Goal: Task Accomplishment & Management: Complete application form

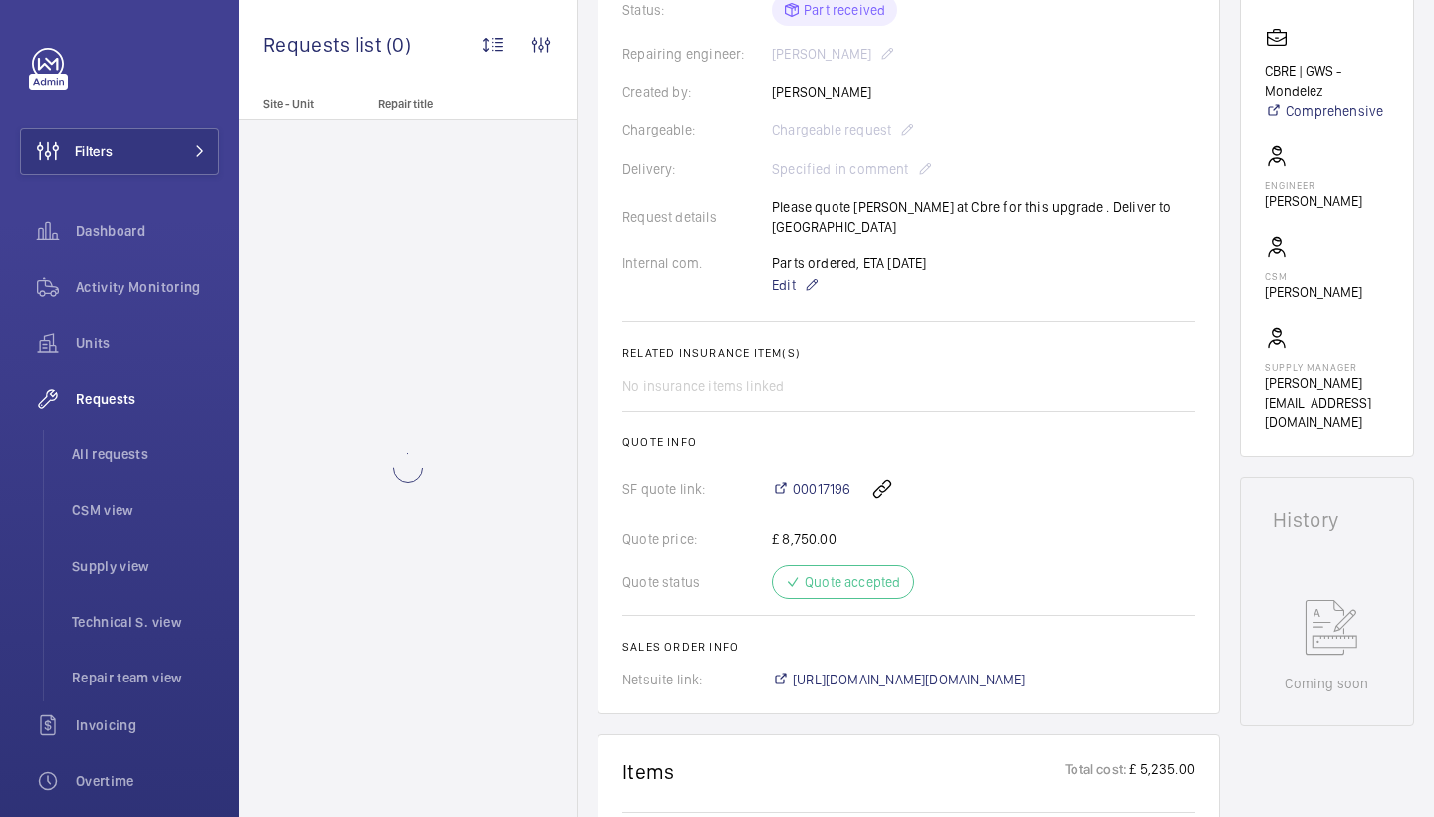
scroll to position [518, 0]
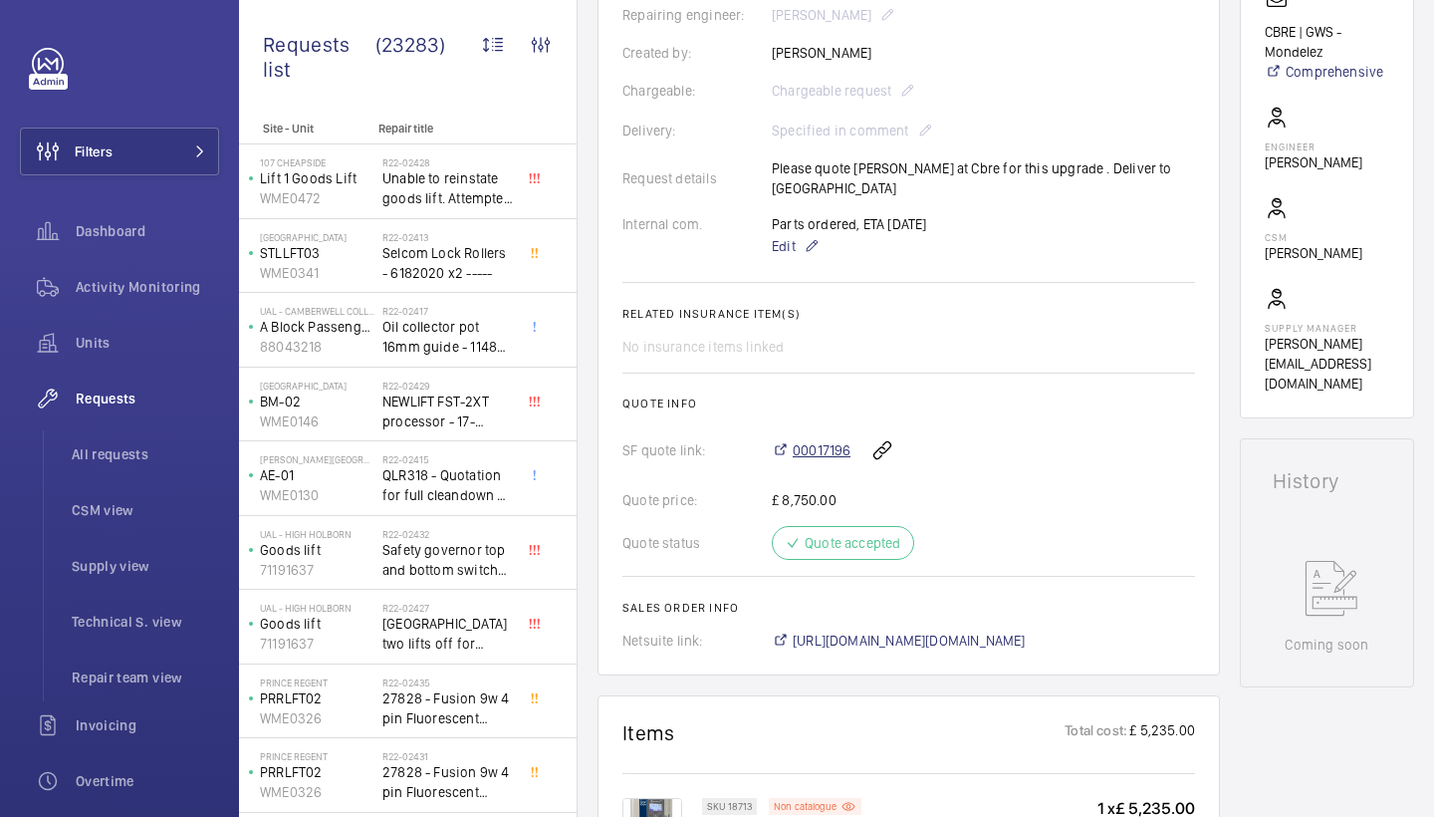
click at [818, 446] on span "00017196" at bounding box center [822, 450] width 58 height 20
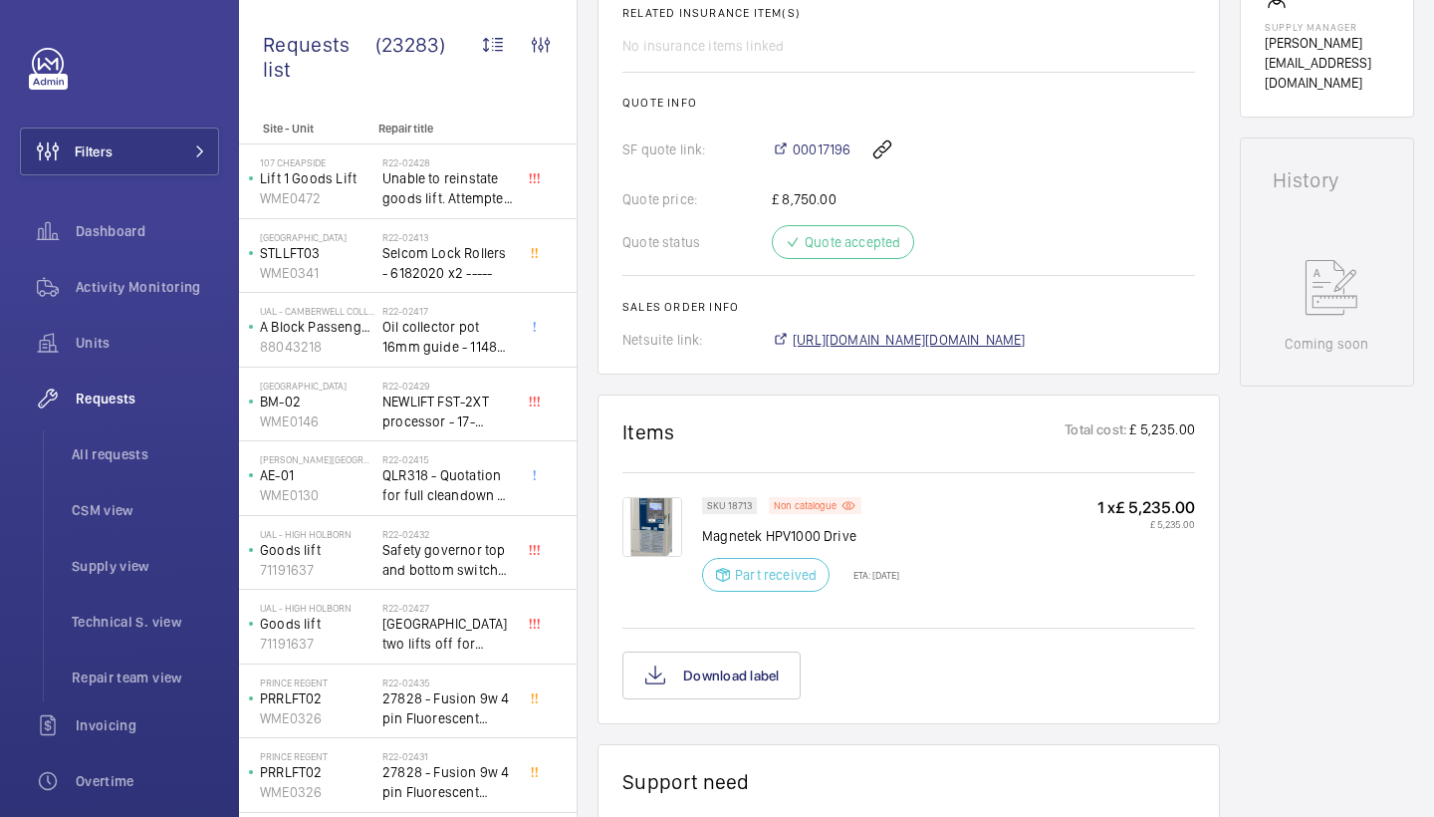
scroll to position [820, 0]
click at [646, 523] on img at bounding box center [652, 526] width 60 height 60
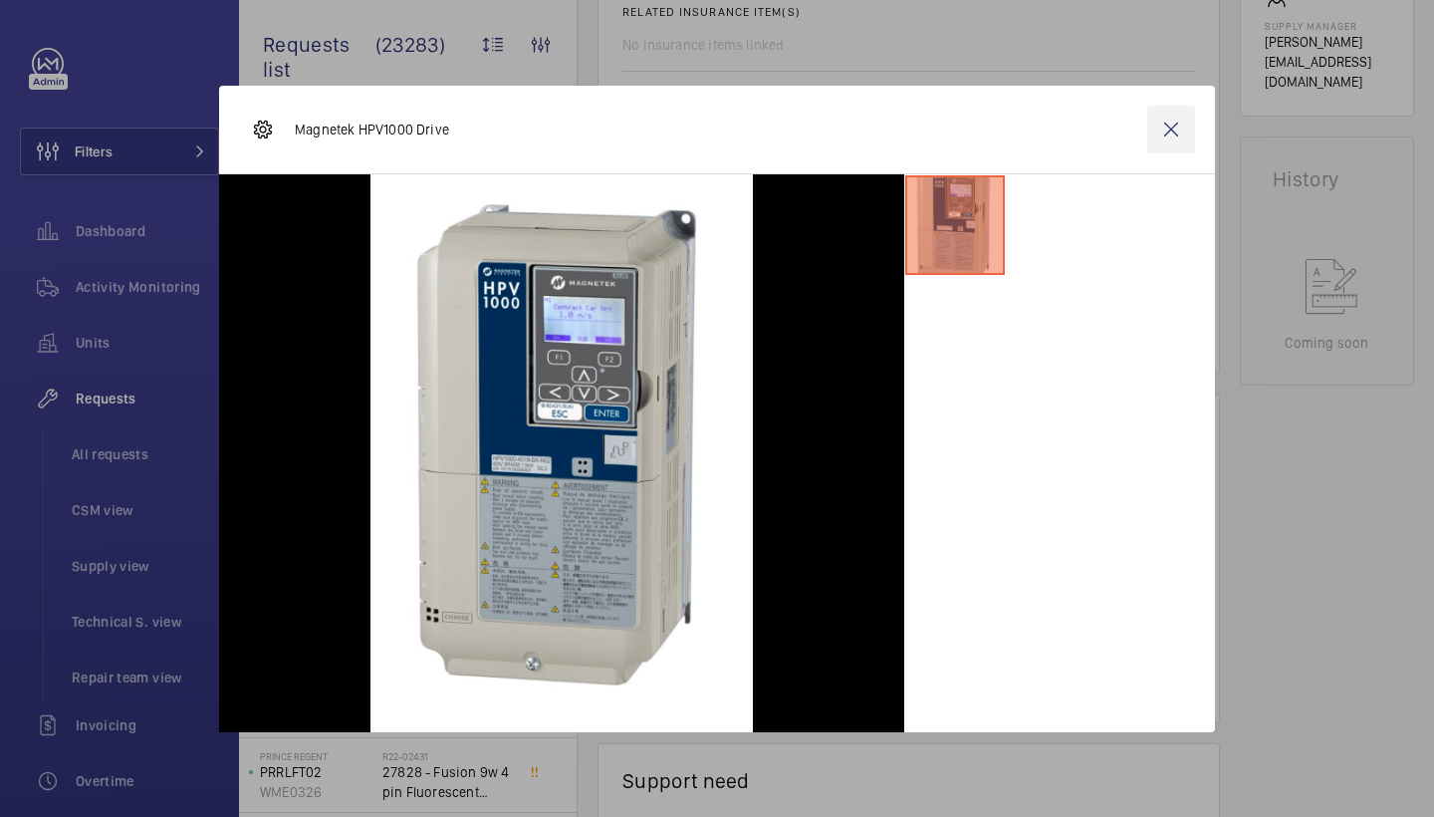
click at [1154, 134] on wm-front-icon-button at bounding box center [1171, 130] width 48 height 48
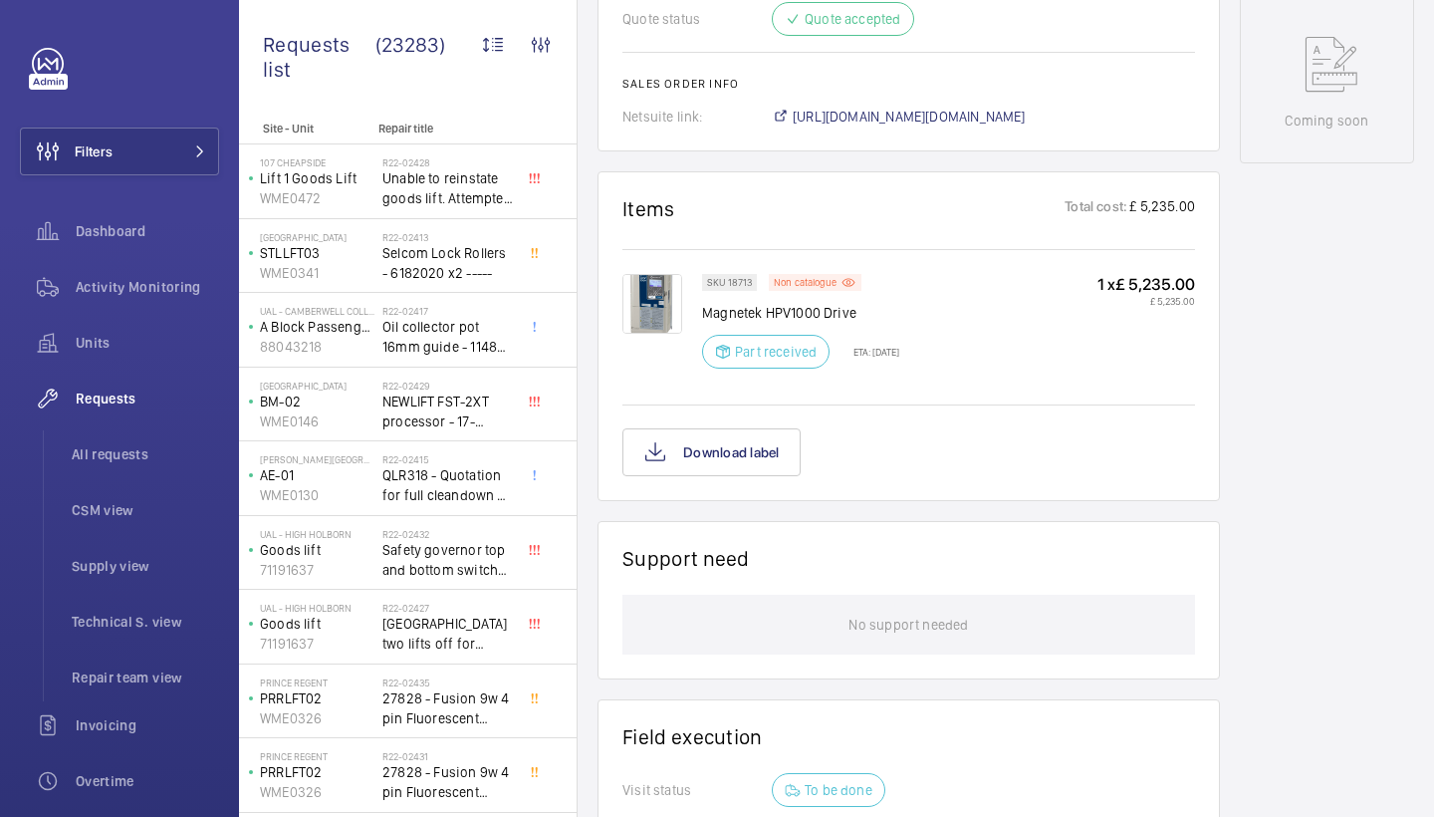
scroll to position [1003, 0]
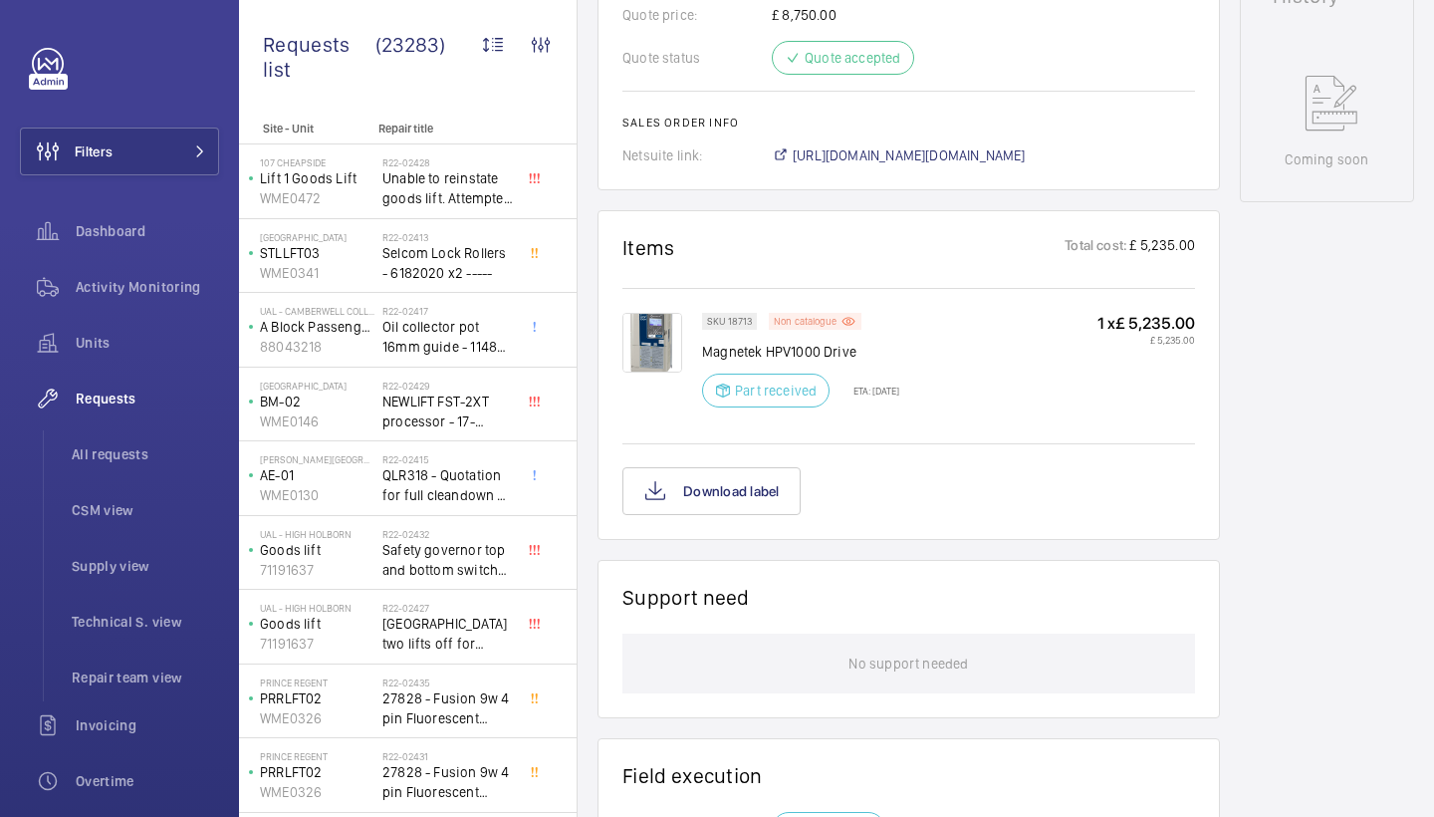
click at [817, 319] on p "Non catalogue" at bounding box center [805, 321] width 63 height 7
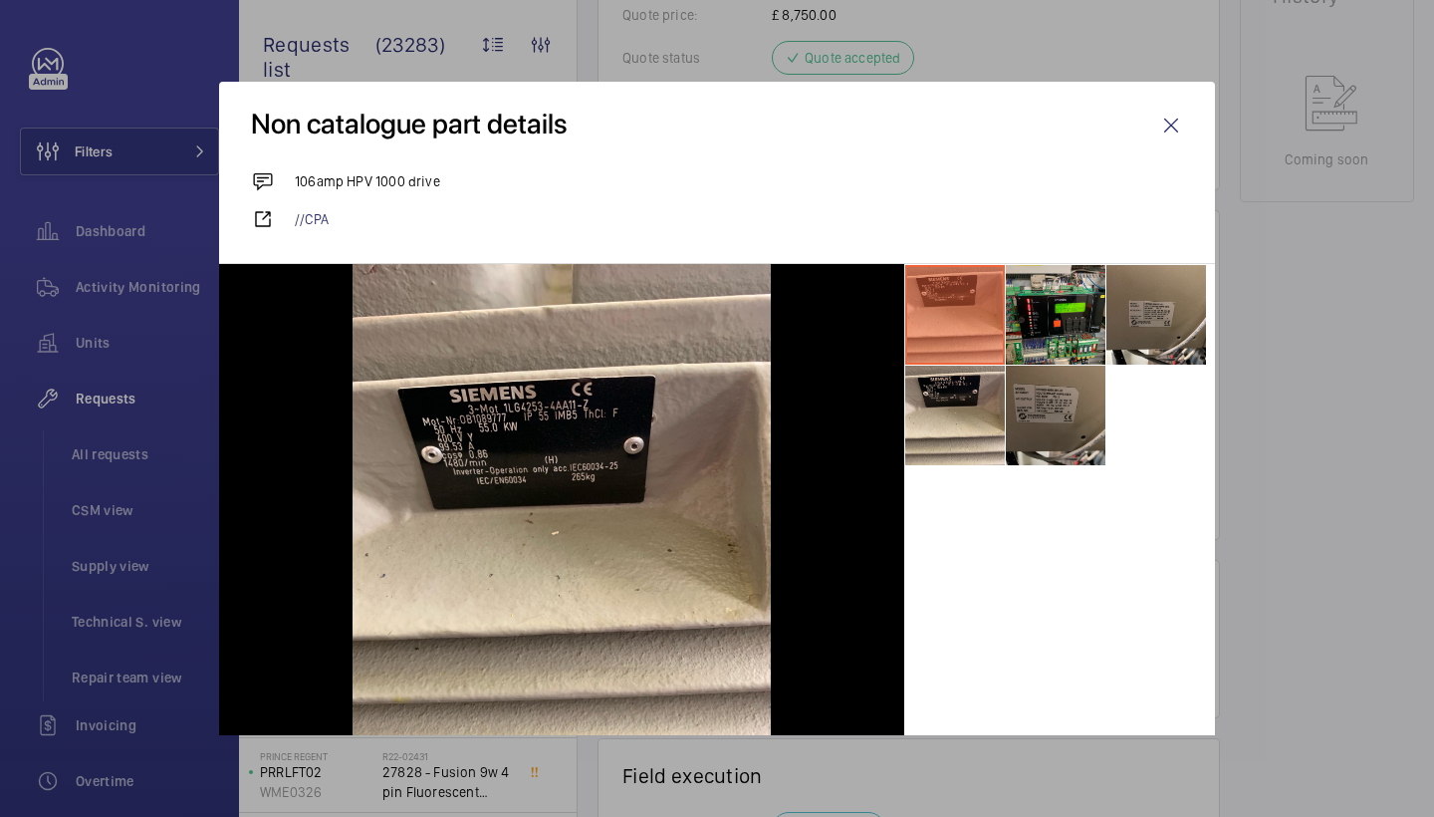
click at [1079, 384] on li at bounding box center [1056, 416] width 100 height 100
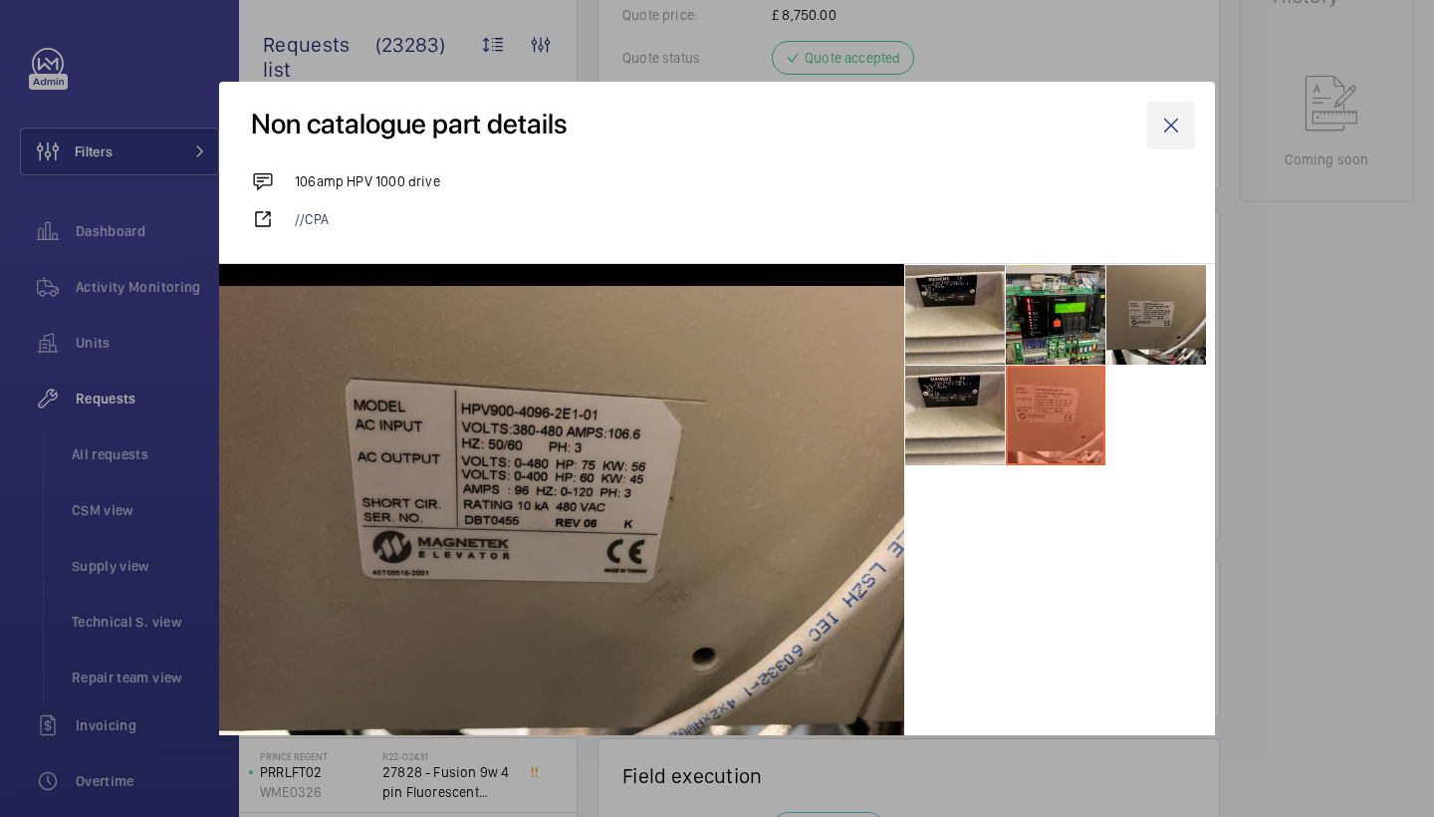
click at [1166, 128] on wm-front-icon-button at bounding box center [1171, 126] width 48 height 48
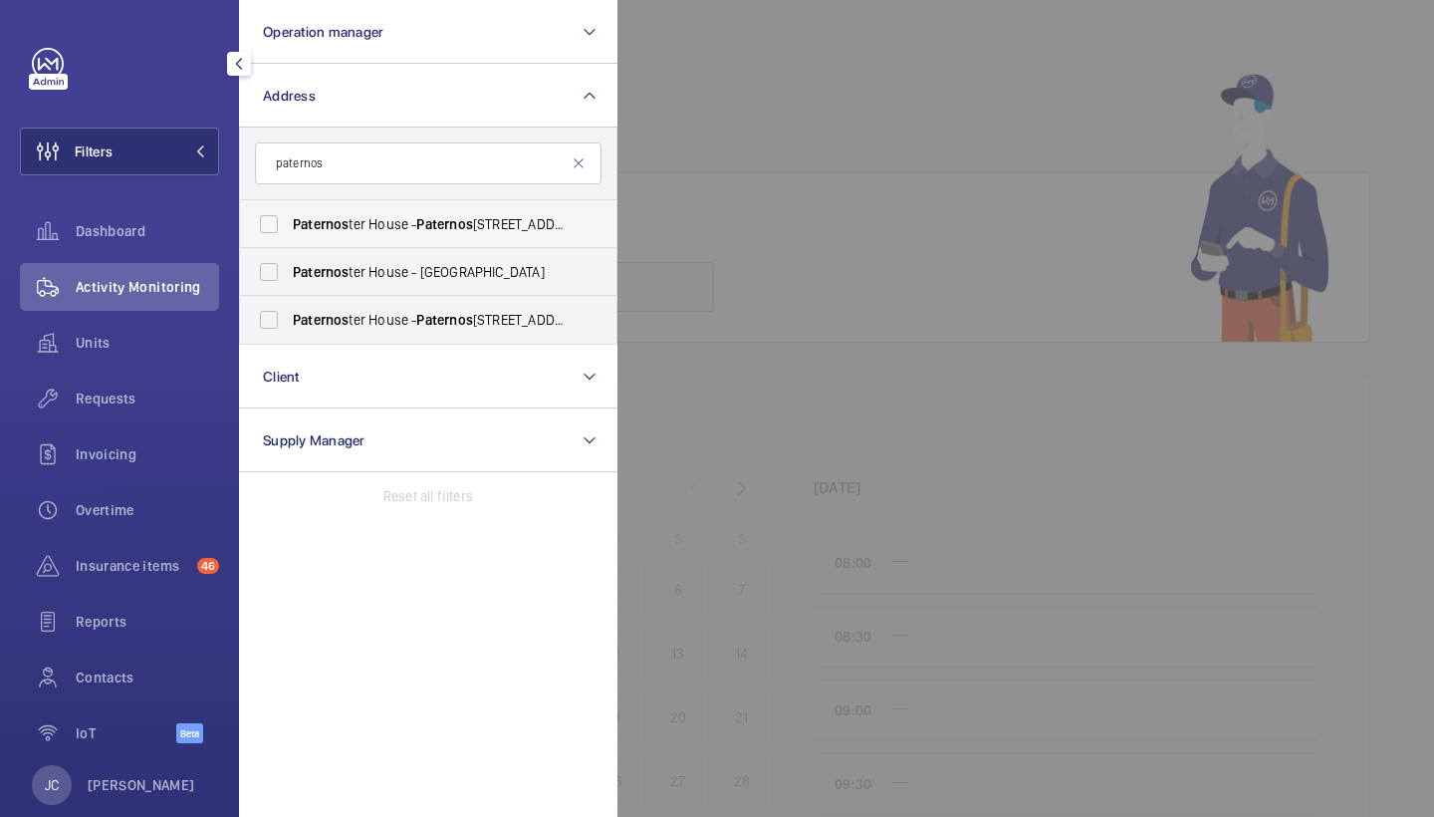
type input "paternos"
click at [325, 240] on label "Paternos ter House - [GEOGRAPHIC_DATA]" at bounding box center [413, 224] width 347 height 48
click at [289, 240] on input "Paternos ter House - [GEOGRAPHIC_DATA]" at bounding box center [269, 224] width 40 height 40
checkbox input "true"
click at [323, 266] on span "Paternos" at bounding box center [321, 272] width 56 height 16
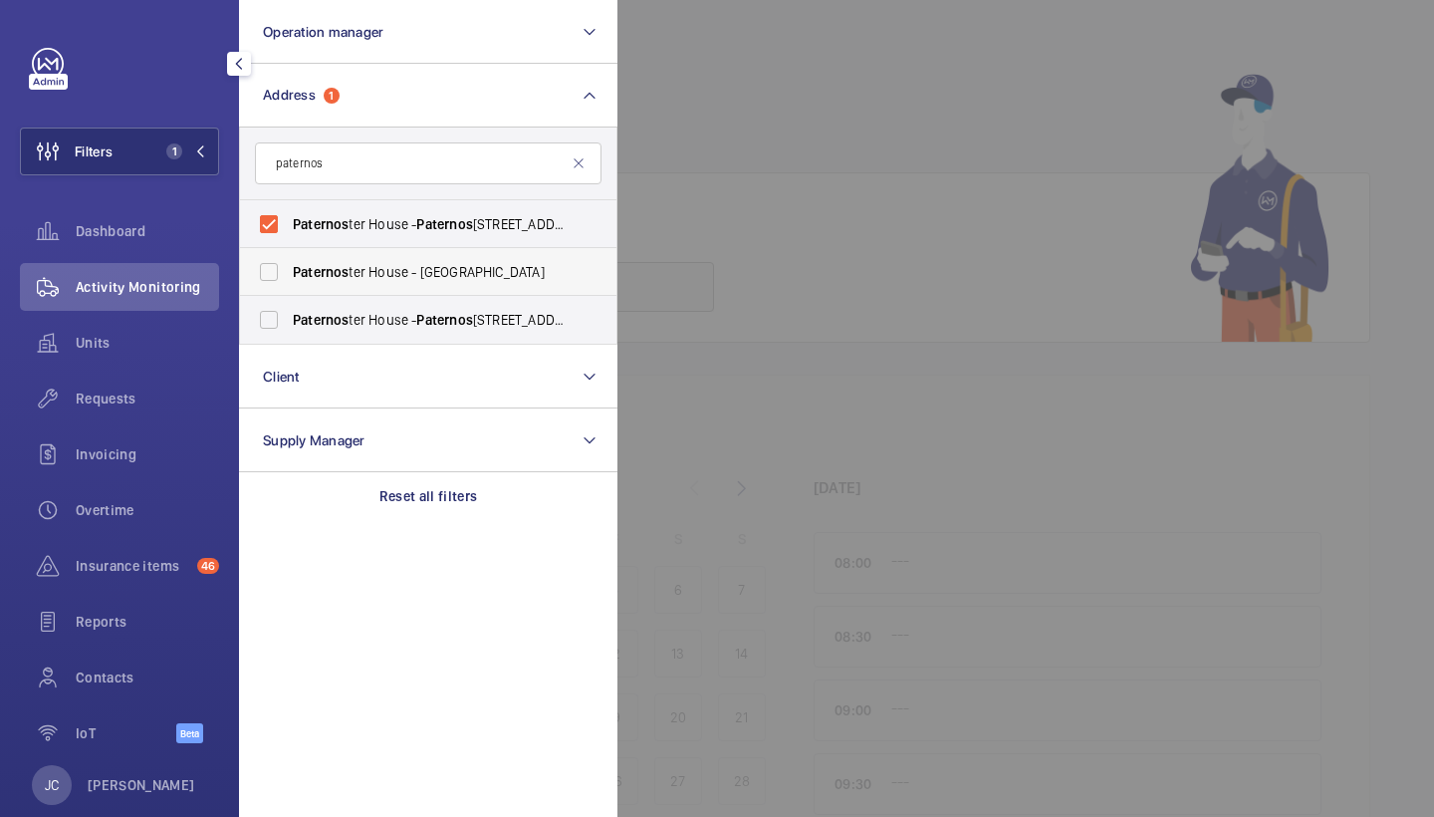
click at [289, 266] on input "[GEOGRAPHIC_DATA] - [GEOGRAPHIC_DATA]" at bounding box center [269, 272] width 40 height 40
checkbox input "true"
click at [323, 311] on span "Paternos ter House - Paternos ter House, LONDON EC4M 8AB" at bounding box center [430, 320] width 274 height 20
click at [289, 311] on input "Paternos ter House - Paternos ter House, LONDON EC4M 8AB" at bounding box center [269, 320] width 40 height 40
checkbox input "true"
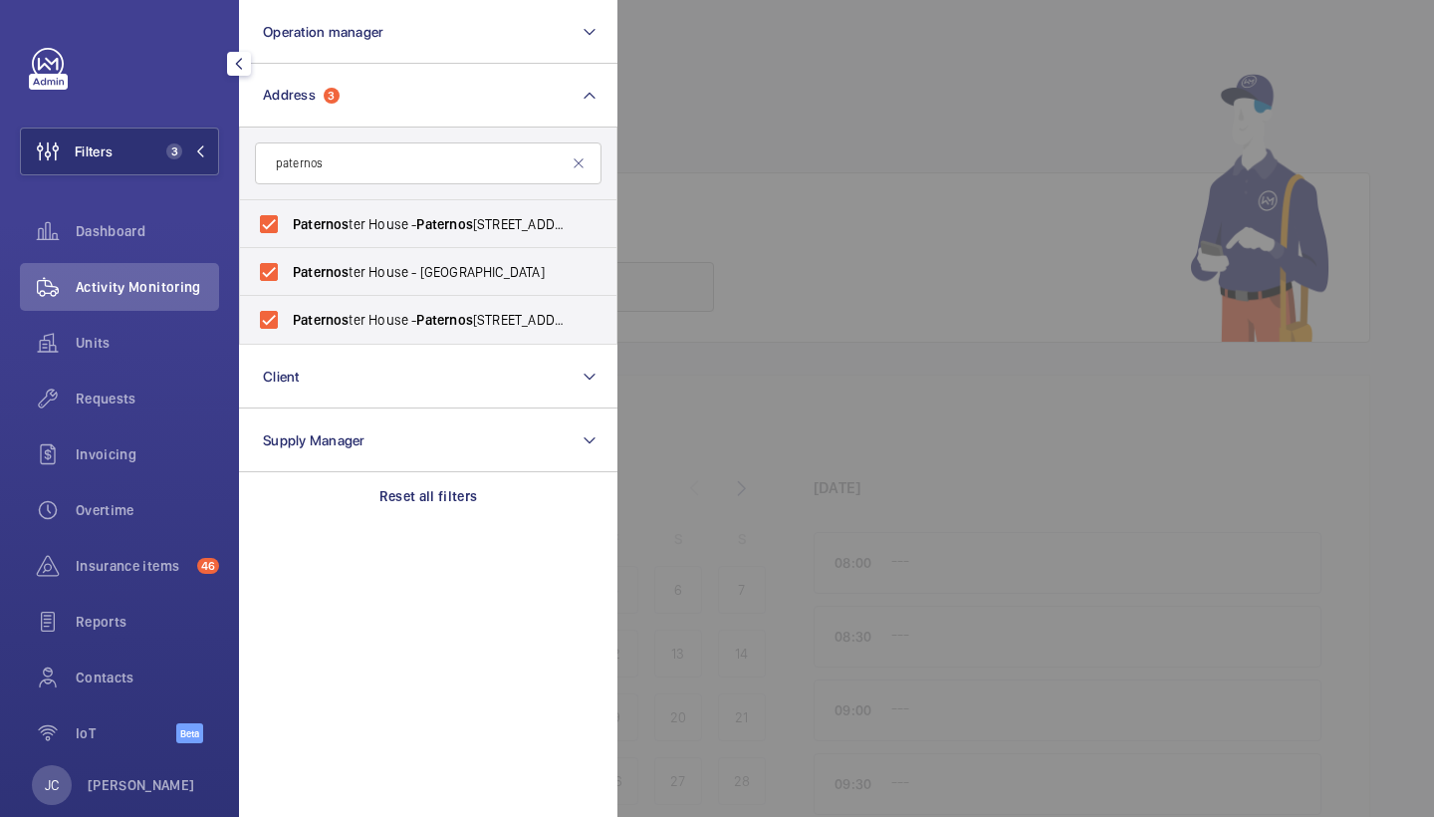
click at [189, 293] on span "Activity Monitoring" at bounding box center [147, 287] width 143 height 20
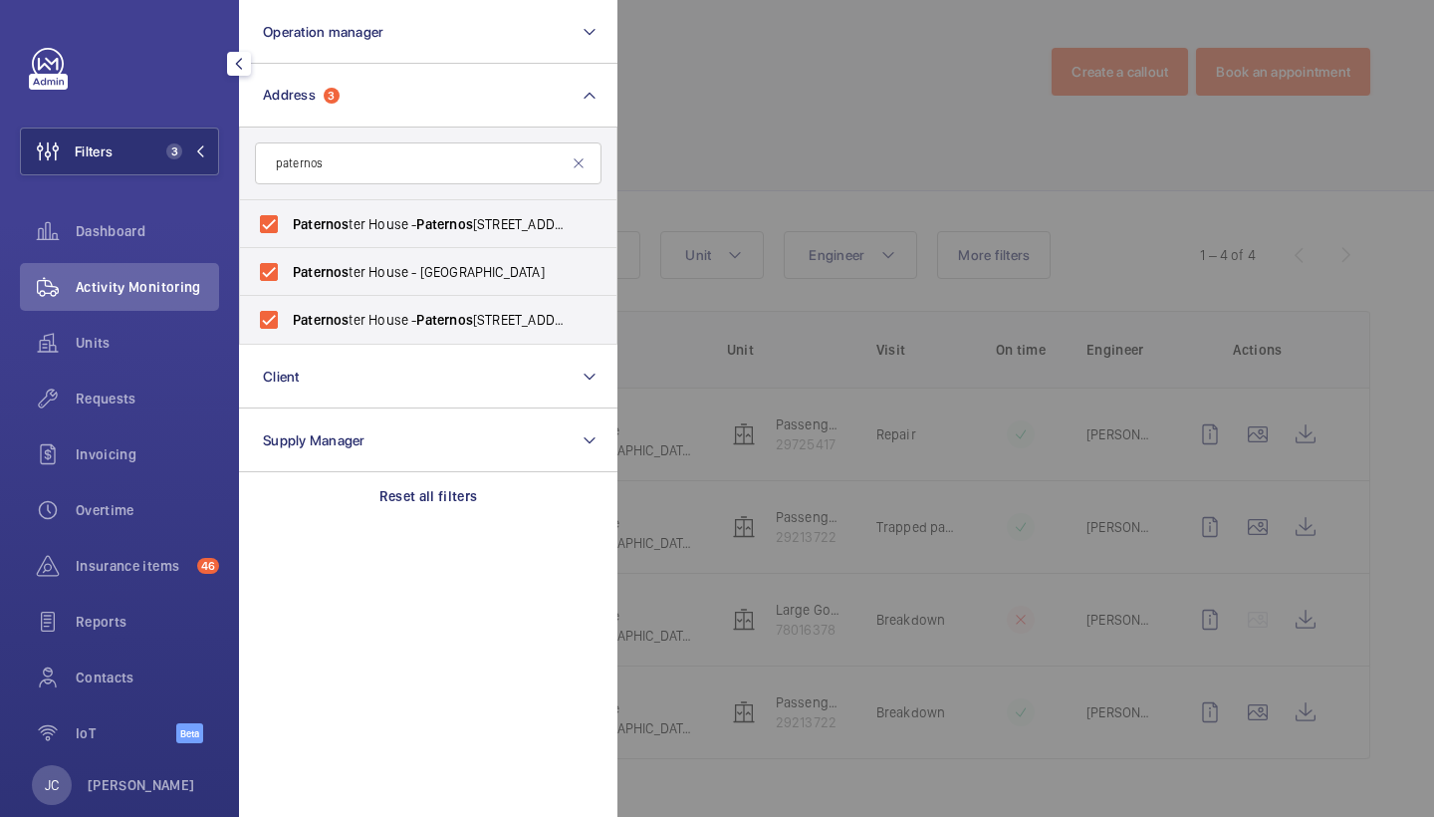
click at [893, 91] on div at bounding box center [1334, 408] width 1434 height 817
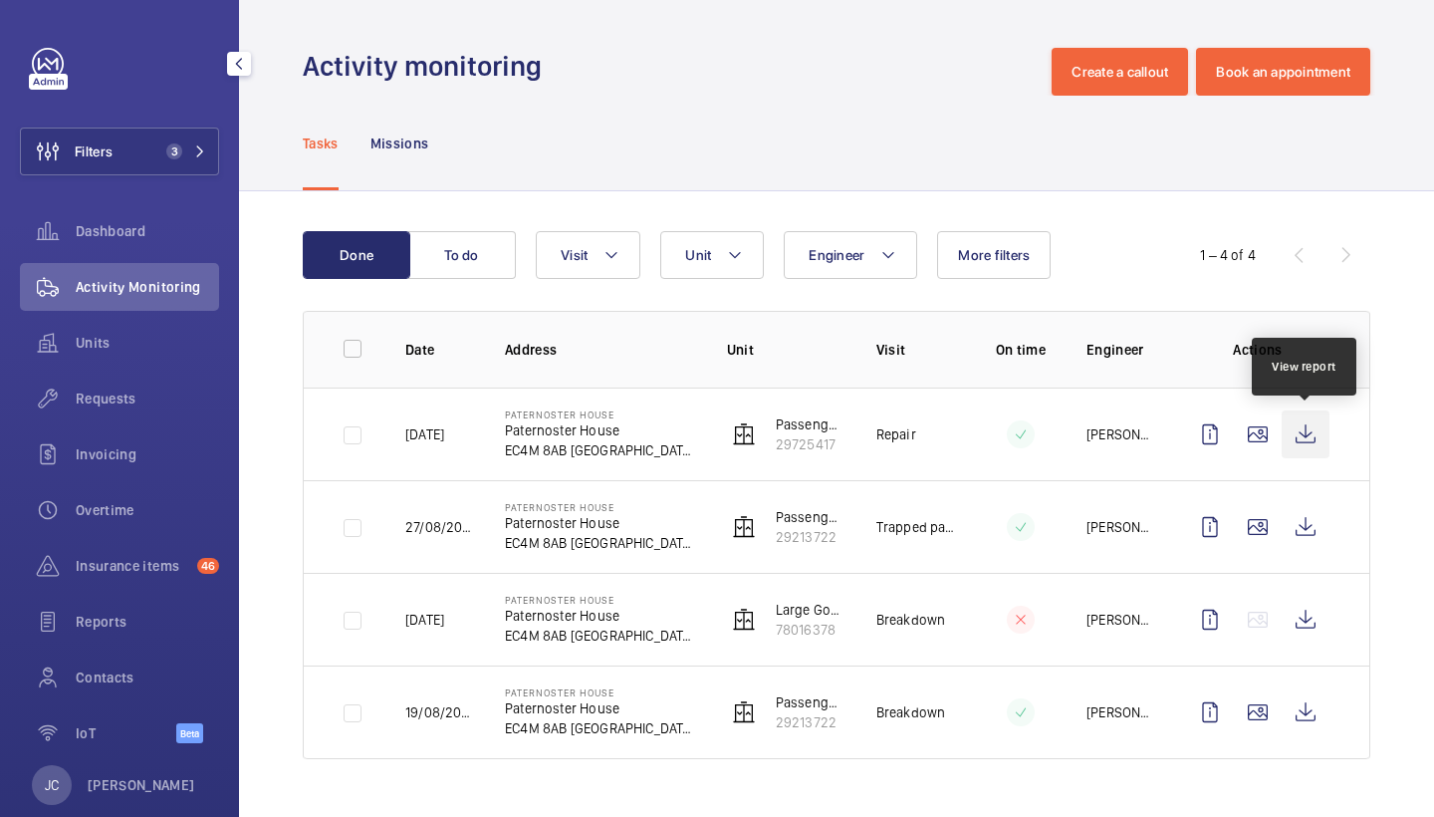
click at [1299, 430] on wm-front-icon-button at bounding box center [1306, 434] width 48 height 48
click at [124, 395] on span "Requests" at bounding box center [147, 398] width 143 height 20
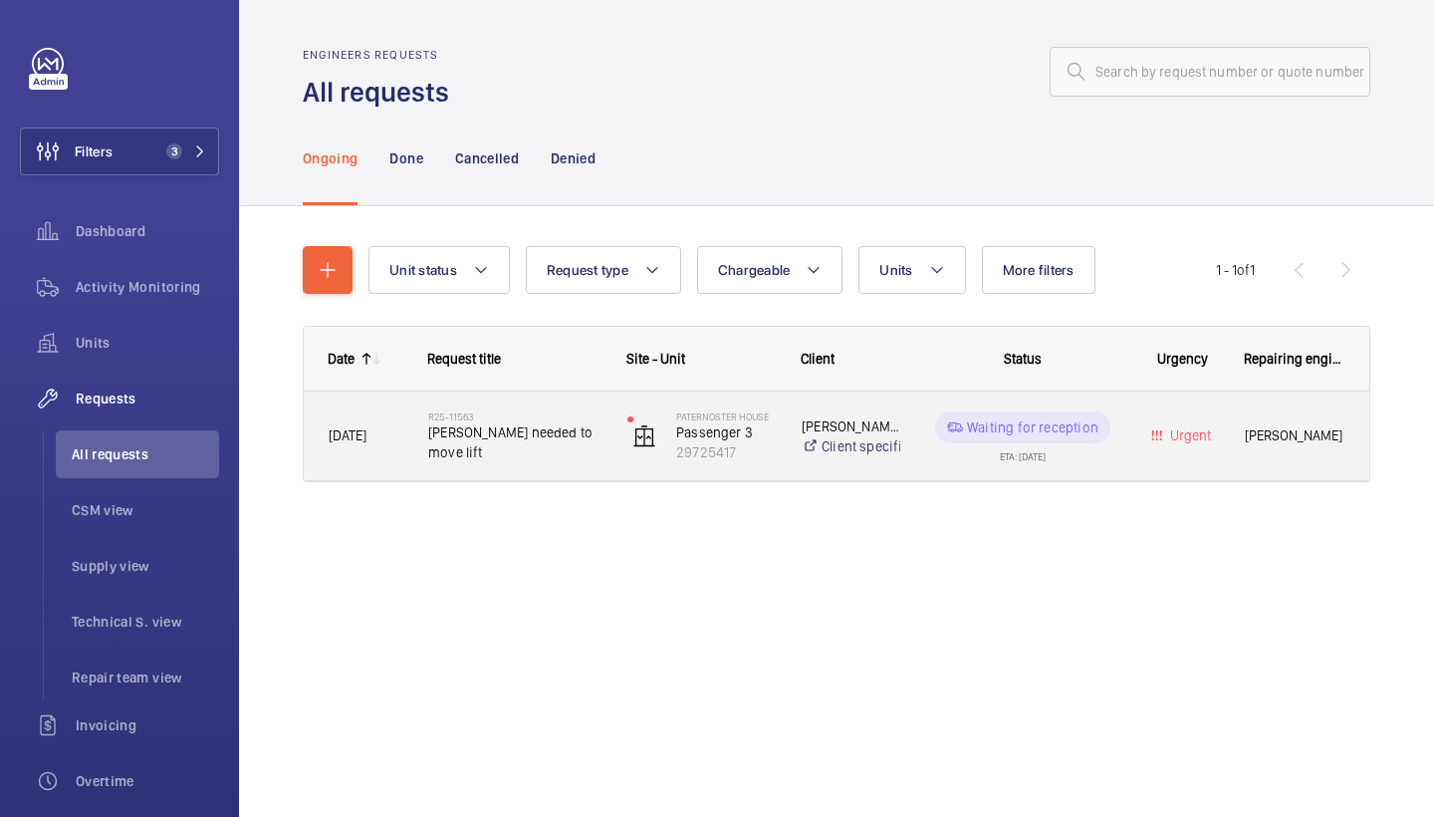
click at [556, 440] on span "Akro needed to move lift" at bounding box center [514, 442] width 173 height 40
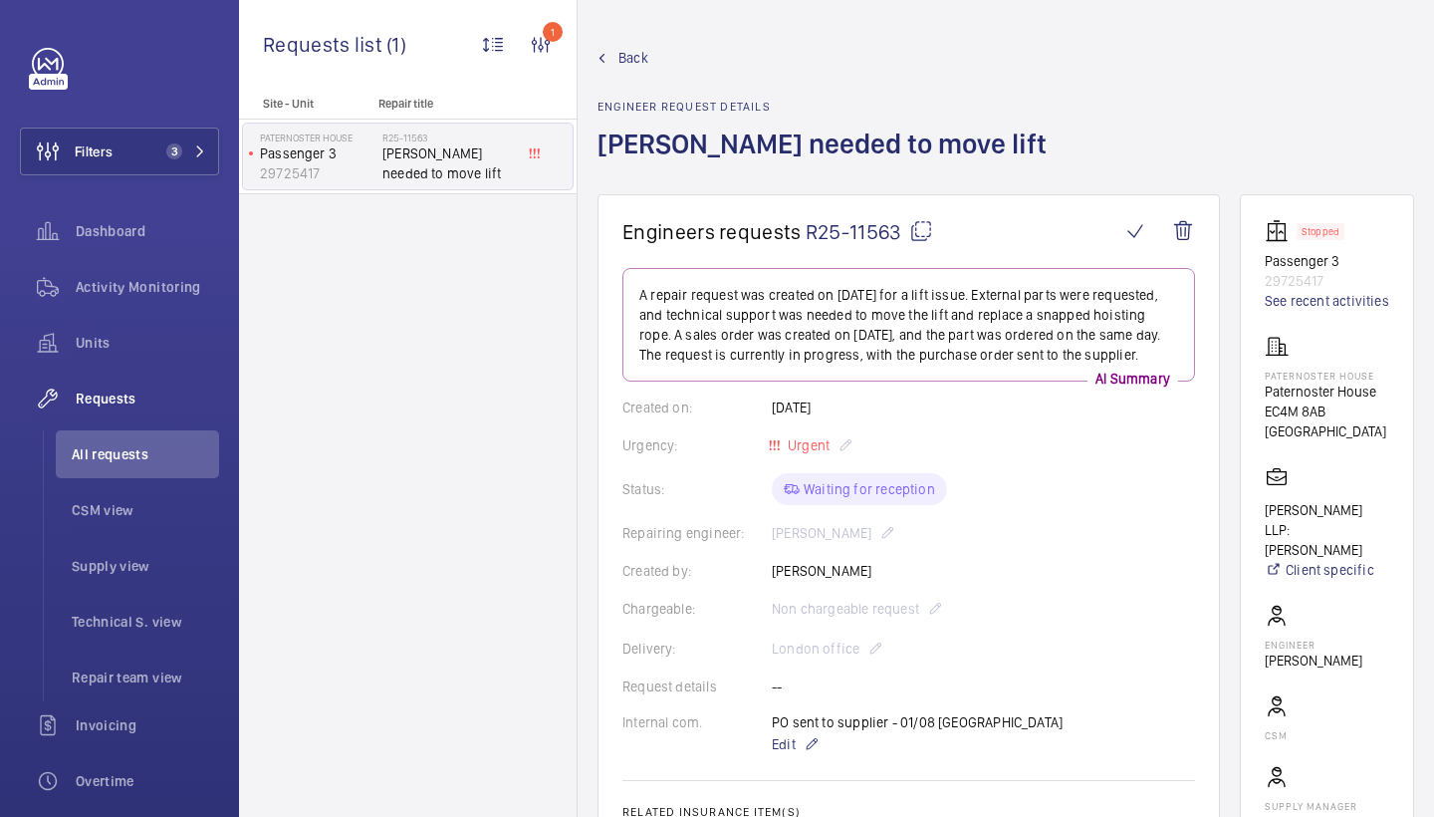
scroll to position [850, 0]
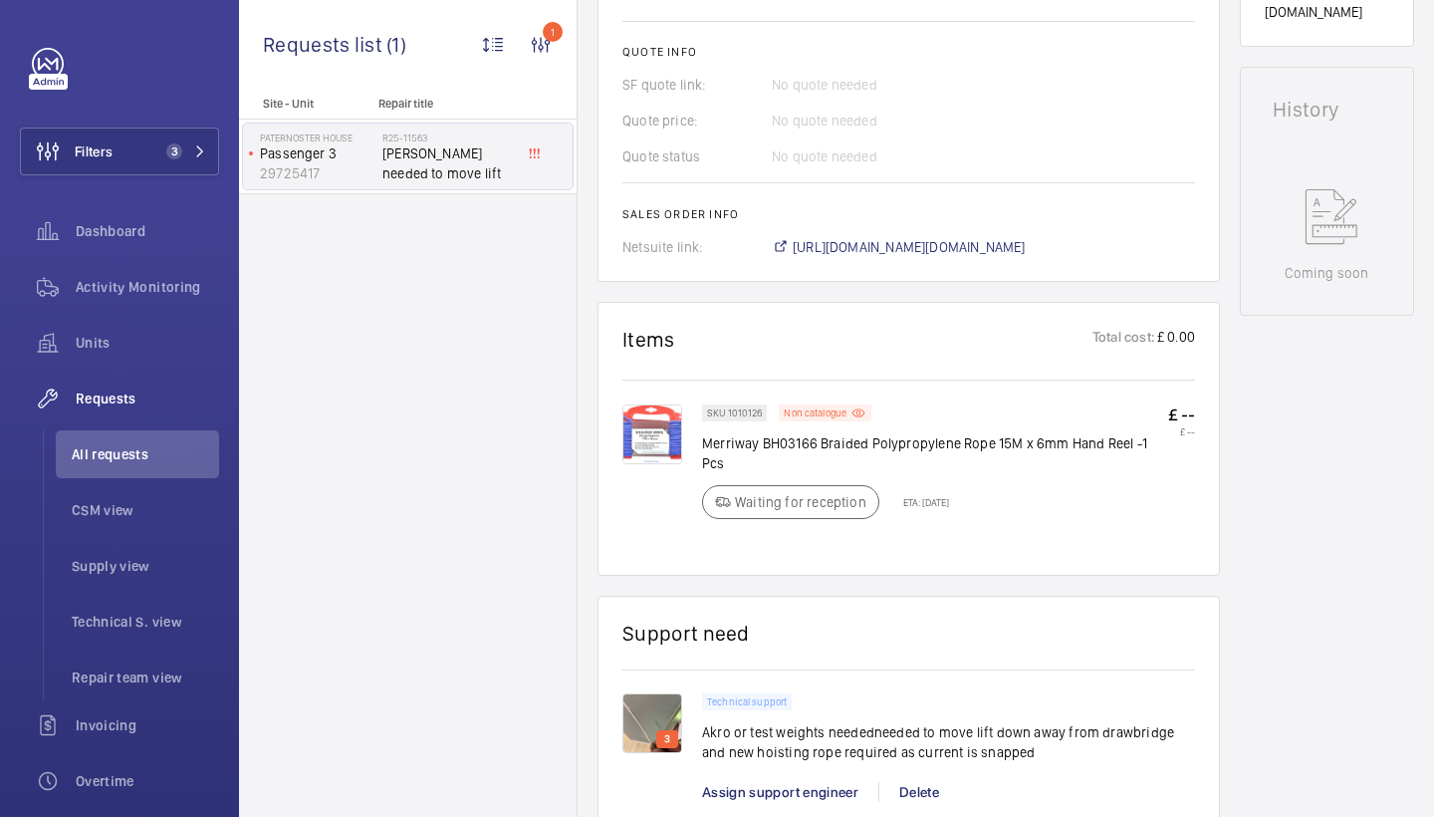
click at [621, 431] on wm-front-card "Items Total cost: £ 0.00 SKU 1010126 Non catalogue Merriway BH03166 Braided Pol…" at bounding box center [909, 439] width 622 height 274
click at [637, 435] on img at bounding box center [652, 434] width 60 height 60
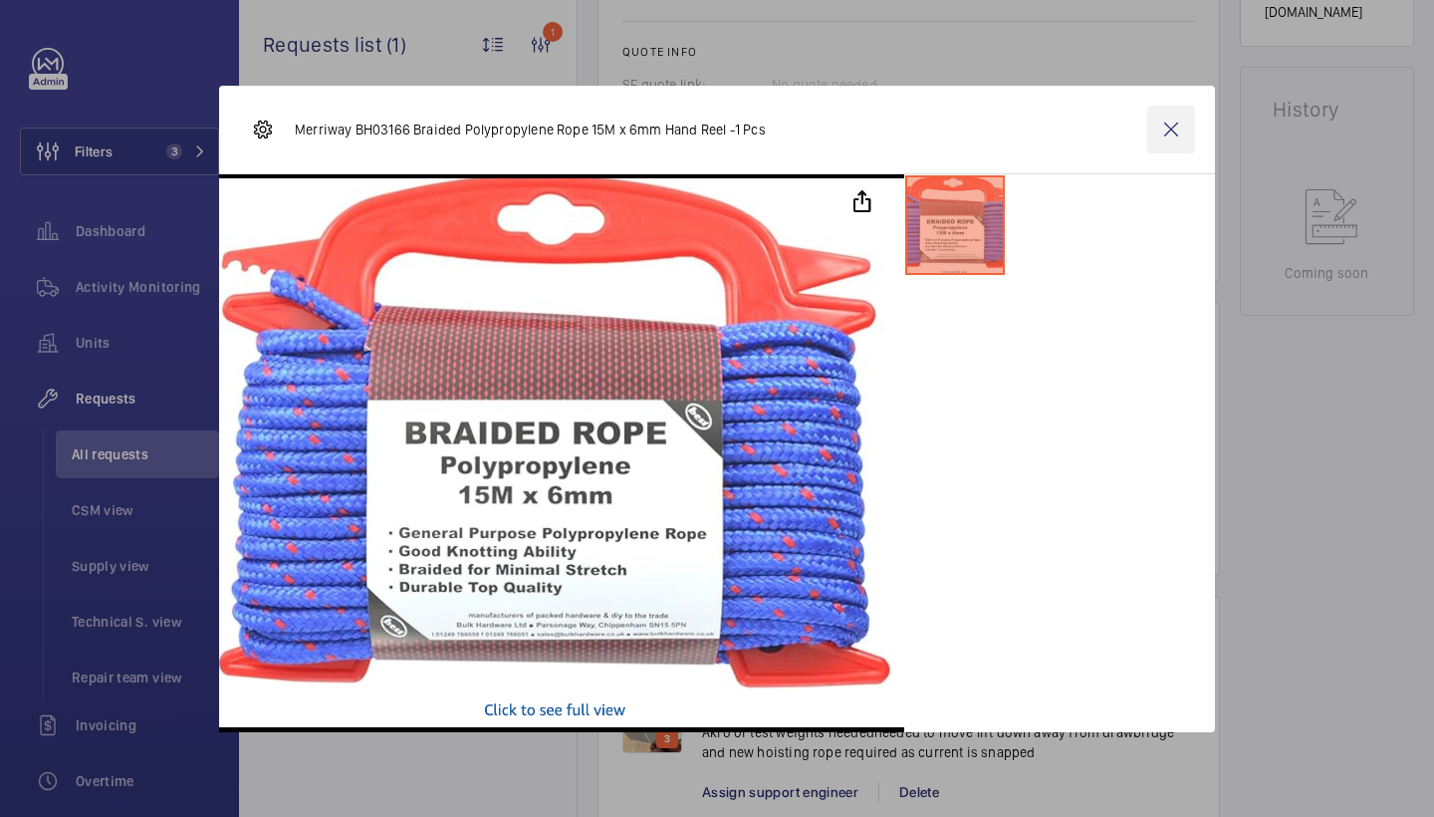
click at [1166, 135] on wm-front-icon-button at bounding box center [1171, 130] width 48 height 48
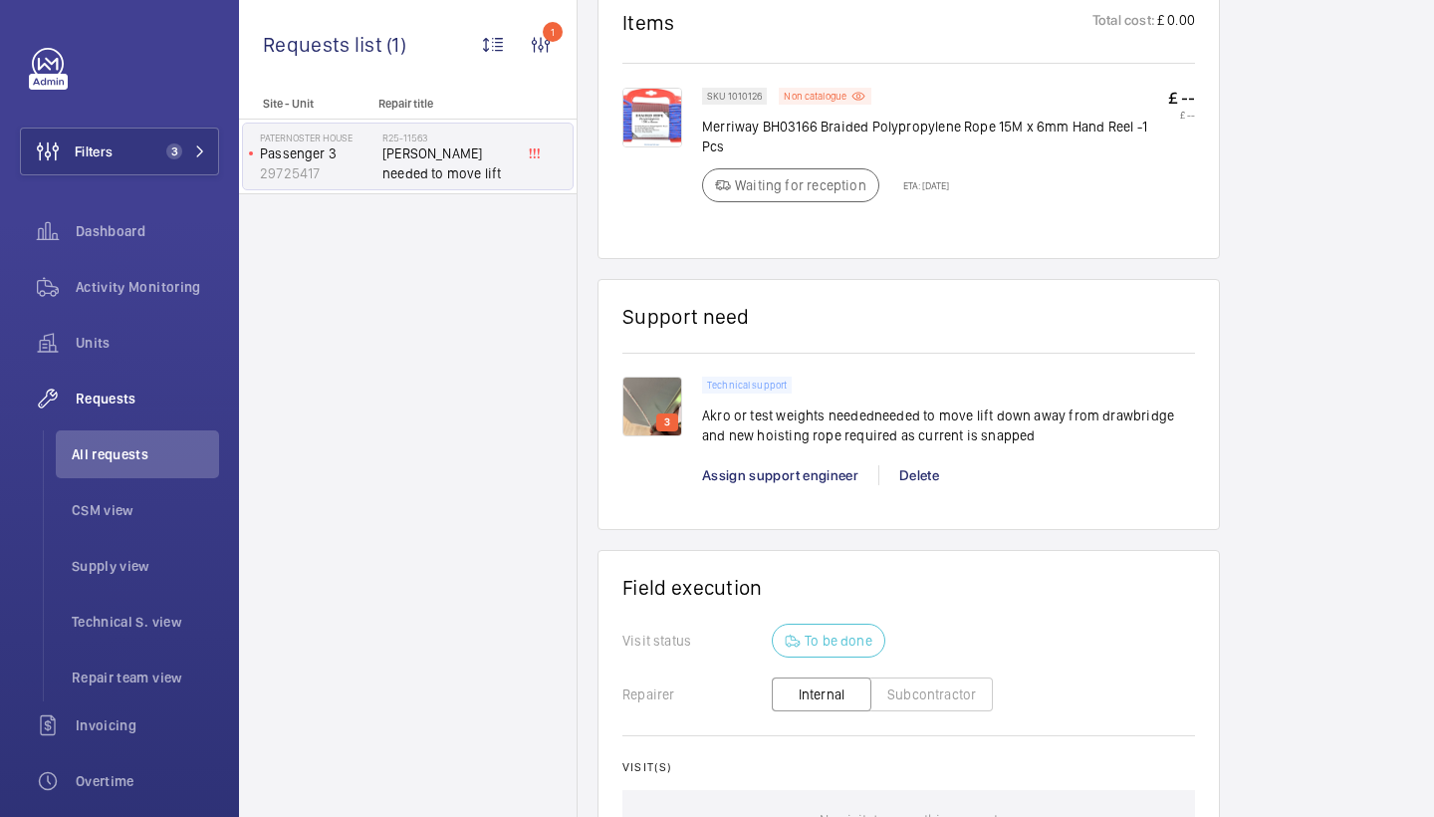
scroll to position [1166, 0]
click at [659, 400] on img at bounding box center [652, 406] width 60 height 60
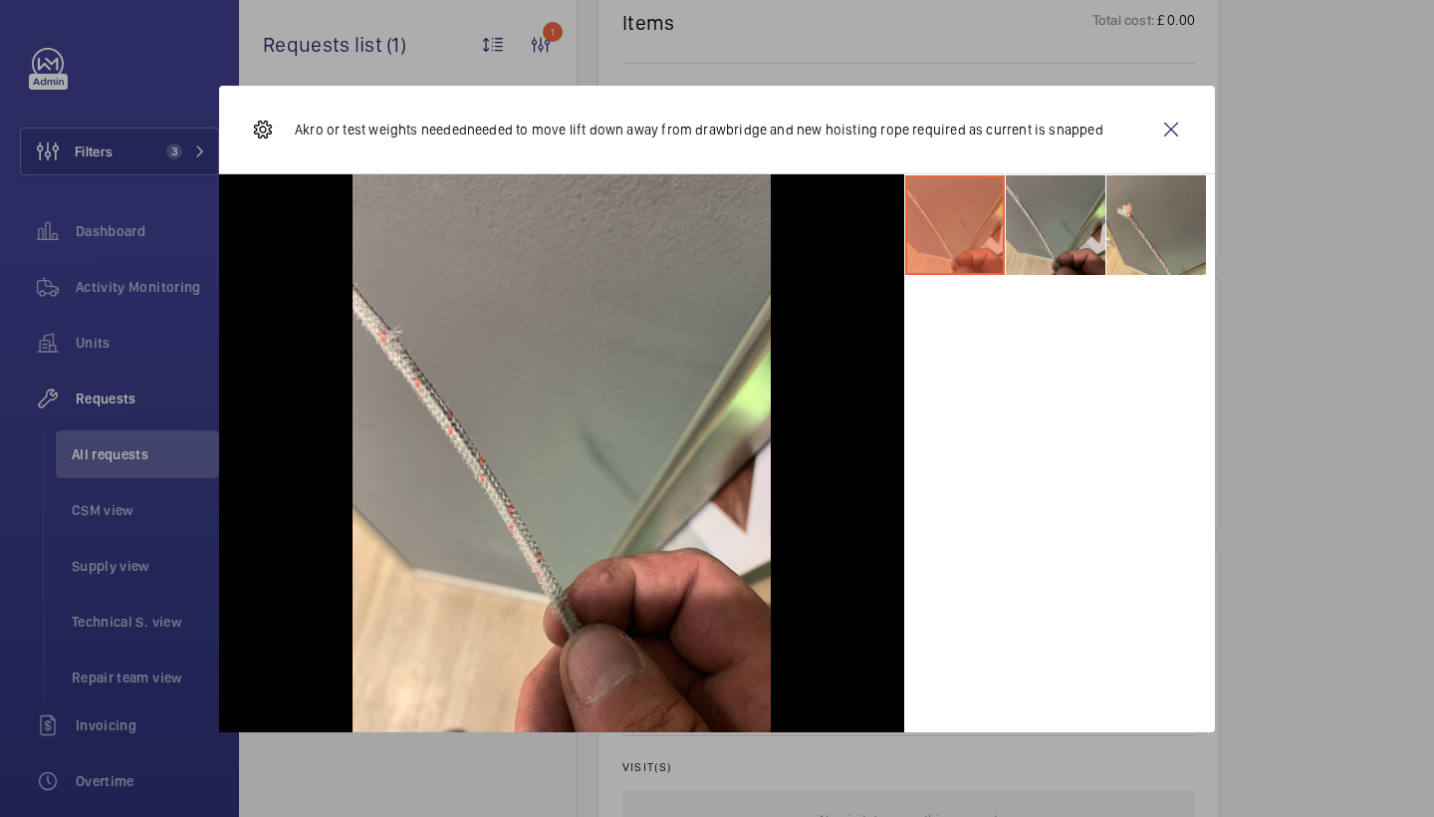
click at [1075, 215] on li at bounding box center [1056, 225] width 100 height 100
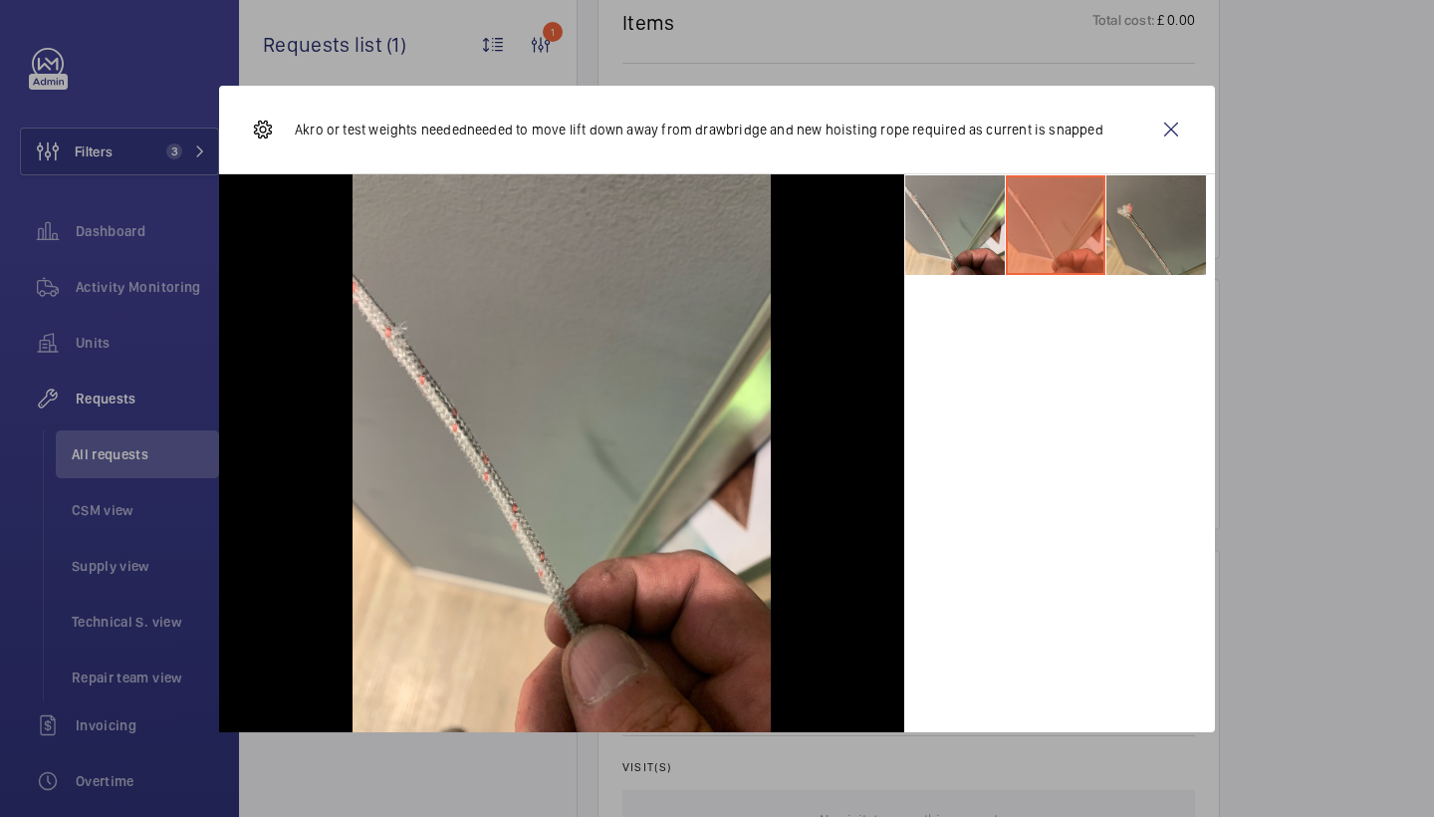
click at [1138, 221] on li at bounding box center [1156, 225] width 100 height 100
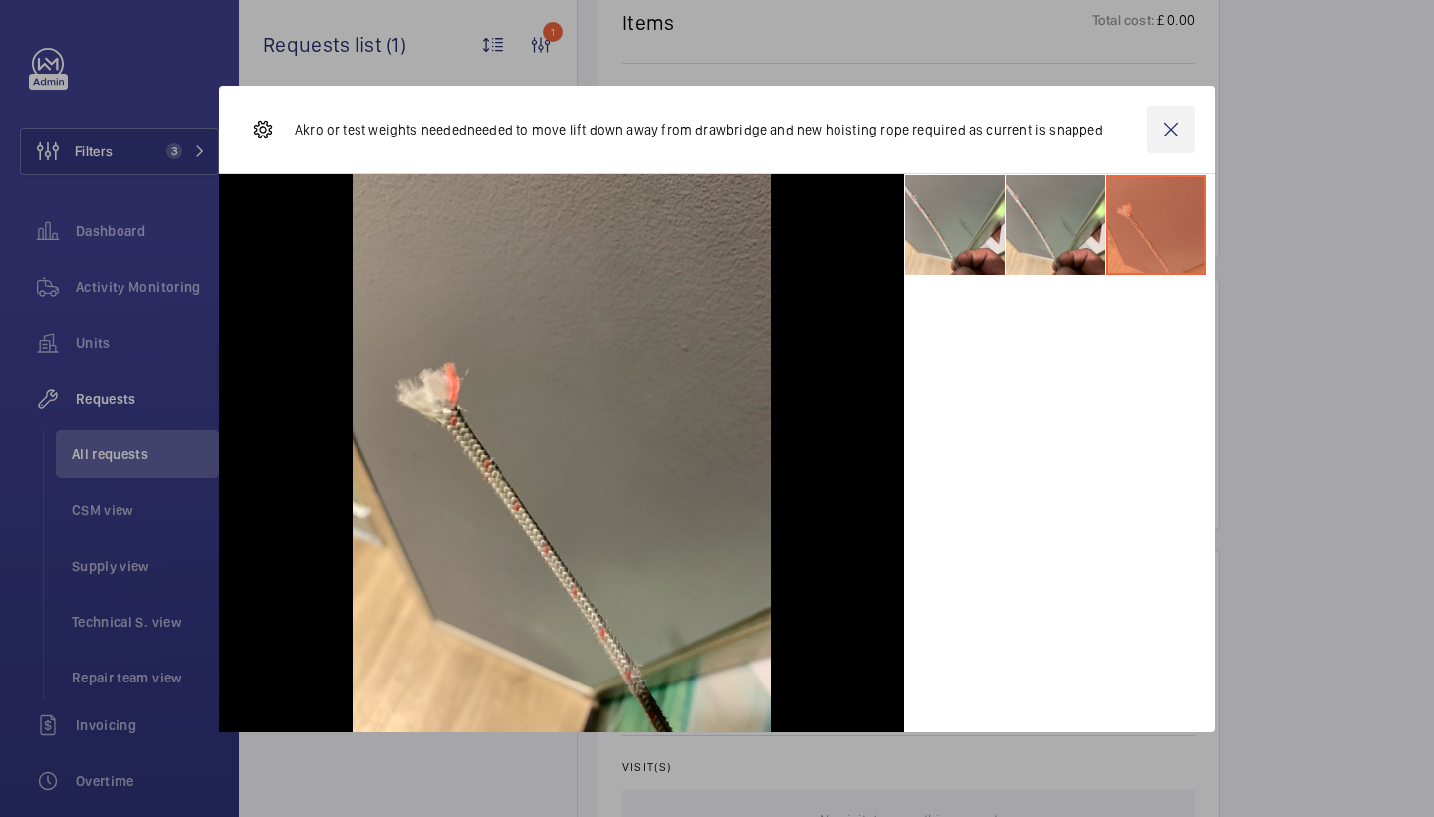
click at [1163, 133] on wm-front-icon-button at bounding box center [1171, 130] width 48 height 48
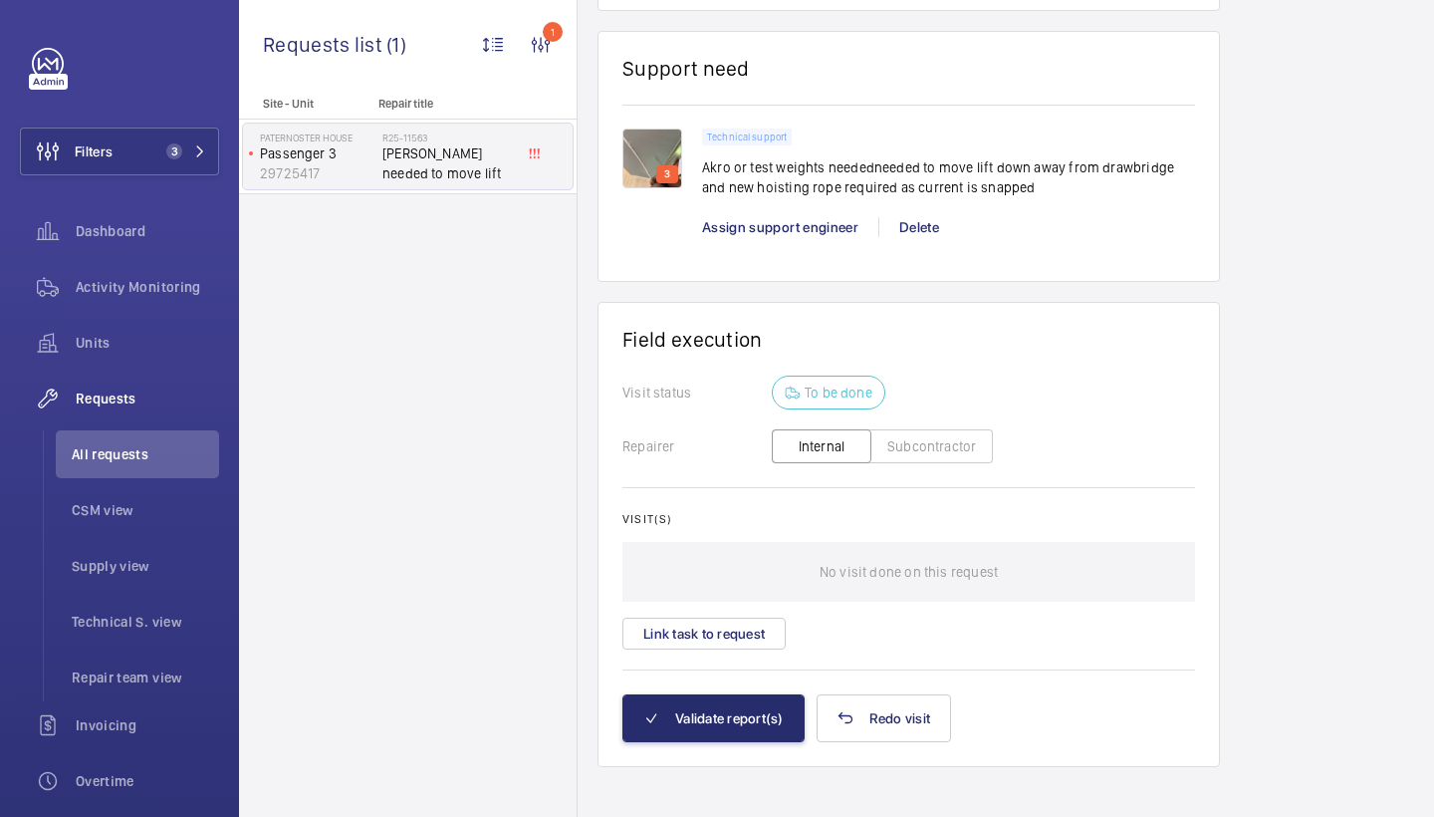
scroll to position [1402, 0]
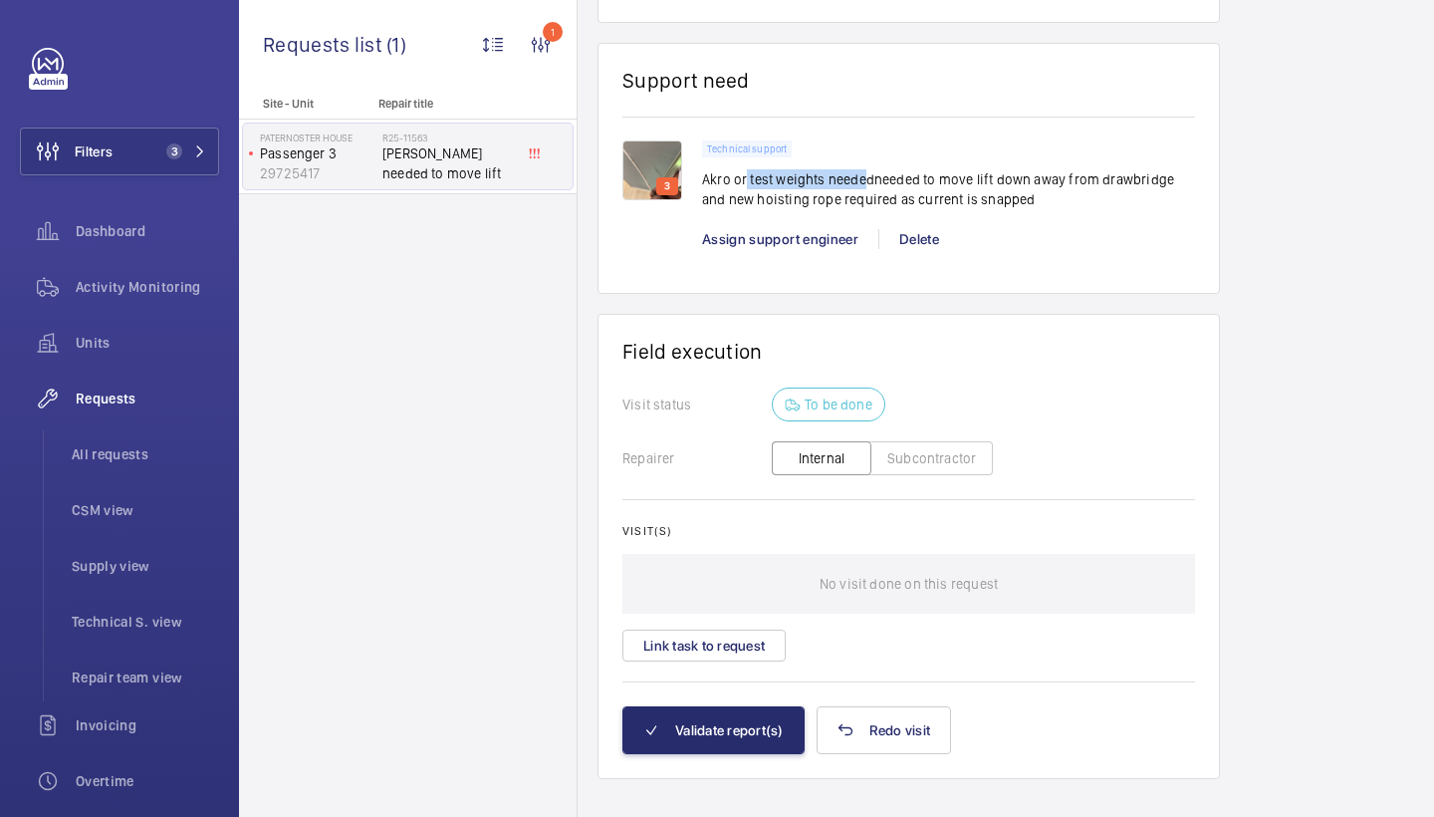
drag, startPoint x: 743, startPoint y: 179, endPoint x: 865, endPoint y: 178, distance: 122.5
click at [865, 178] on p "Akro or test weights neededneeded to move lift down away from drawbridge and ne…" at bounding box center [948, 189] width 493 height 40
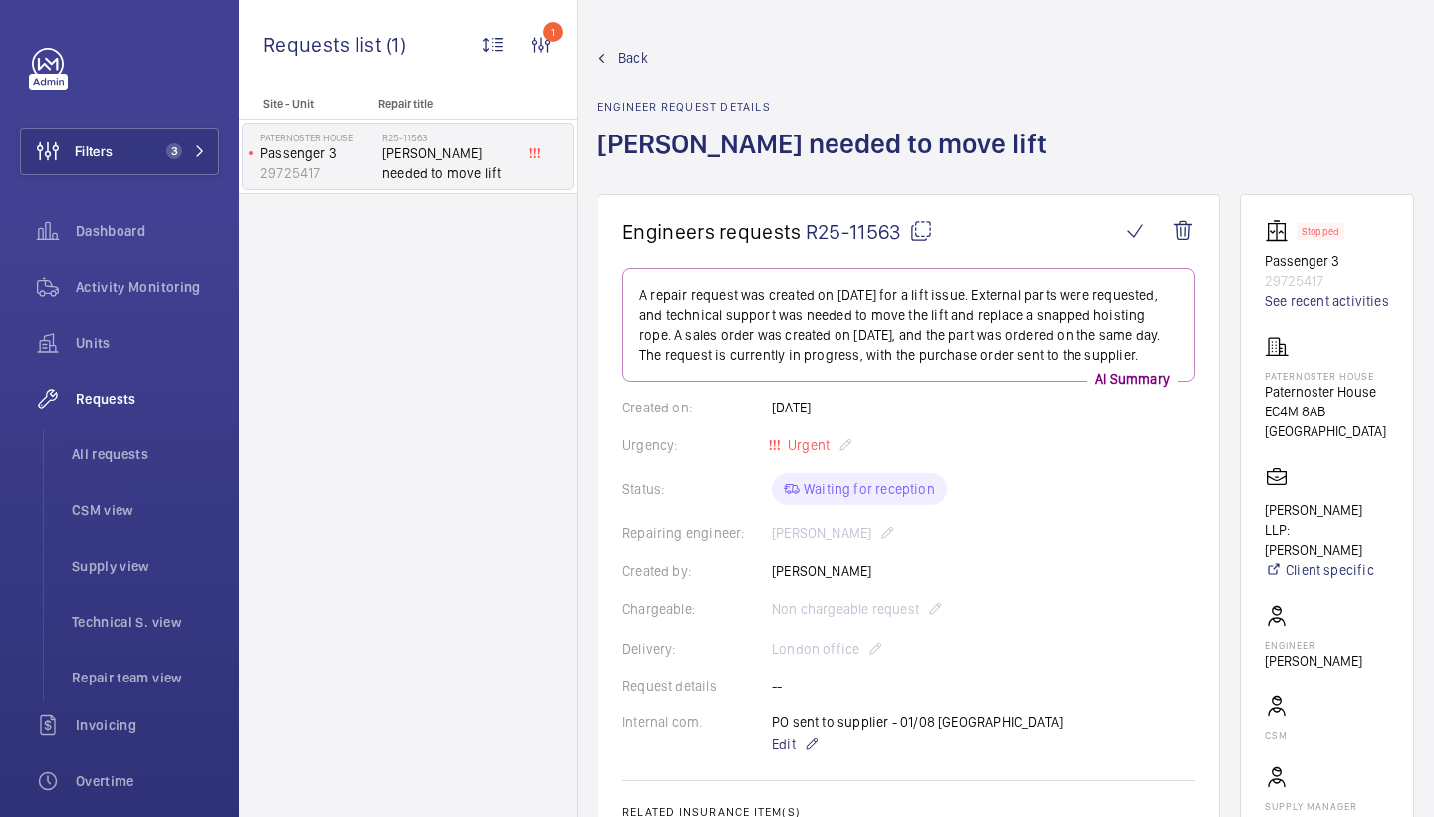
scroll to position [0, 0]
click at [133, 271] on div "Activity Monitoring" at bounding box center [119, 287] width 199 height 48
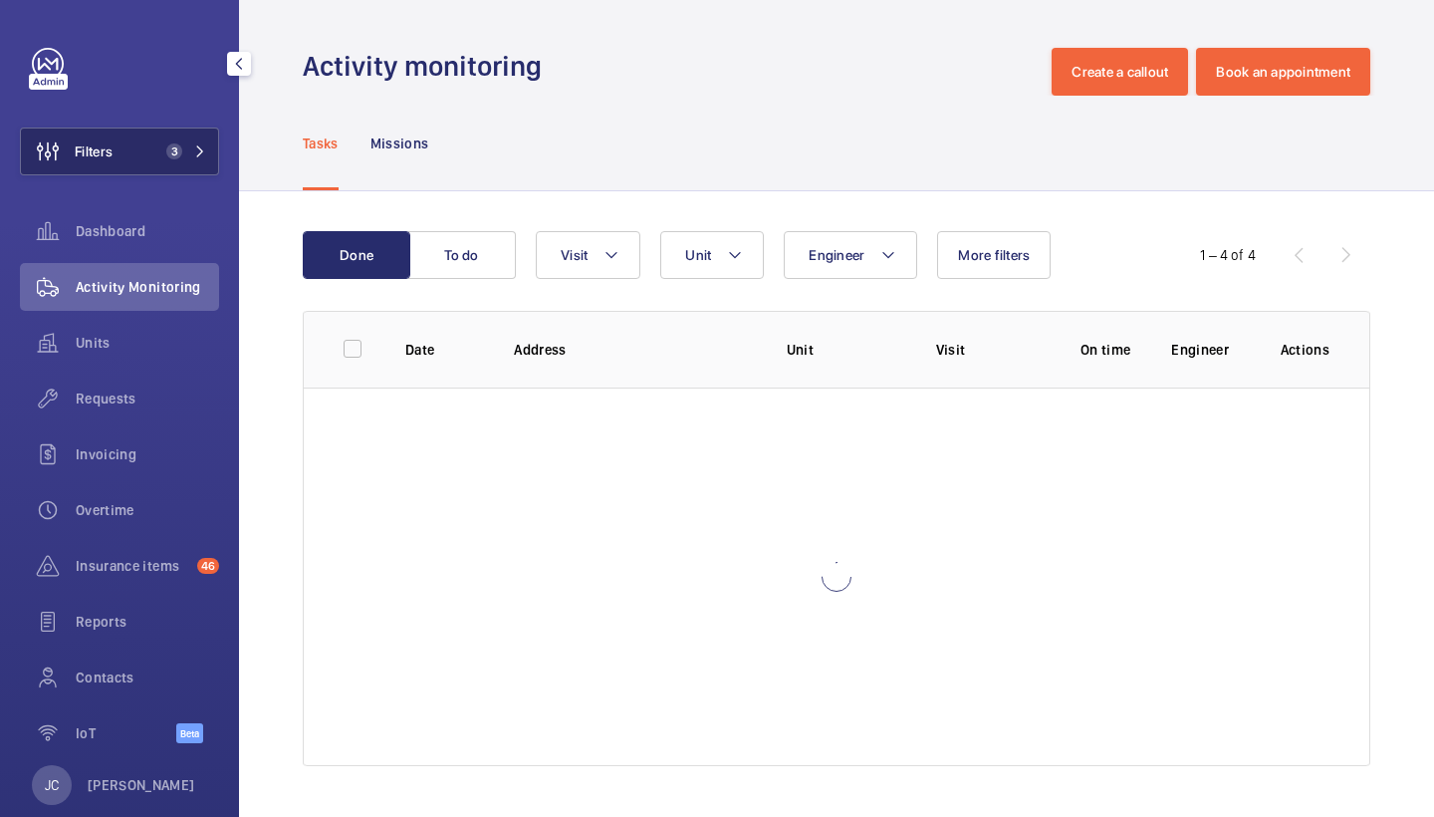
click at [162, 152] on span "3" at bounding box center [170, 151] width 24 height 16
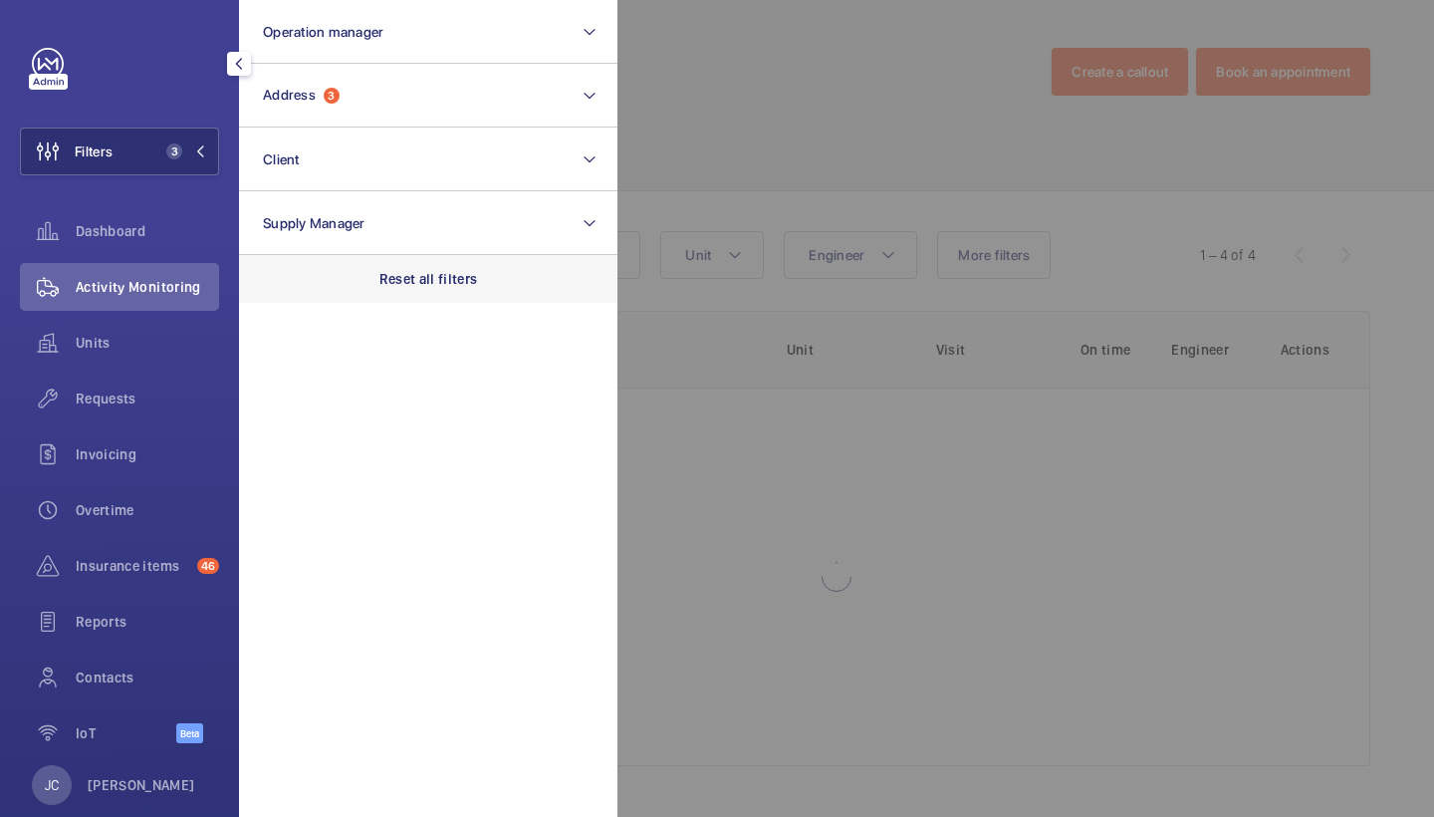
click at [403, 281] on p "Reset all filters" at bounding box center [428, 279] width 99 height 20
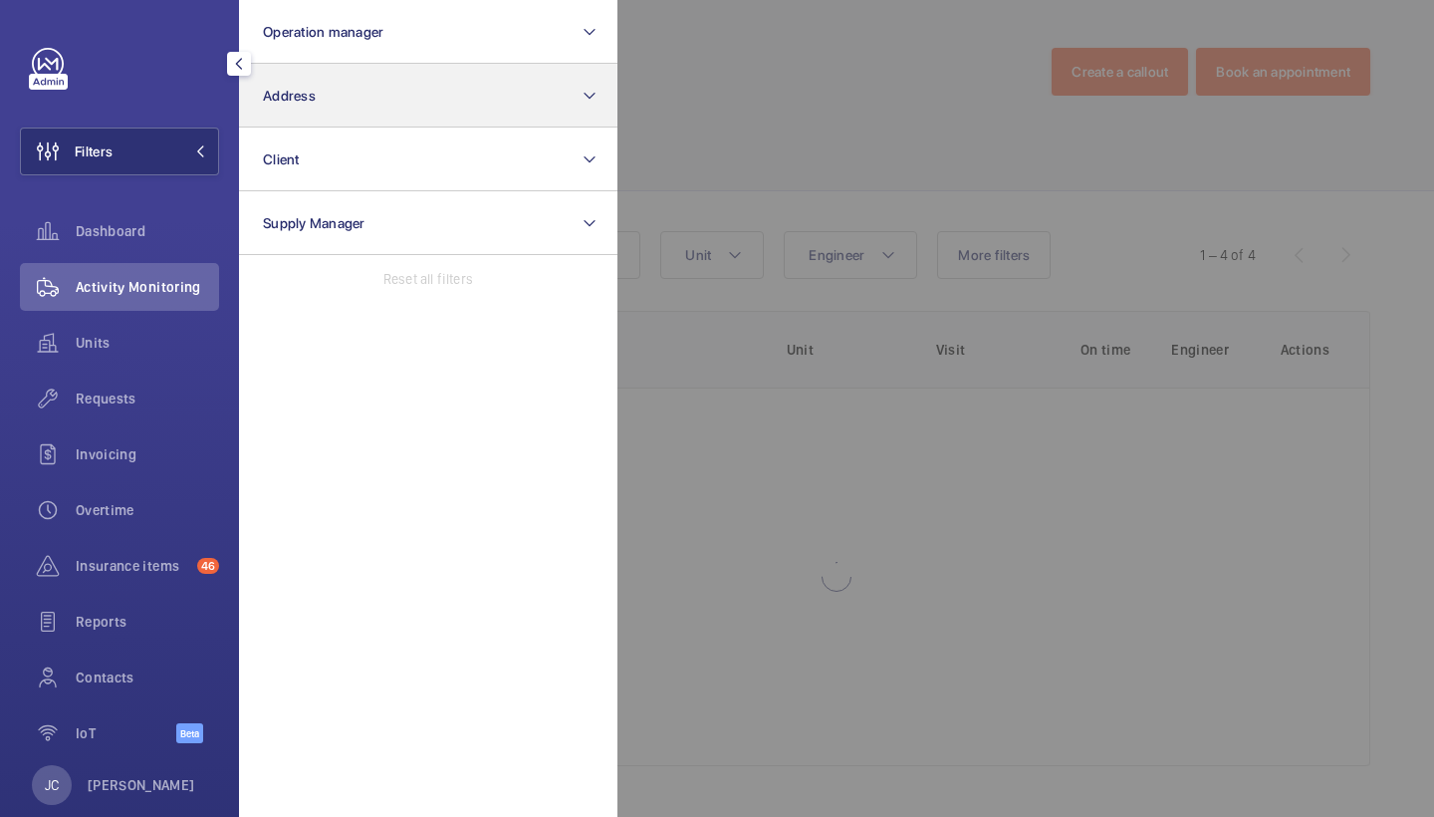
click at [365, 113] on button "Address" at bounding box center [428, 96] width 378 height 64
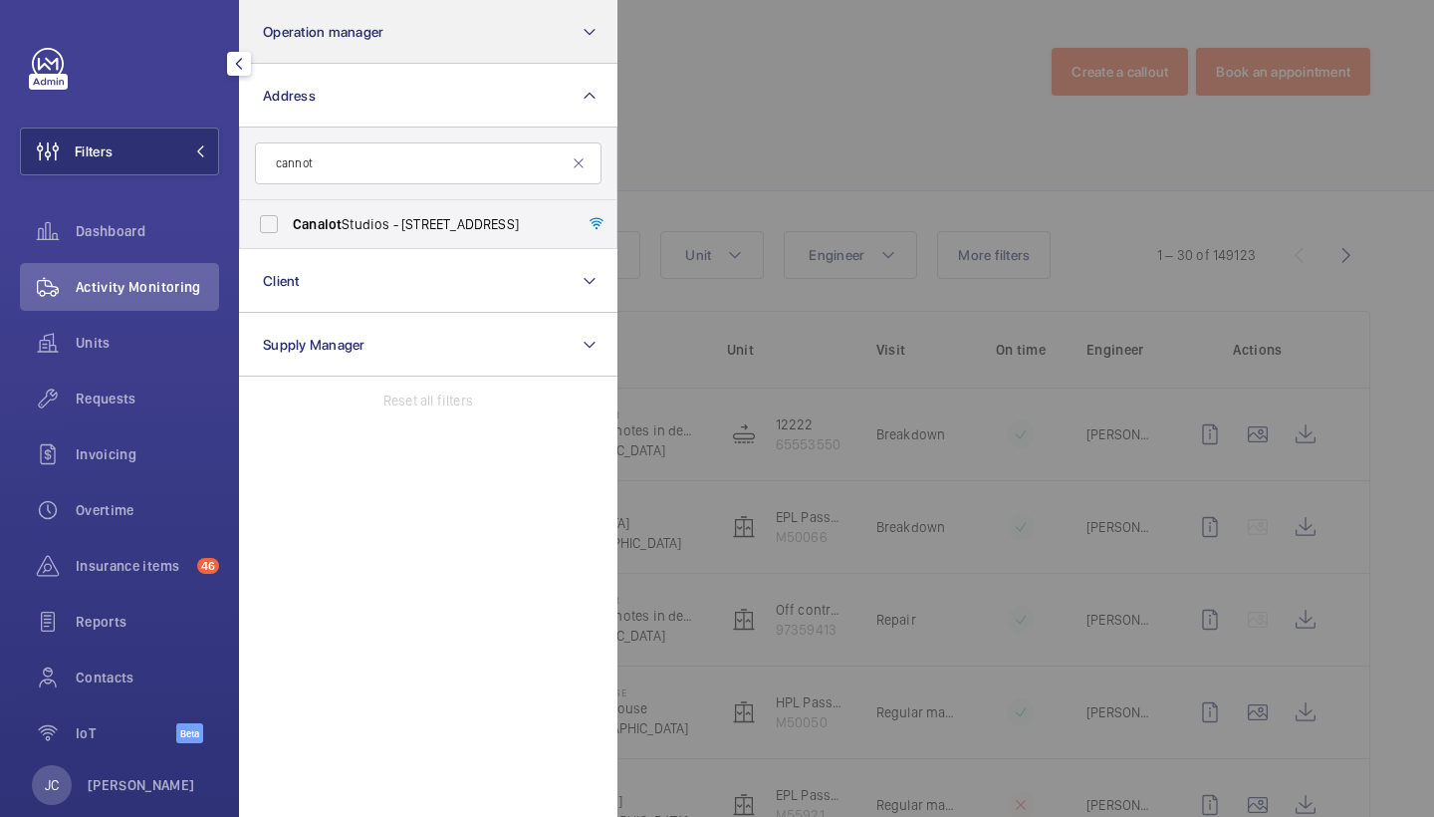
type input "cannot"
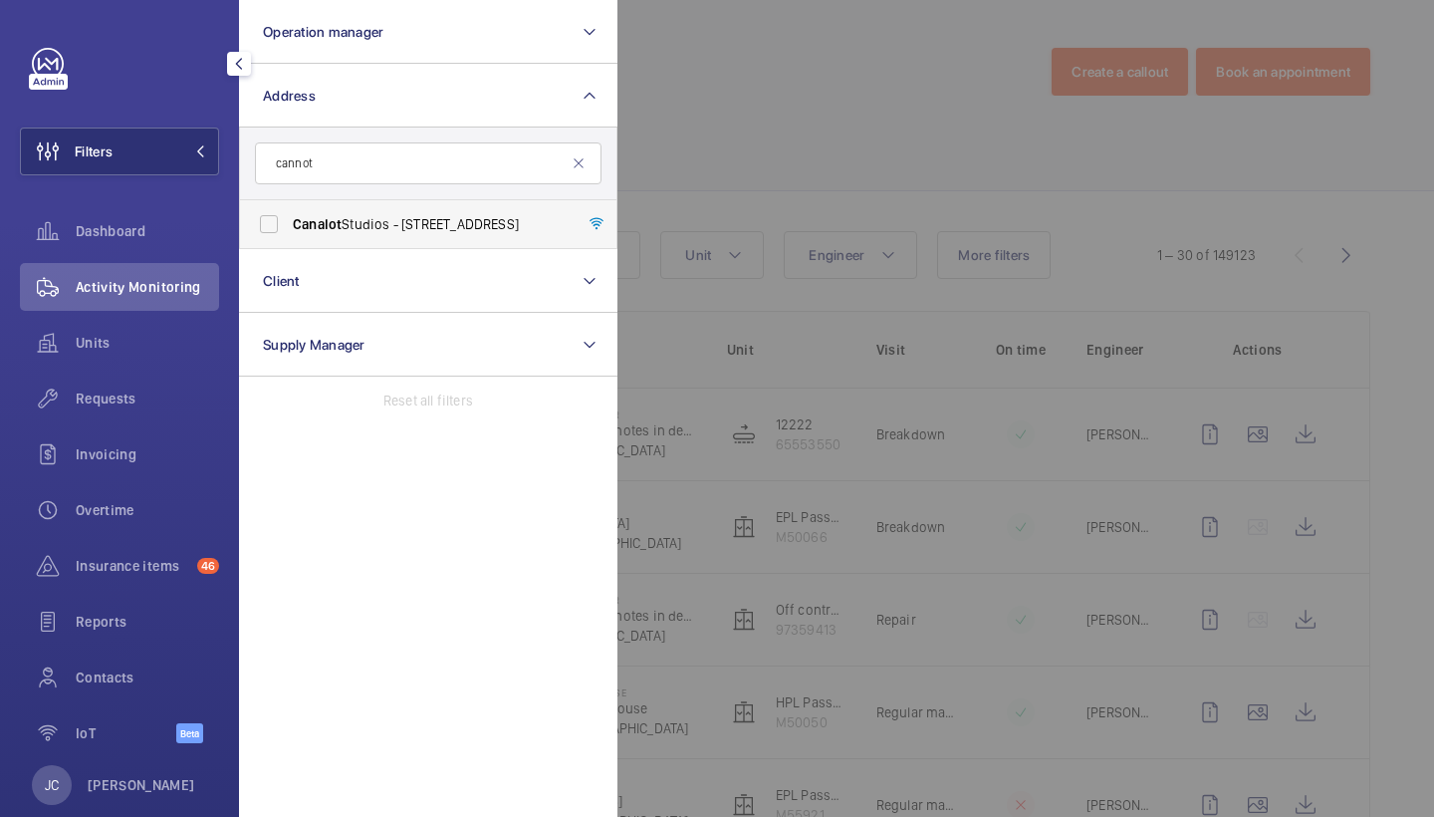
drag, startPoint x: 532, startPoint y: 15, endPoint x: 432, endPoint y: 234, distance: 240.7
click at [432, 234] on label "Canalot Studios - 222 Kensal Road,, LONDON W10 5BN" at bounding box center [413, 224] width 347 height 48
click at [289, 234] on input "Canalot Studios - 222 Kensal Road,, LONDON W10 5BN" at bounding box center [269, 224] width 40 height 40
checkbox input "true"
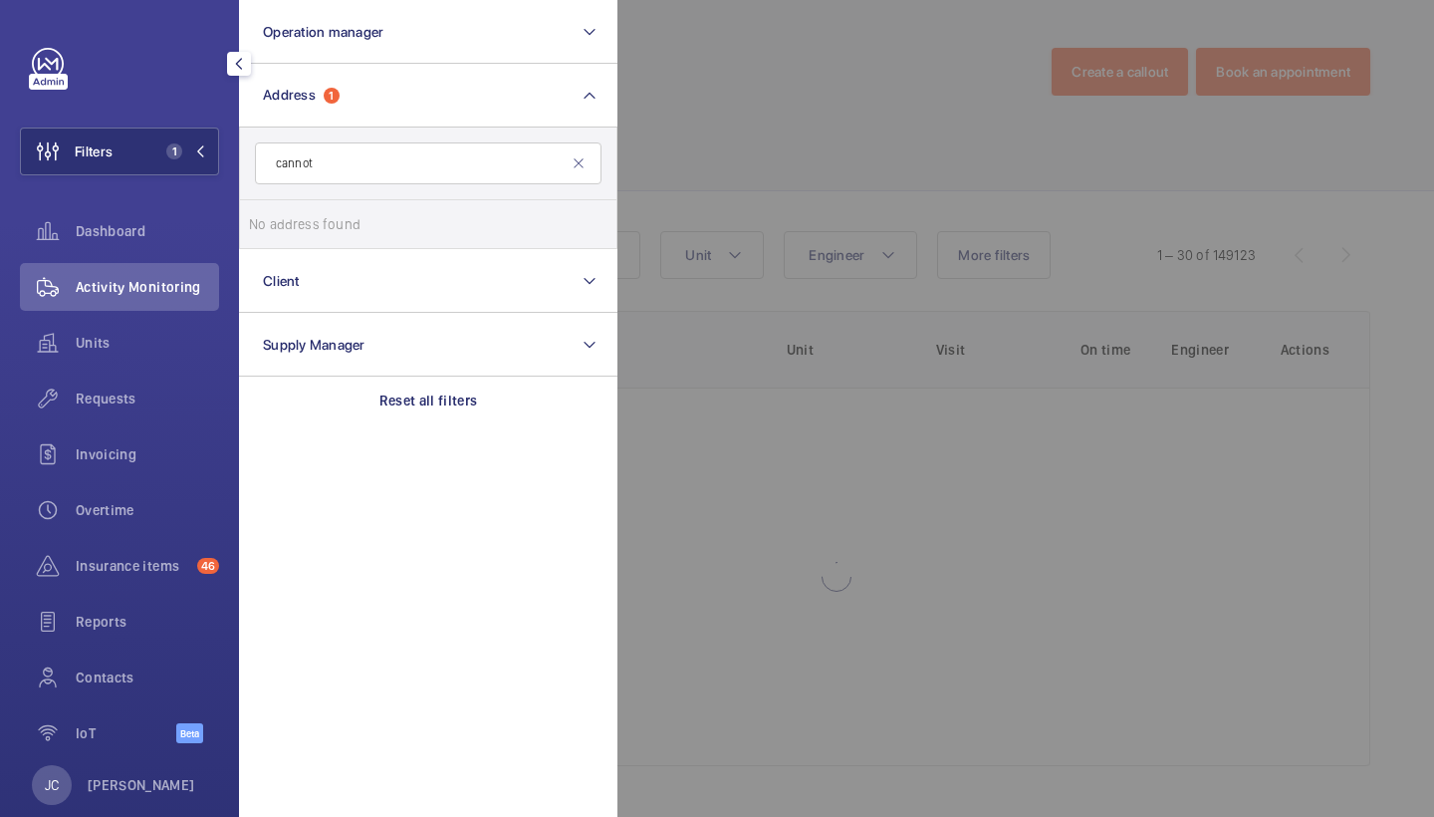
click at [652, 161] on div at bounding box center [1334, 408] width 1434 height 817
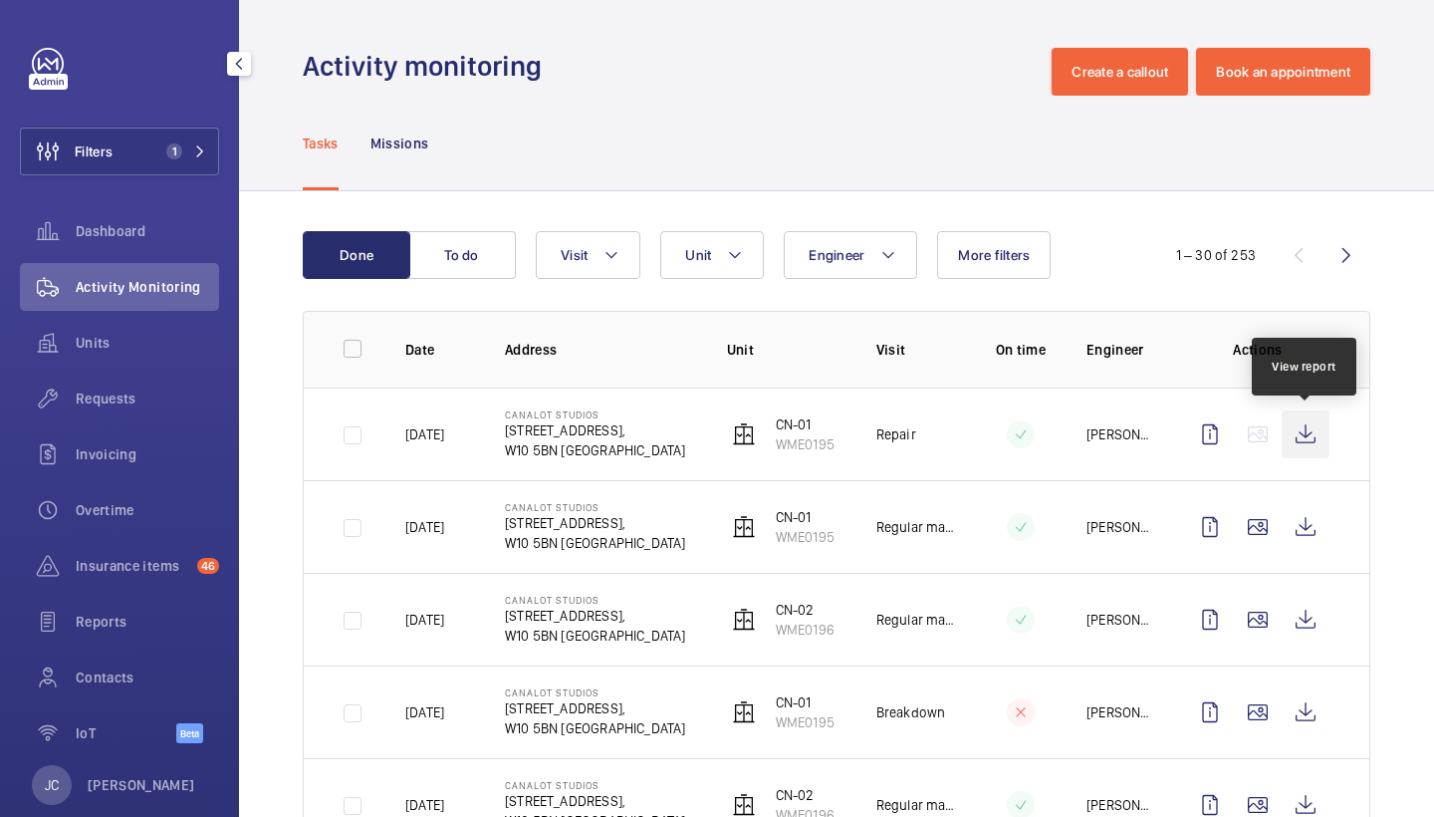
click at [1305, 440] on wm-front-icon-button at bounding box center [1306, 434] width 48 height 48
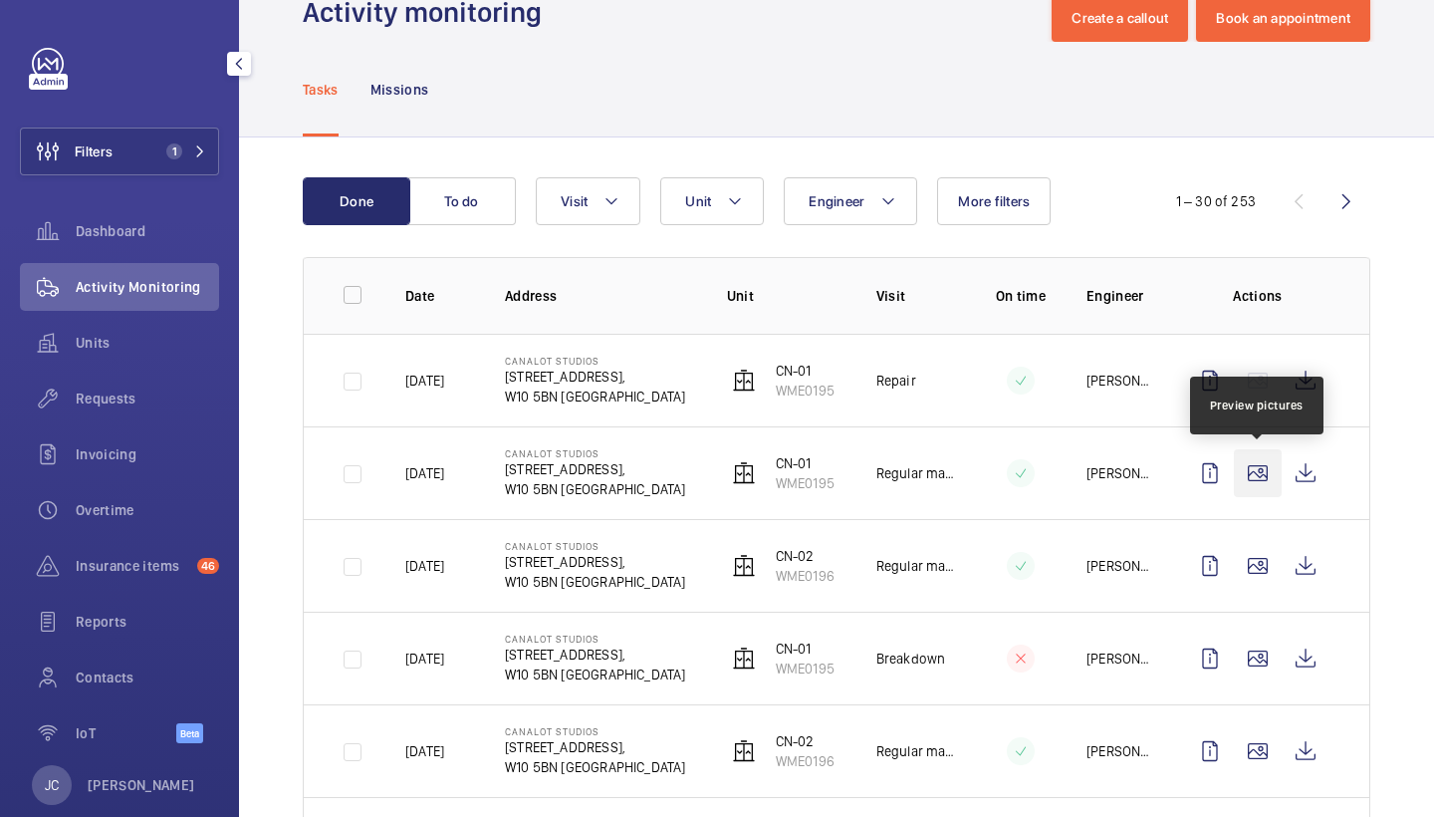
click at [1258, 479] on wm-front-icon-button at bounding box center [1258, 473] width 48 height 48
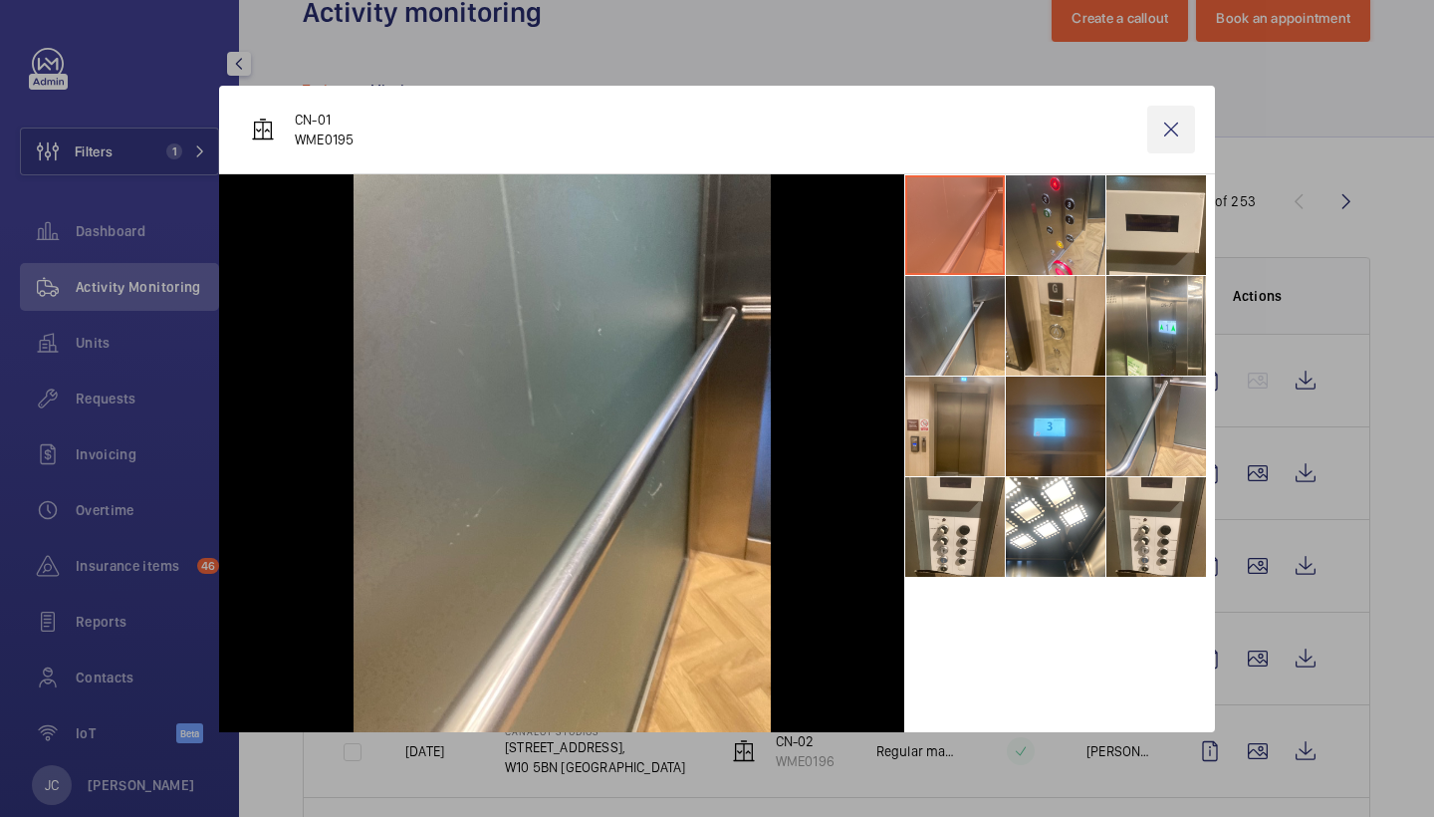
click at [1172, 134] on wm-front-icon-button at bounding box center [1171, 130] width 48 height 48
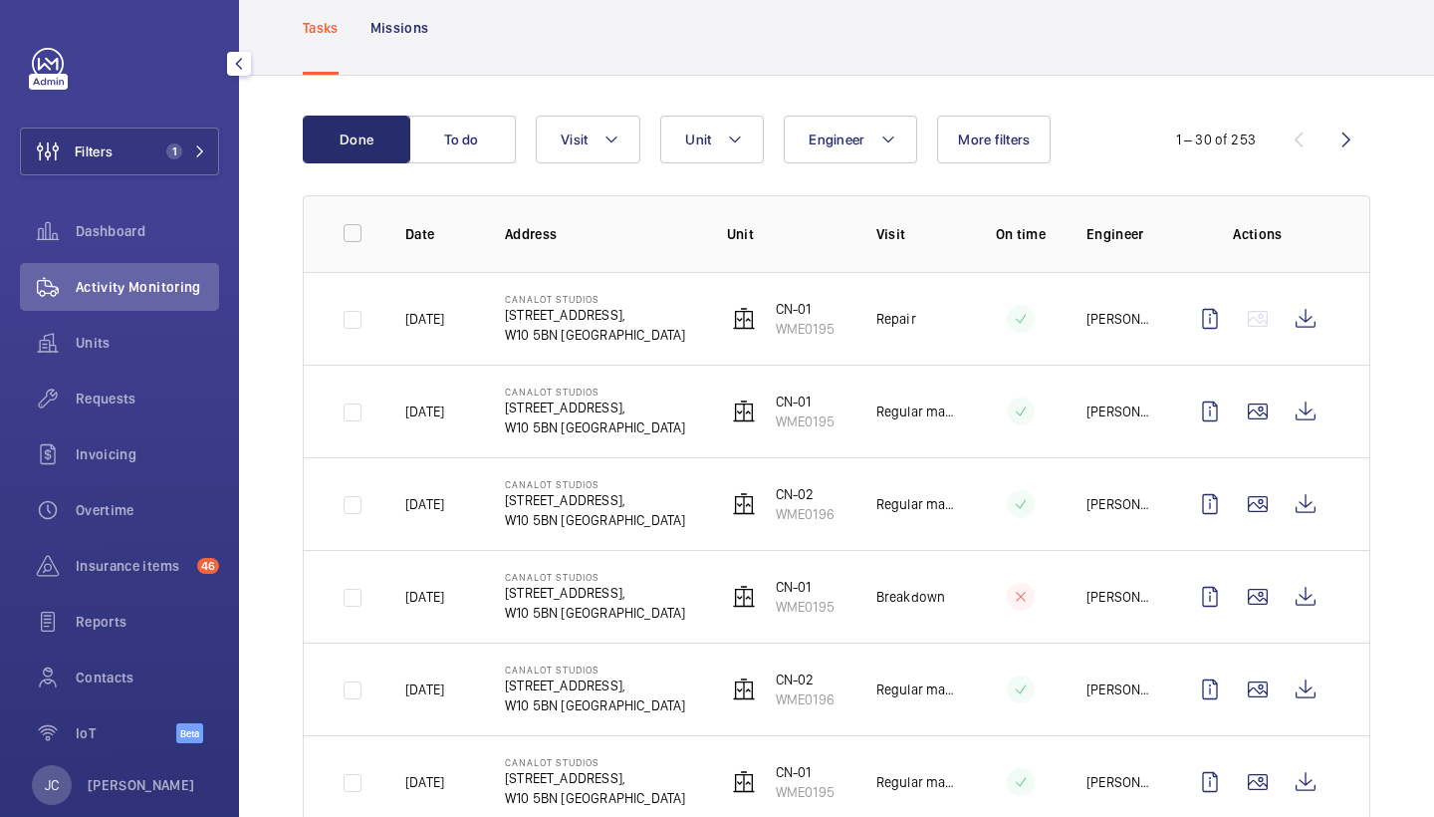
scroll to position [118, 0]
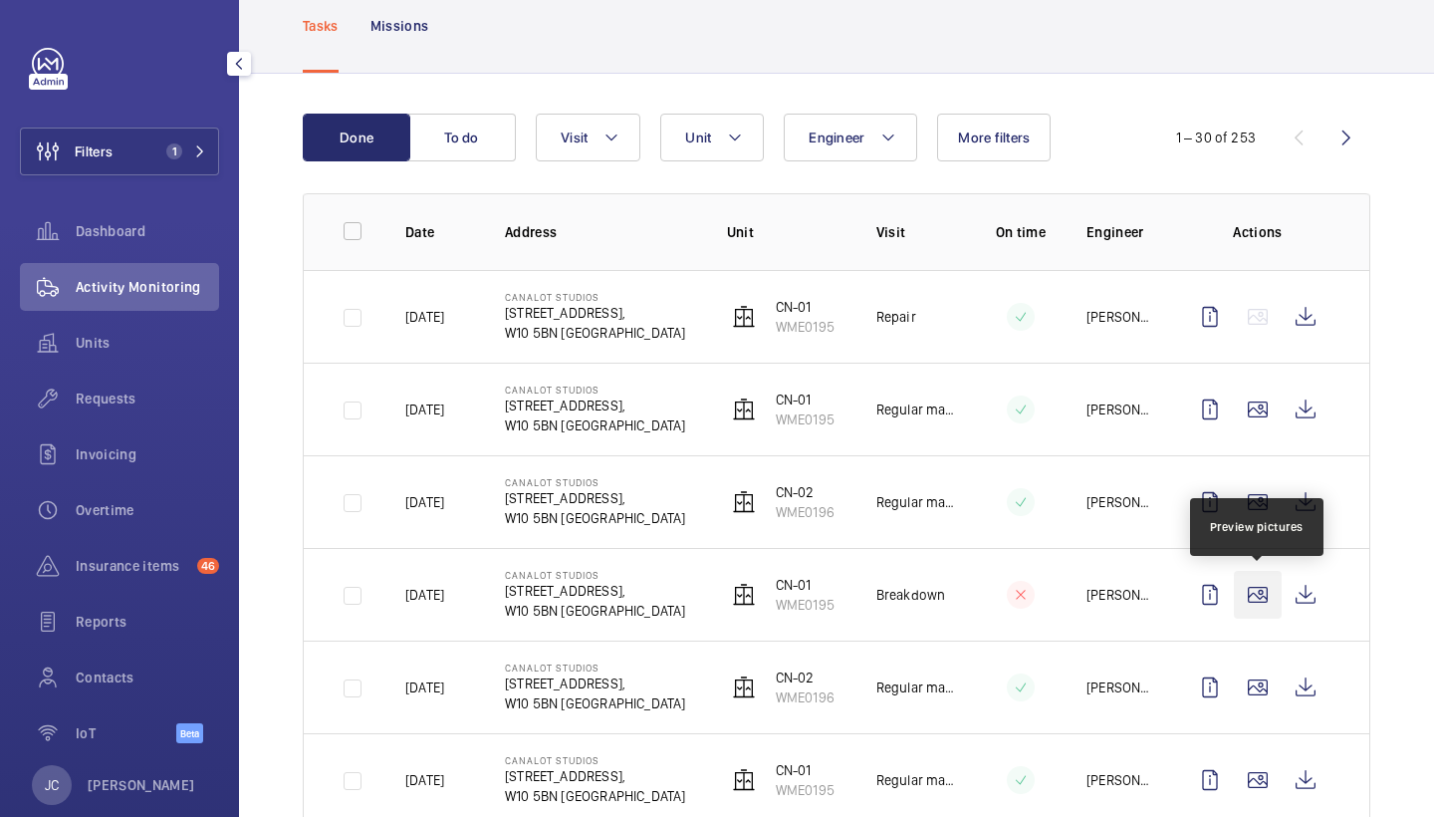
click at [1256, 608] on wm-front-icon-button at bounding box center [1258, 595] width 48 height 48
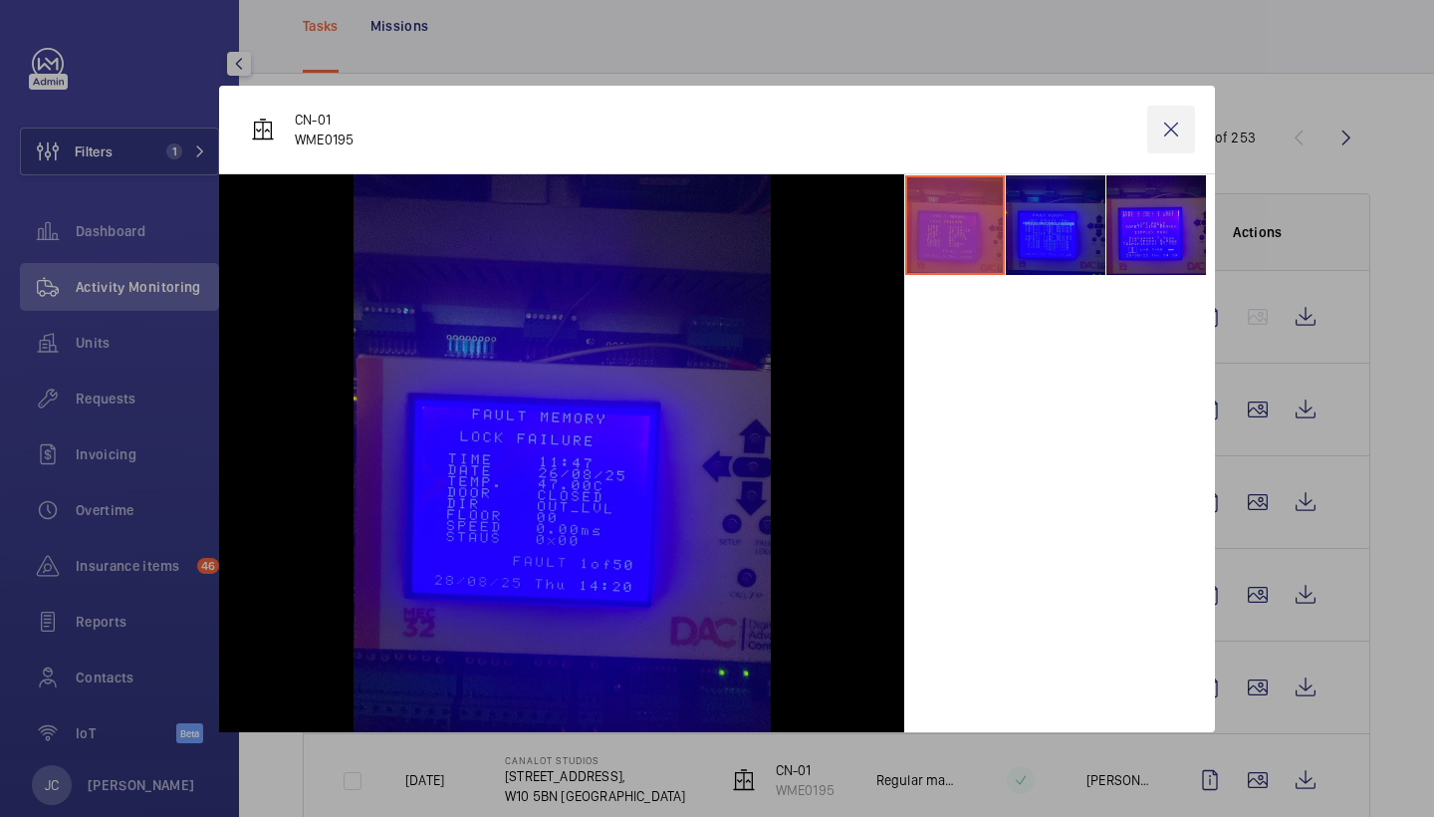
click at [1176, 122] on wm-front-icon-button at bounding box center [1171, 130] width 48 height 48
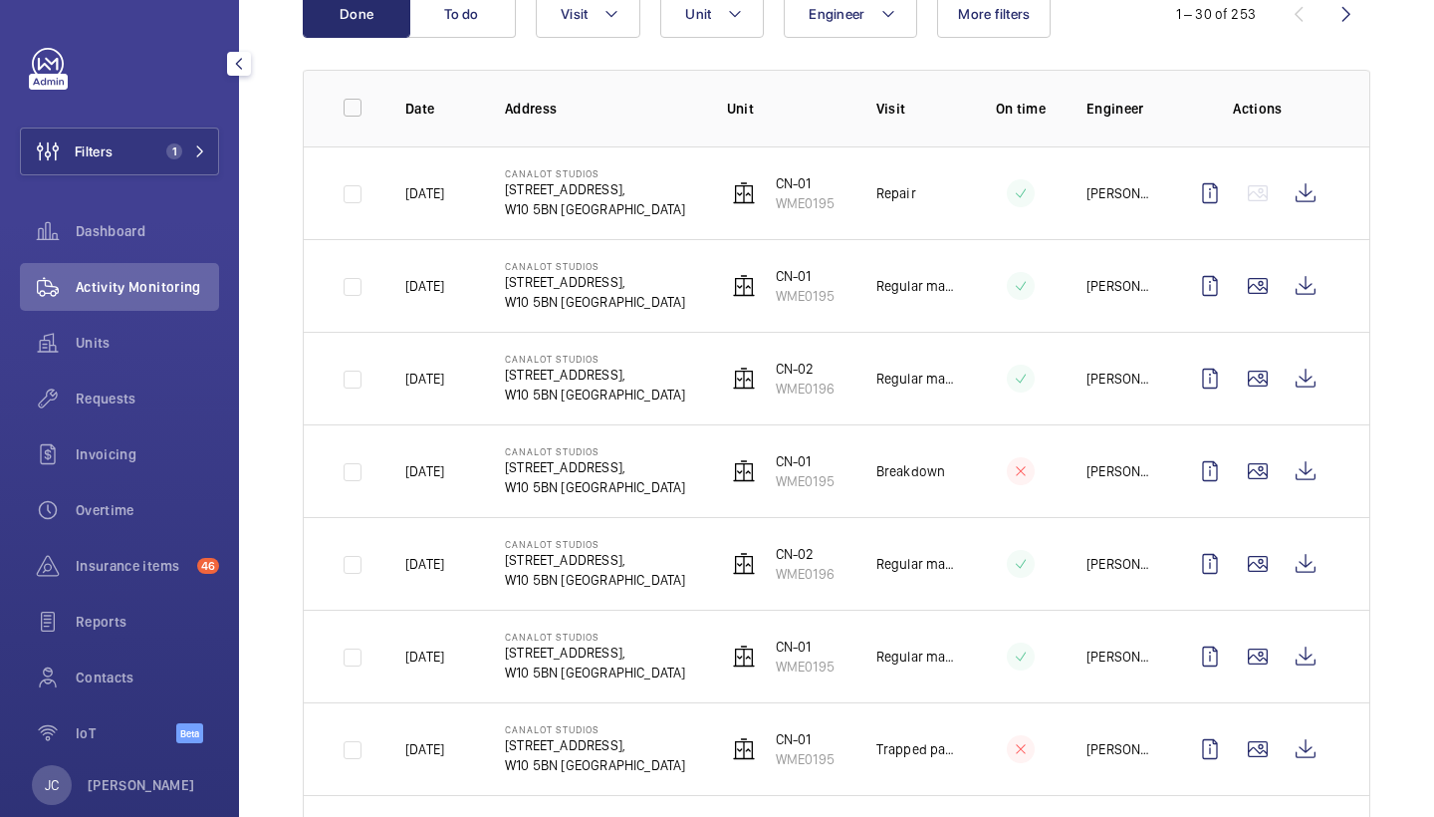
scroll to position [247, 0]
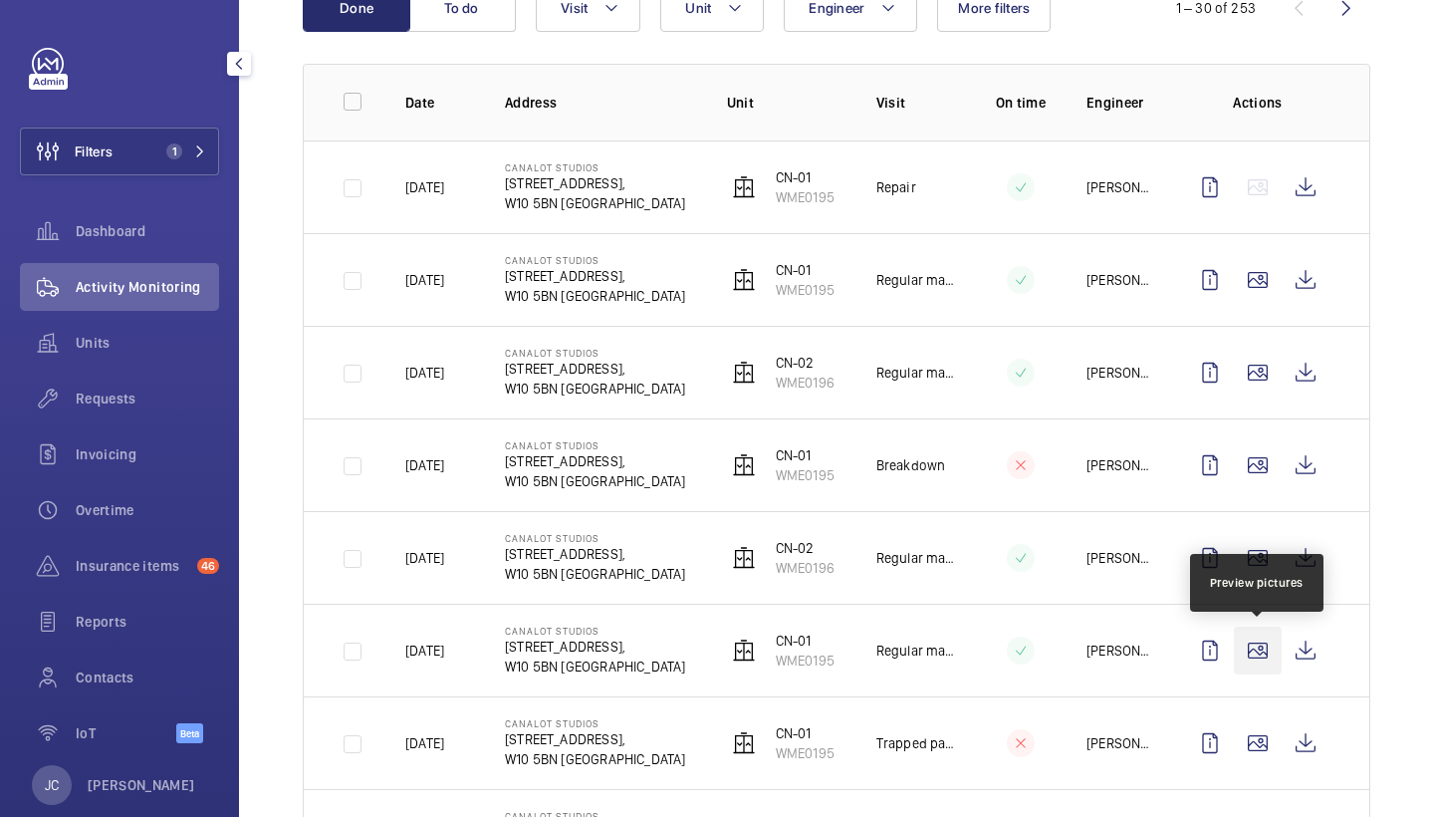
click at [1257, 655] on wm-front-icon-button at bounding box center [1258, 650] width 48 height 48
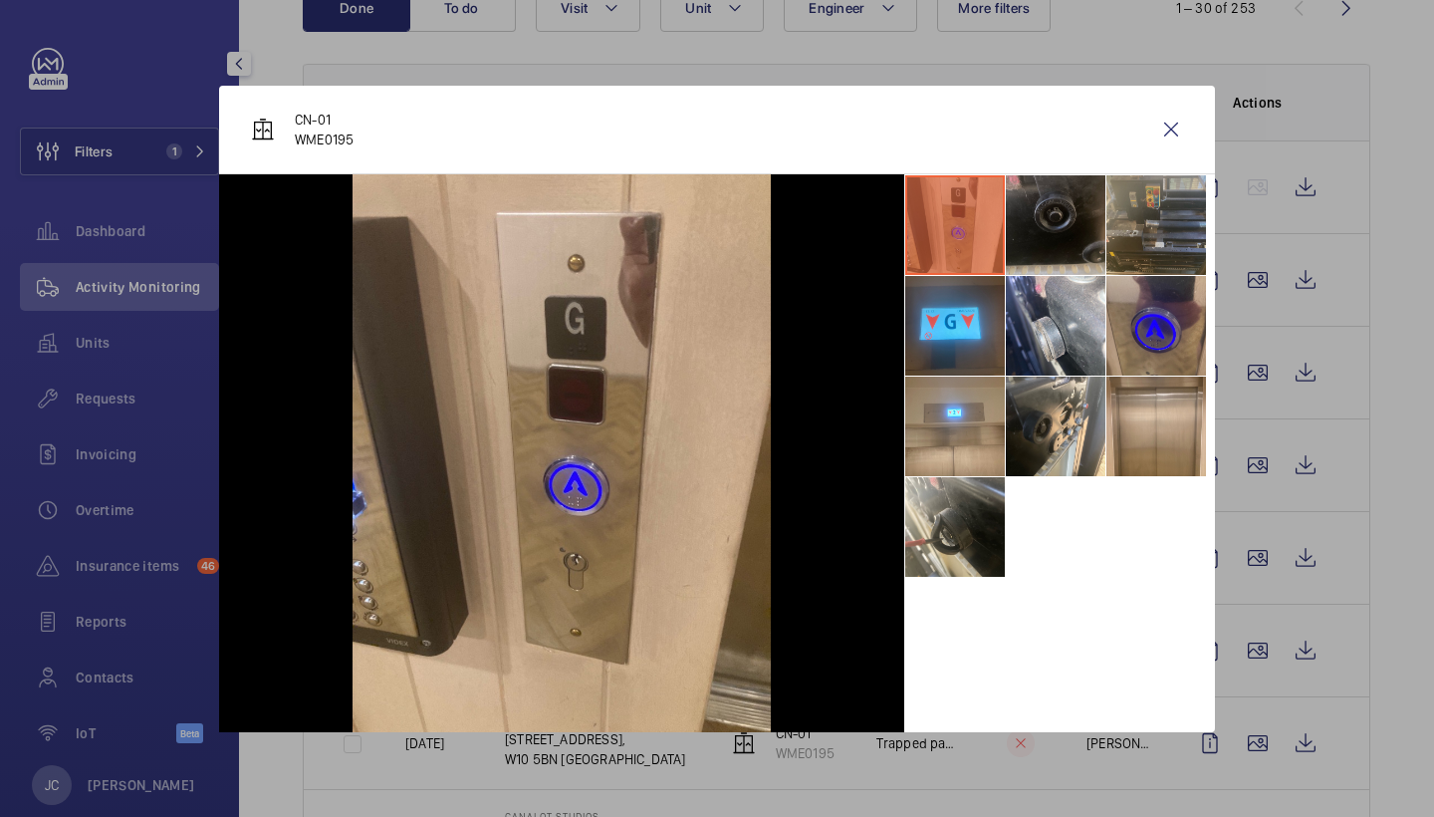
click at [1138, 256] on li at bounding box center [1156, 225] width 100 height 100
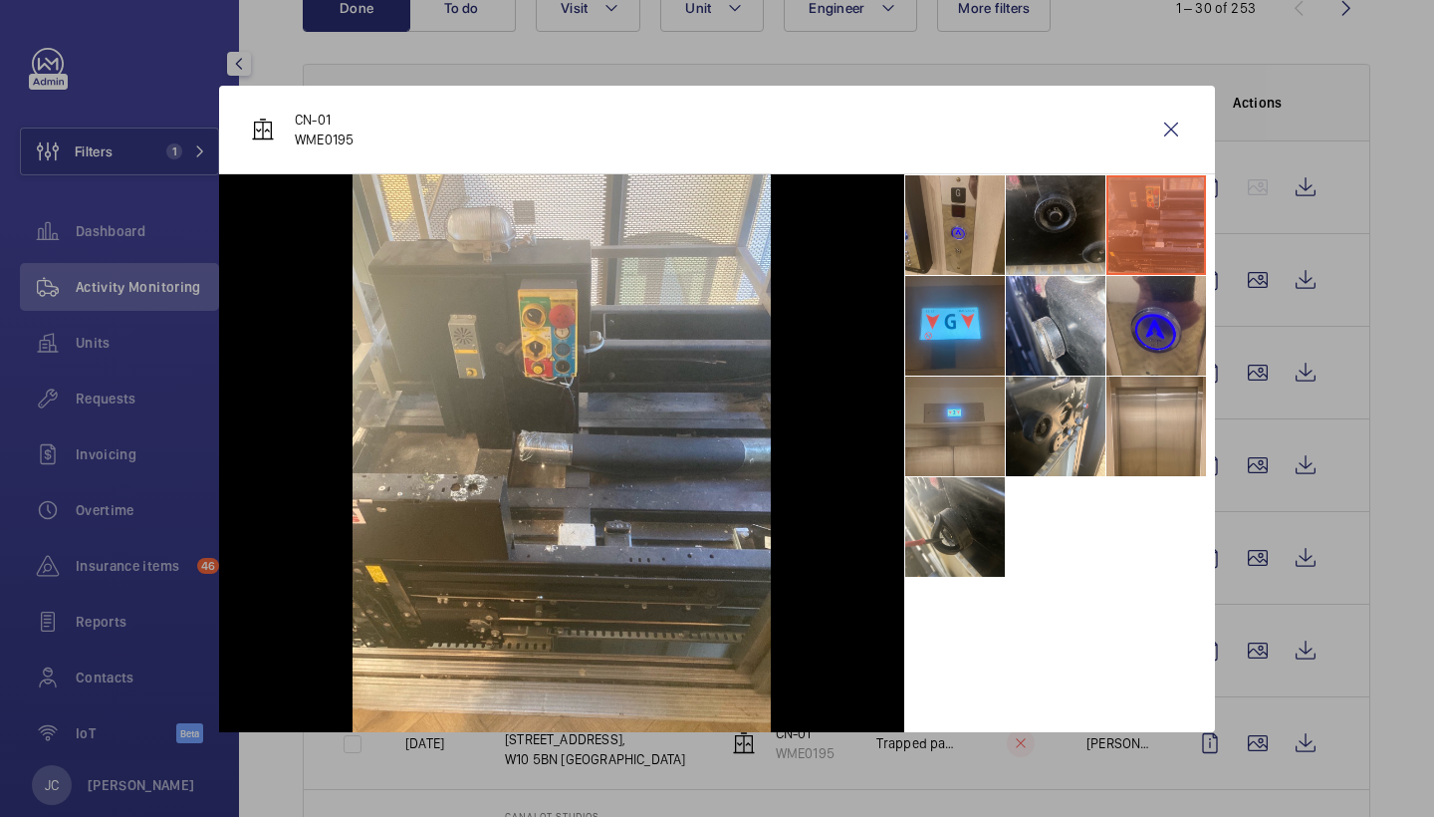
click at [990, 448] on li at bounding box center [955, 426] width 100 height 100
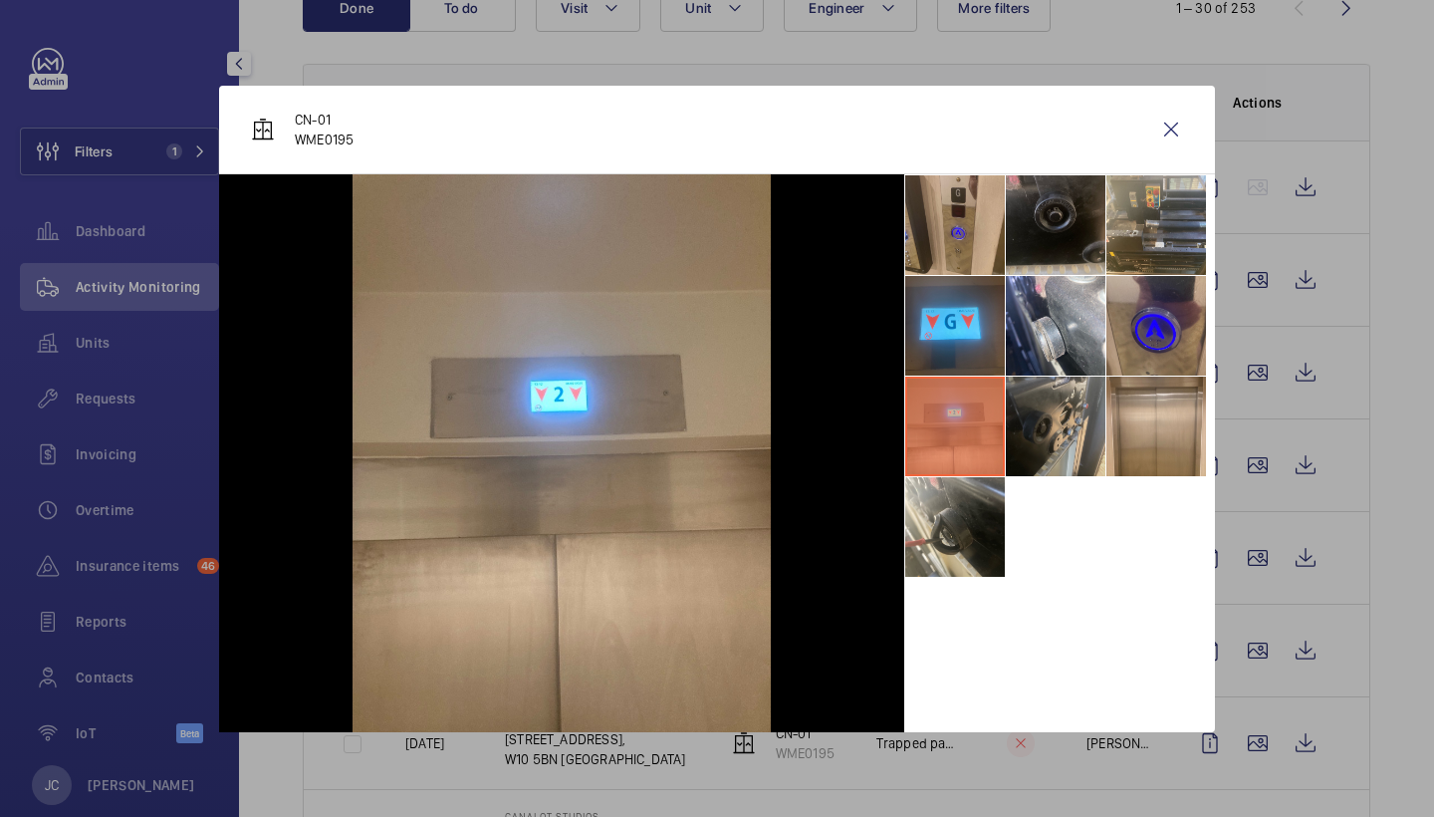
click at [1051, 451] on li at bounding box center [1056, 426] width 100 height 100
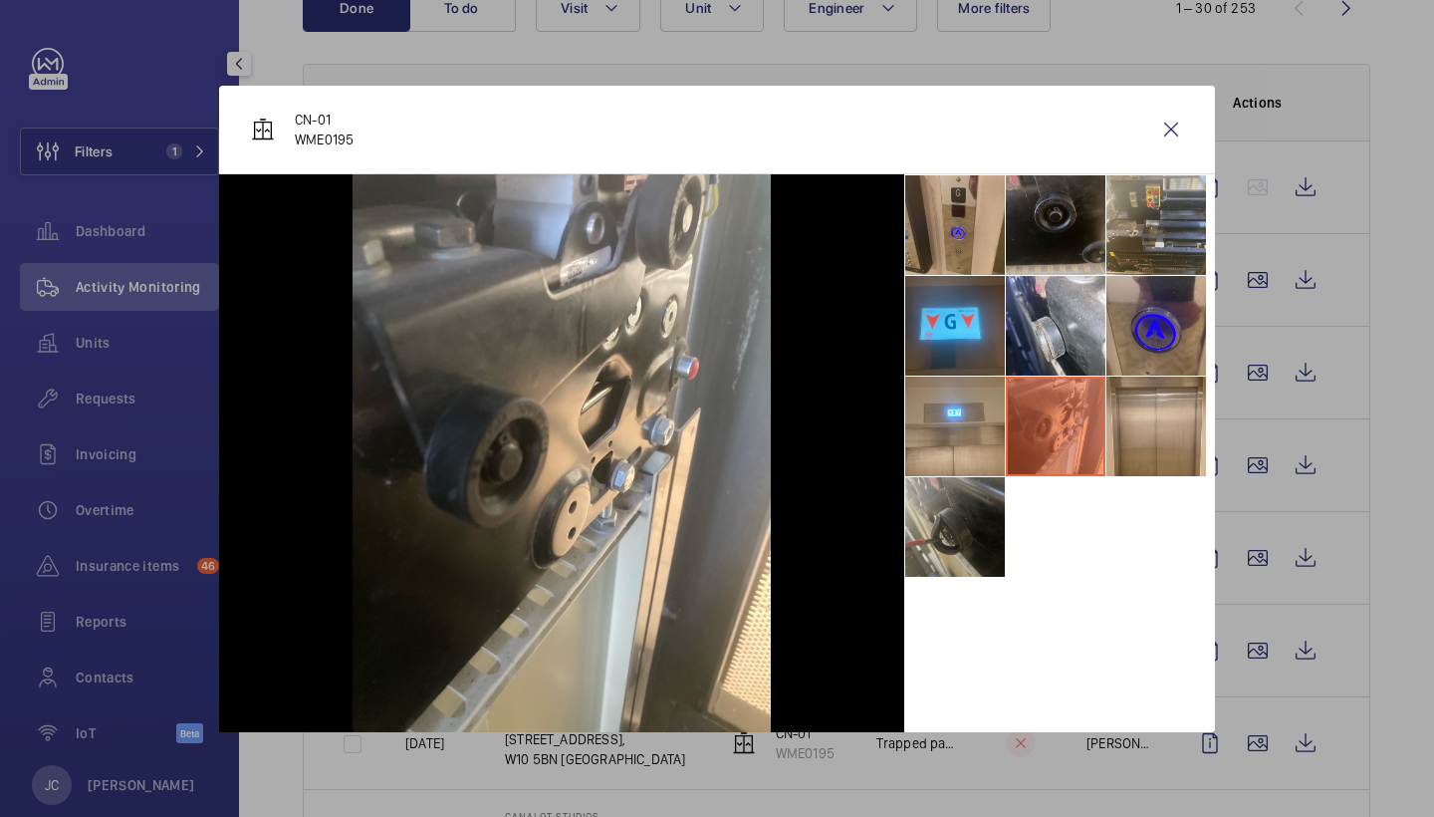
click at [986, 514] on li at bounding box center [955, 527] width 100 height 100
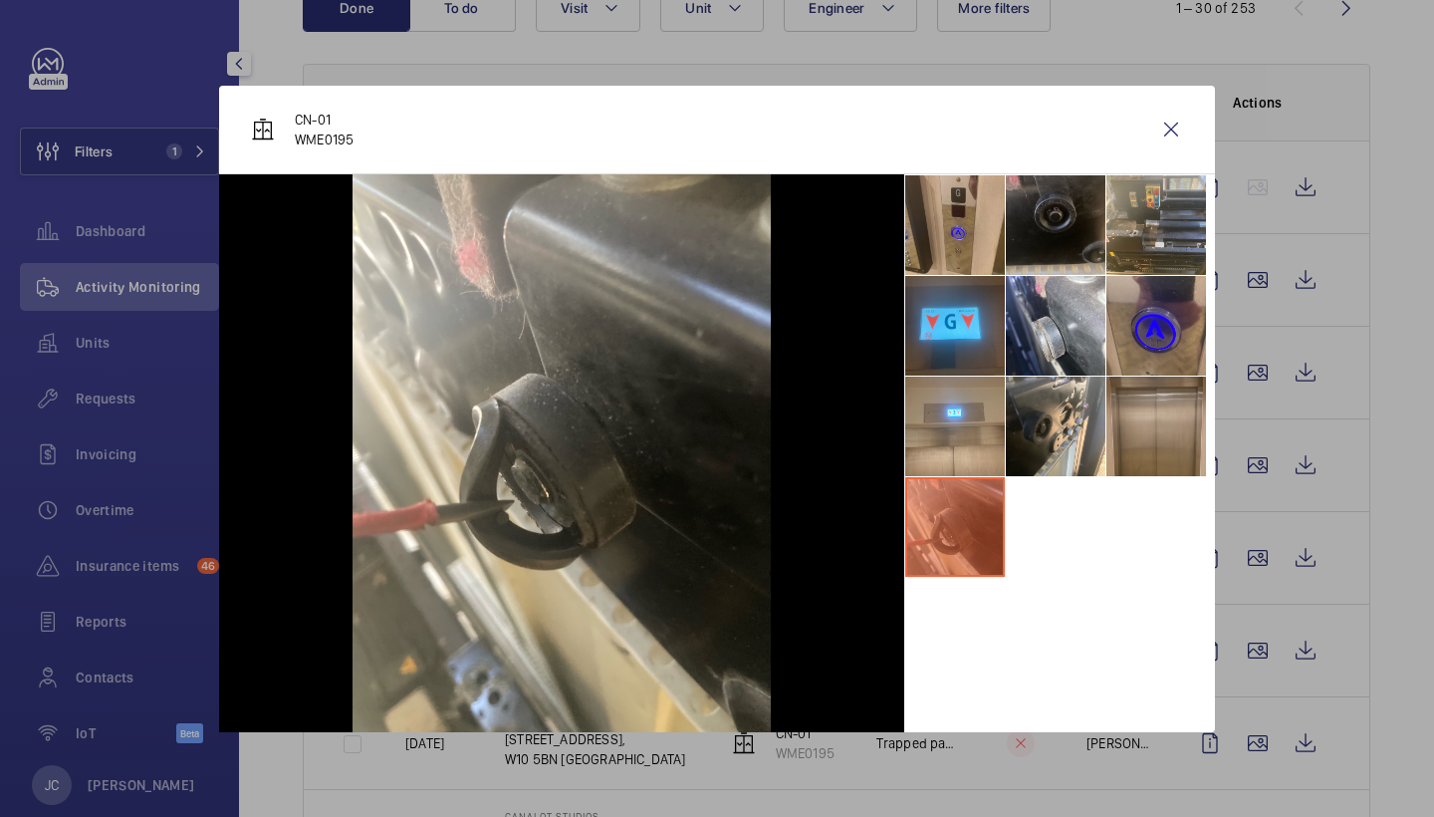
click at [1159, 431] on li at bounding box center [1156, 426] width 100 height 100
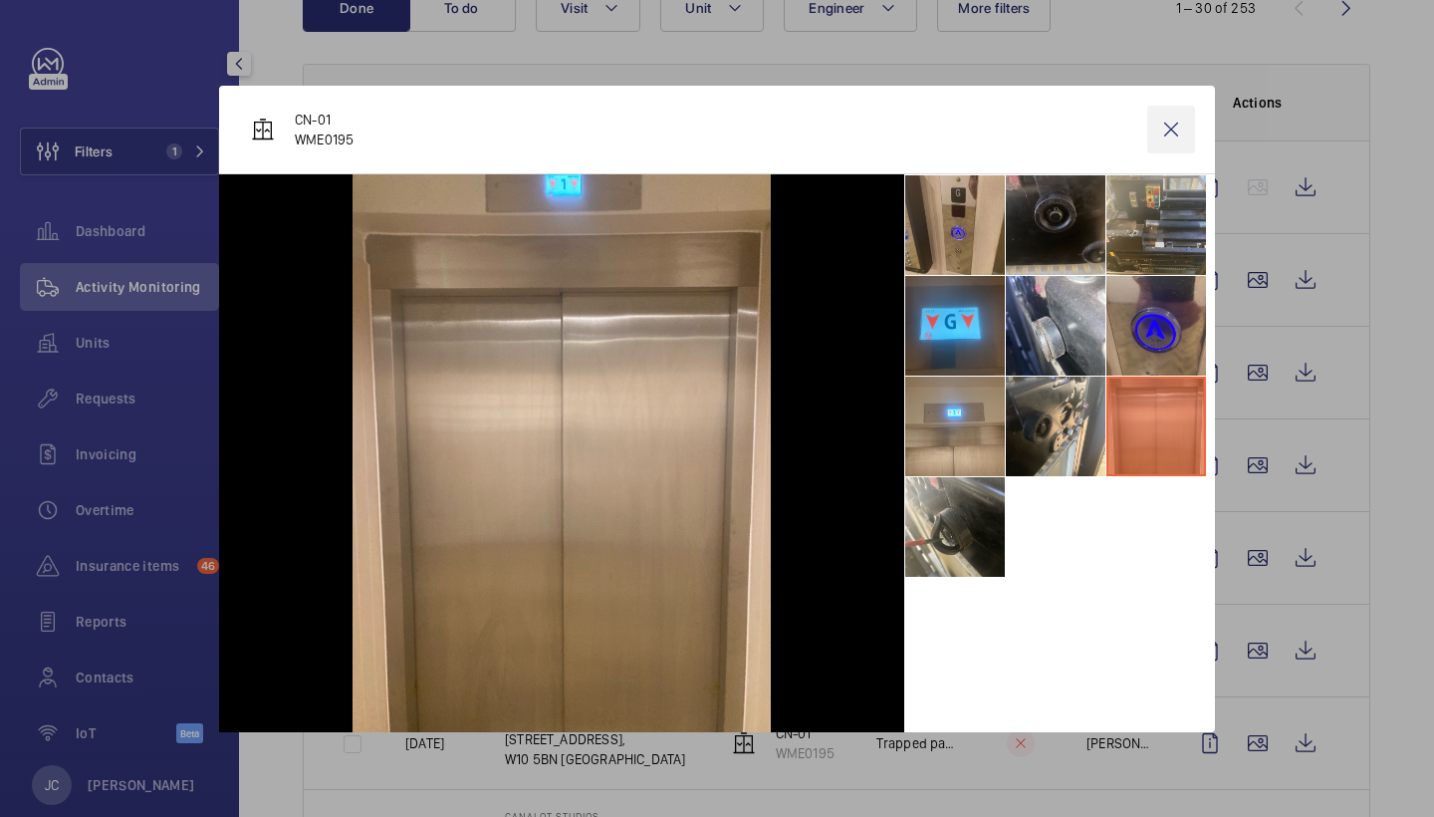
click at [1169, 146] on wm-front-icon-button at bounding box center [1171, 130] width 48 height 48
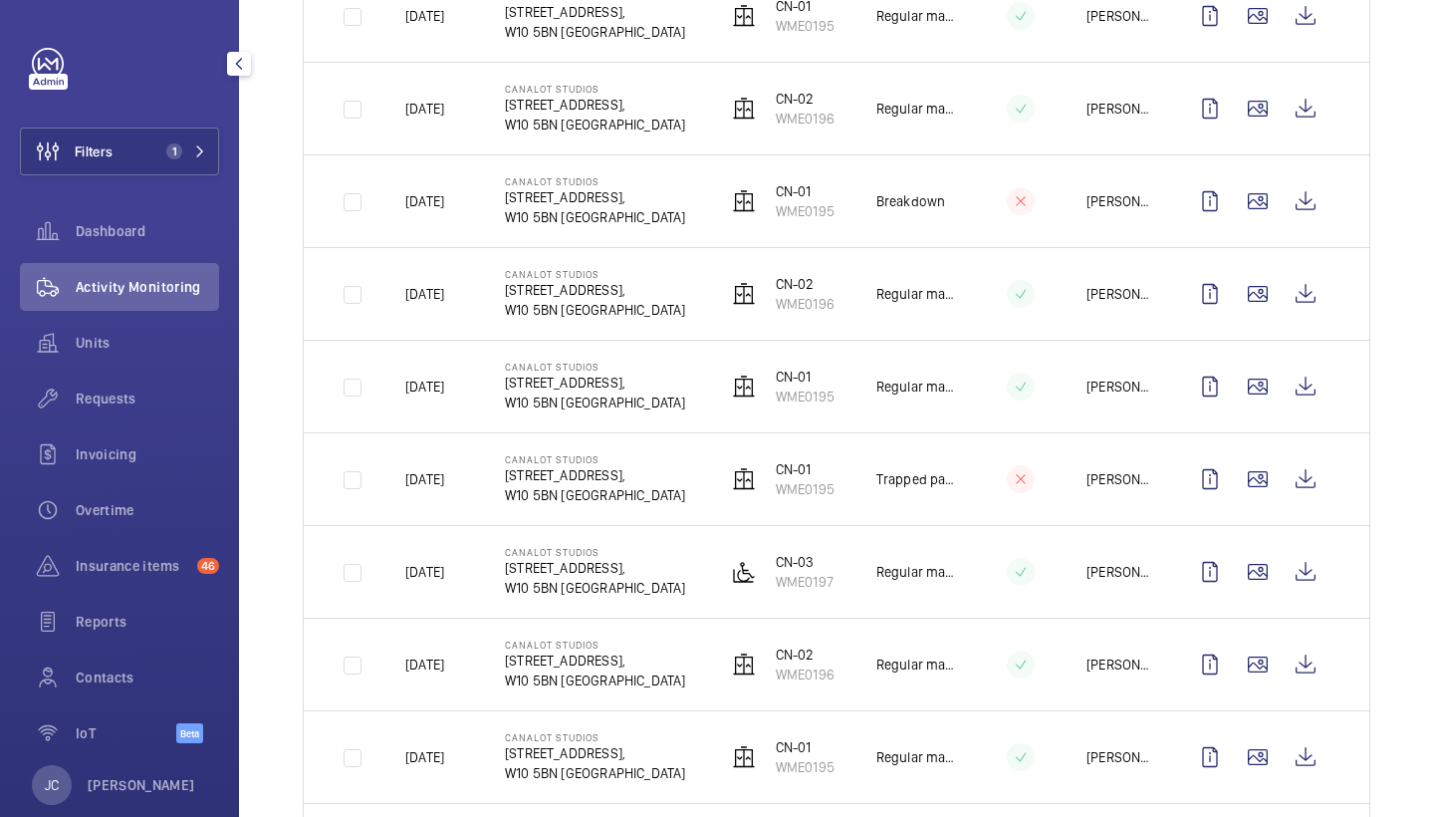
scroll to position [521, 0]
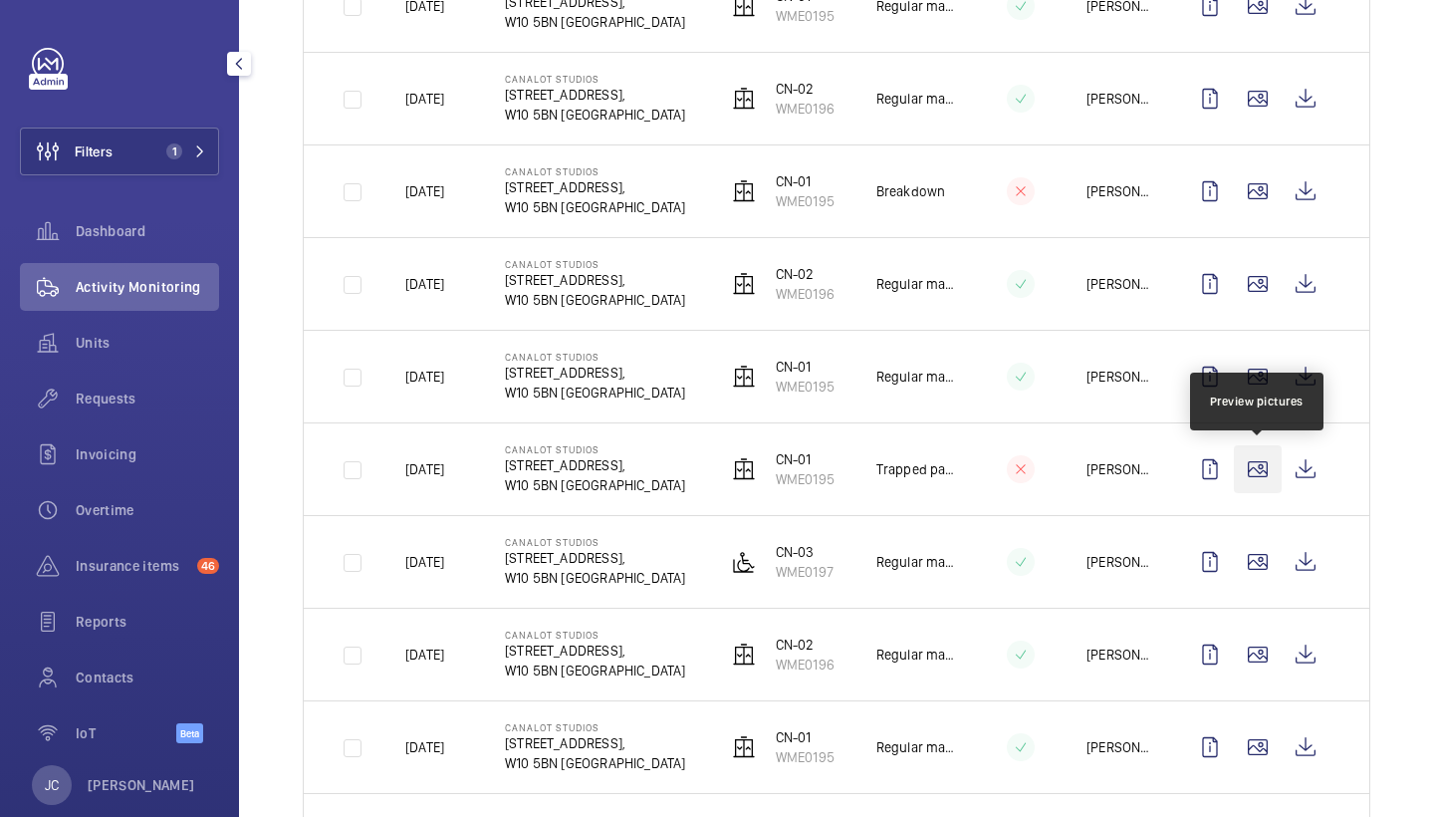
click at [1272, 485] on wm-front-icon-button at bounding box center [1258, 469] width 48 height 48
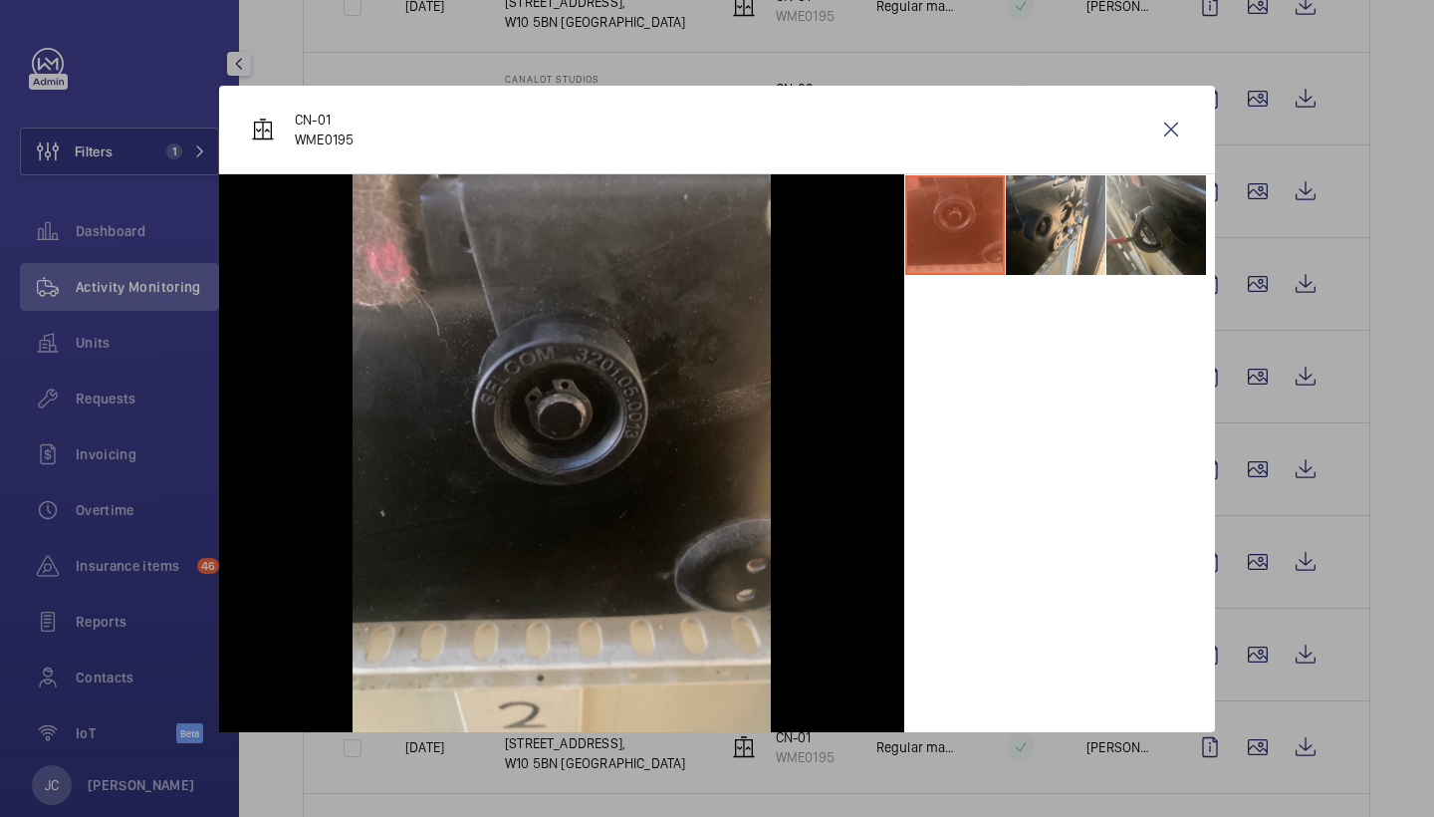
click at [1165, 256] on li at bounding box center [1156, 225] width 100 height 100
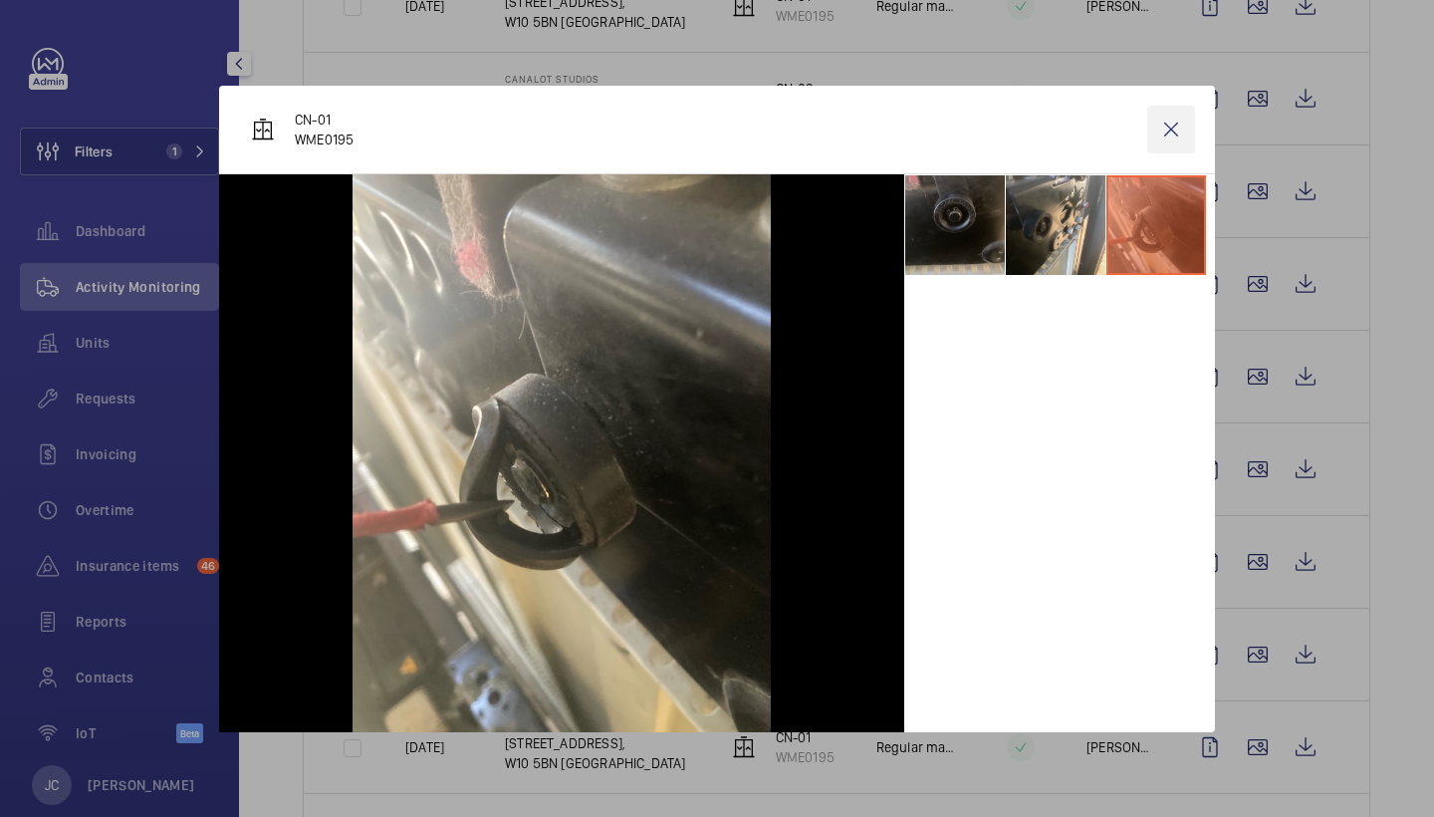
click at [1166, 134] on wm-front-icon-button at bounding box center [1171, 130] width 48 height 48
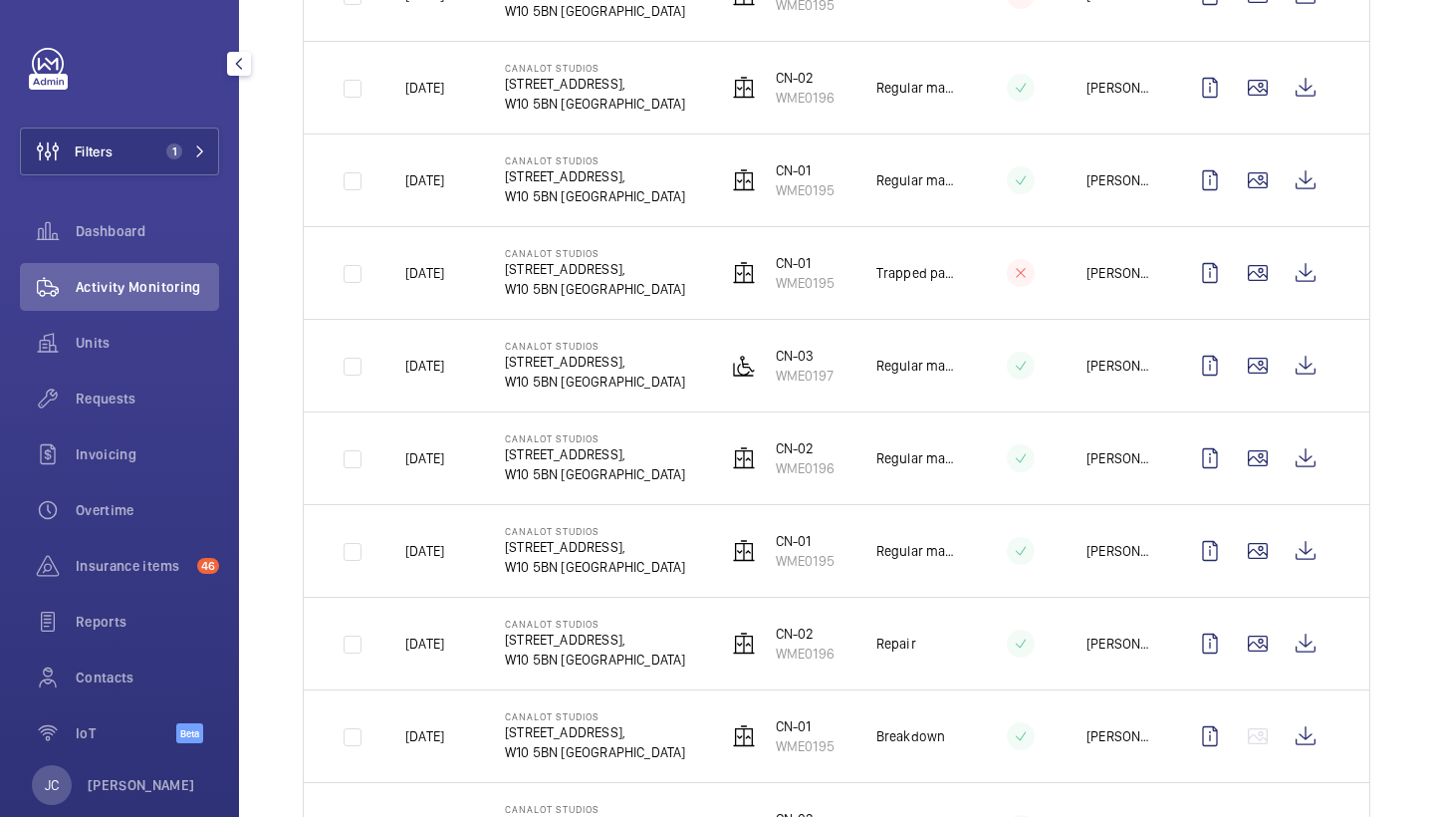
scroll to position [720, 0]
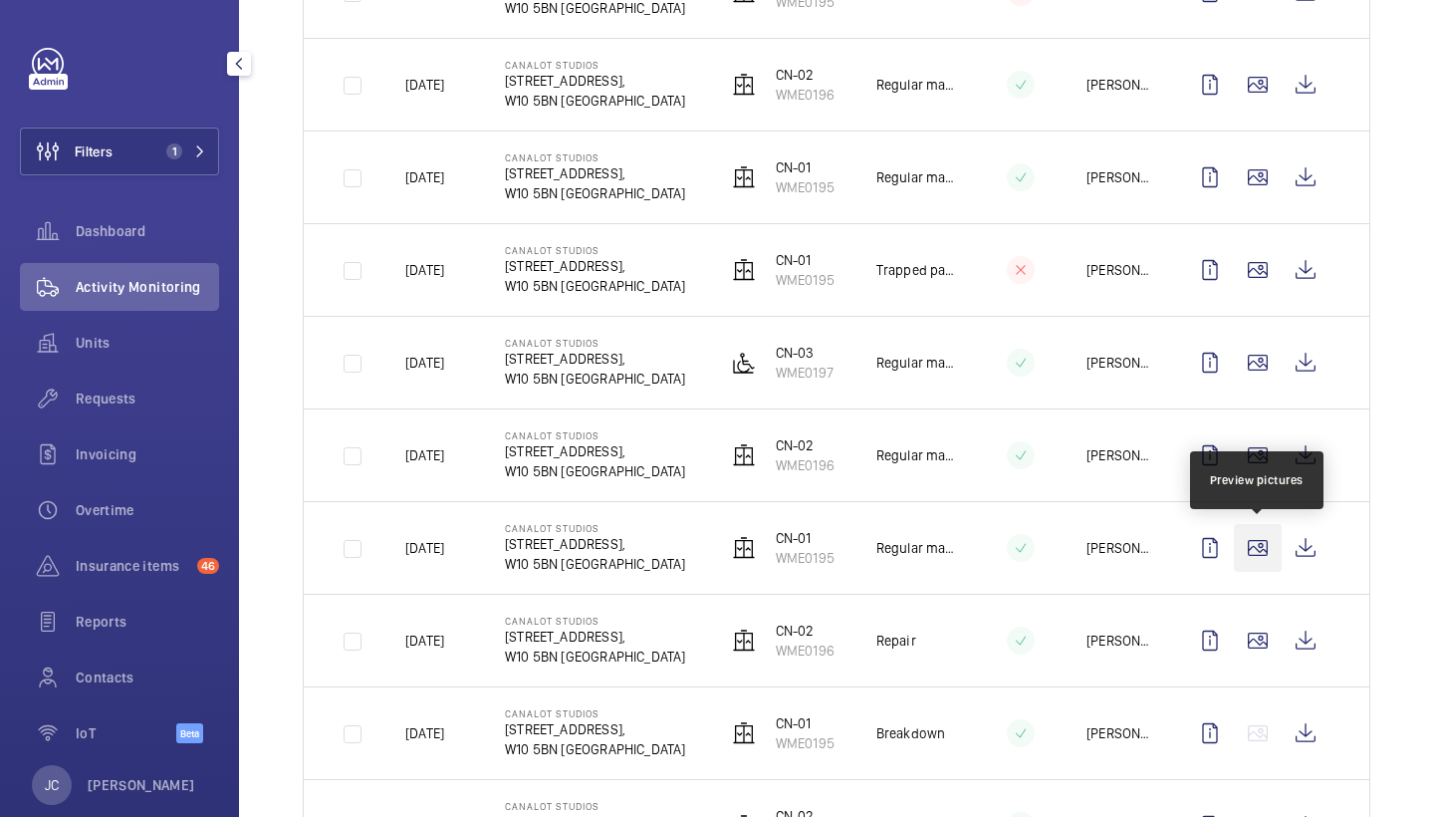
click at [1246, 558] on wm-front-icon-button at bounding box center [1258, 548] width 48 height 48
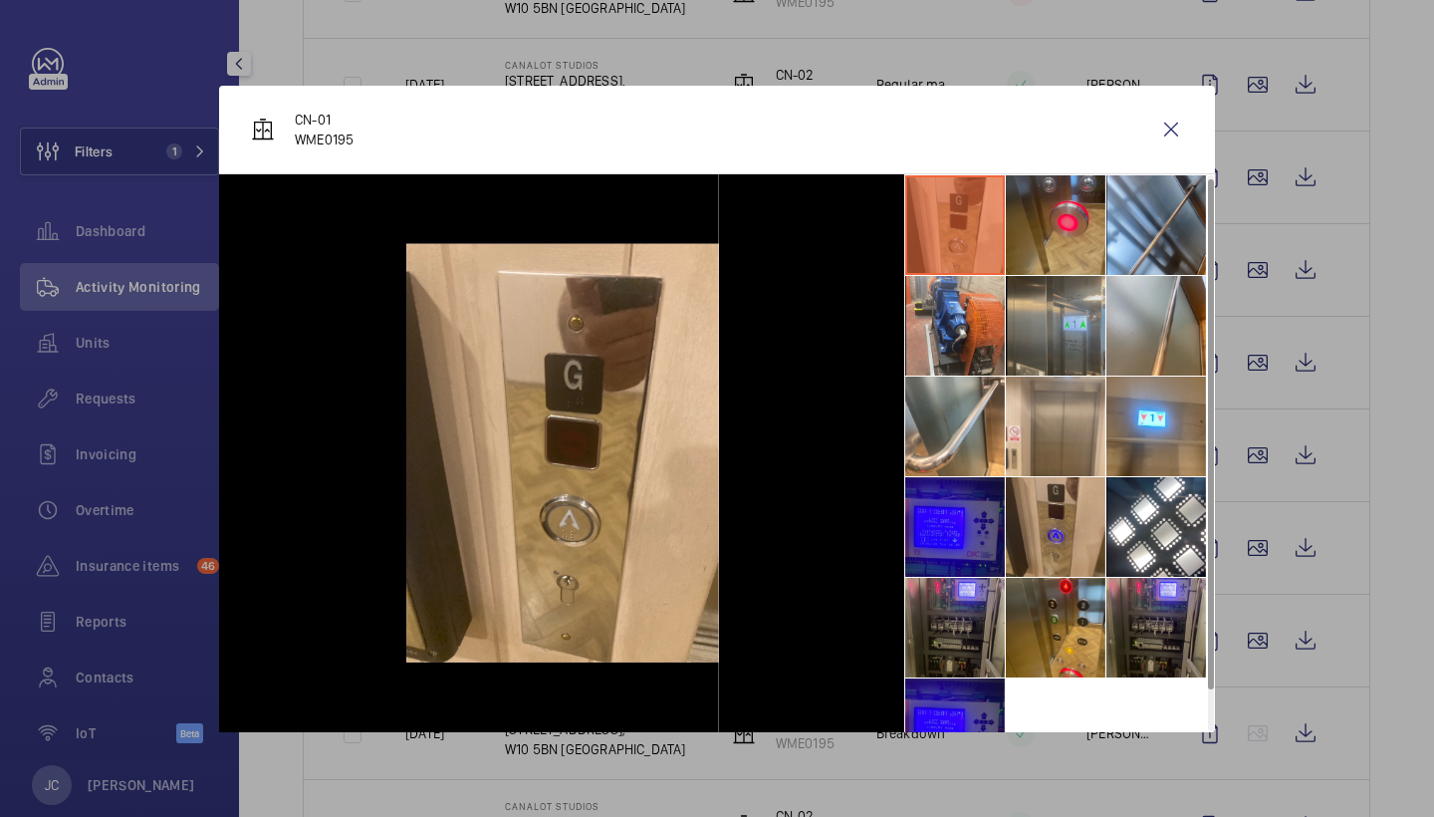
scroll to position [11, 0]
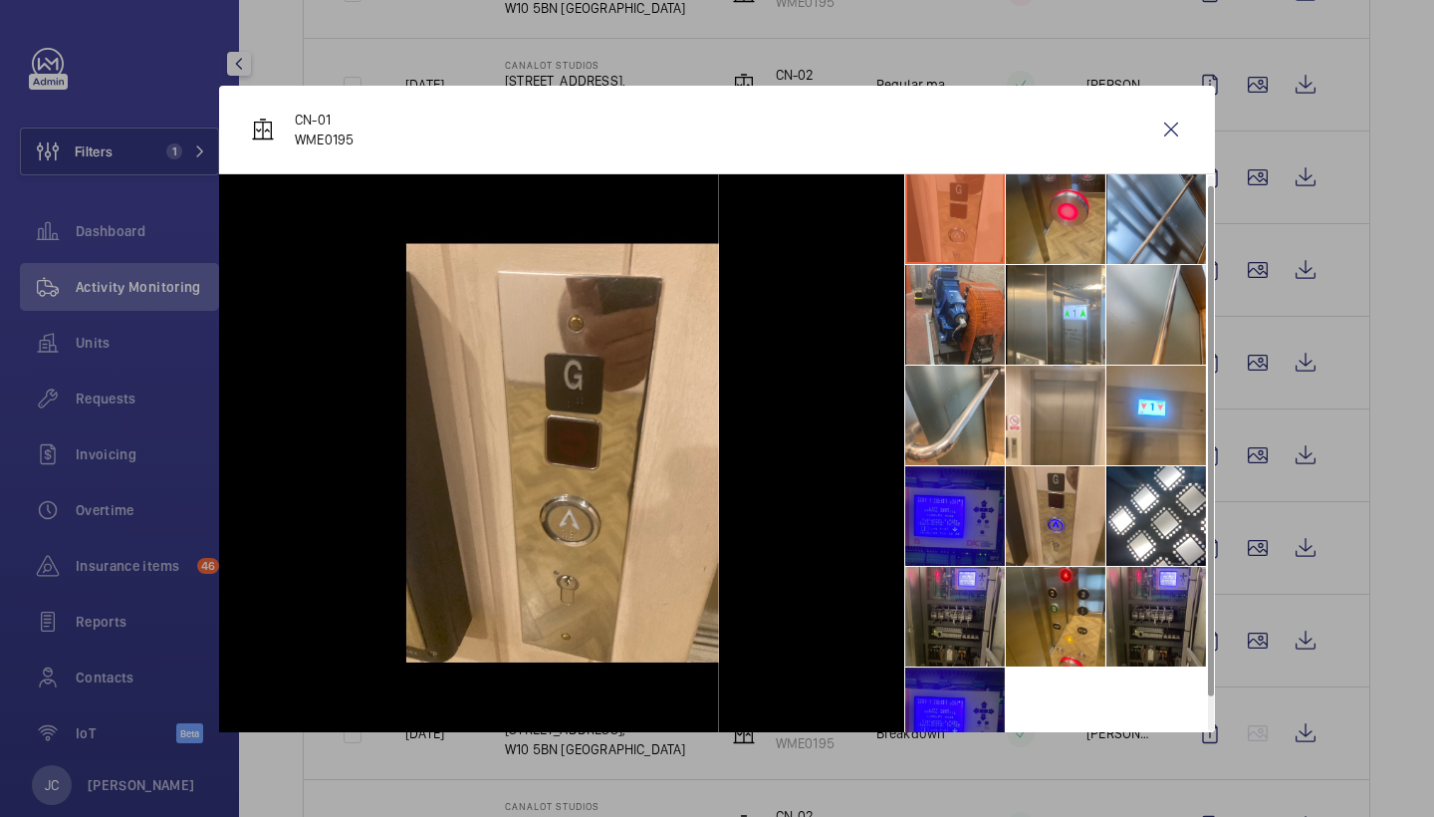
click at [969, 281] on li at bounding box center [955, 315] width 100 height 100
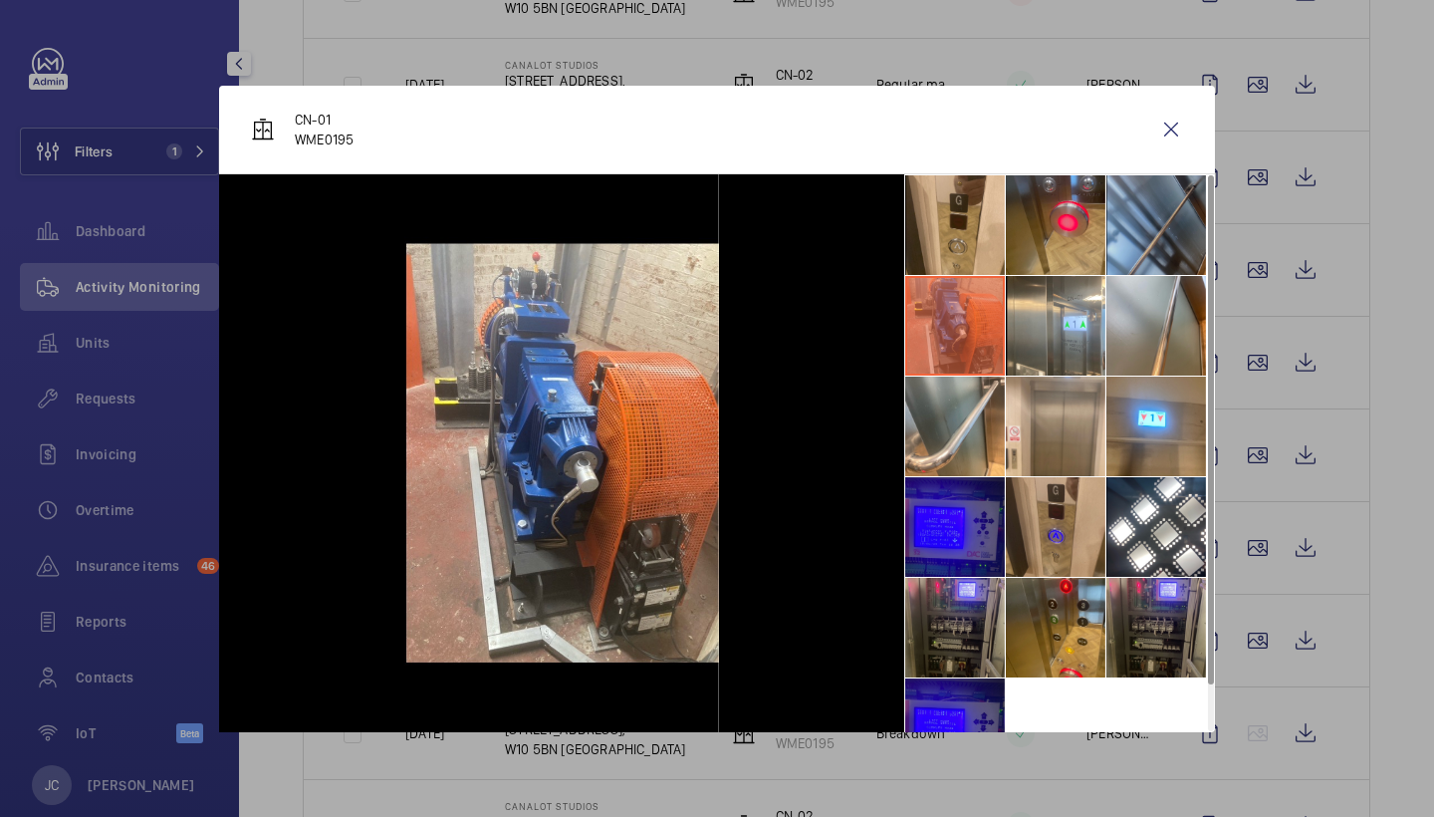
scroll to position [0, 0]
click at [1116, 225] on li at bounding box center [1156, 225] width 100 height 100
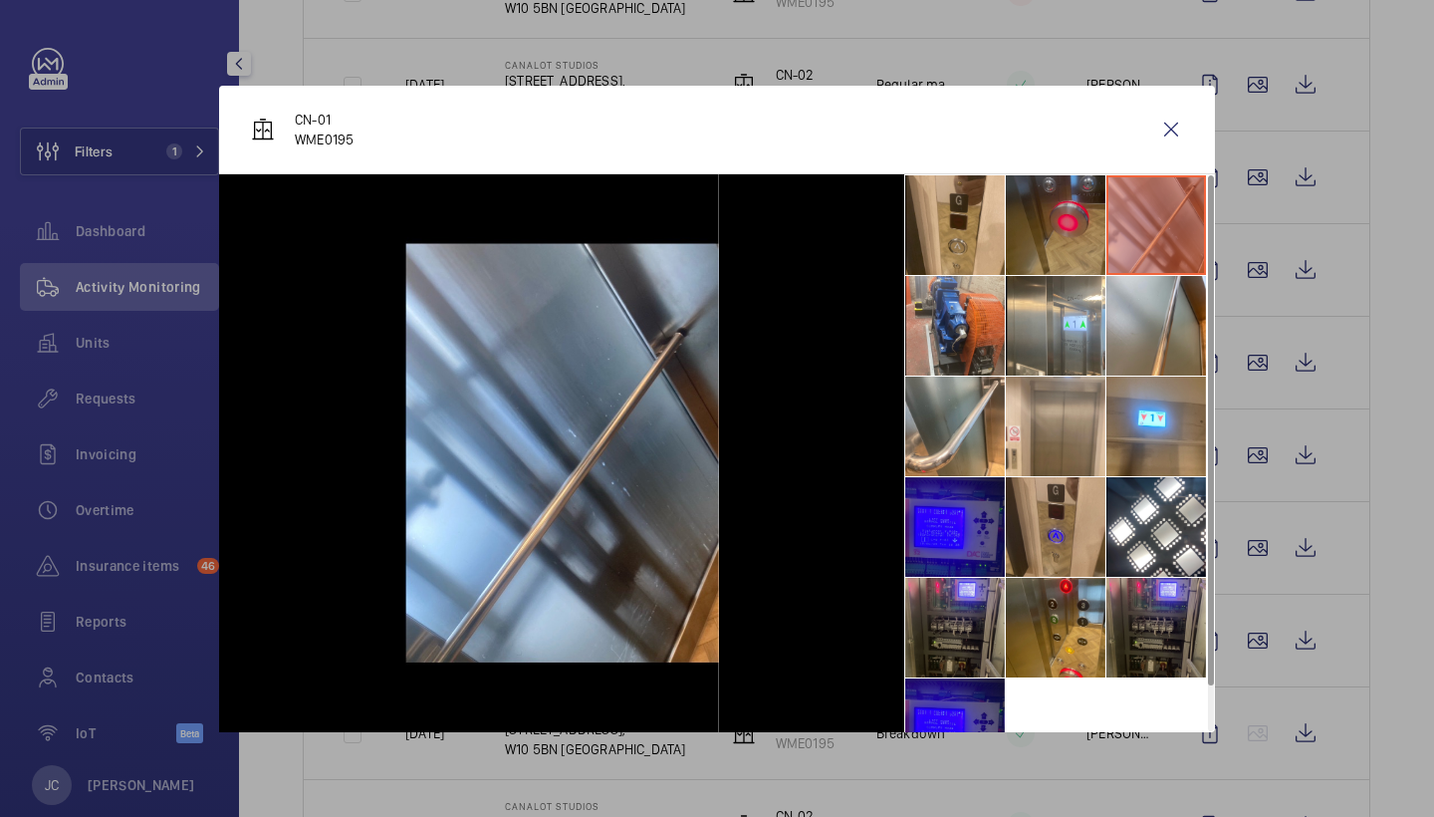
click at [1090, 219] on li at bounding box center [1056, 225] width 100 height 100
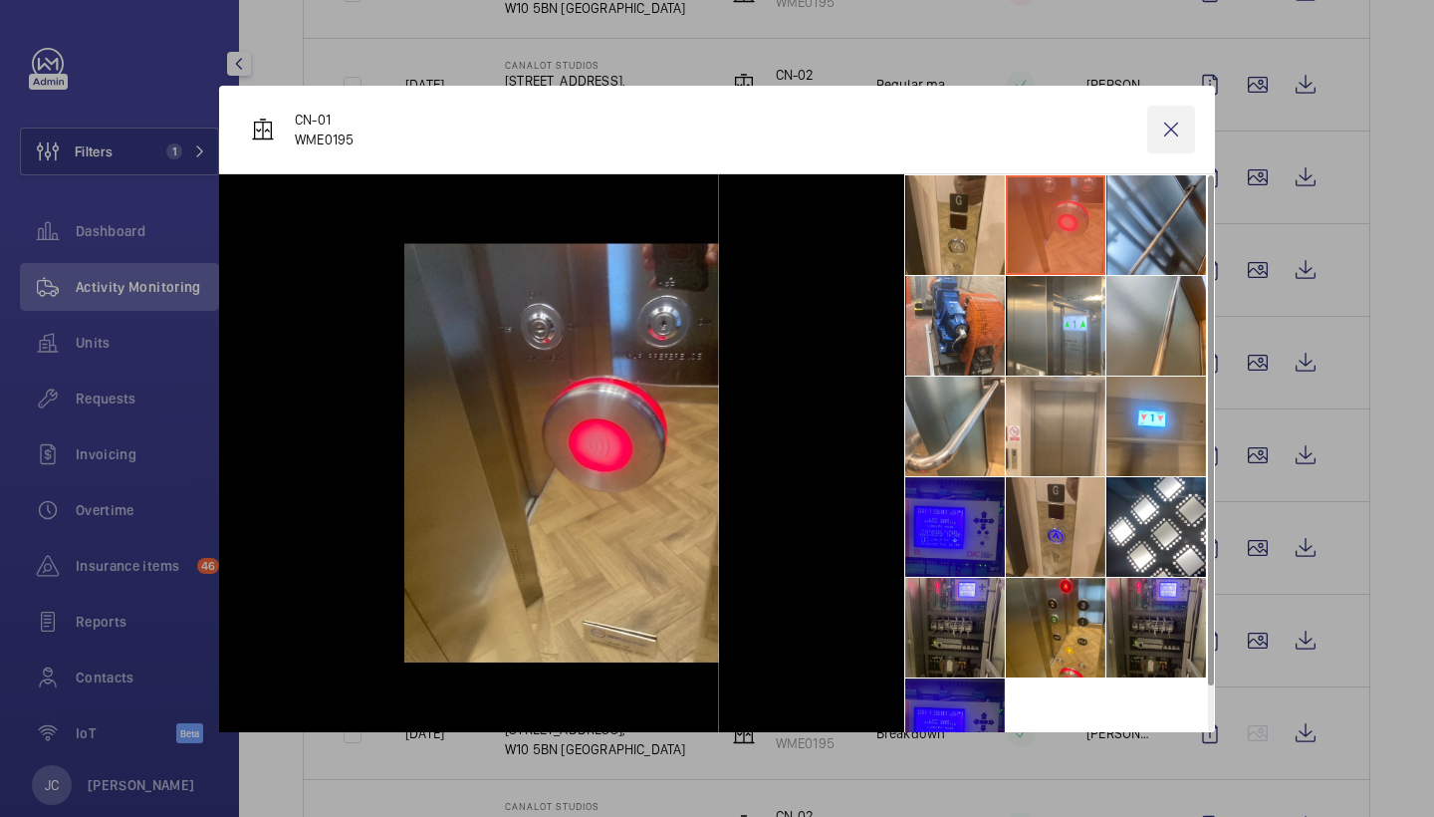
click at [1173, 129] on wm-front-icon-button at bounding box center [1171, 130] width 48 height 48
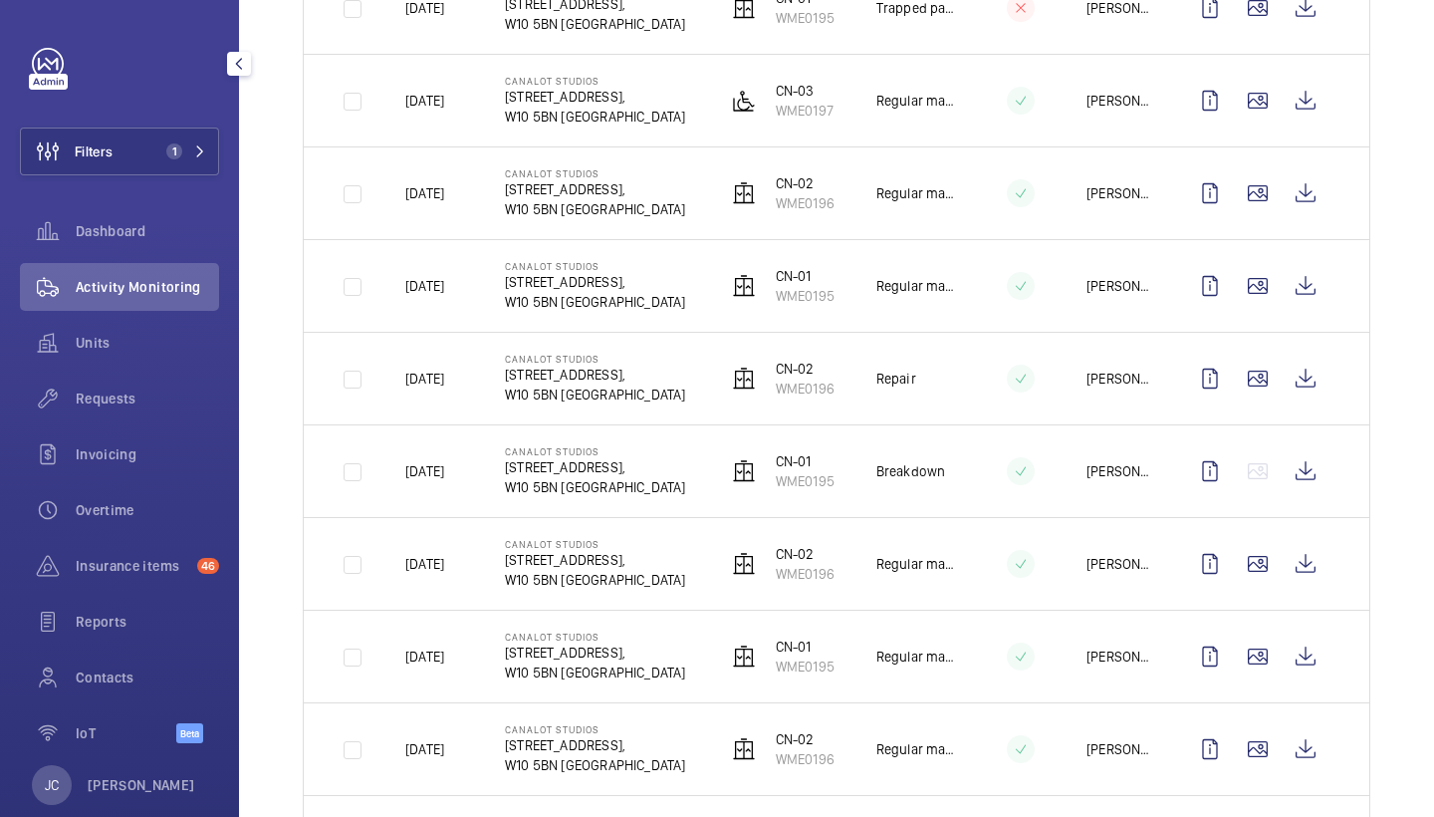
scroll to position [996, 0]
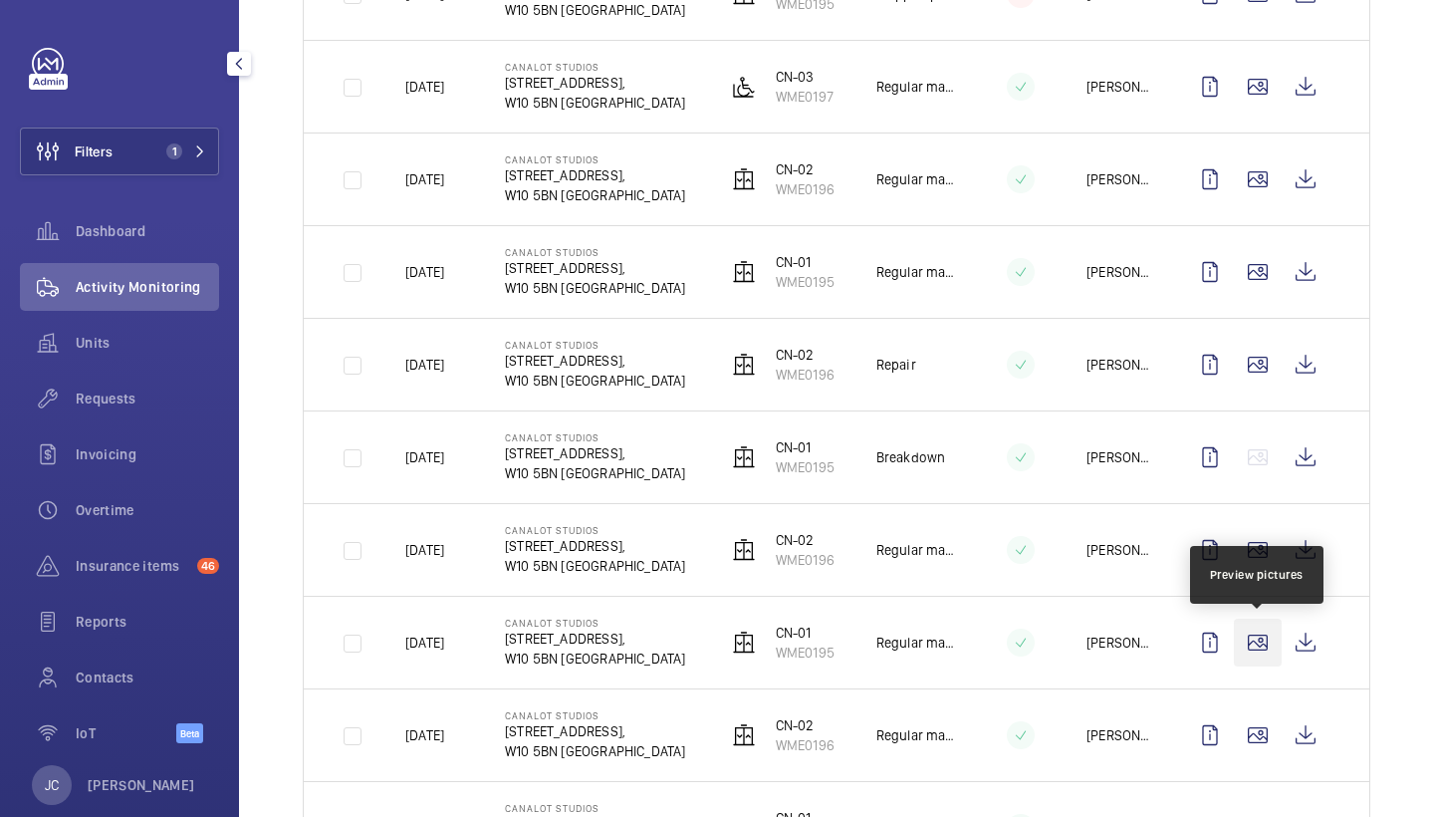
click at [1265, 635] on wm-front-icon-button at bounding box center [1258, 642] width 48 height 48
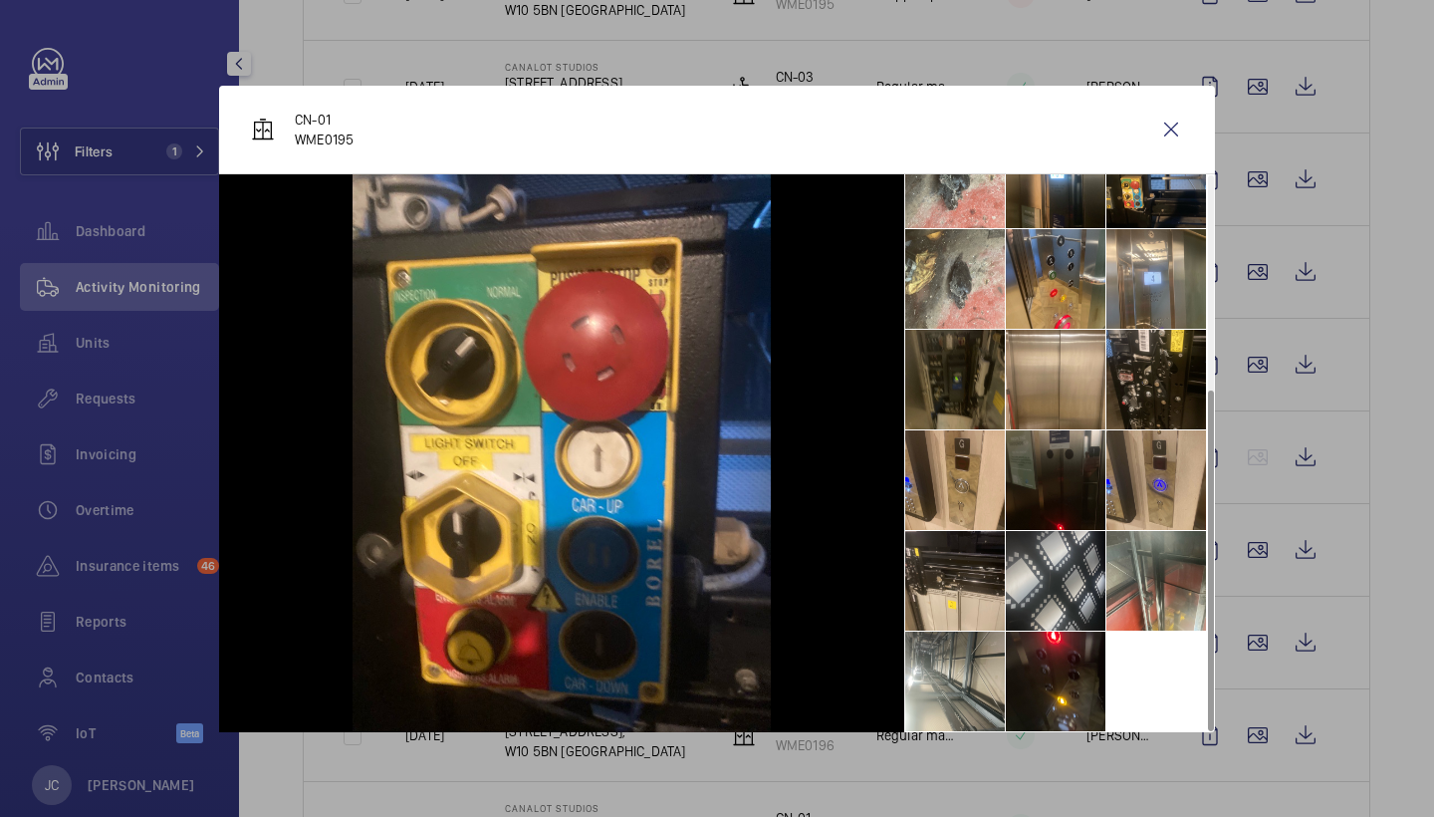
scroll to position [0, 0]
click at [1000, 652] on li at bounding box center [955, 681] width 100 height 100
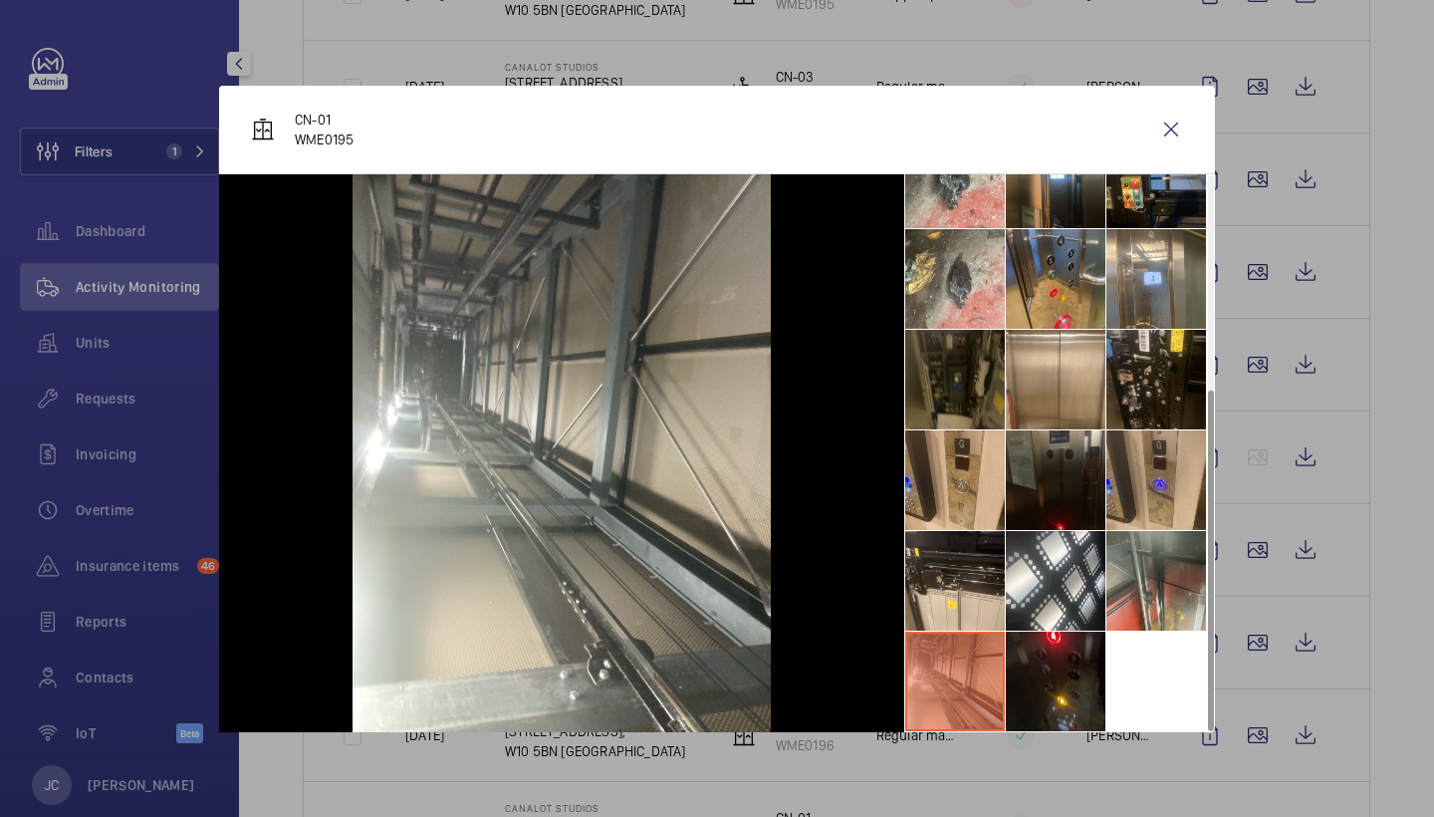
click at [1047, 631] on li at bounding box center [1056, 681] width 100 height 100
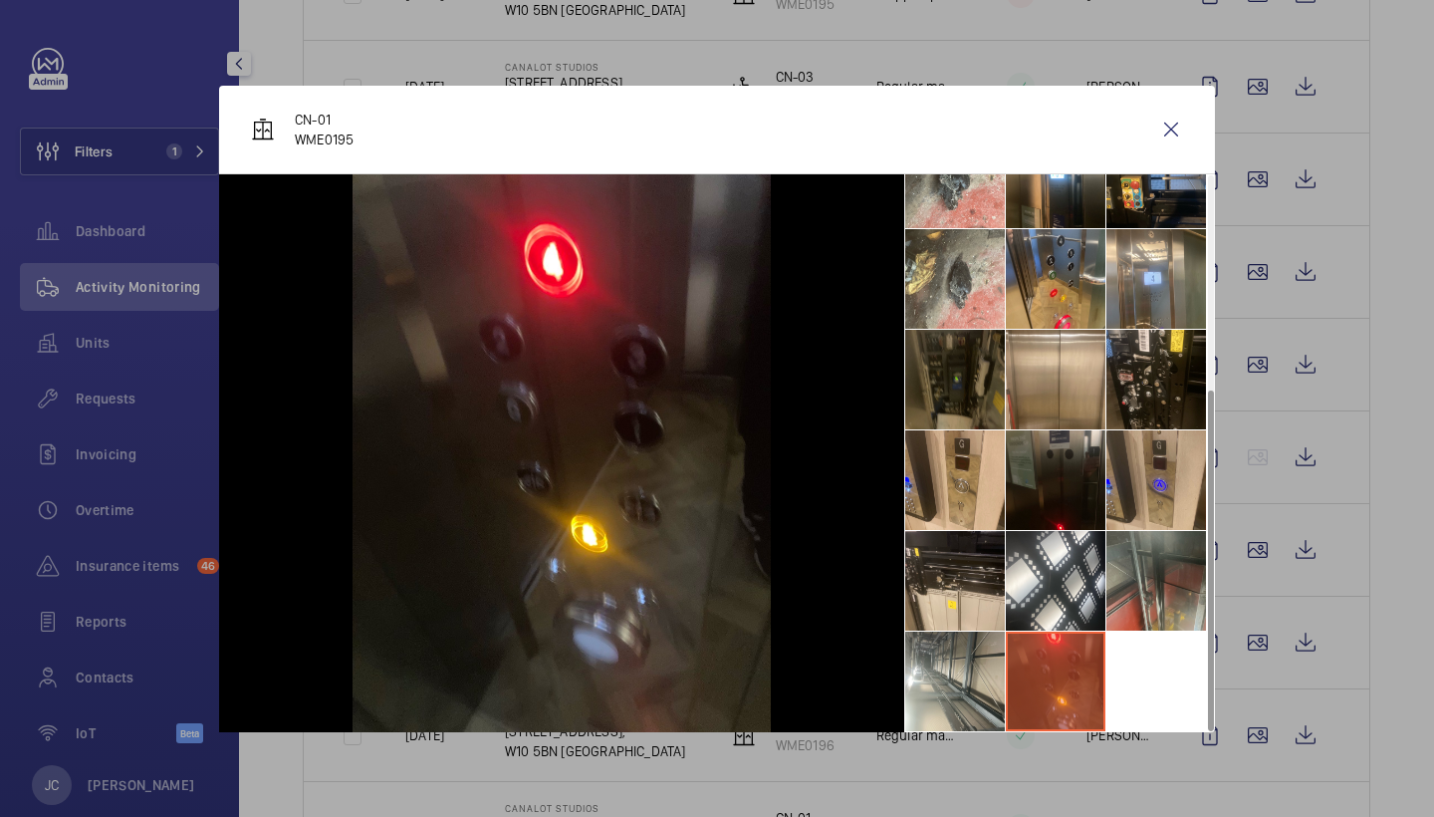
click at [1158, 592] on li at bounding box center [1156, 581] width 100 height 100
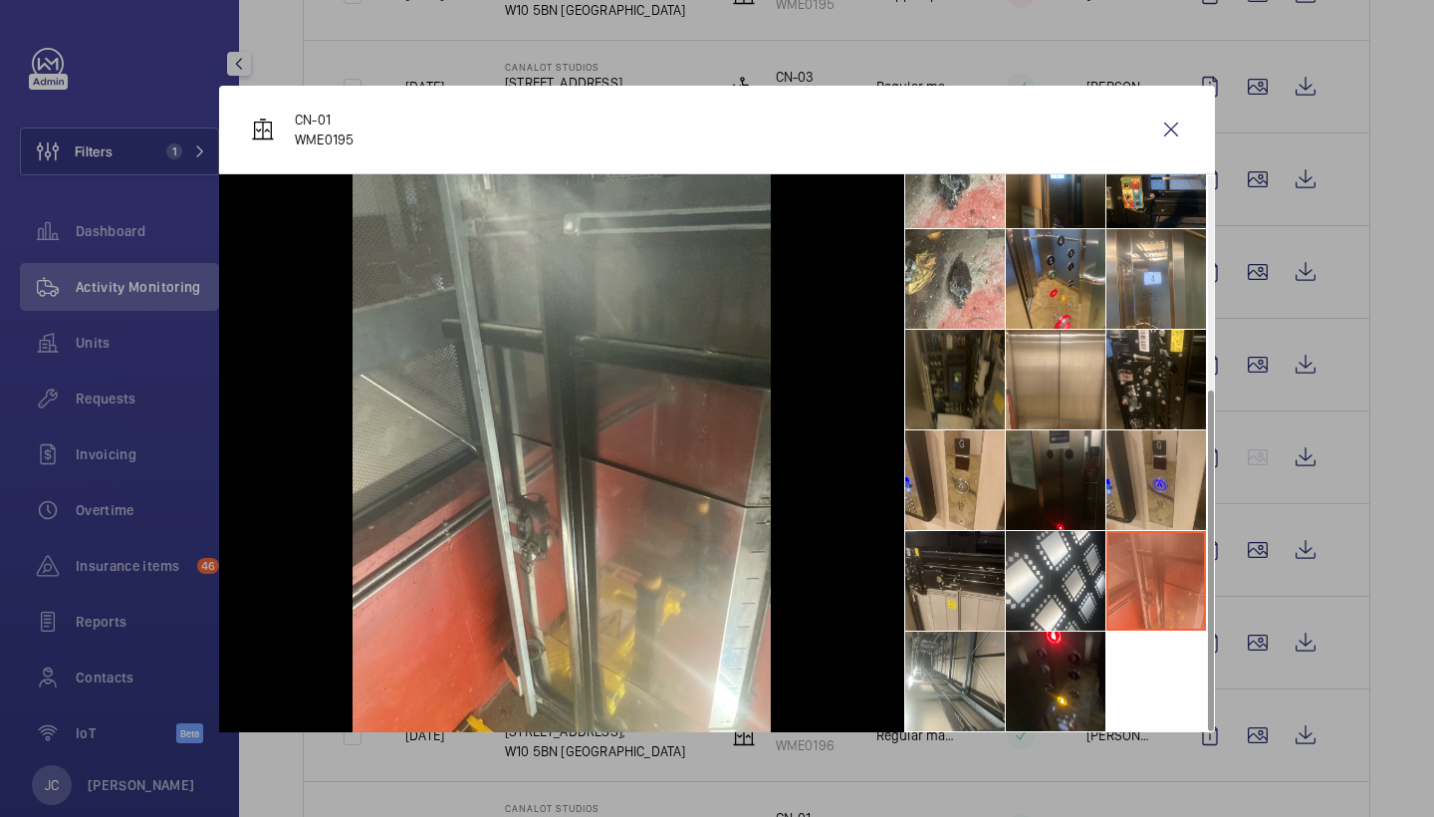
click at [953, 556] on li at bounding box center [955, 581] width 100 height 100
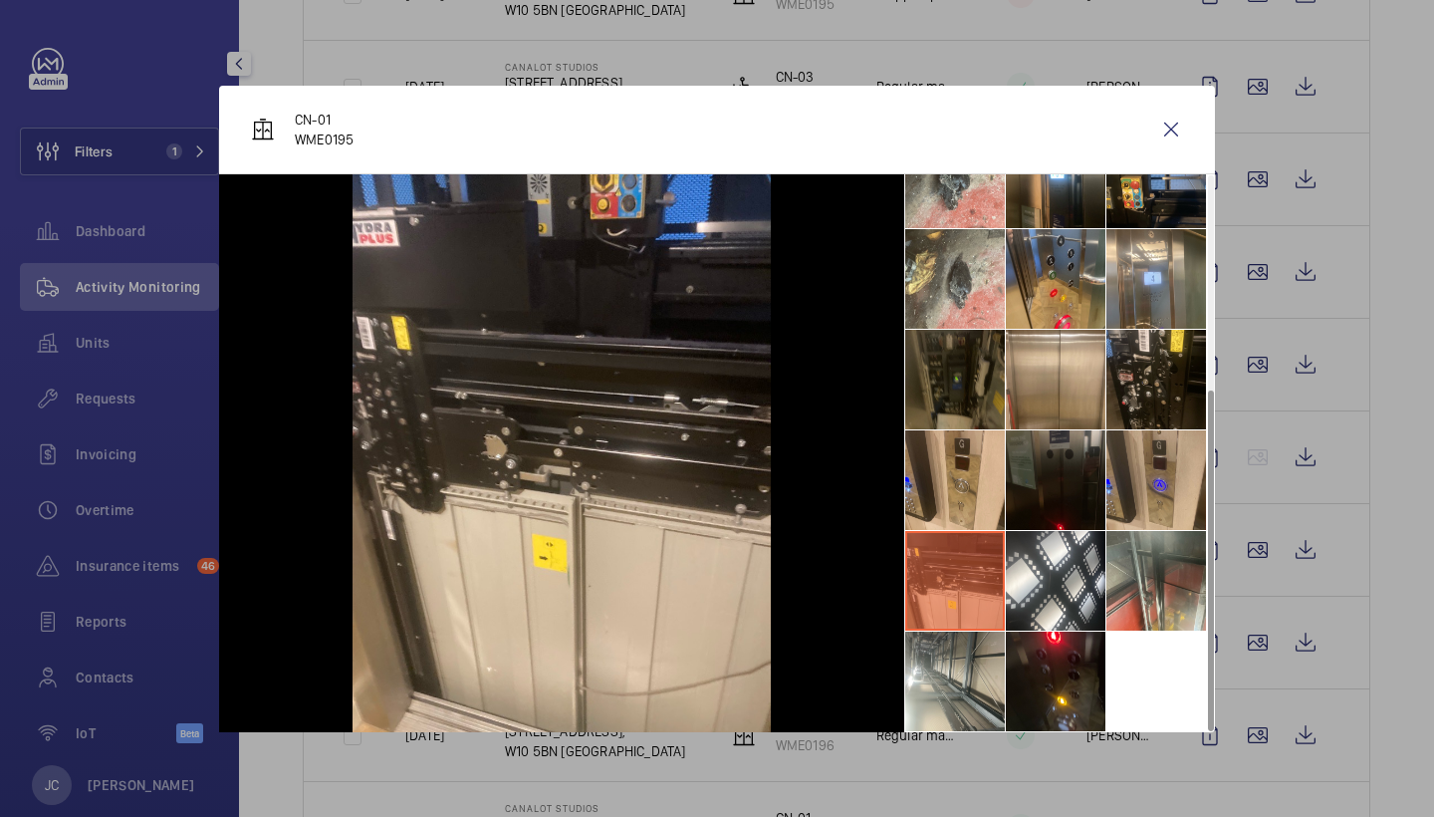
click at [1052, 486] on li at bounding box center [1056, 480] width 100 height 100
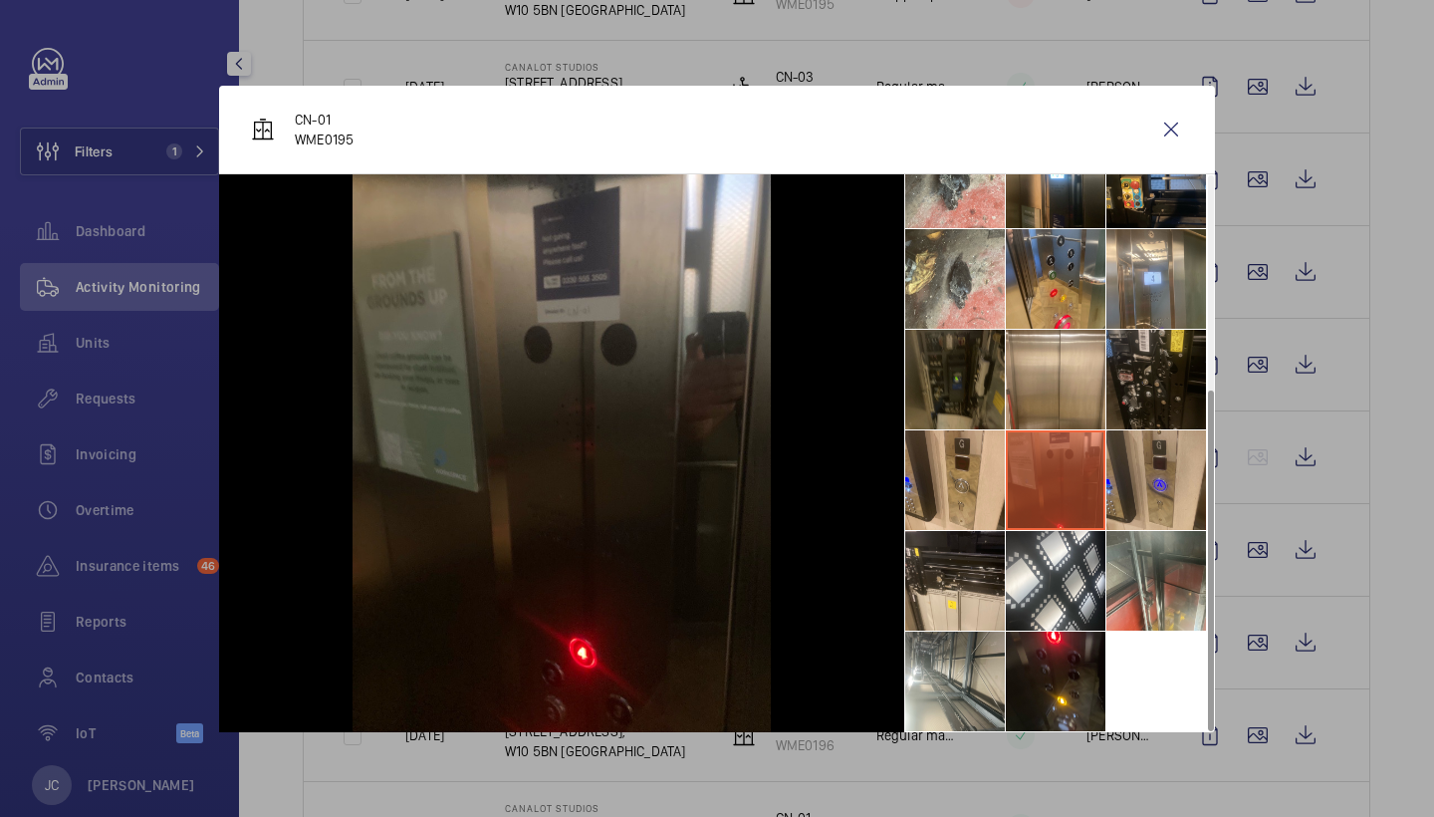
click at [1123, 346] on li at bounding box center [1156, 380] width 100 height 100
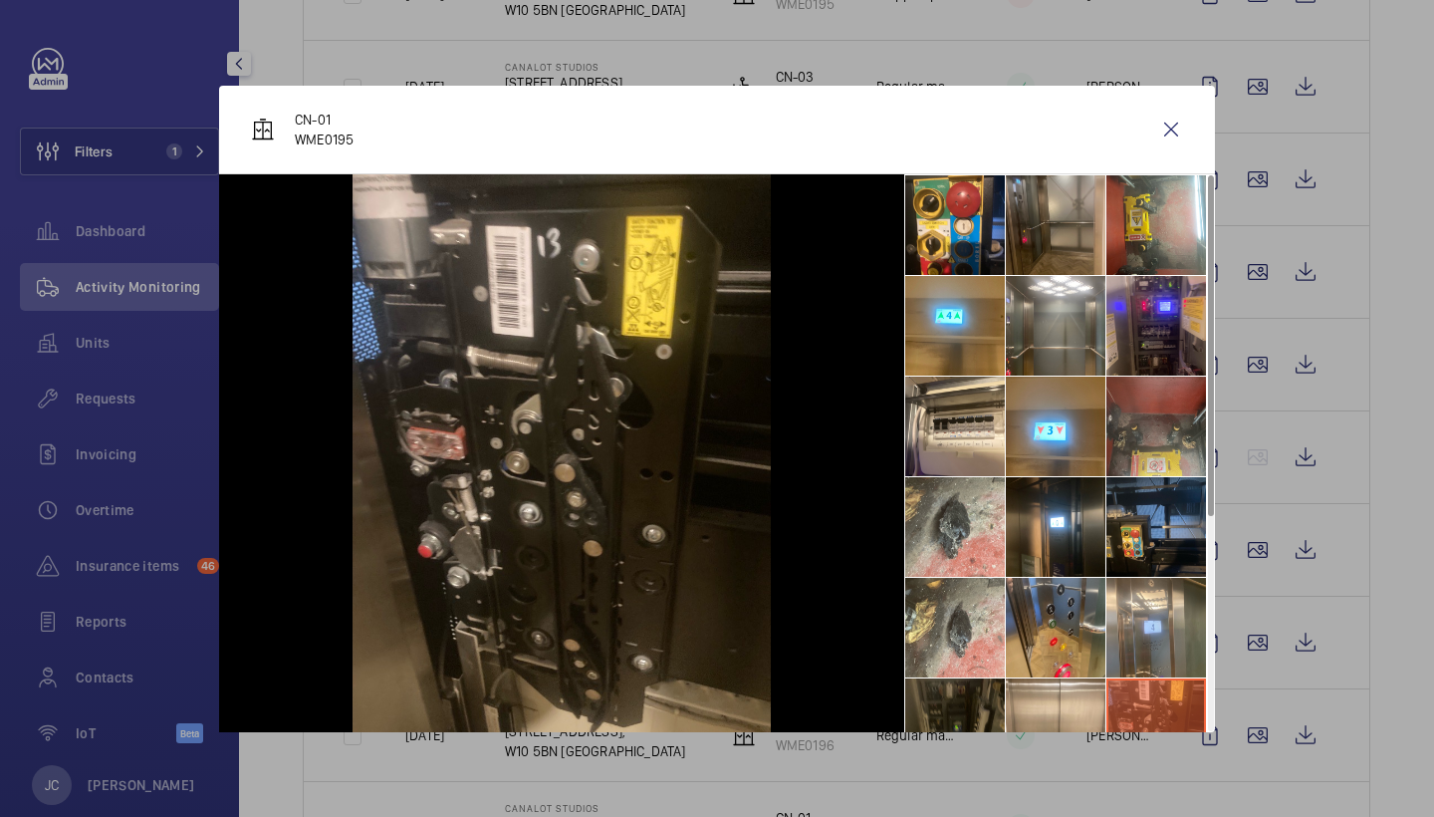
click at [1057, 245] on li at bounding box center [1056, 225] width 100 height 100
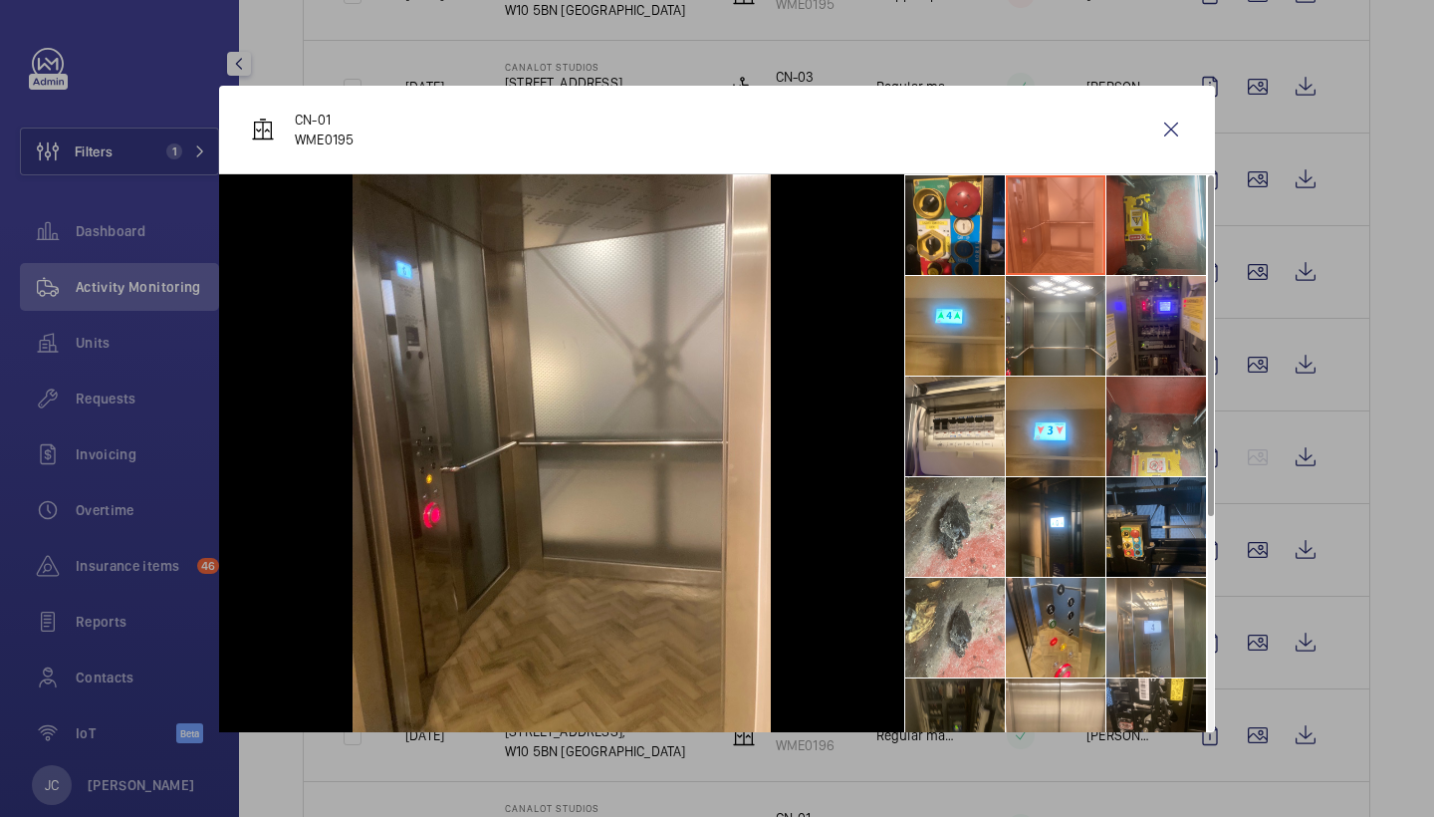
click at [1145, 223] on li at bounding box center [1156, 225] width 100 height 100
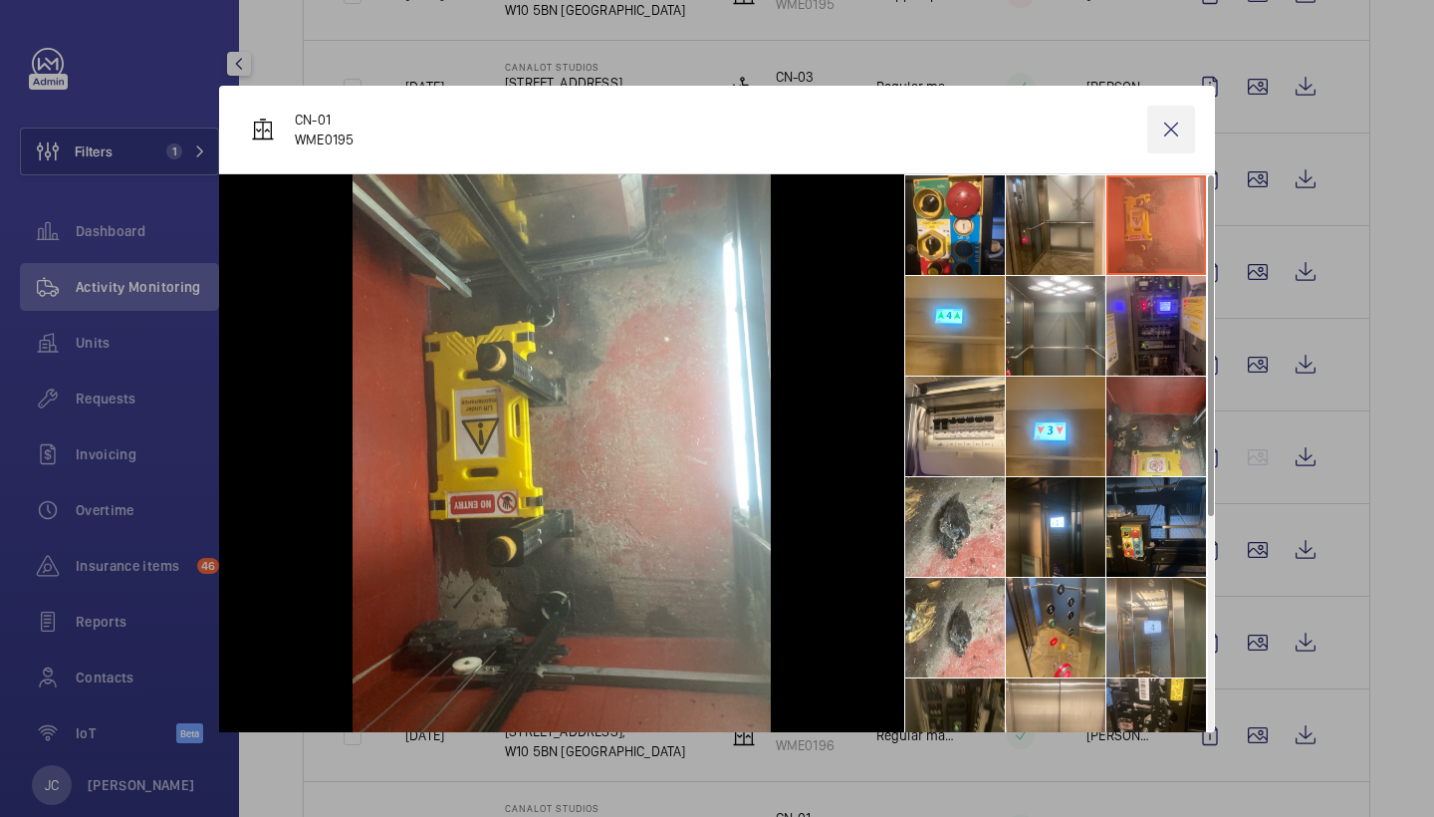
click at [1172, 136] on wm-front-icon-button at bounding box center [1171, 130] width 48 height 48
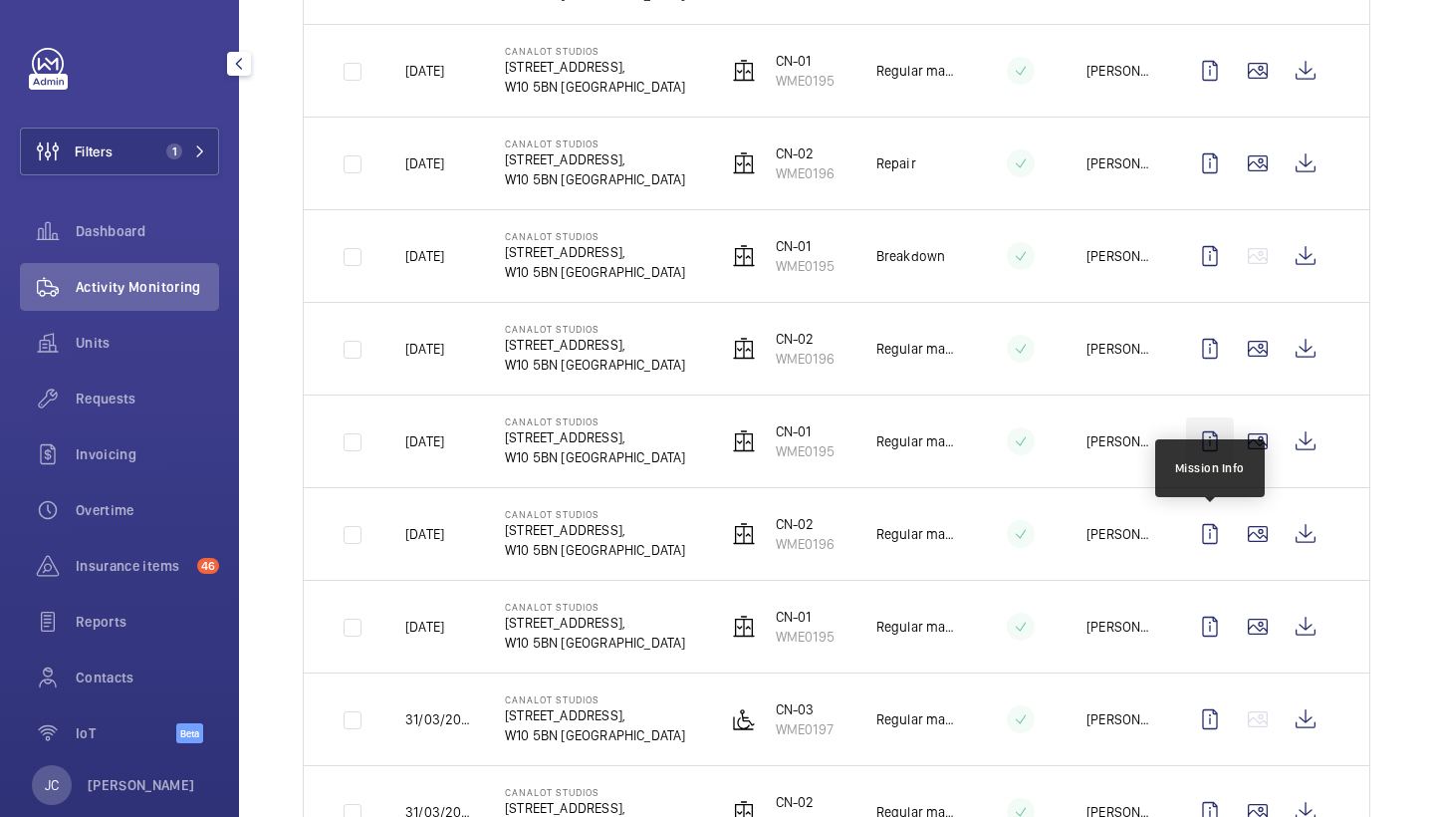
scroll to position [1211, 0]
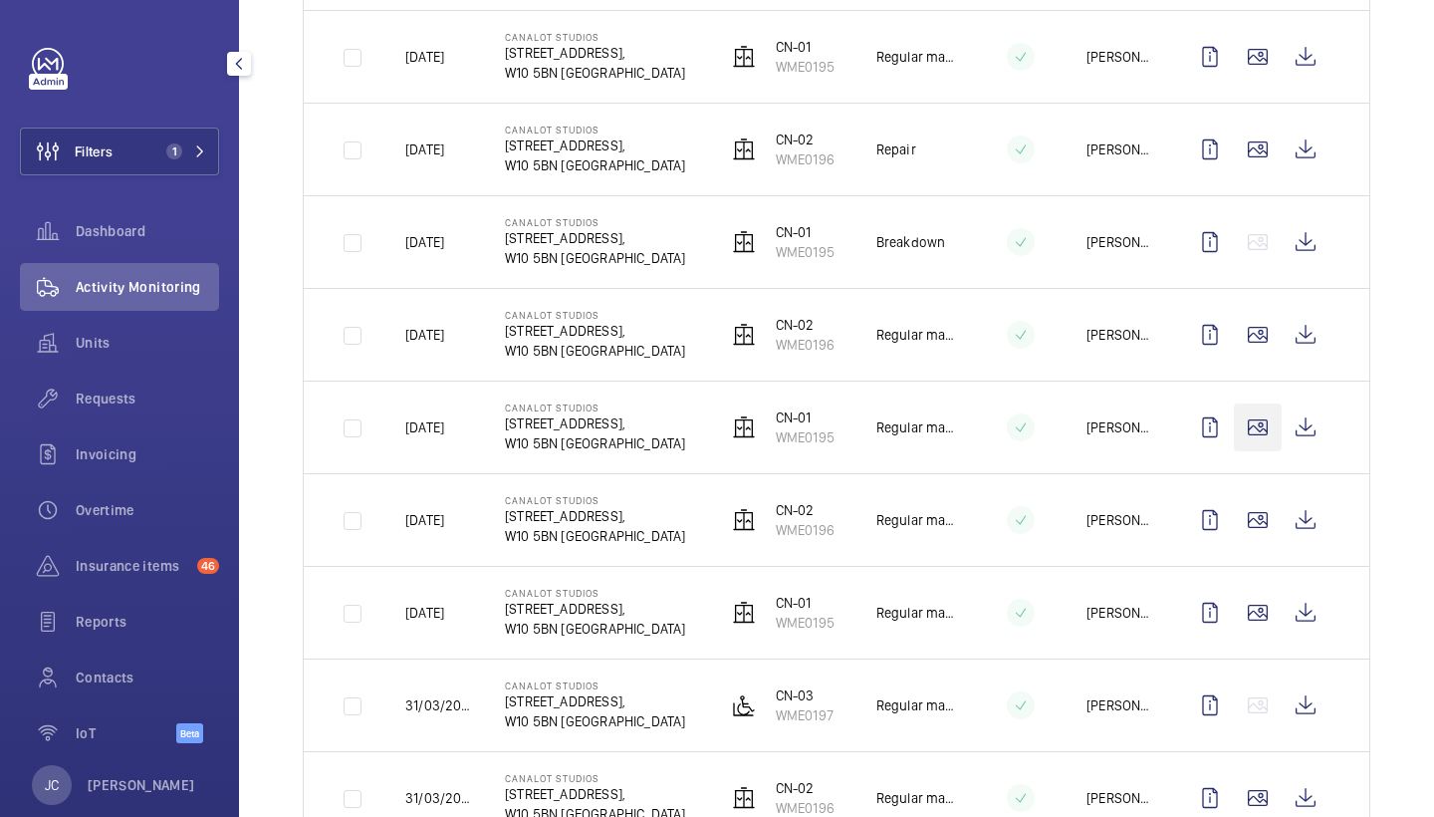
click at [1273, 444] on wm-front-icon-button at bounding box center [1258, 427] width 48 height 48
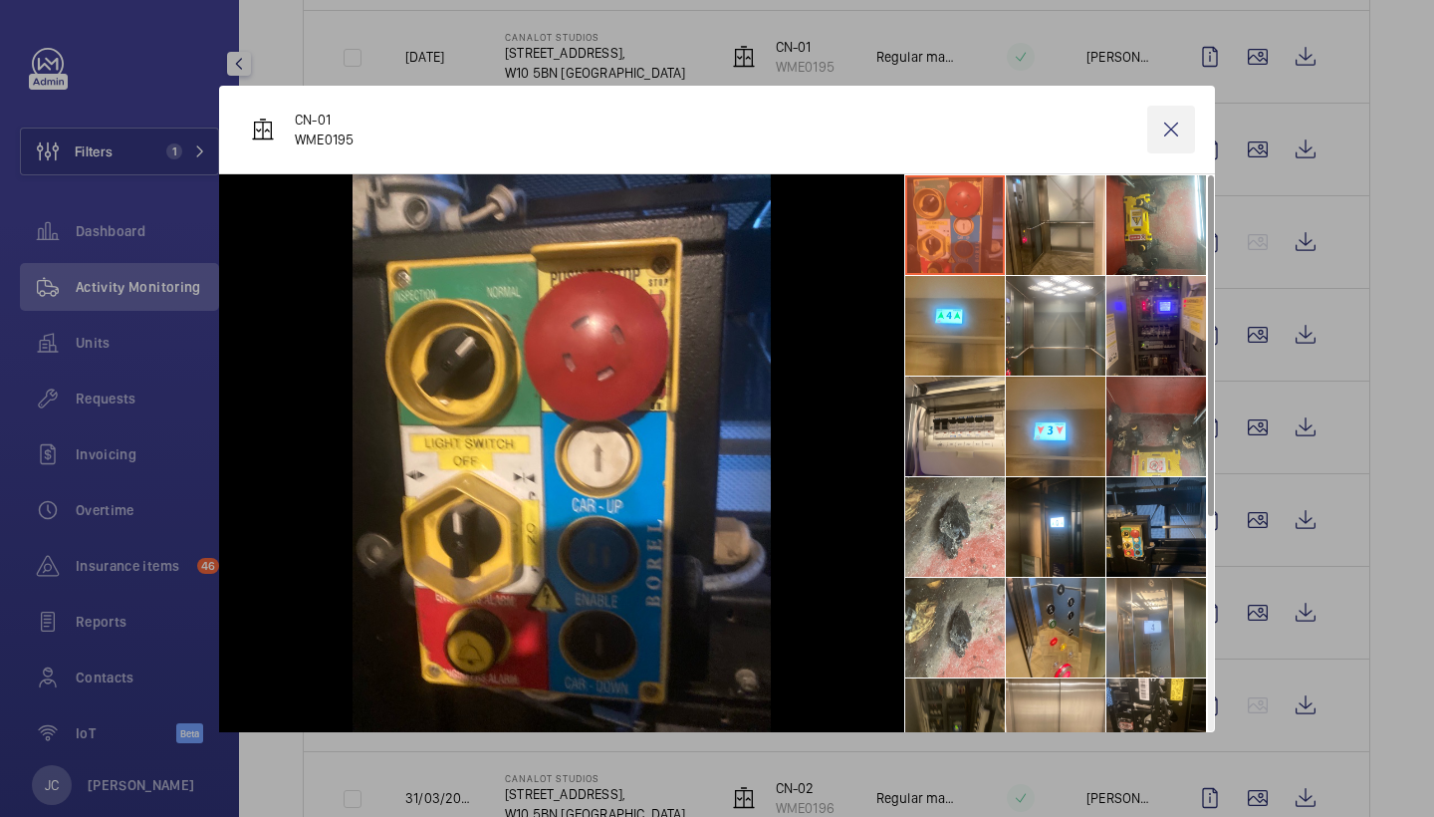
click at [1194, 134] on wm-front-icon-button at bounding box center [1171, 130] width 48 height 48
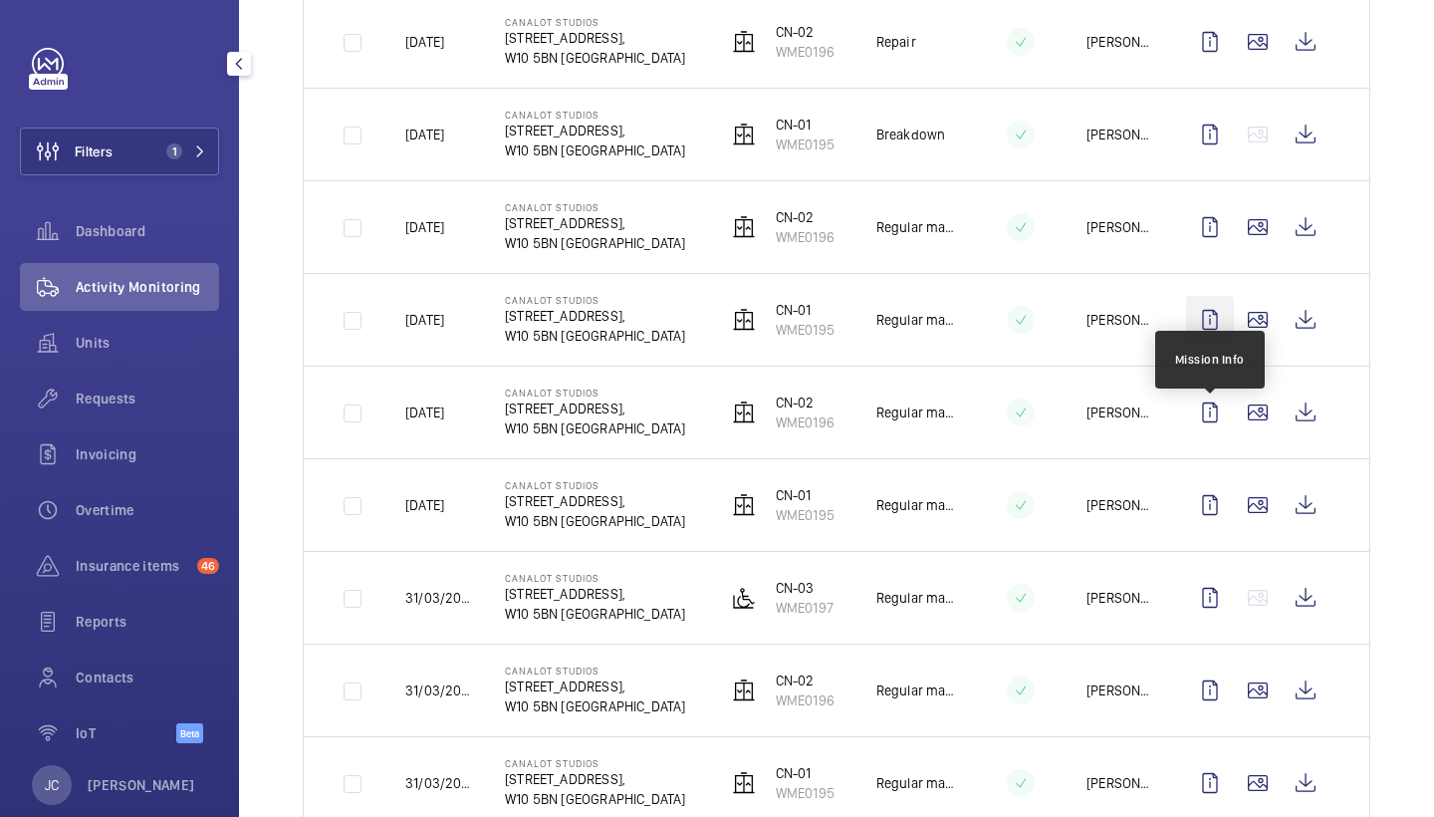
scroll to position [1340, 0]
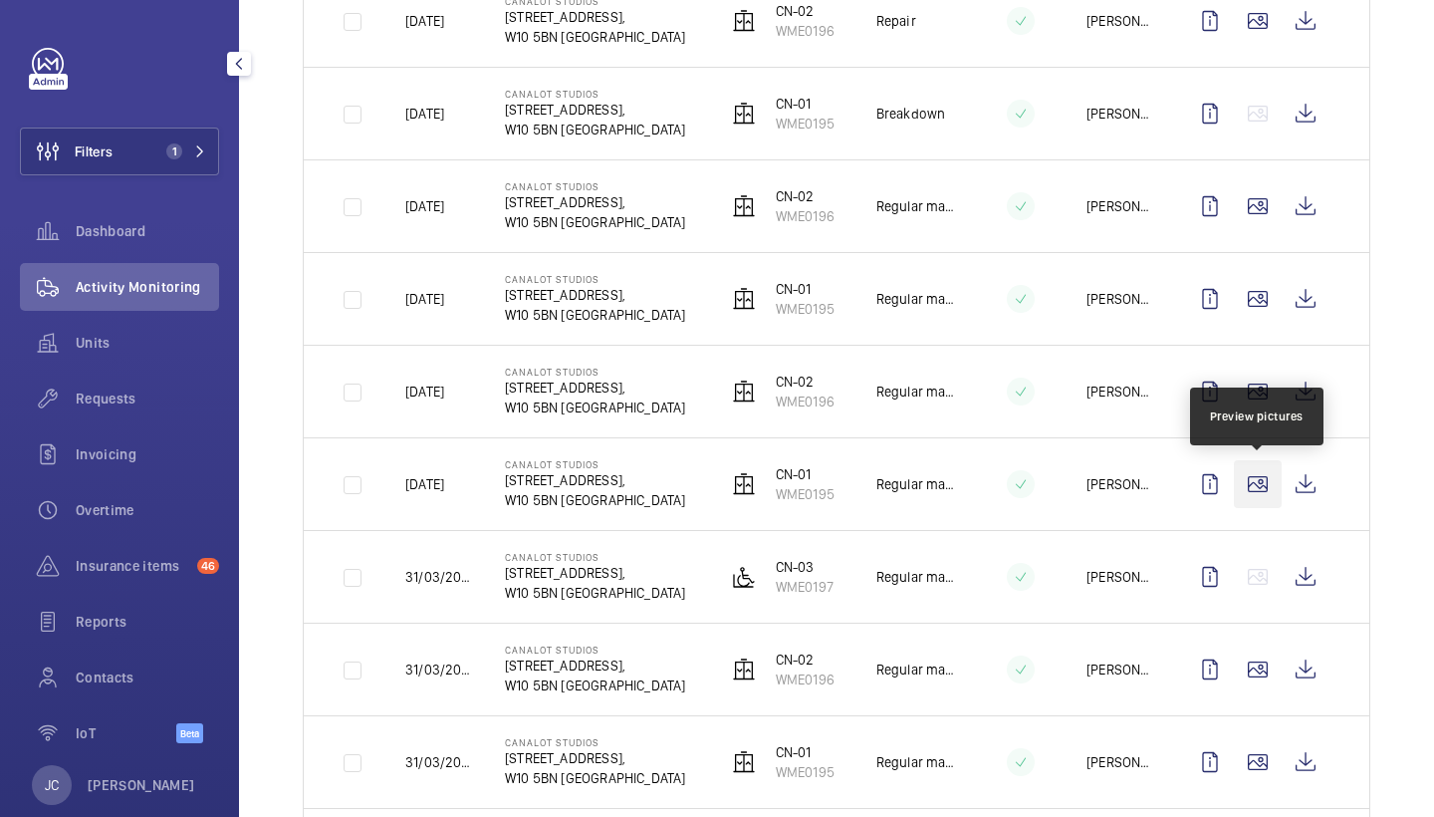
click at [1257, 474] on wm-front-icon-button at bounding box center [1258, 484] width 48 height 48
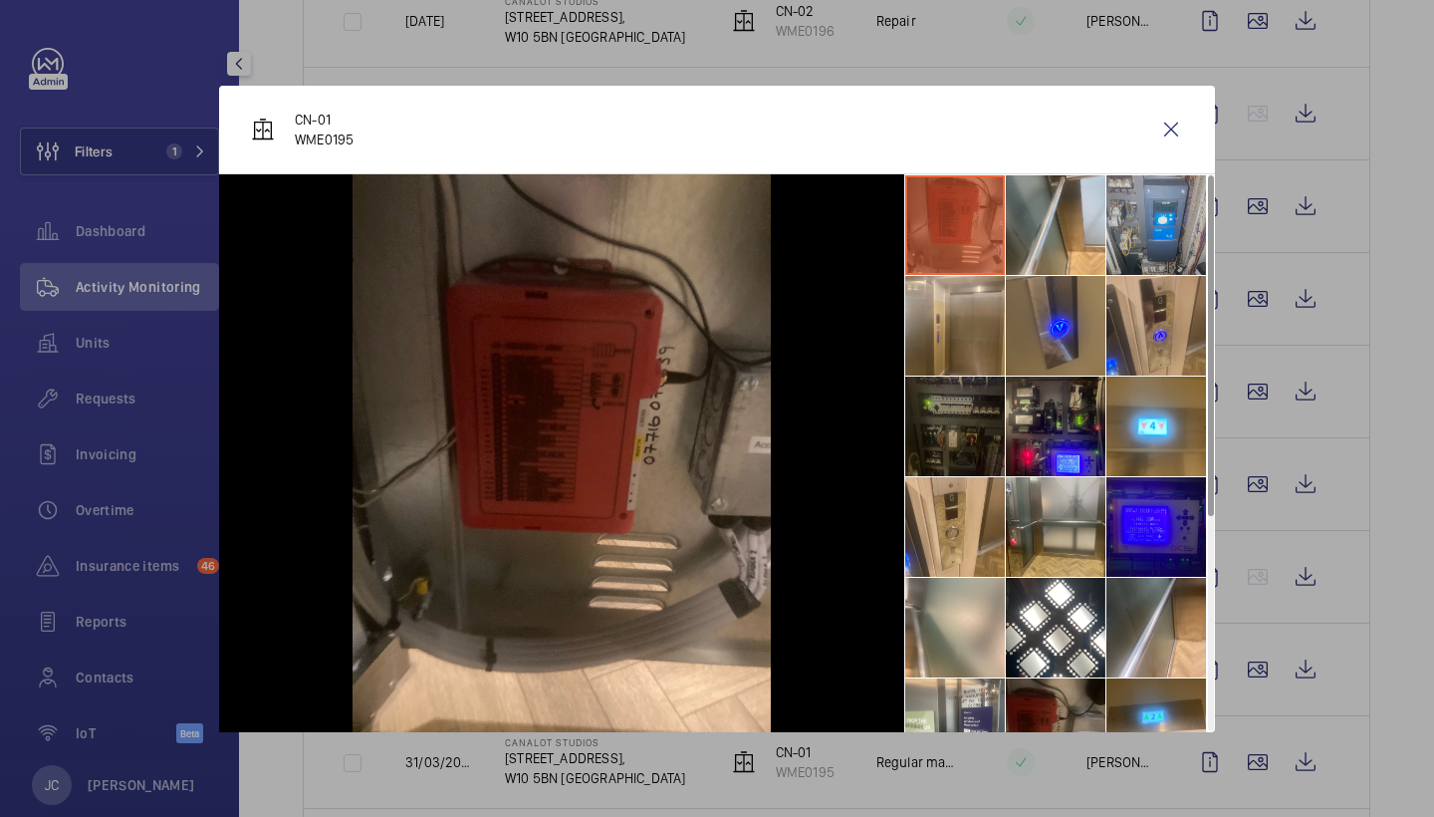
scroll to position [0, 0]
click at [1181, 142] on wm-front-icon-button at bounding box center [1171, 130] width 48 height 48
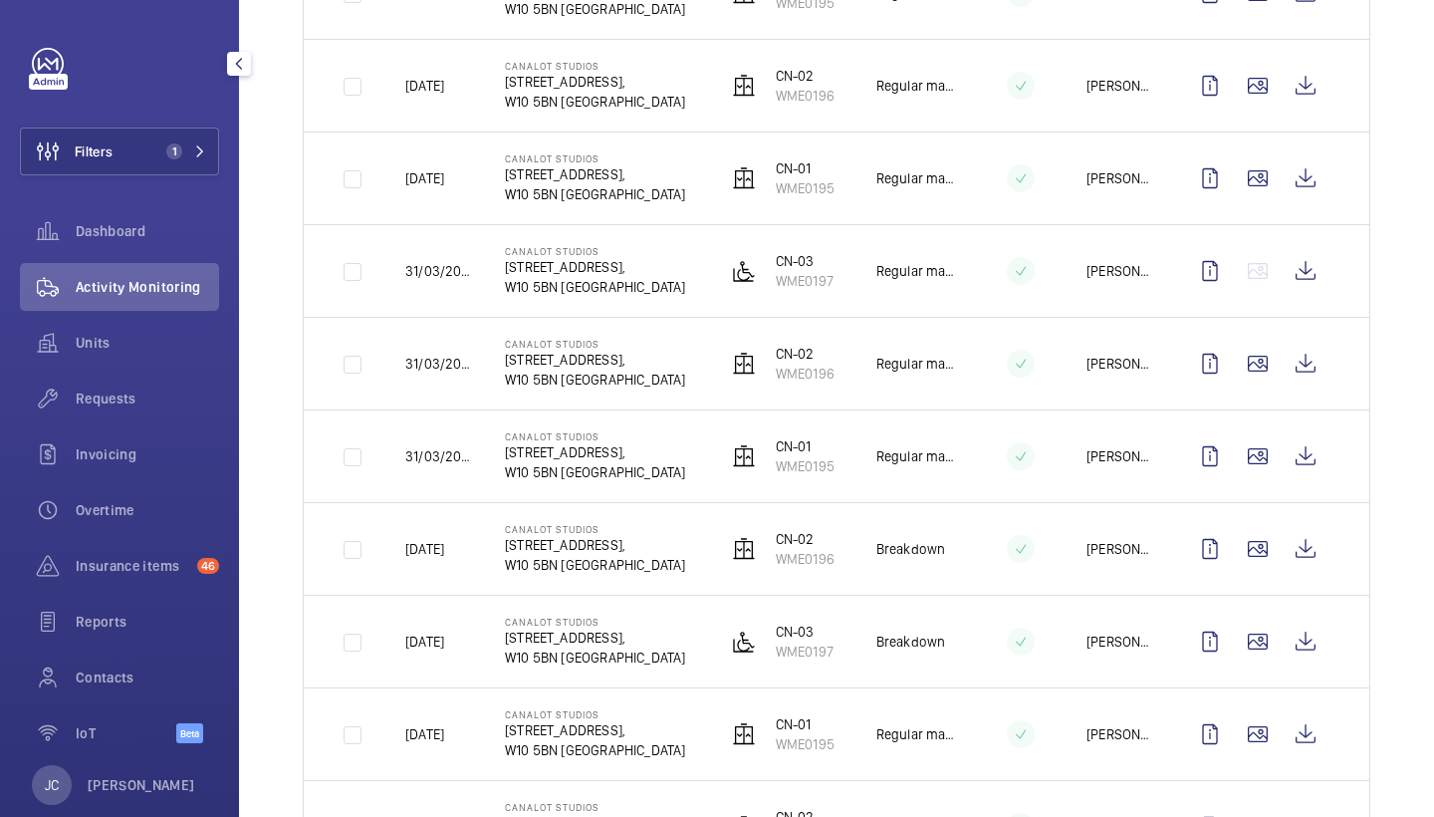
scroll to position [1664, 0]
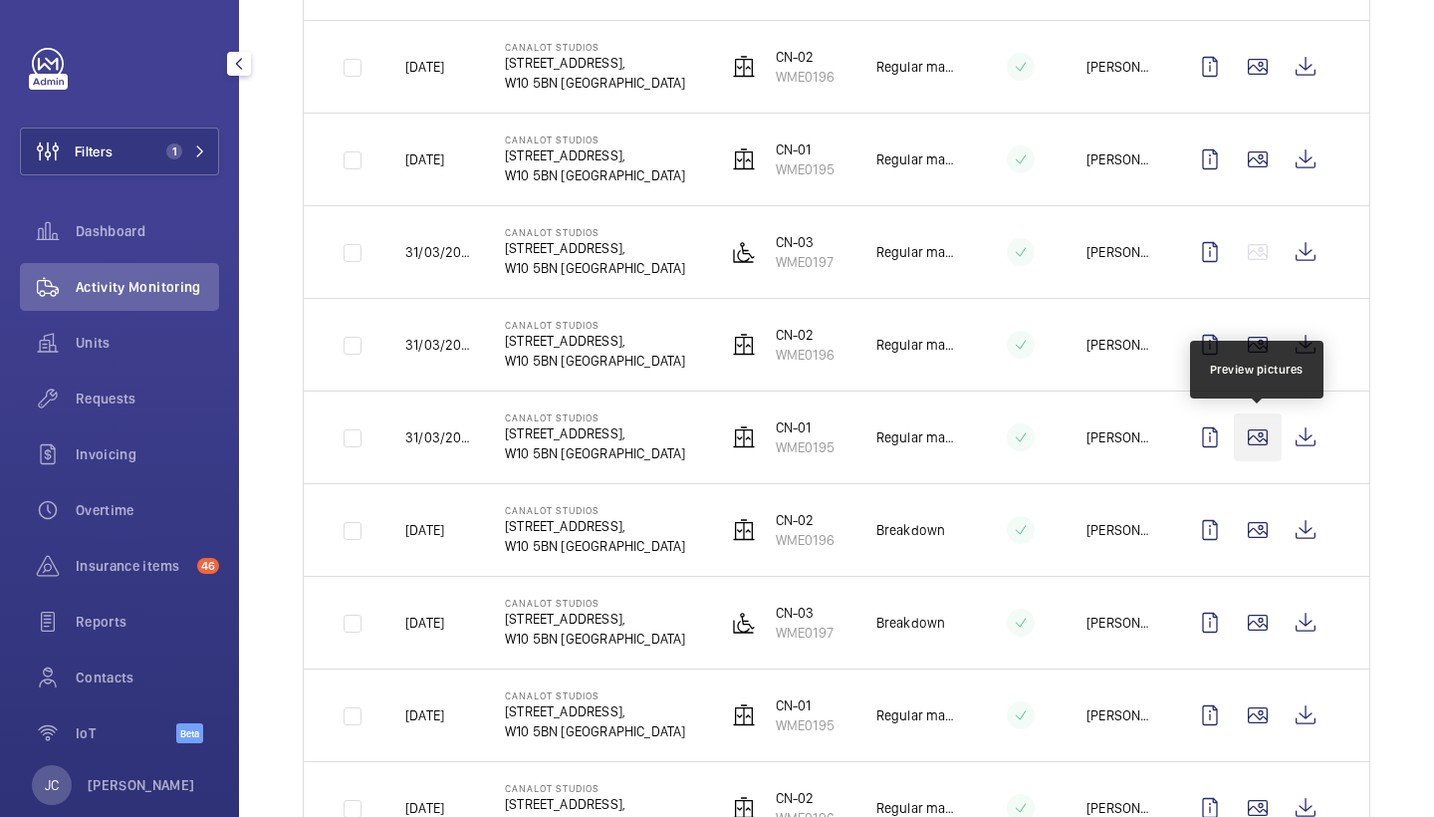
click at [1264, 459] on wm-front-icon-button at bounding box center [1258, 437] width 48 height 48
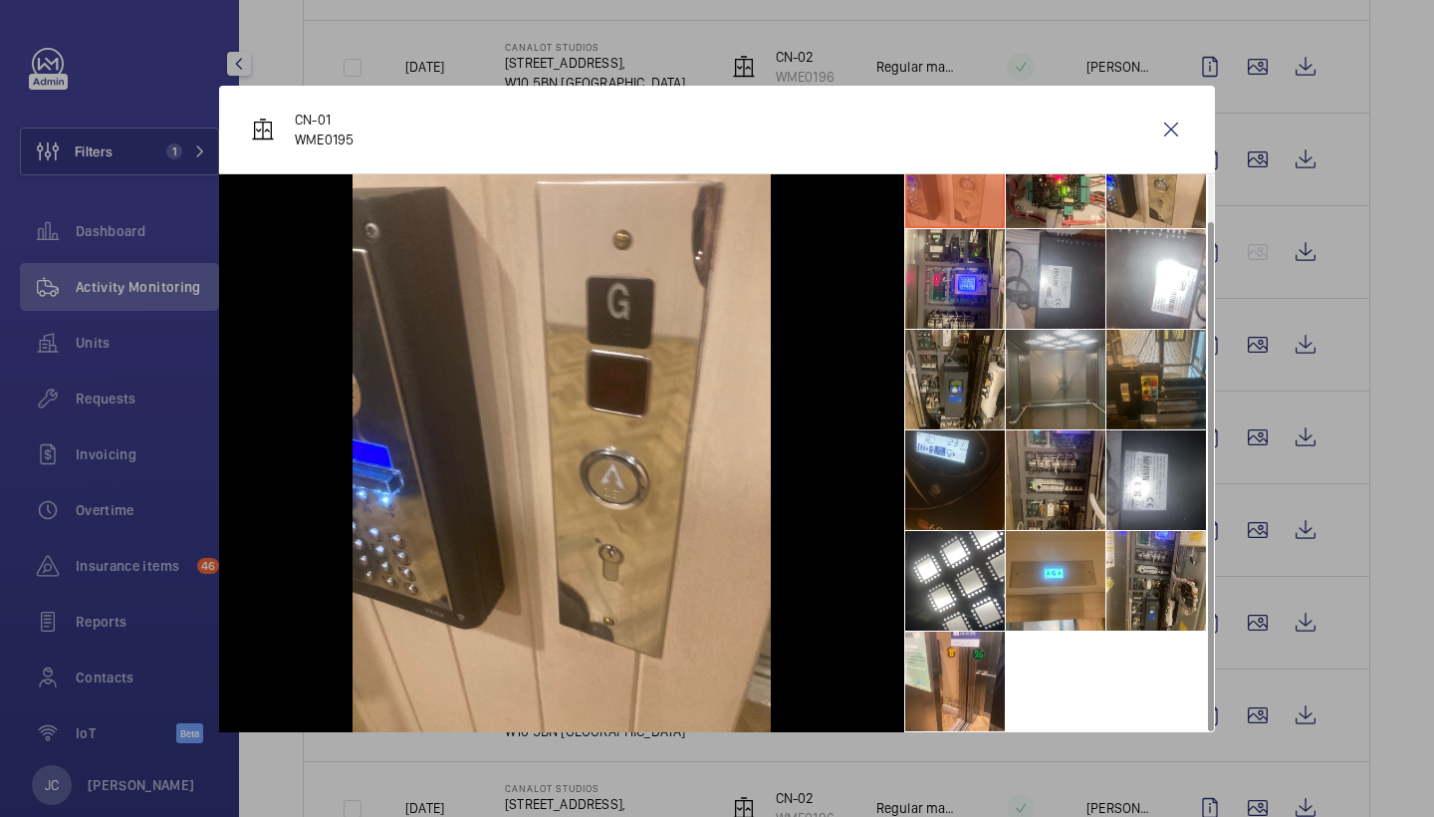
scroll to position [47, 0]
click at [1176, 124] on wm-front-icon-button at bounding box center [1171, 130] width 48 height 48
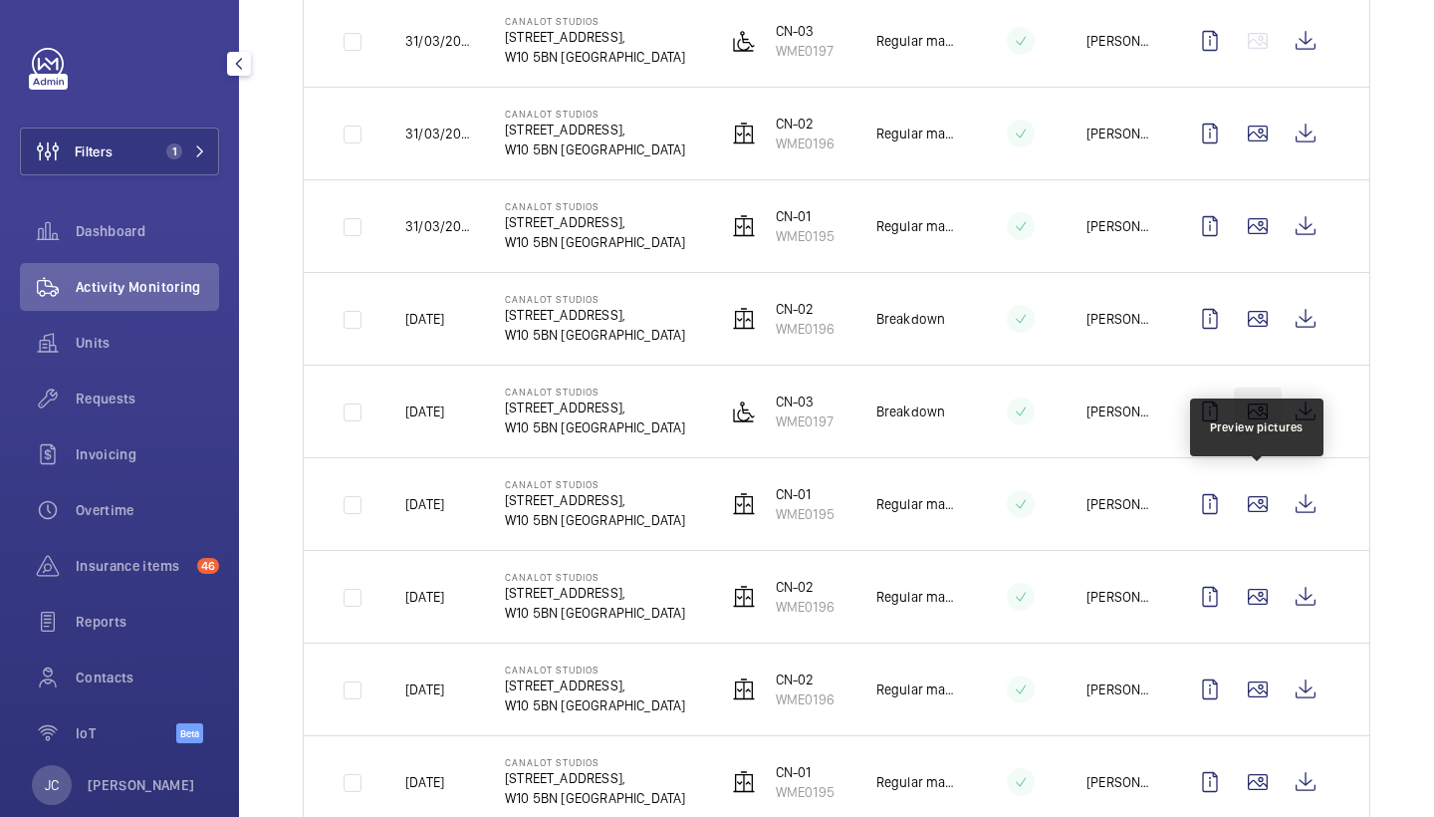
scroll to position [1913, 0]
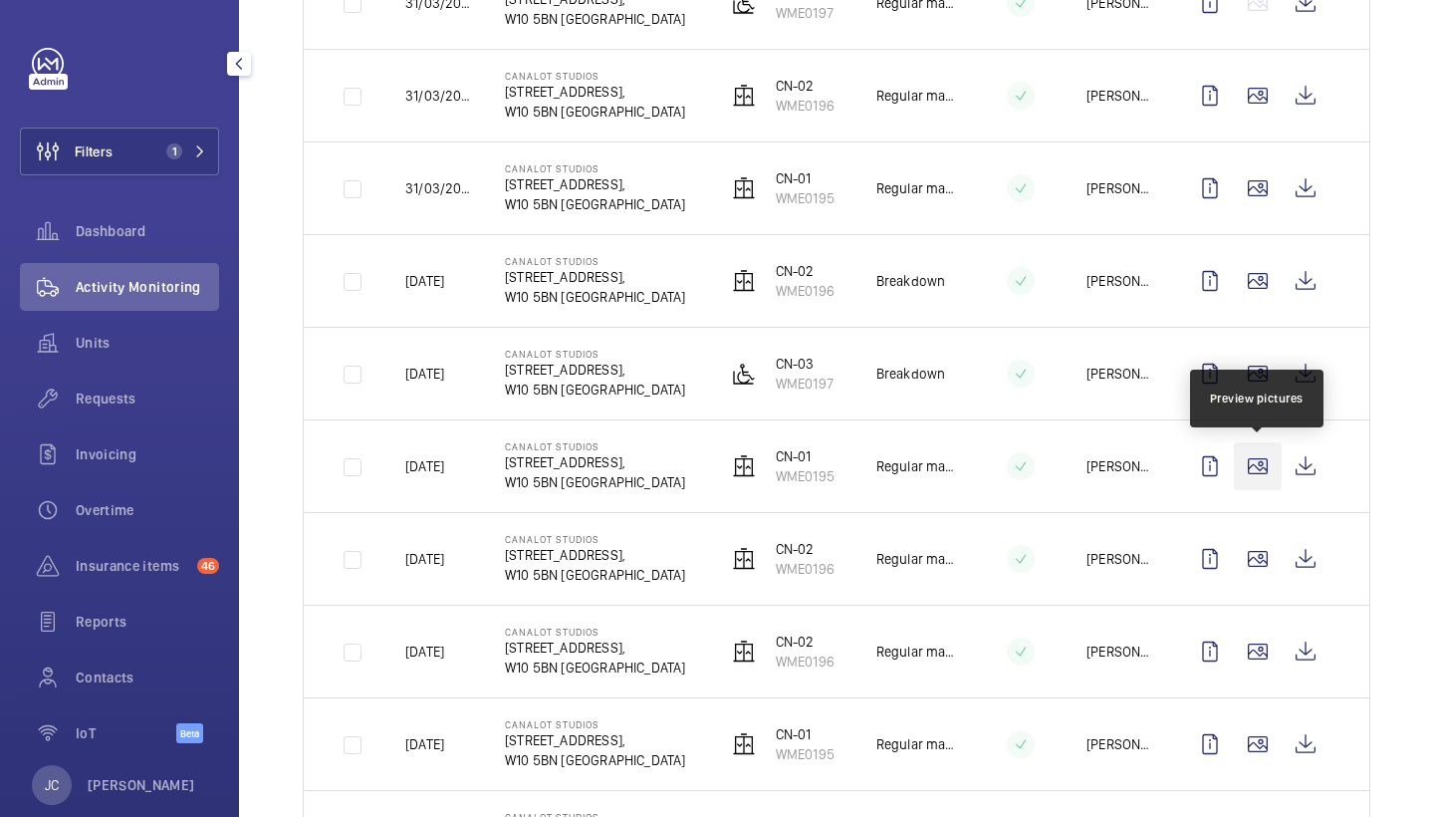
click at [1261, 463] on wm-front-icon-button at bounding box center [1258, 466] width 48 height 48
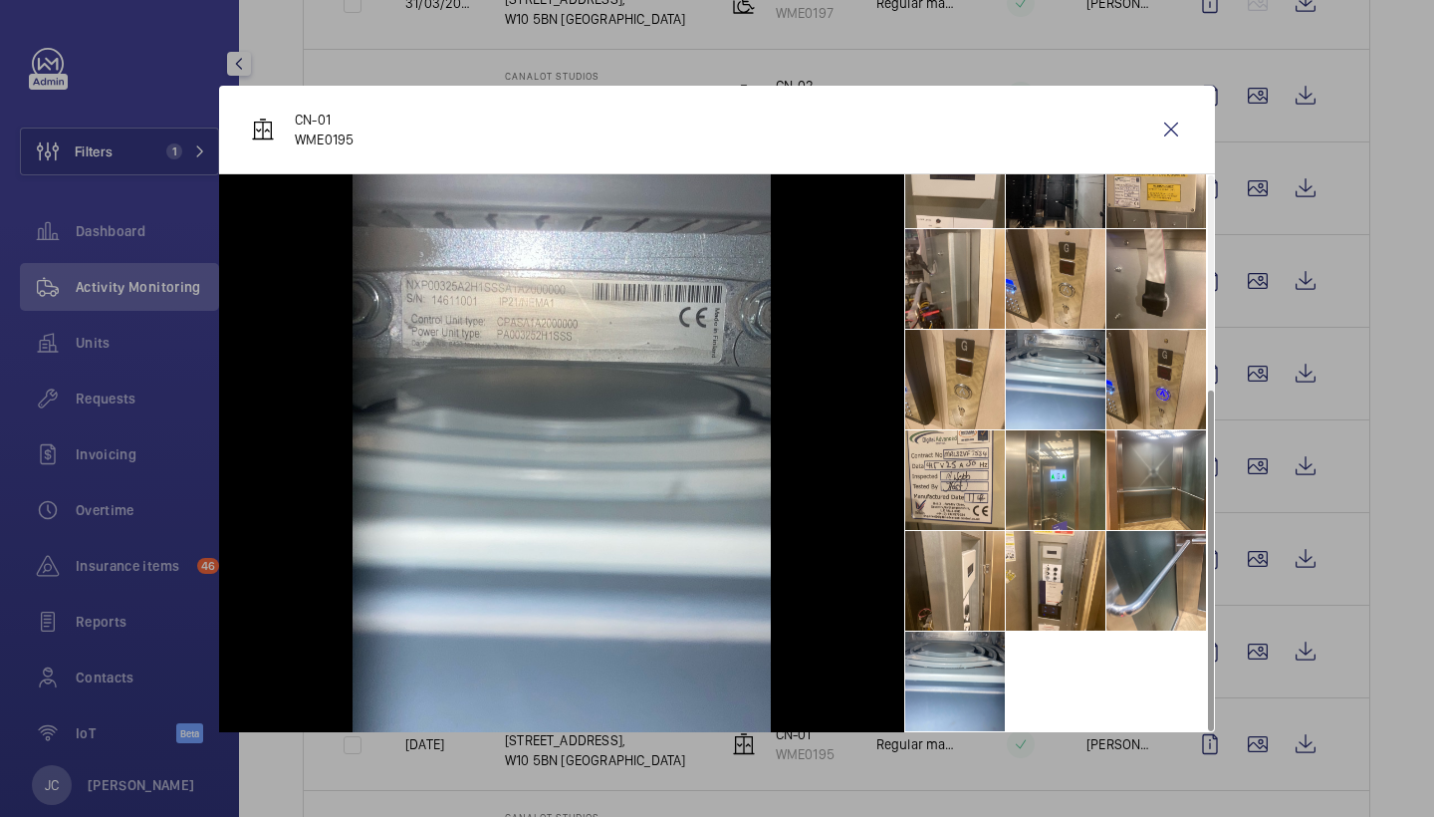
scroll to position [349, 0]
click at [939, 667] on li at bounding box center [955, 681] width 100 height 100
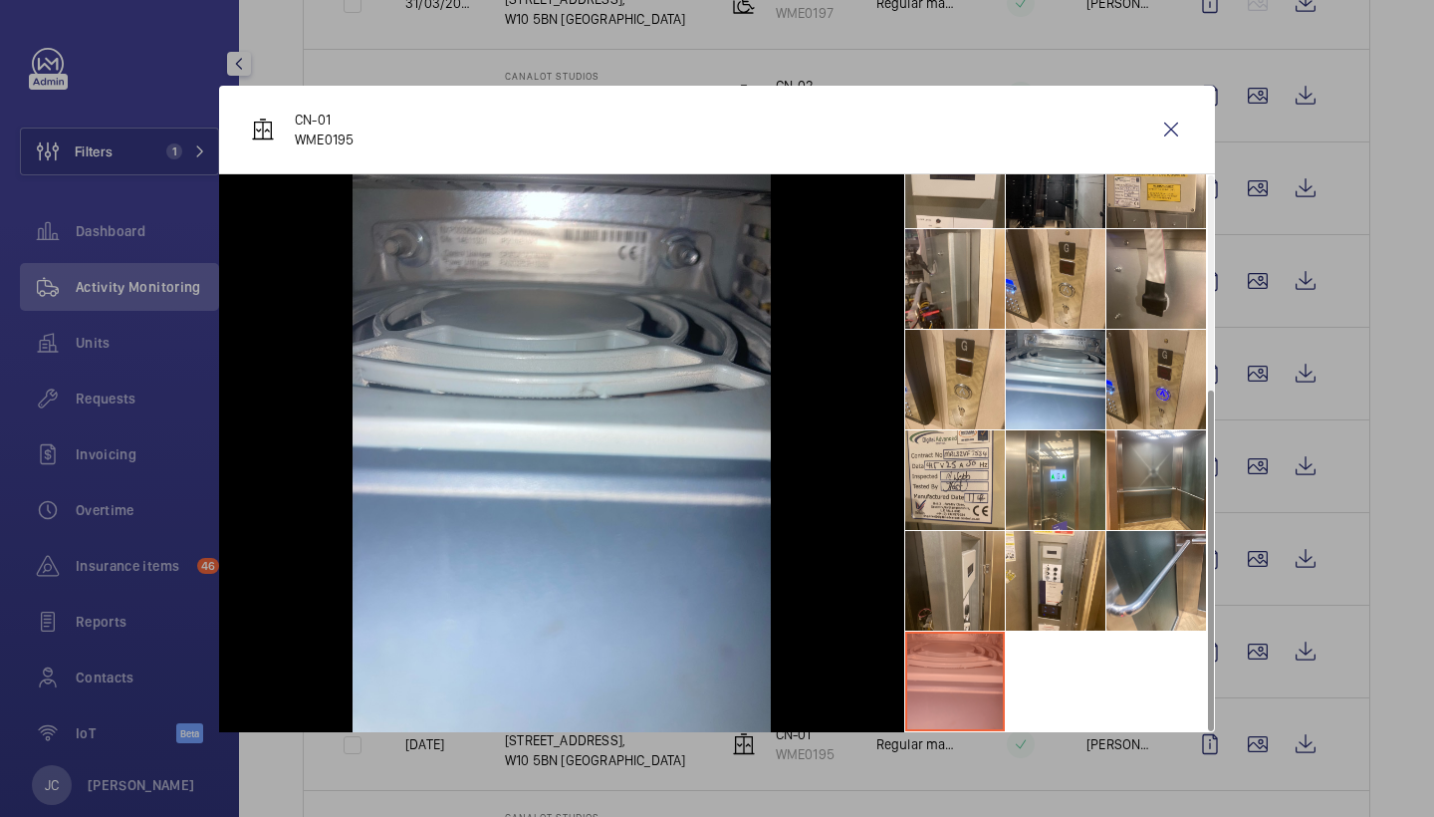
click at [956, 571] on li at bounding box center [955, 581] width 100 height 100
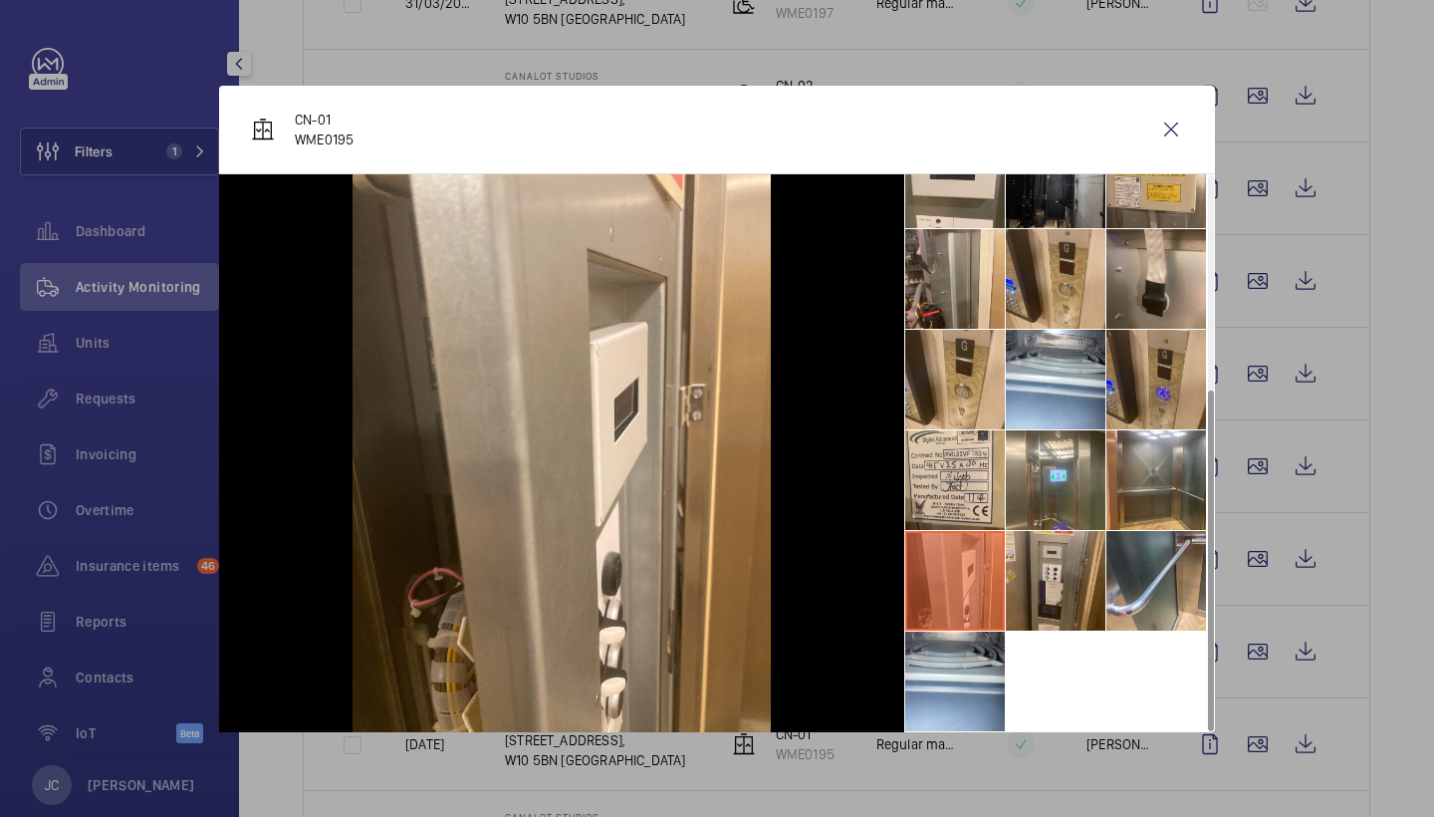
click at [1059, 587] on li at bounding box center [1056, 581] width 100 height 100
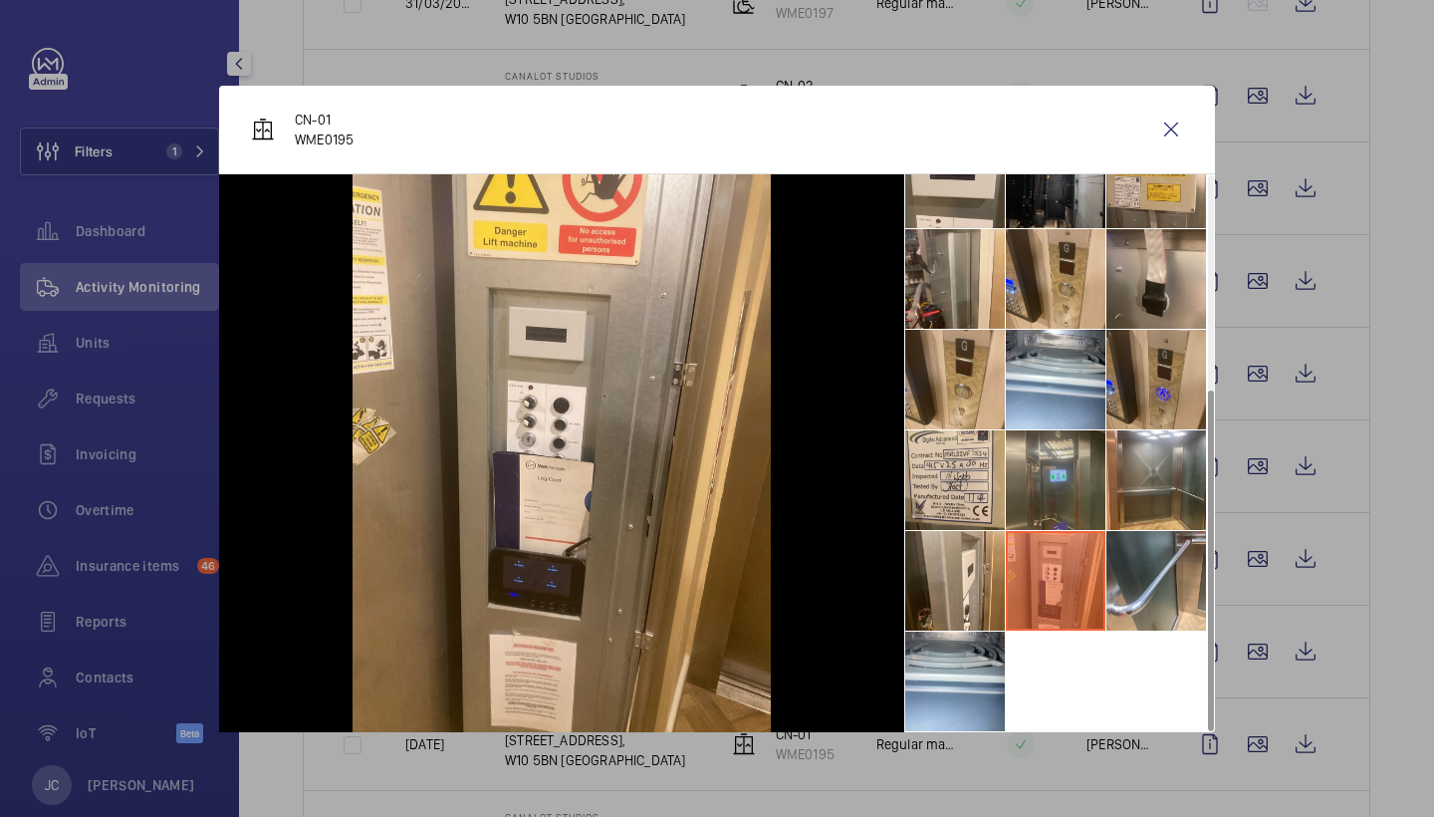
click at [1054, 526] on li at bounding box center [1056, 480] width 100 height 100
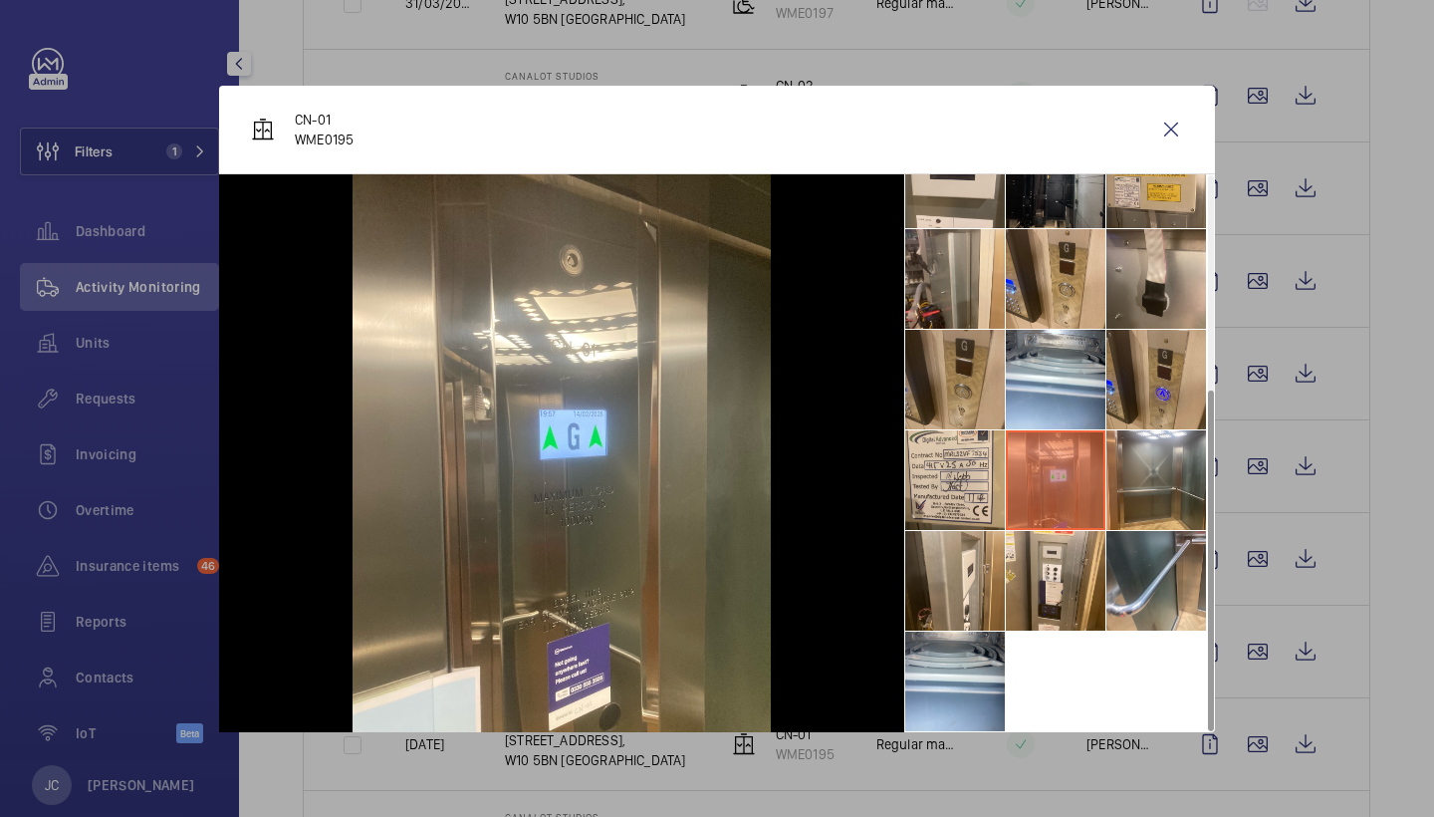
click at [981, 405] on li at bounding box center [955, 380] width 100 height 100
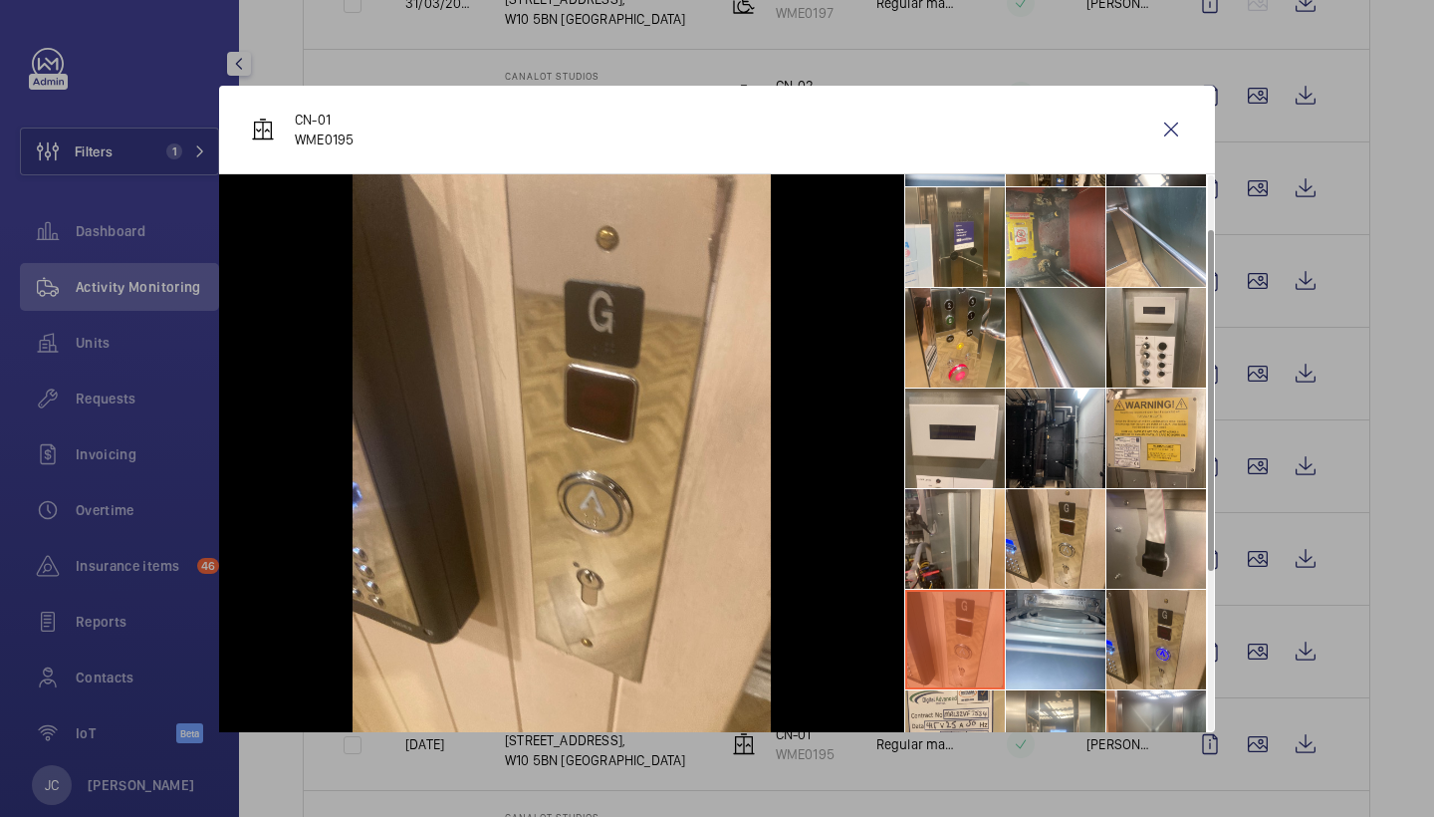
scroll to position [90, 0]
click at [1057, 395] on li at bounding box center [1056, 437] width 100 height 100
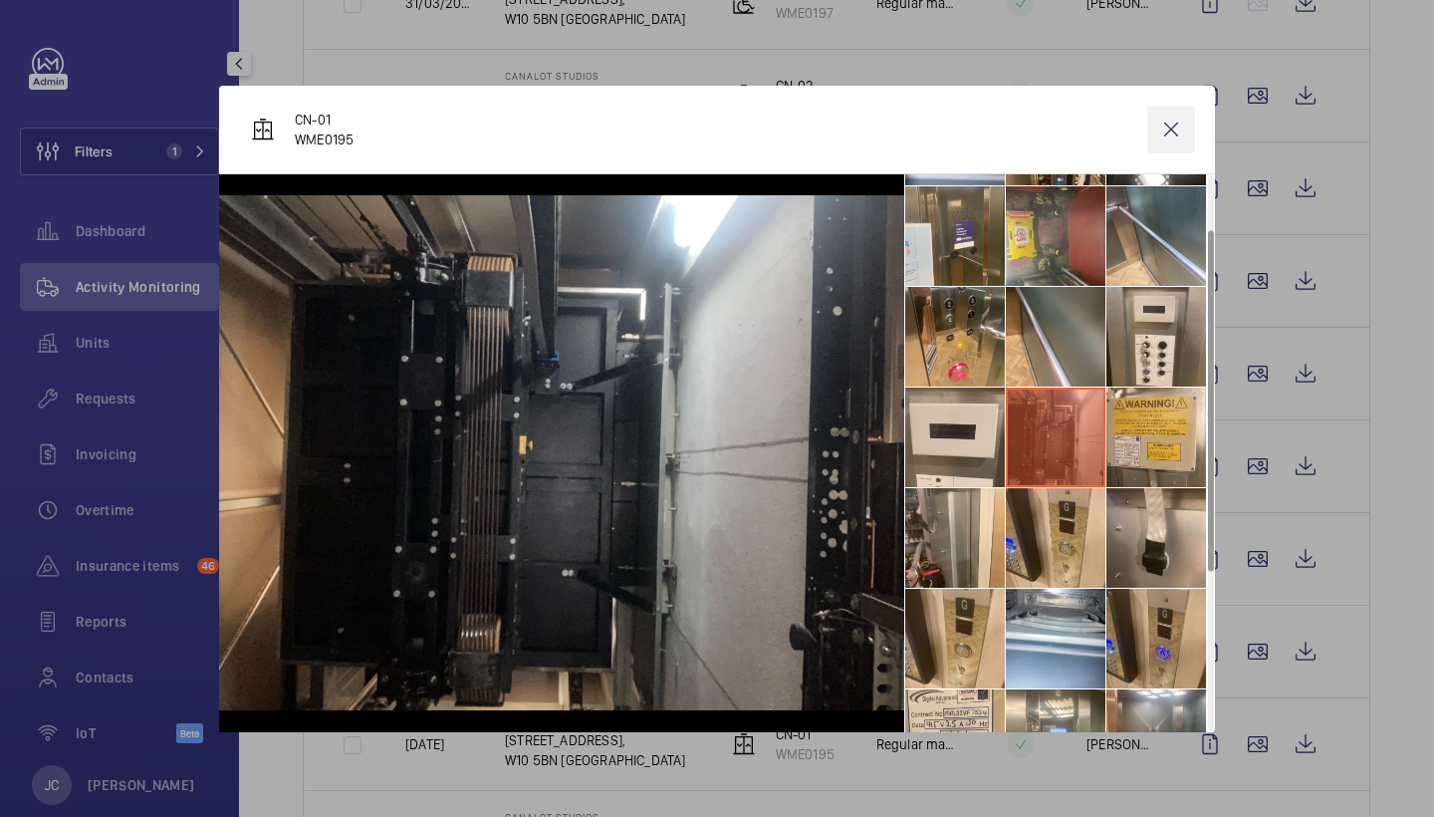
click at [1165, 121] on wm-front-icon-button at bounding box center [1171, 130] width 48 height 48
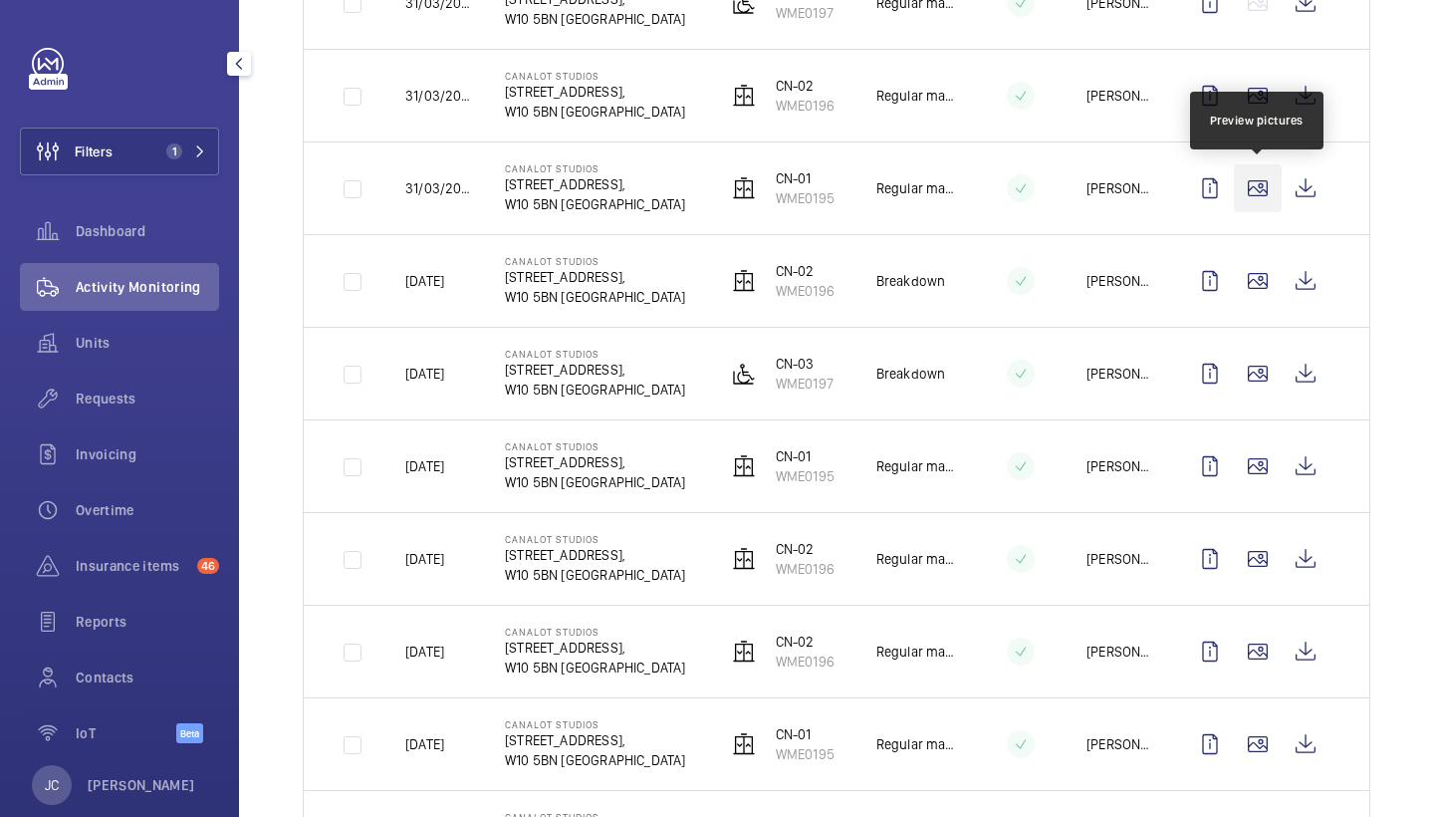
click at [1255, 195] on wm-front-icon-button at bounding box center [1258, 188] width 48 height 48
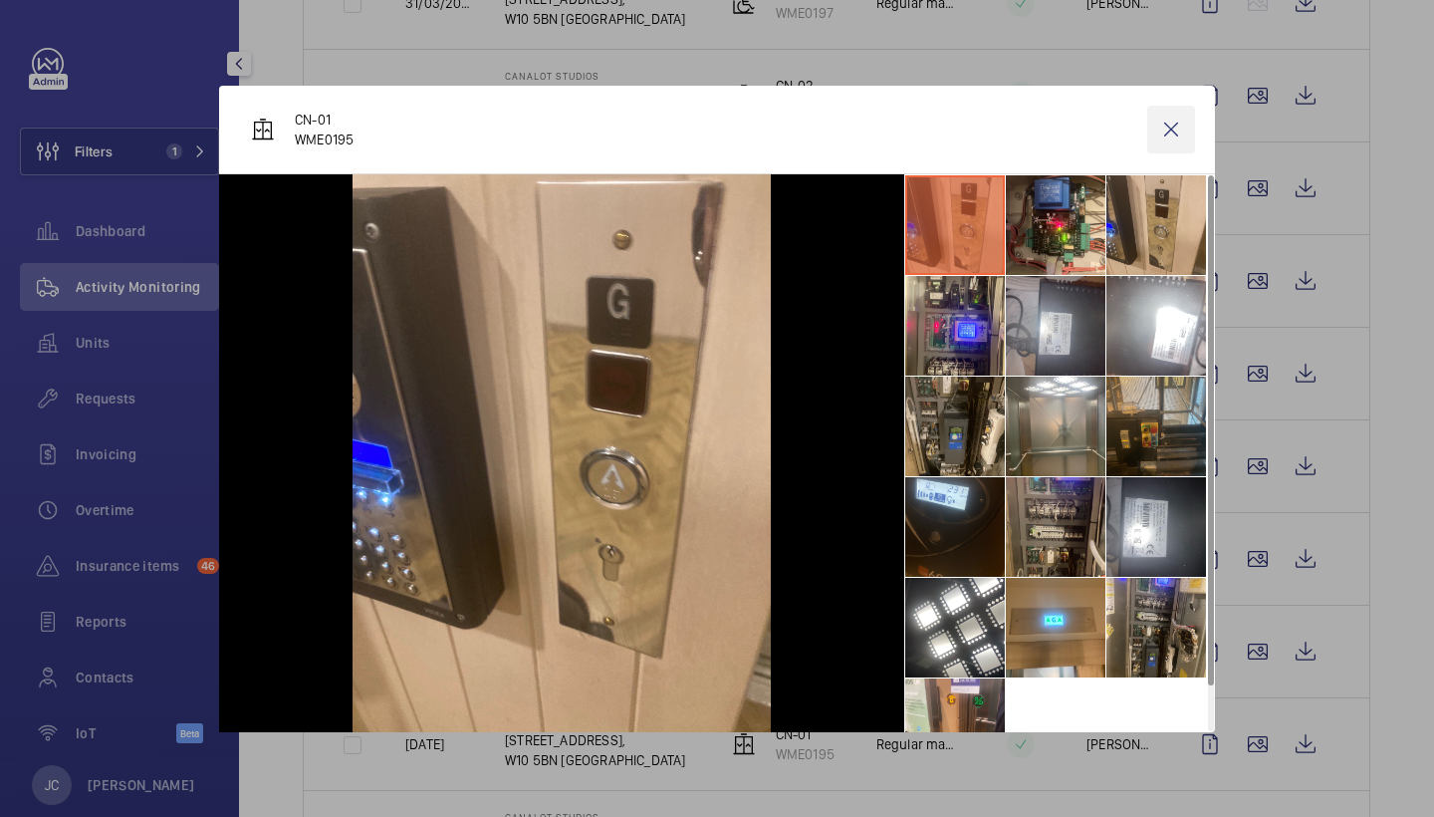
click at [1163, 122] on wm-front-icon-button at bounding box center [1171, 130] width 48 height 48
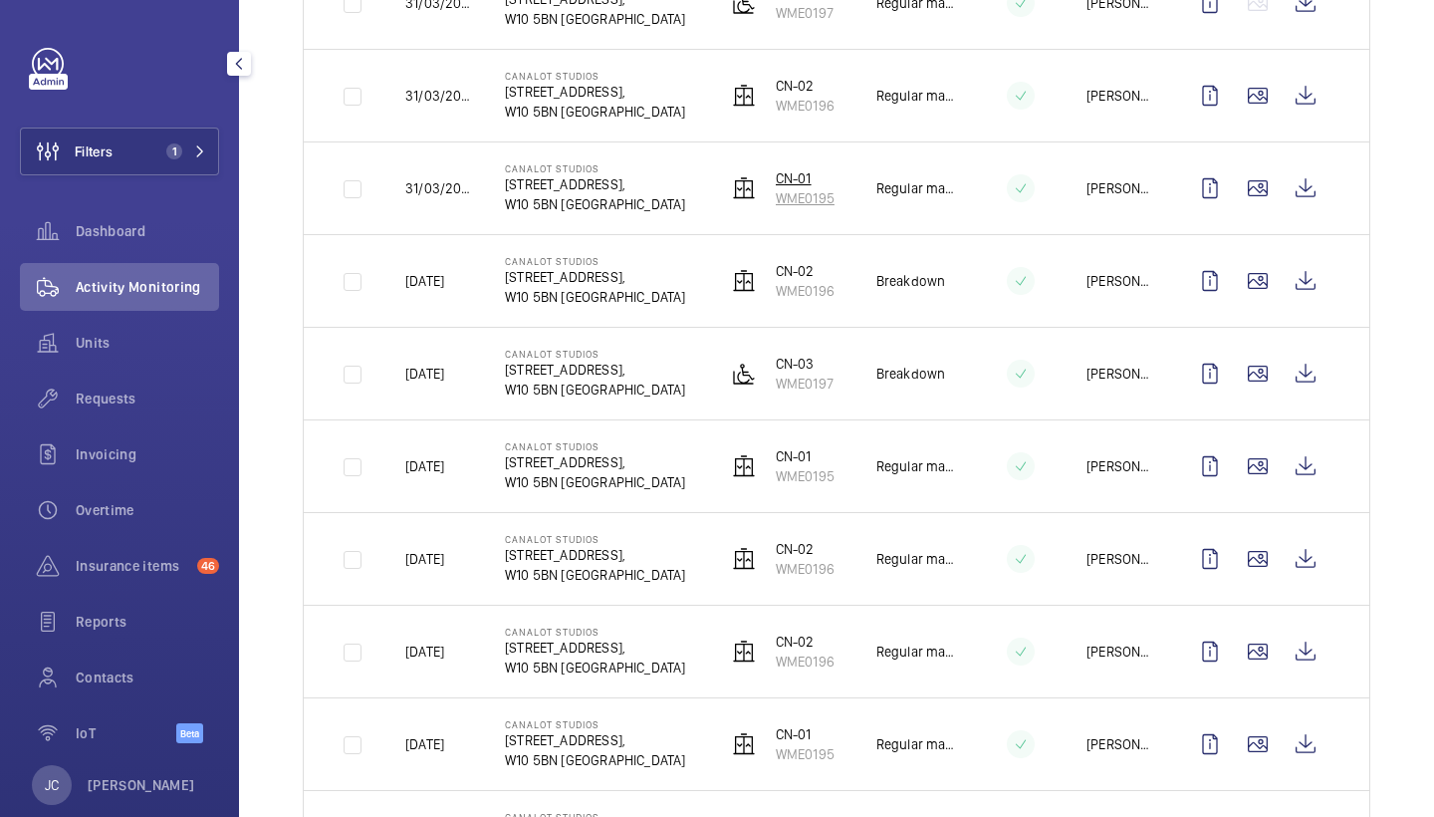
click at [791, 175] on p "CN-01" at bounding box center [805, 178] width 59 height 20
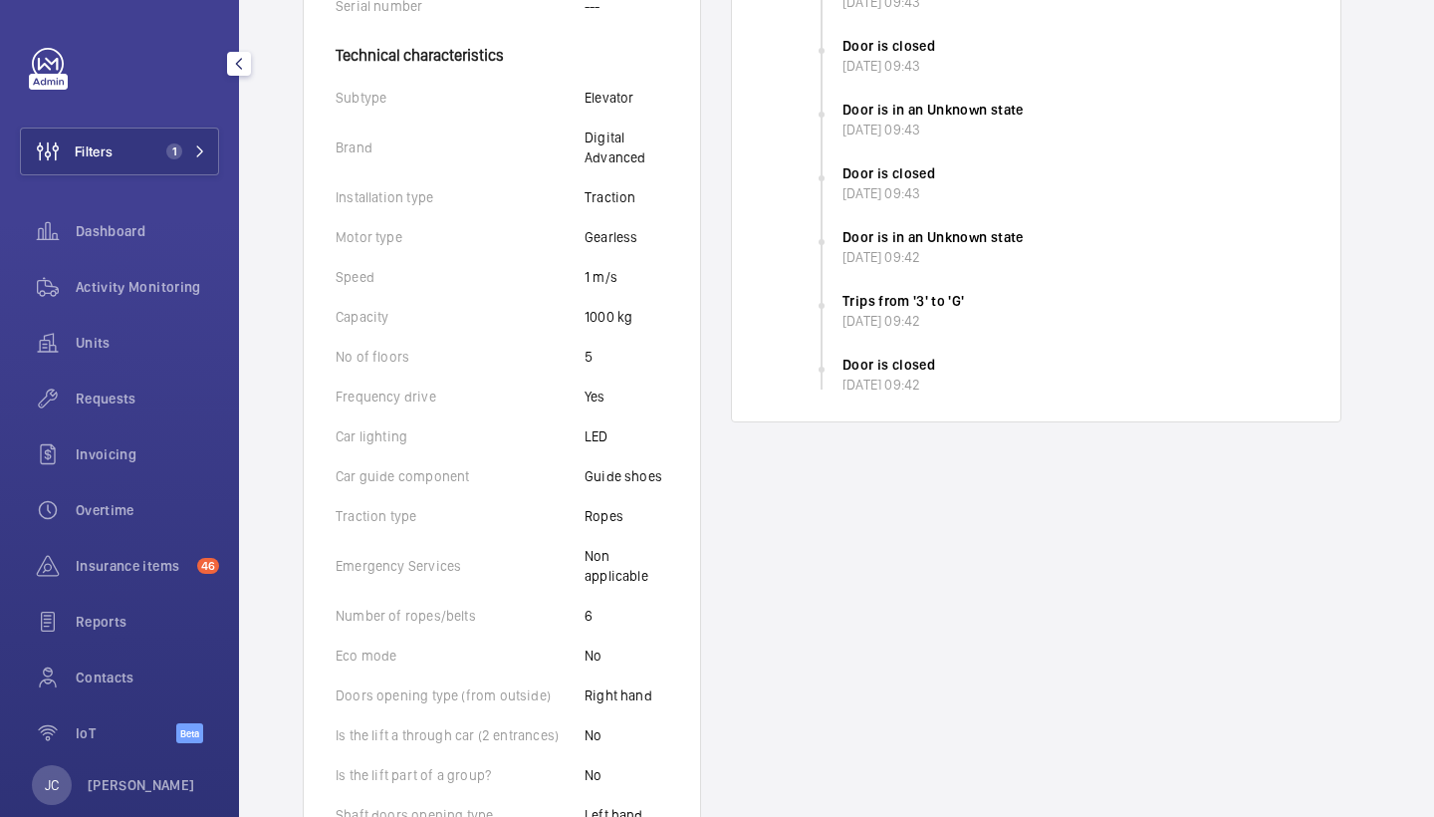
scroll to position [598, 0]
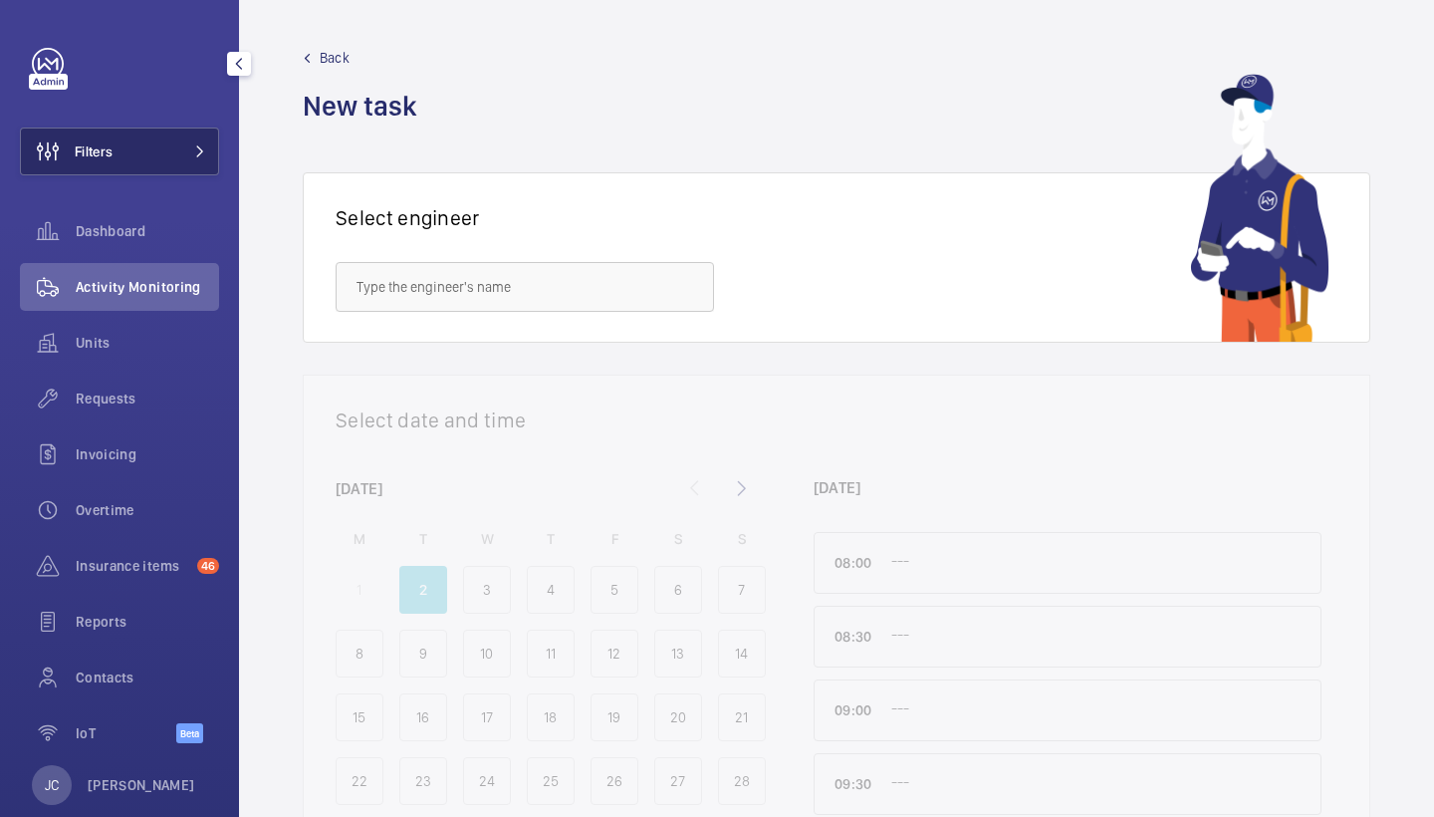
click at [197, 142] on button "Filters" at bounding box center [119, 151] width 199 height 48
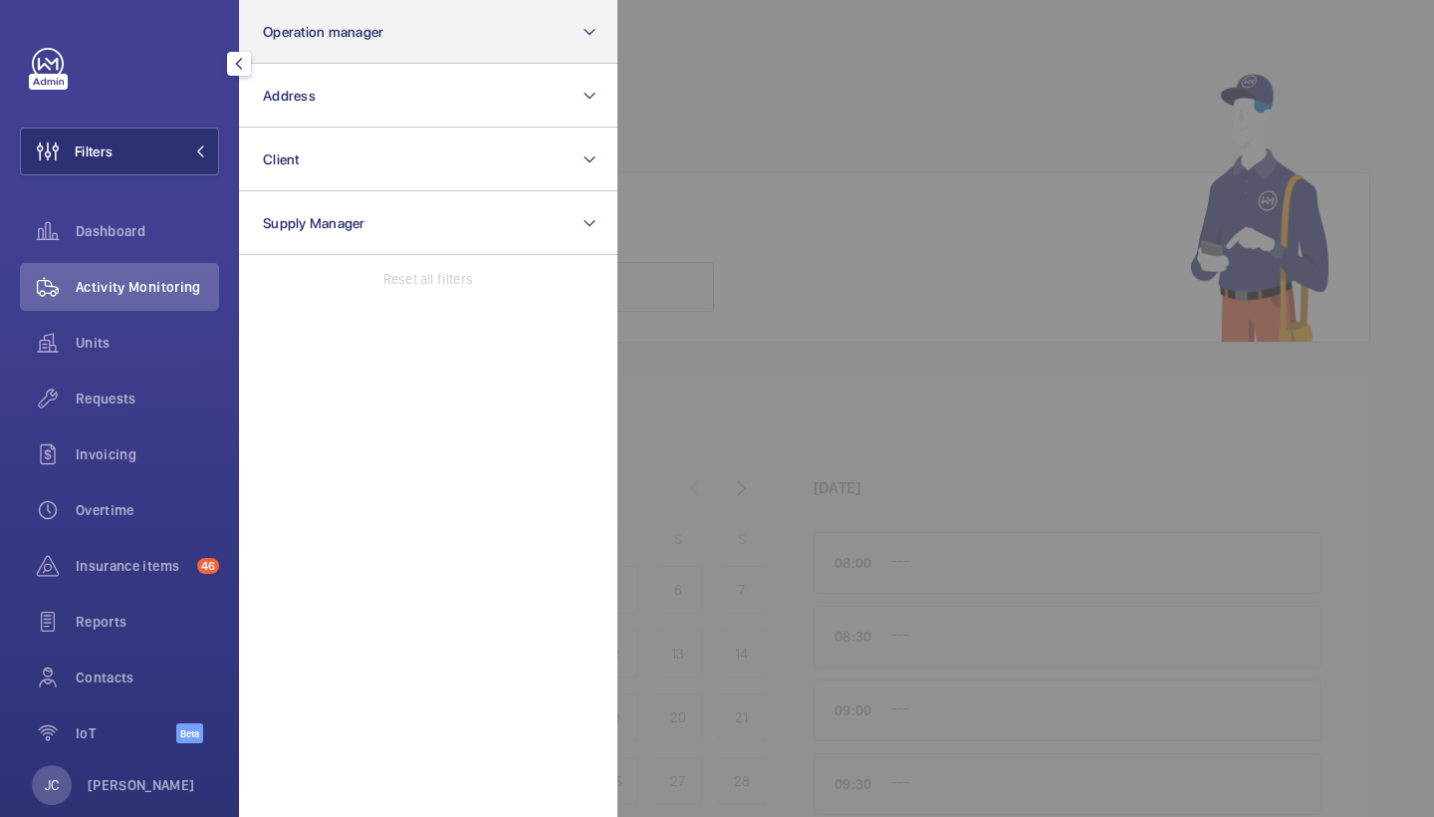
click at [343, 25] on span "Operation manager" at bounding box center [323, 32] width 121 height 16
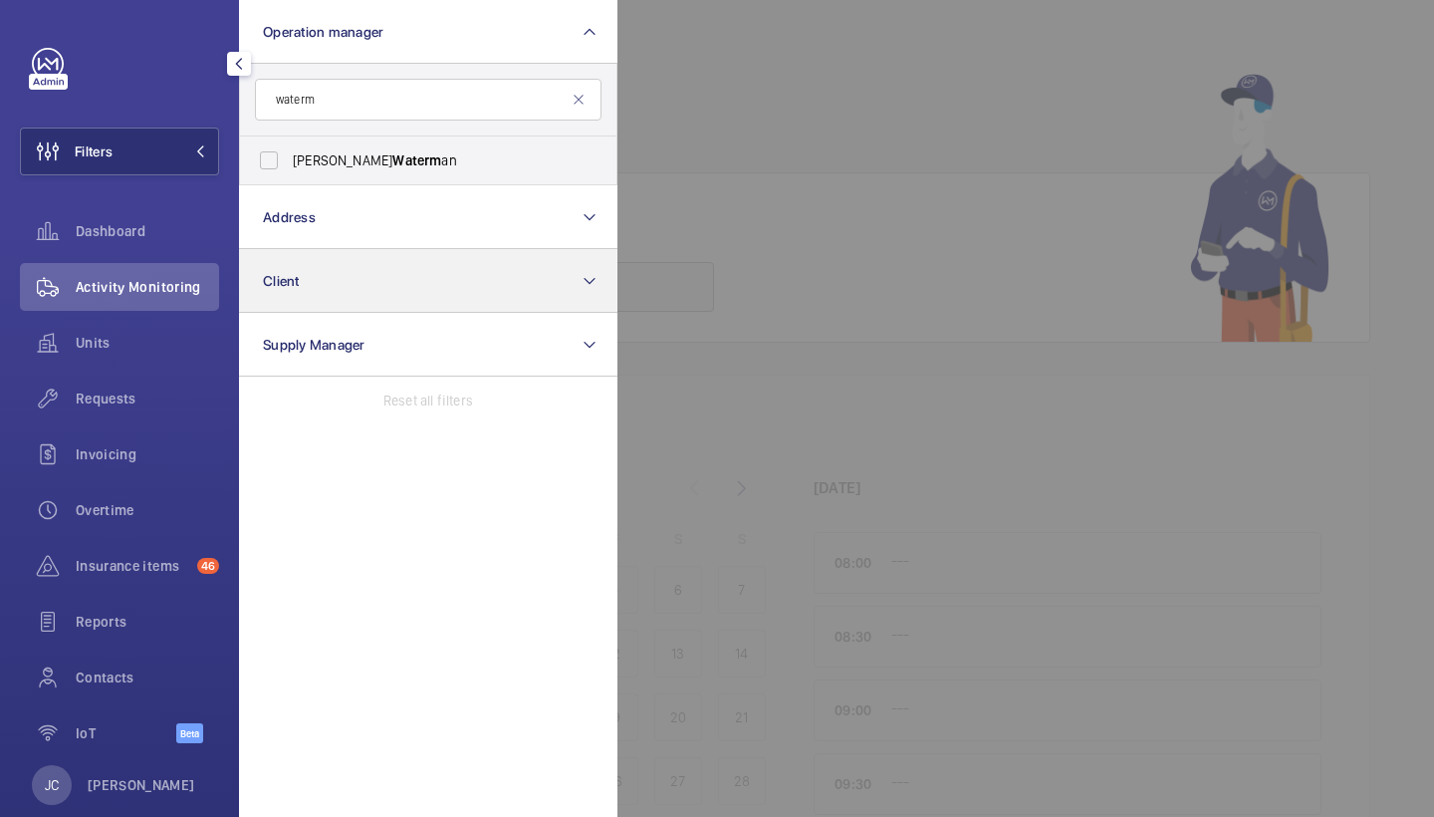
type input "water"
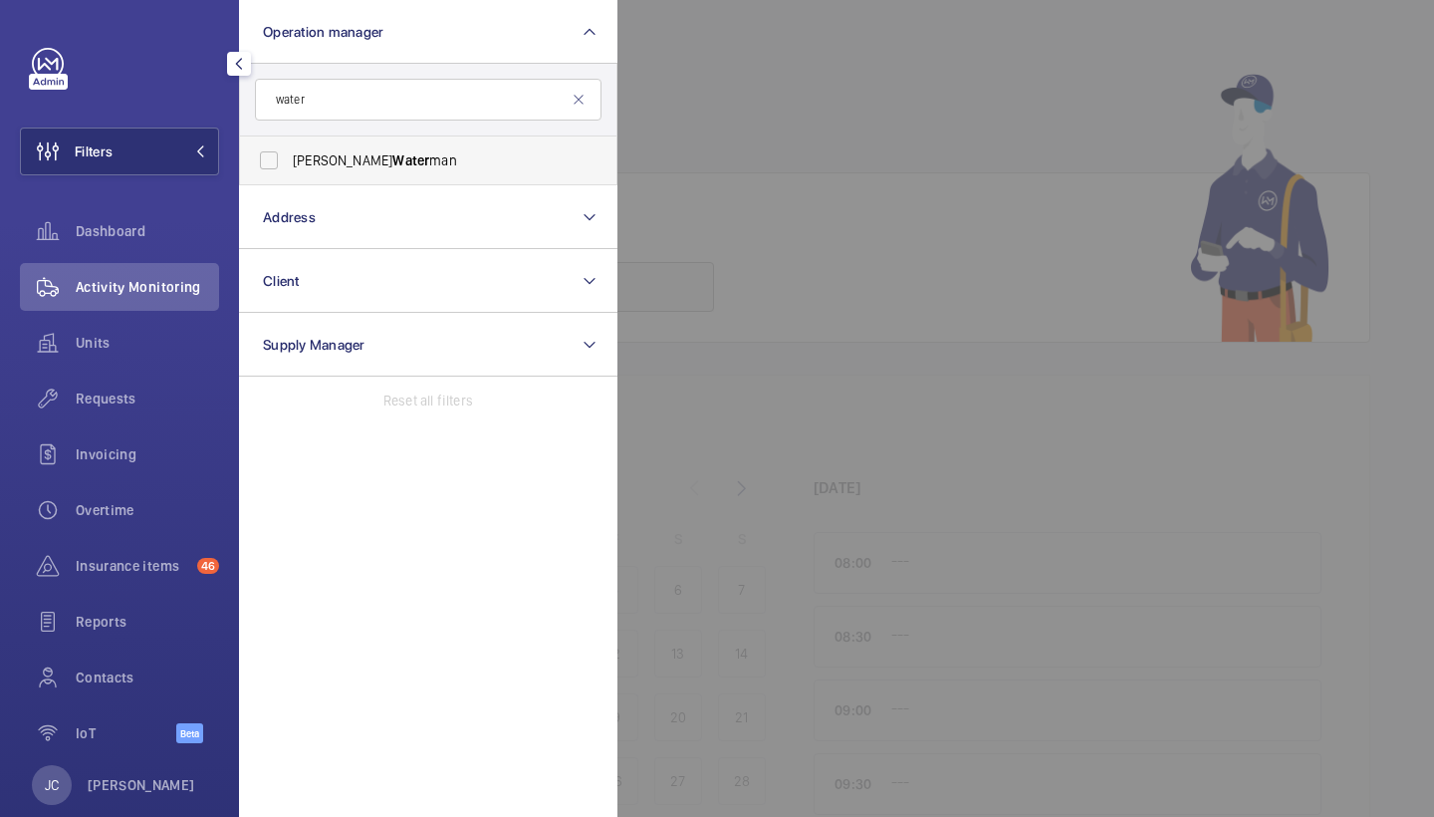
drag, startPoint x: 488, startPoint y: 255, endPoint x: 263, endPoint y: 158, distance: 244.9
click at [263, 158] on label "Alex Water man" at bounding box center [413, 160] width 347 height 48
click at [263, 158] on input "Alex Water man" at bounding box center [269, 160] width 40 height 40
checkbox input "true"
click at [127, 407] on span "Requests" at bounding box center [147, 398] width 143 height 20
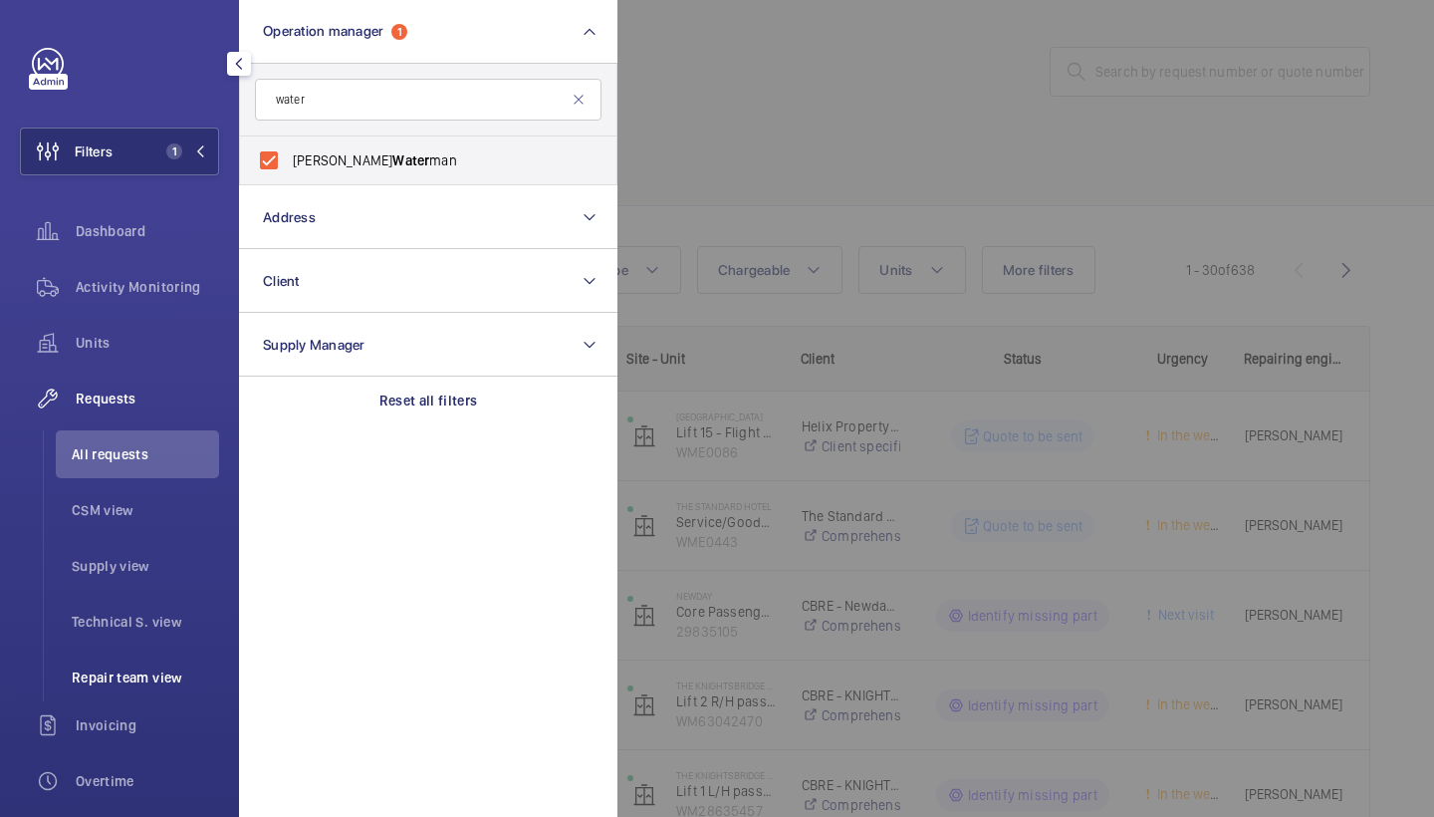
click at [140, 665] on li "Repair team view" at bounding box center [137, 677] width 163 height 48
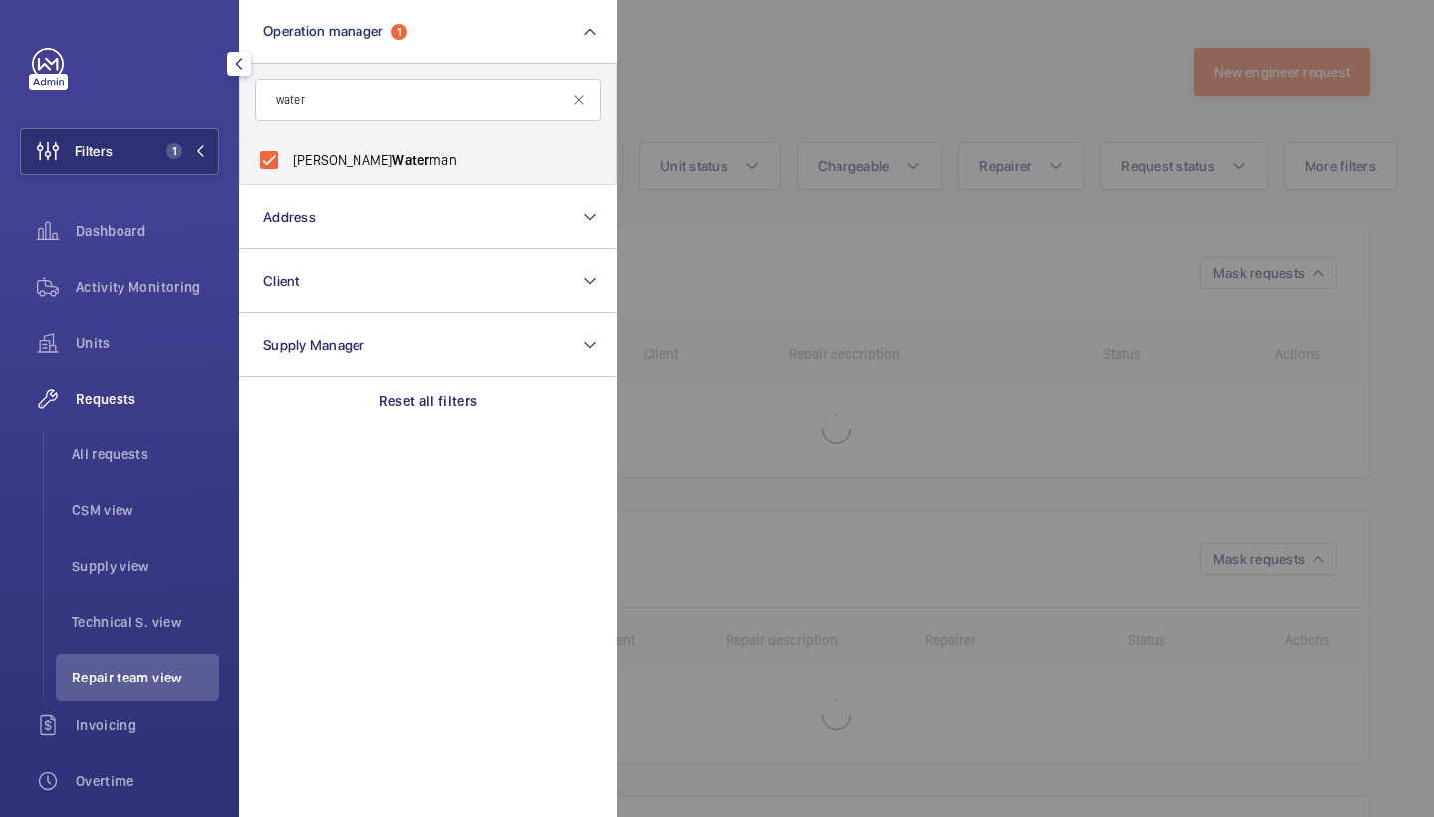
click at [853, 73] on div at bounding box center [1334, 408] width 1434 height 817
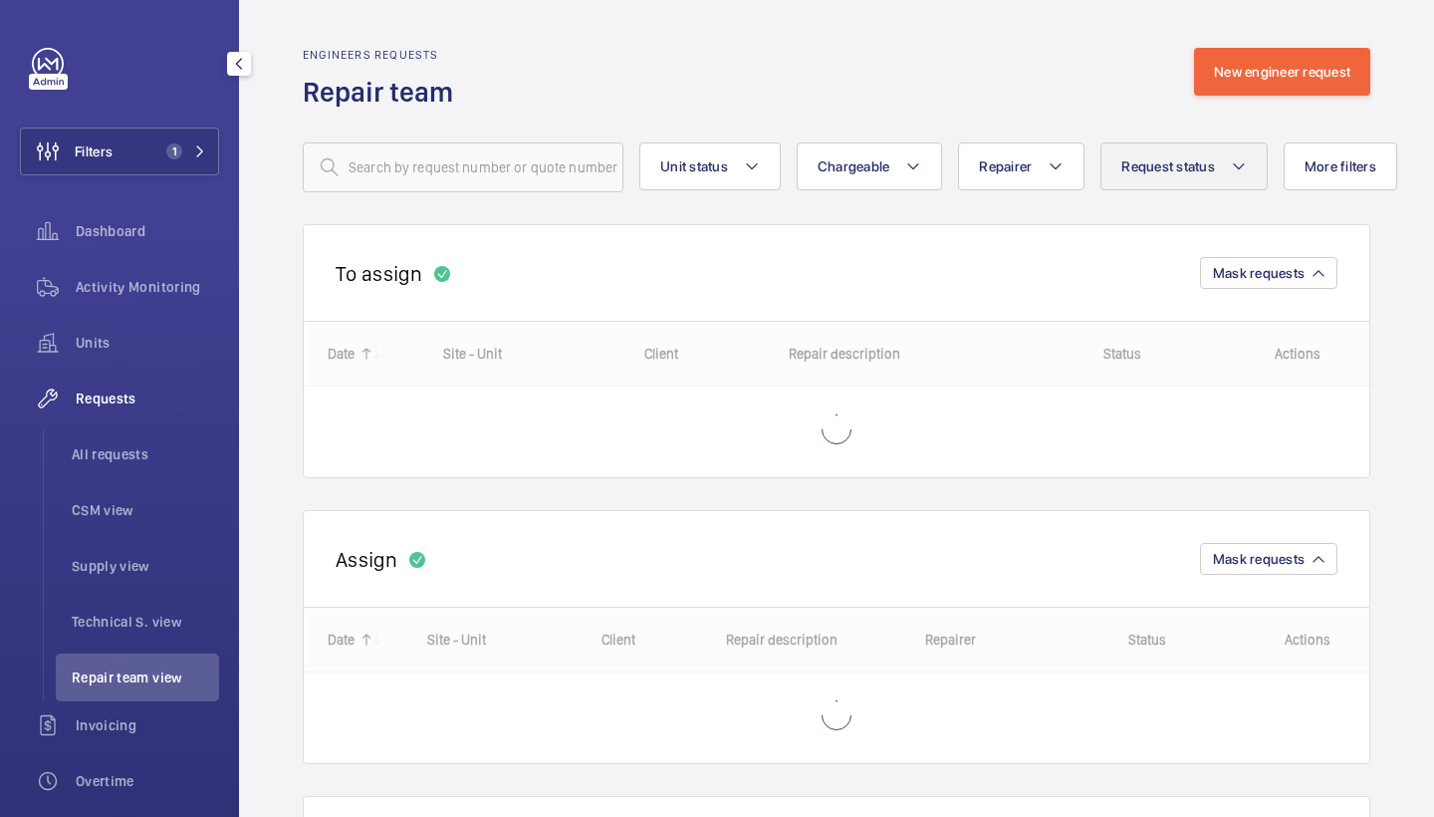
click at [1236, 151] on button "Request status" at bounding box center [1184, 166] width 167 height 48
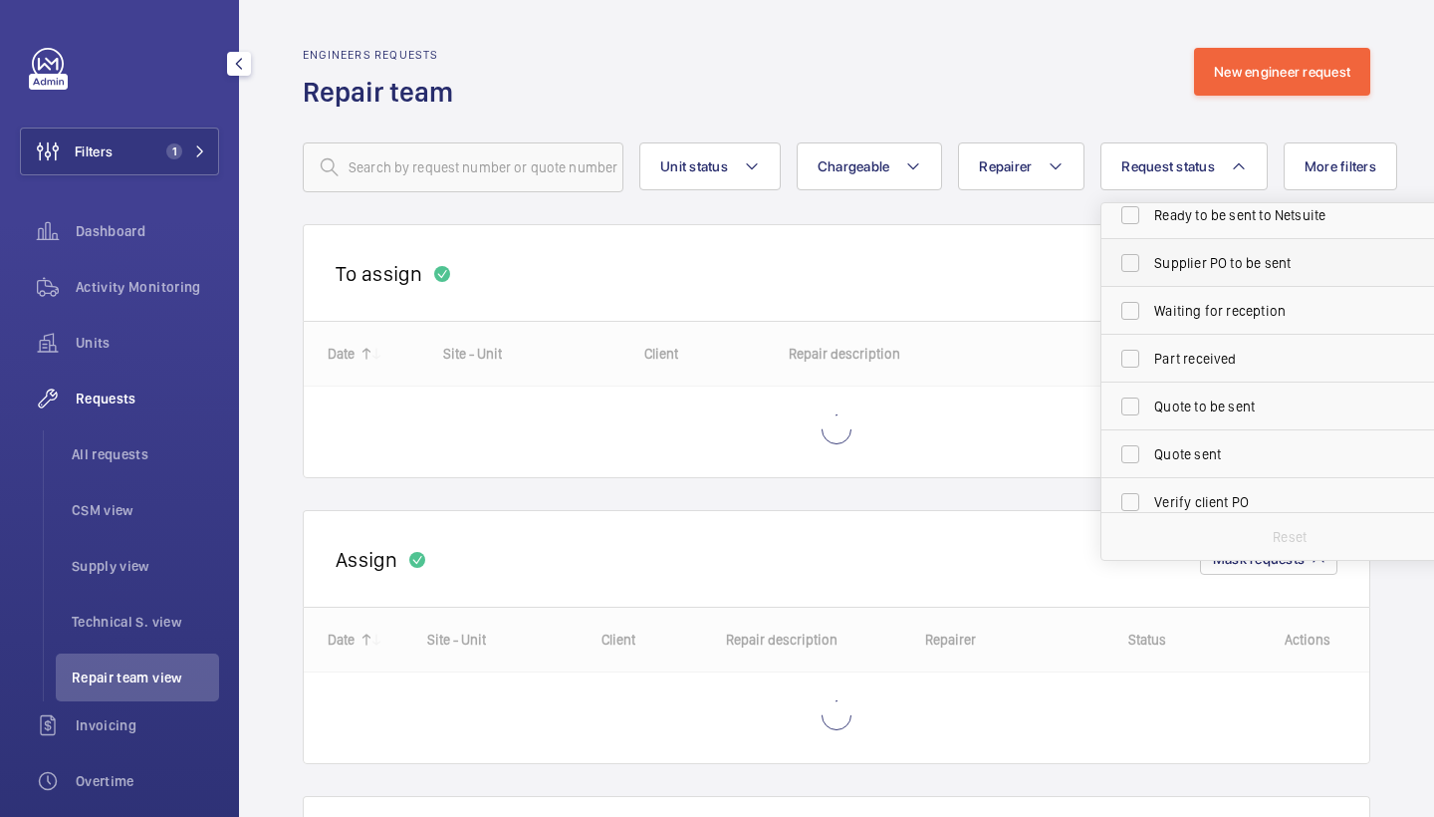
scroll to position [157, 0]
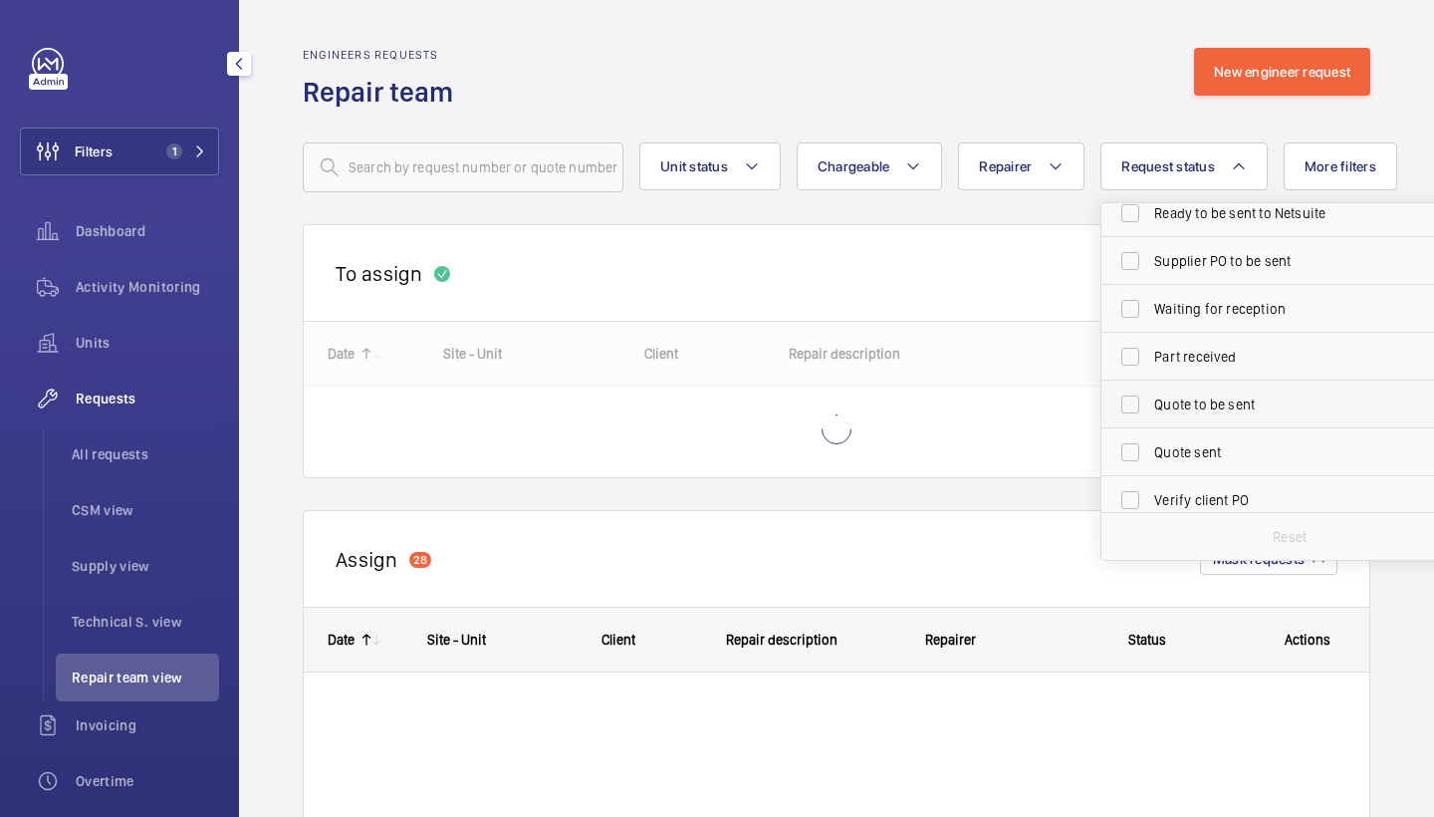
click at [1245, 407] on span "Quote to be sent" at bounding box center [1291, 404] width 274 height 20
click at [1150, 407] on input "Quote to be sent" at bounding box center [1130, 404] width 40 height 40
click at [1055, 95] on div "Engineers requests Repair team New engineer request" at bounding box center [837, 79] width 1068 height 63
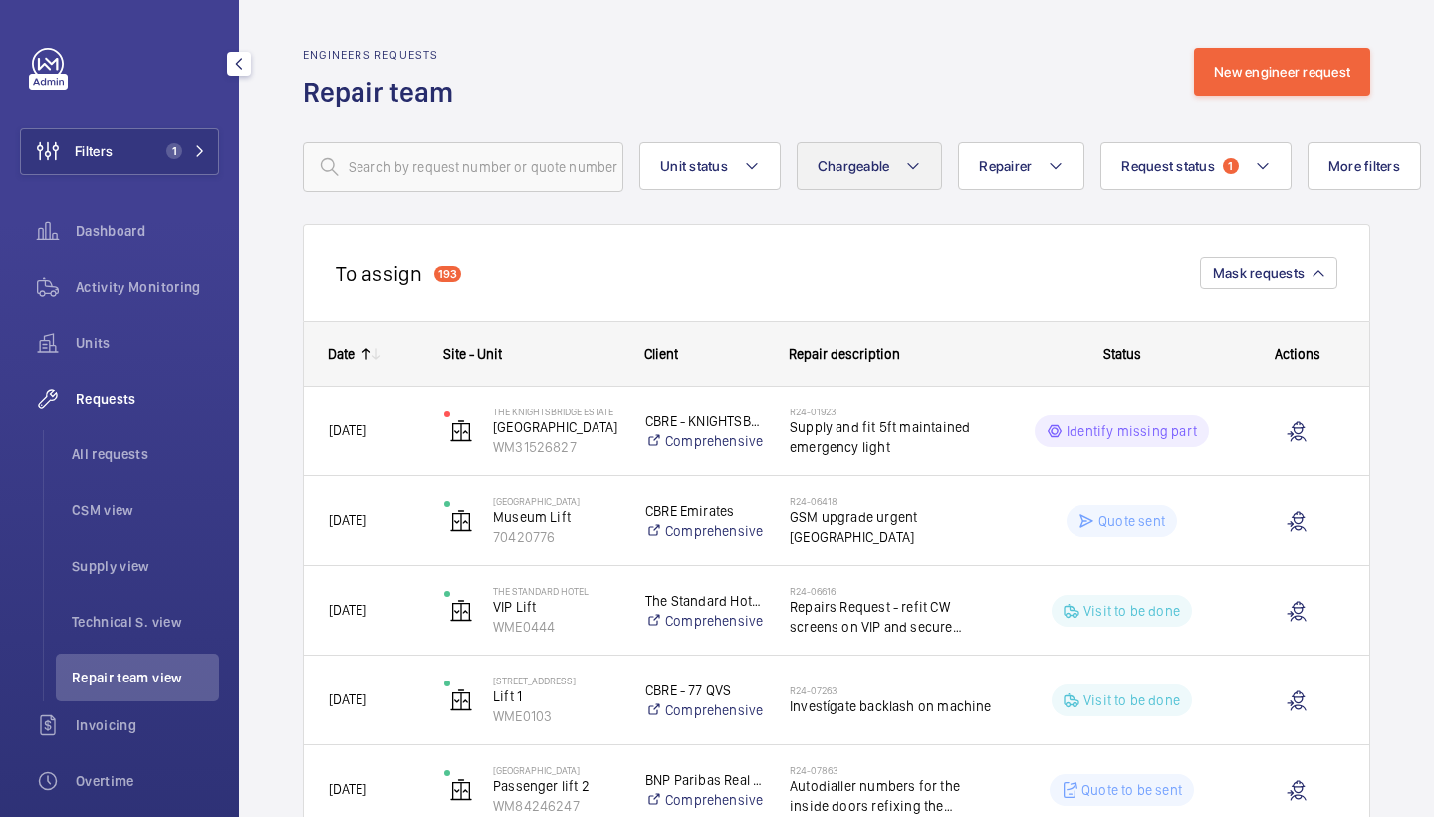
click at [884, 143] on button "Chargeable" at bounding box center [870, 166] width 146 height 48
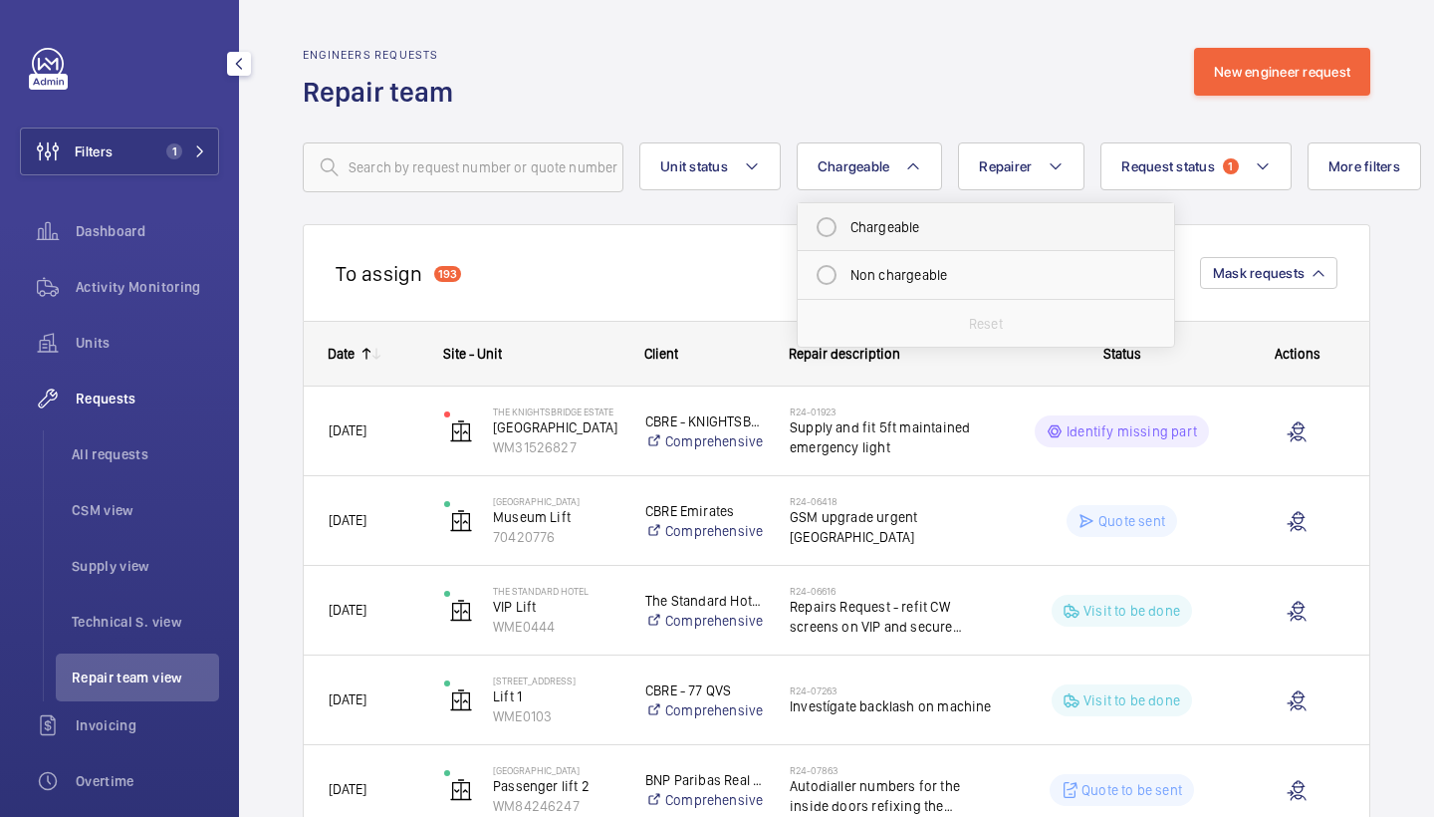
click at [907, 220] on mat-radio-button "Chargeable" at bounding box center [986, 227] width 359 height 40
radio input "true"
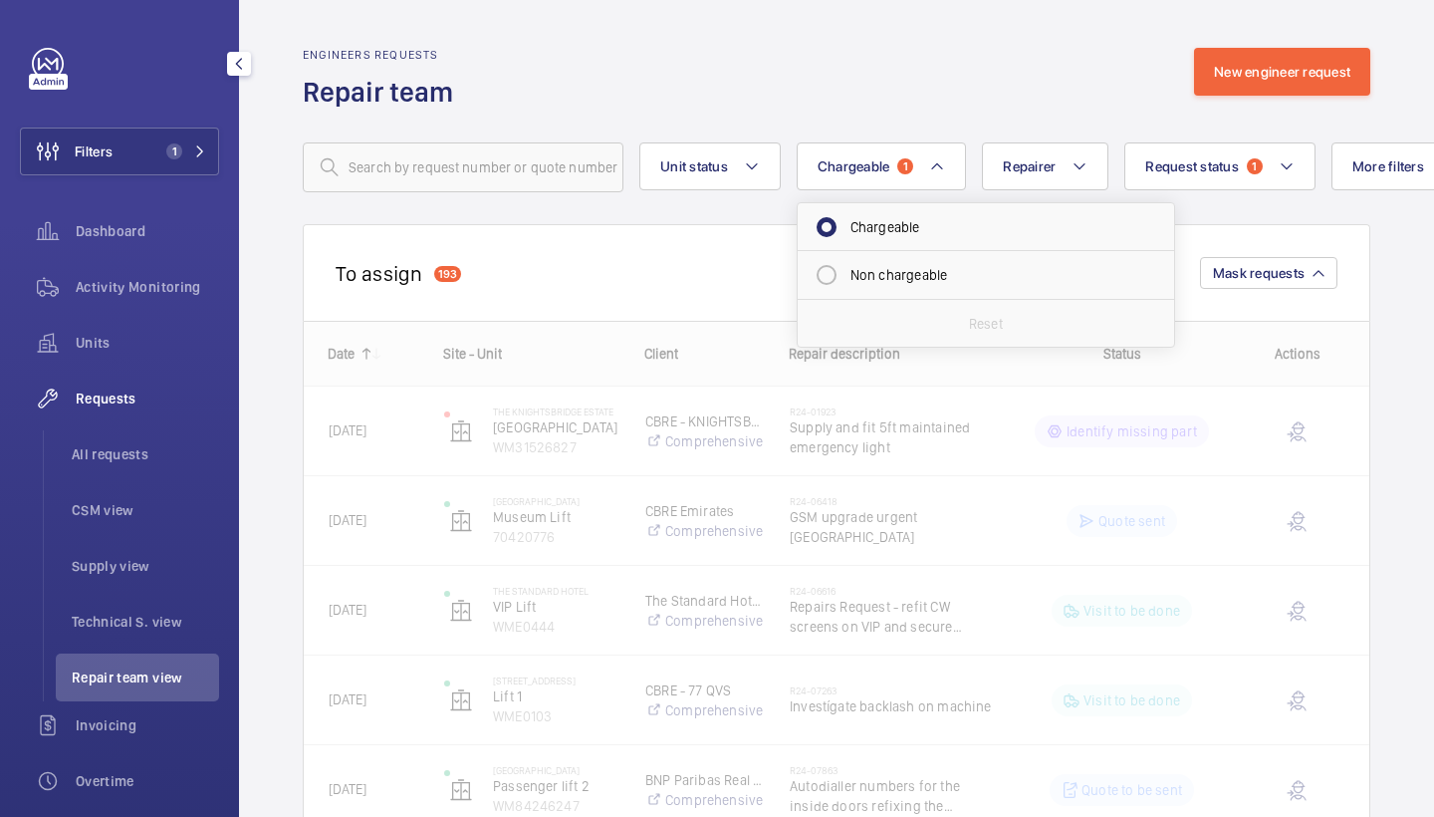
click at [890, 68] on div "Engineers requests Repair team New engineer request" at bounding box center [837, 79] width 1068 height 63
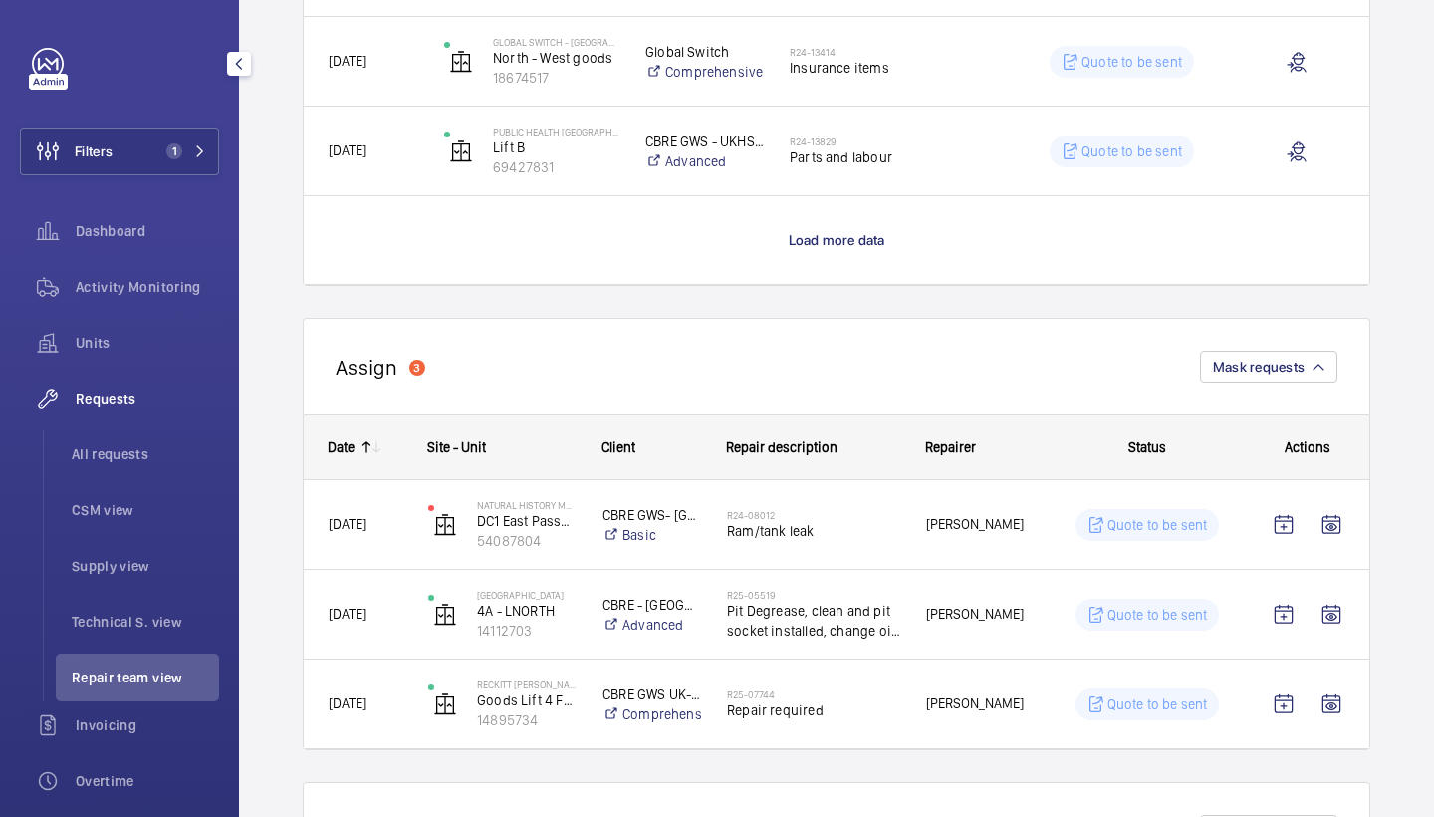
scroll to position [2018, 0]
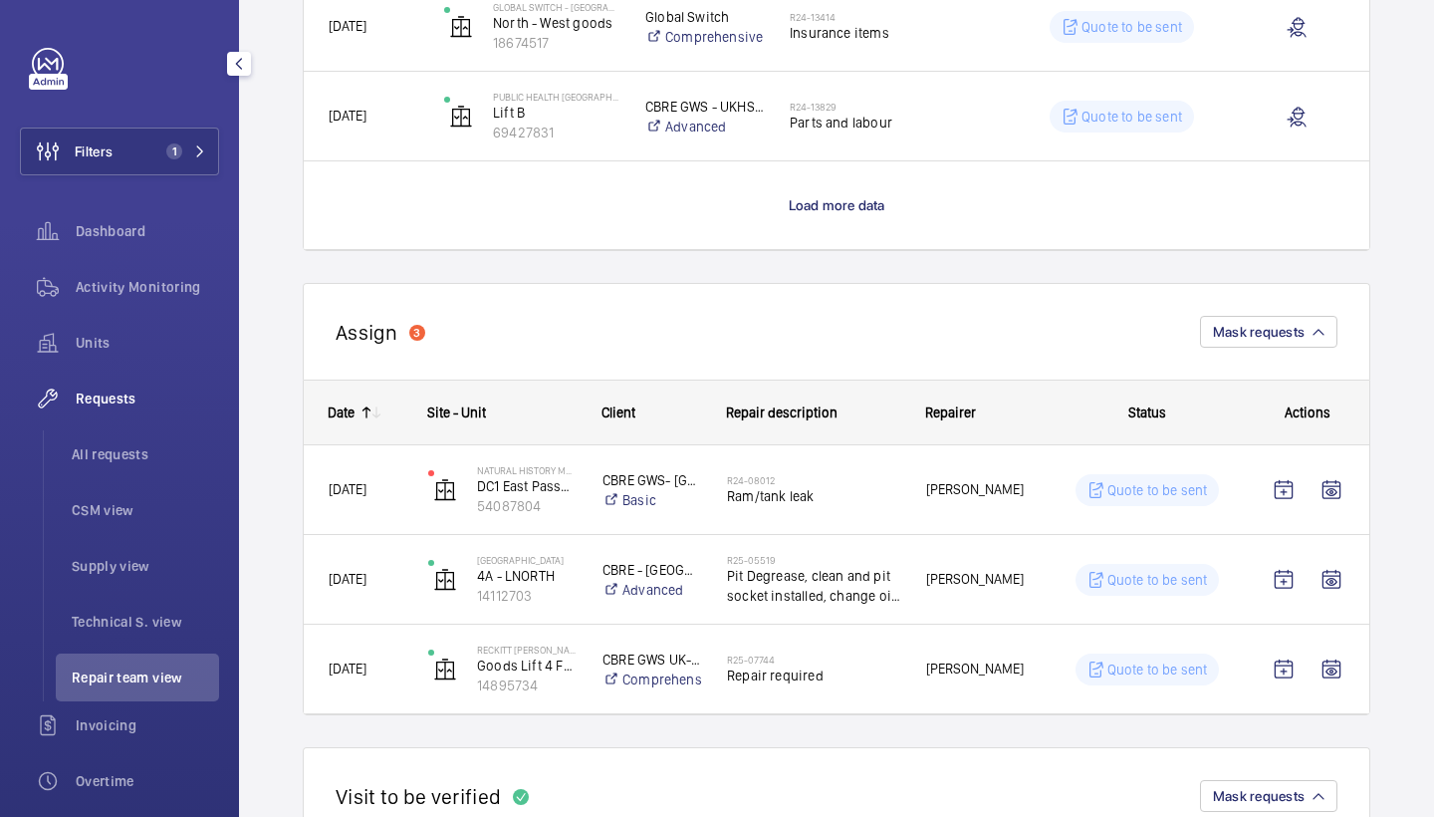
click at [1265, 358] on div "Assign 3 Mask requests" at bounding box center [837, 331] width 1068 height 97
click at [1275, 352] on div "Assign 3 Mask requests" at bounding box center [837, 331] width 1068 height 97
click at [1295, 333] on span "Mask requests" at bounding box center [1259, 332] width 92 height 16
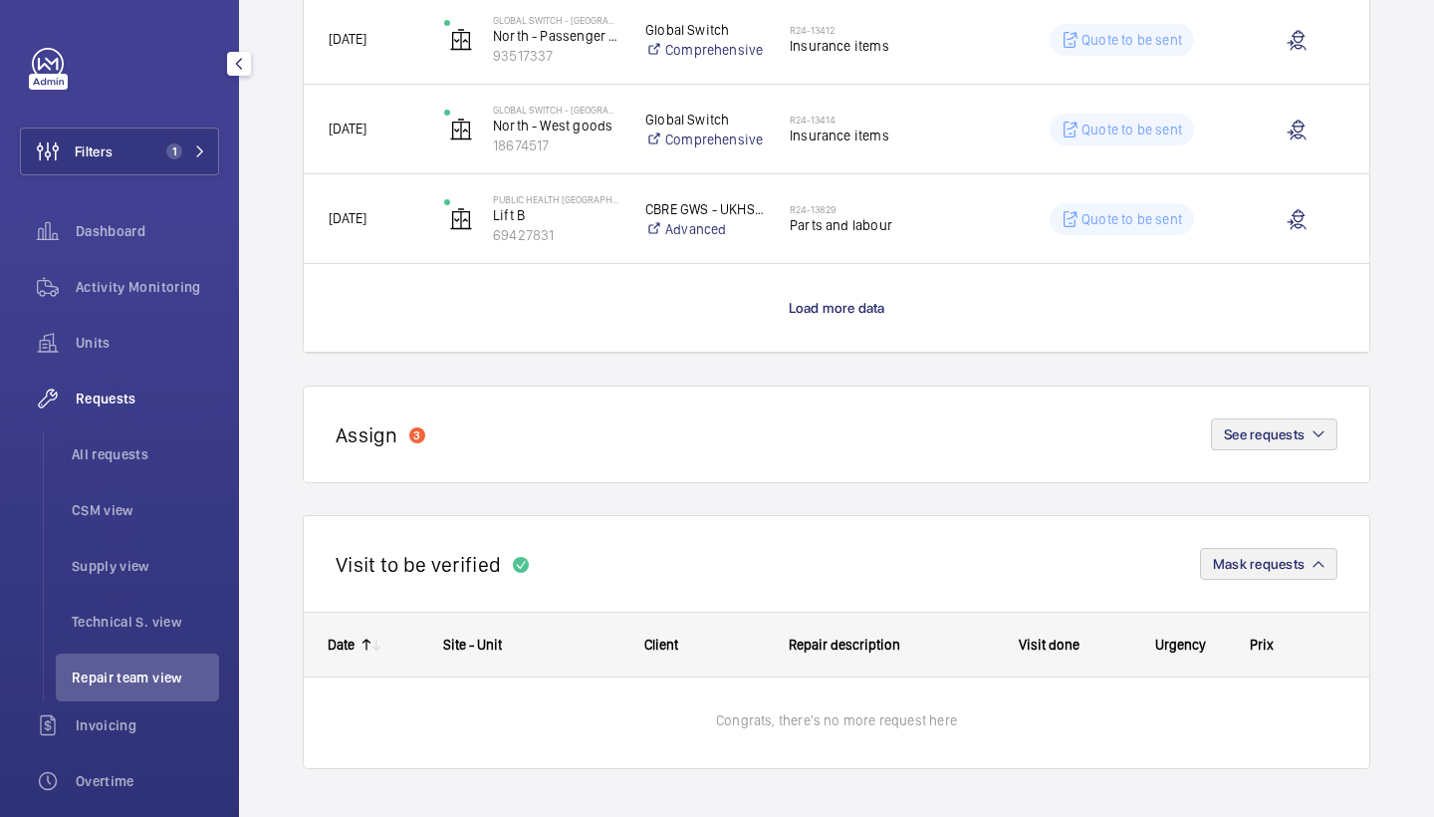
click at [1279, 552] on button "Mask requests" at bounding box center [1268, 564] width 137 height 32
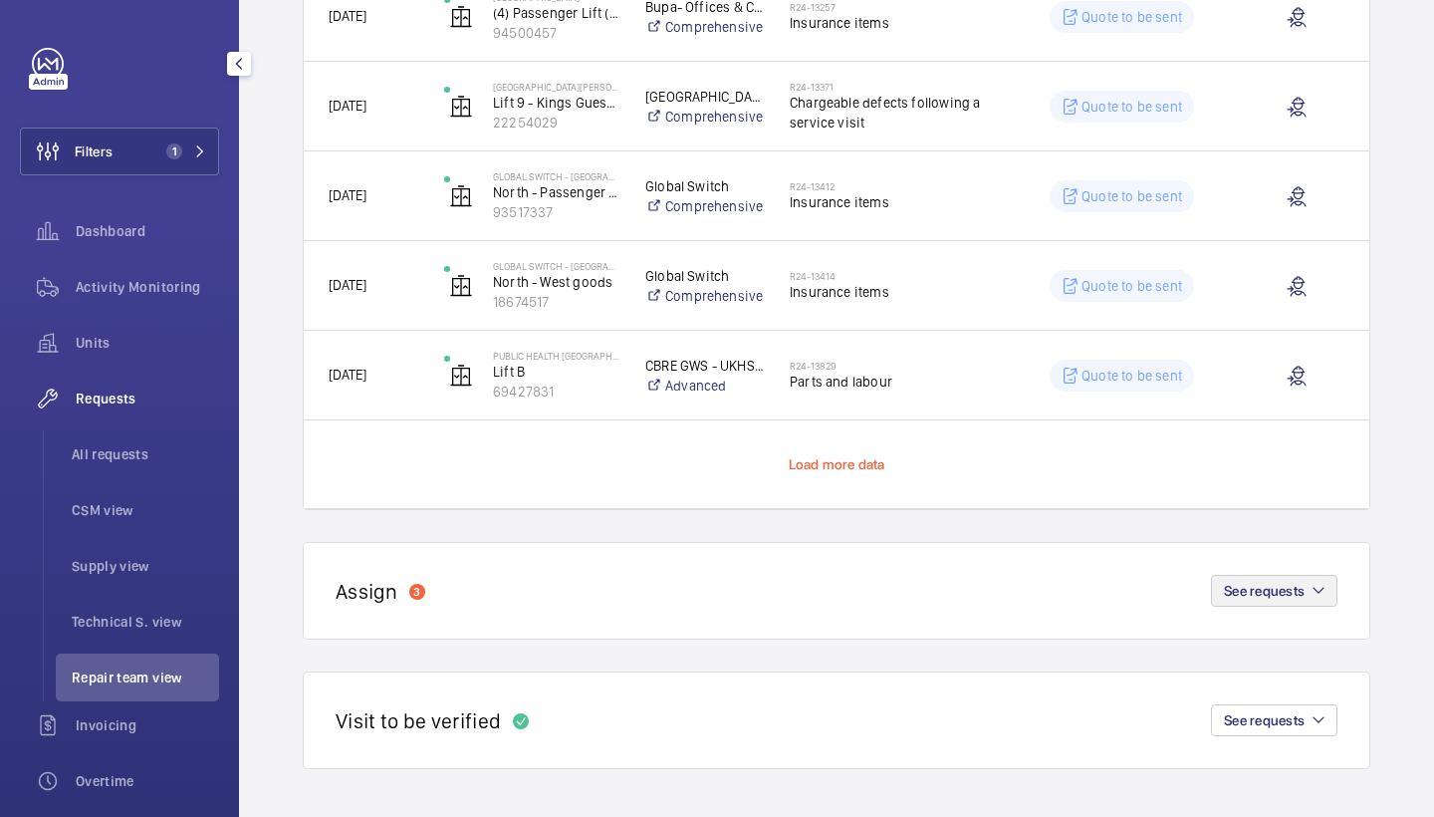
click at [863, 457] on span "Load more data" at bounding box center [837, 464] width 97 height 16
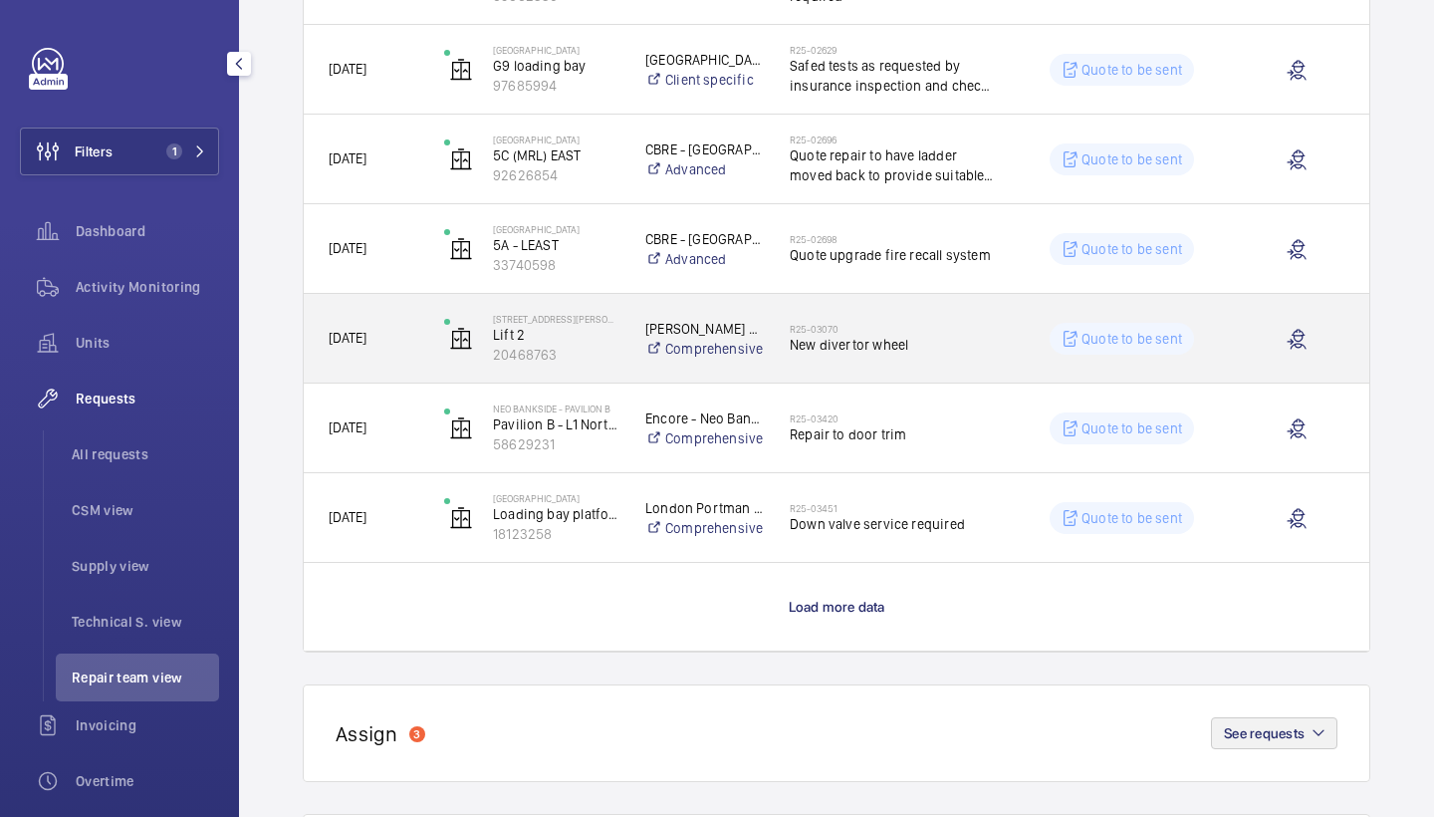
scroll to position [3425, 0]
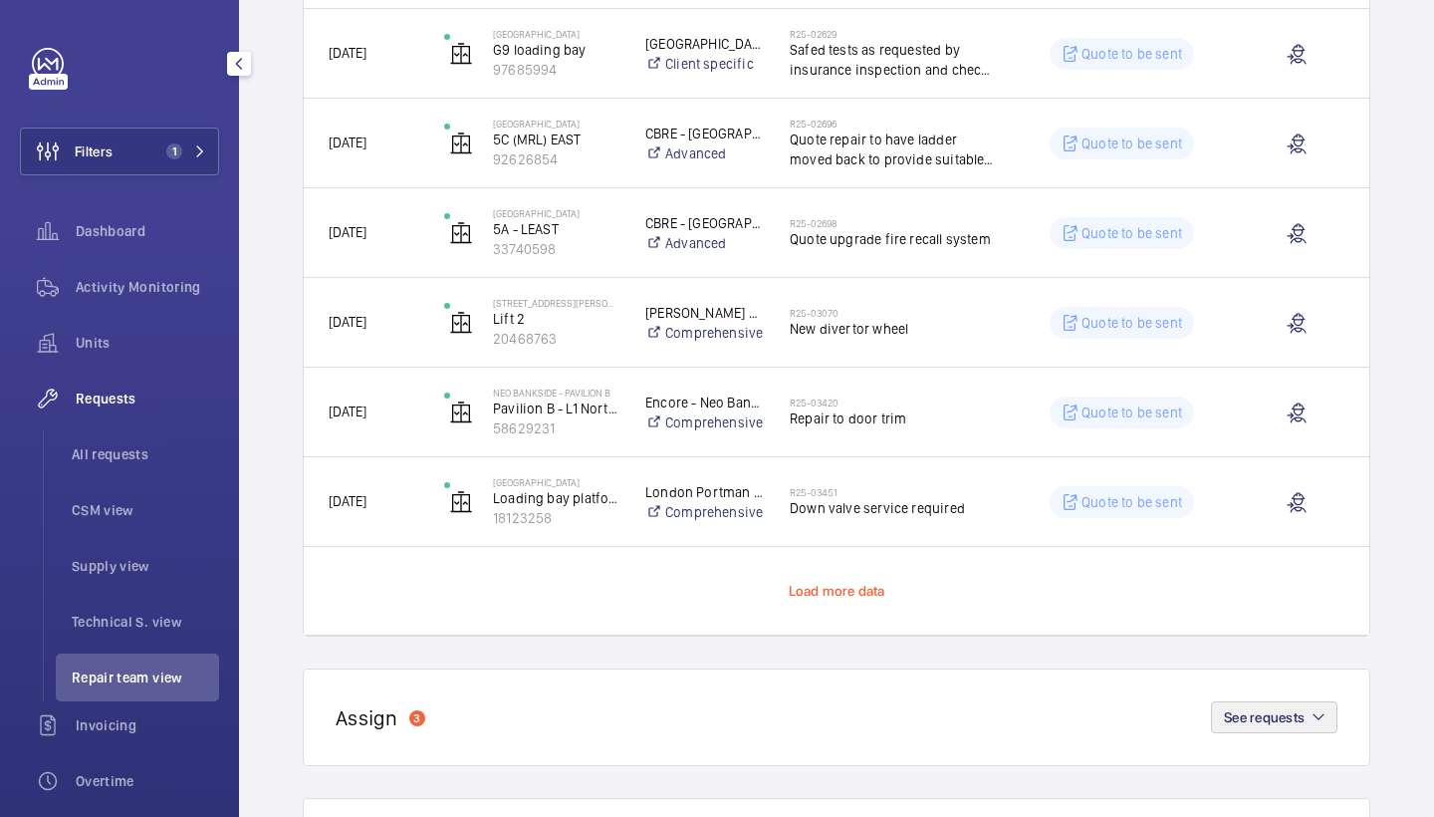
click at [818, 594] on span "Load more data" at bounding box center [837, 591] width 97 height 16
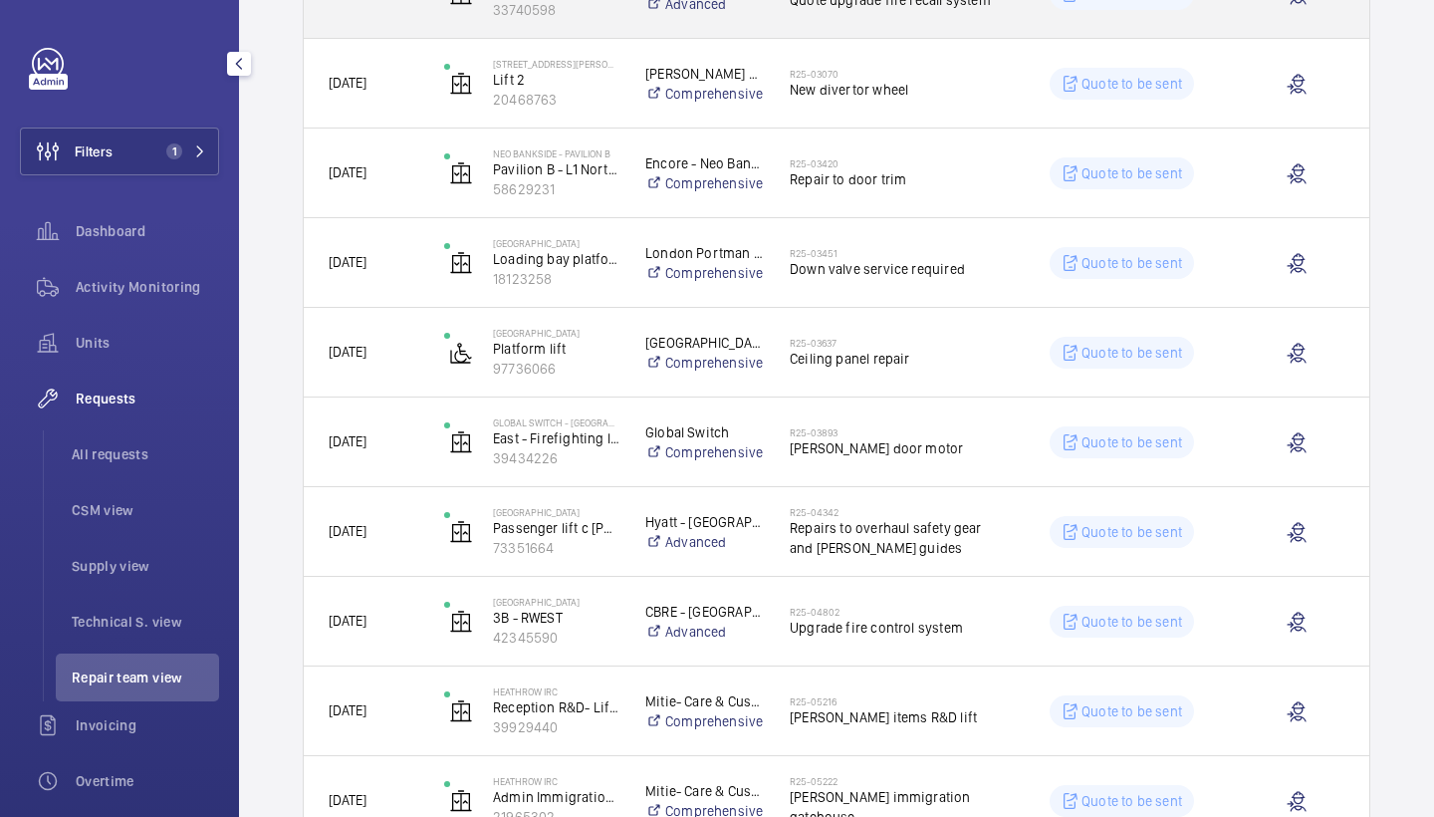
scroll to position [3668, 0]
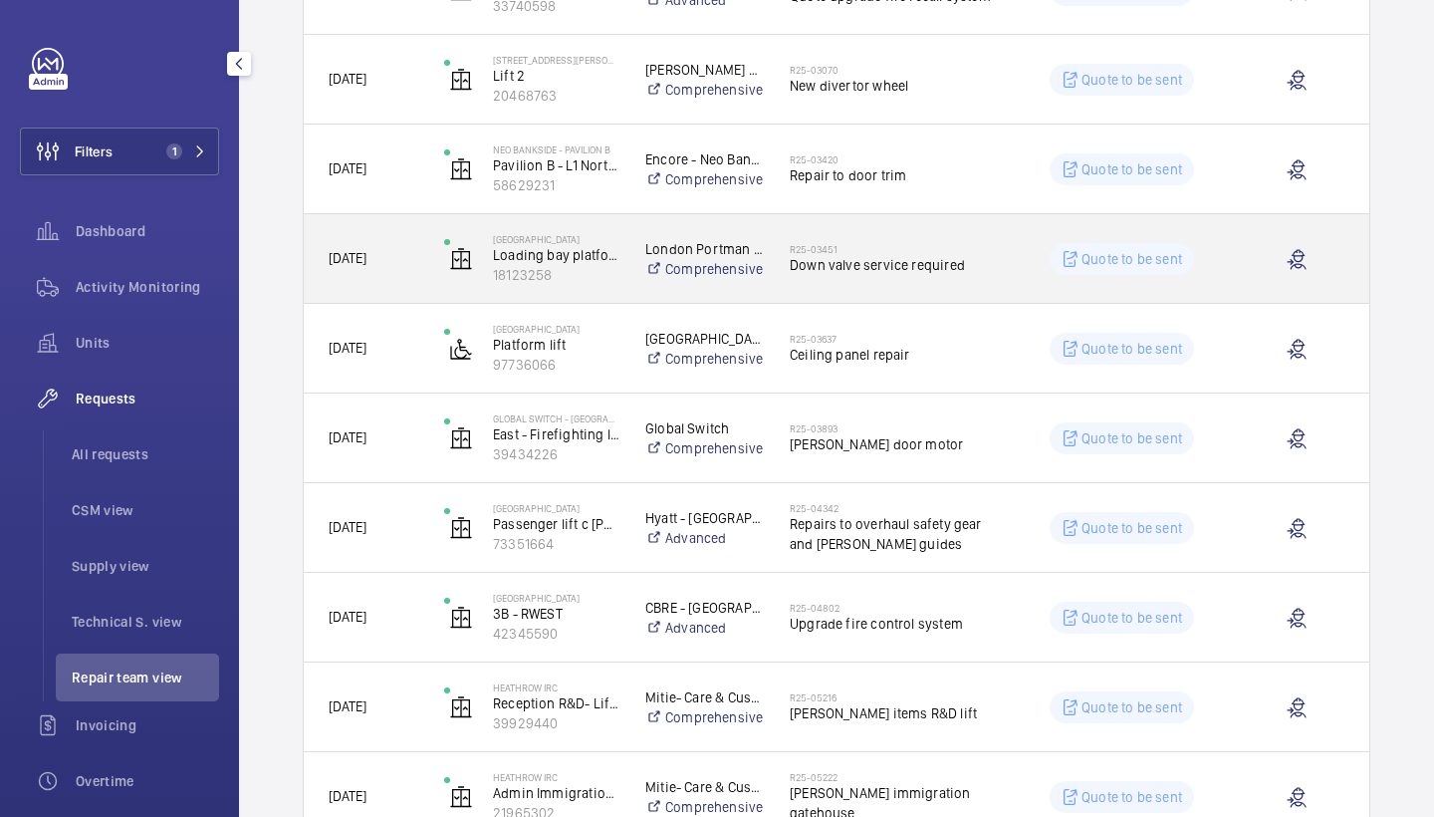
click at [888, 247] on h2 "R25-03451" at bounding box center [892, 249] width 204 height 12
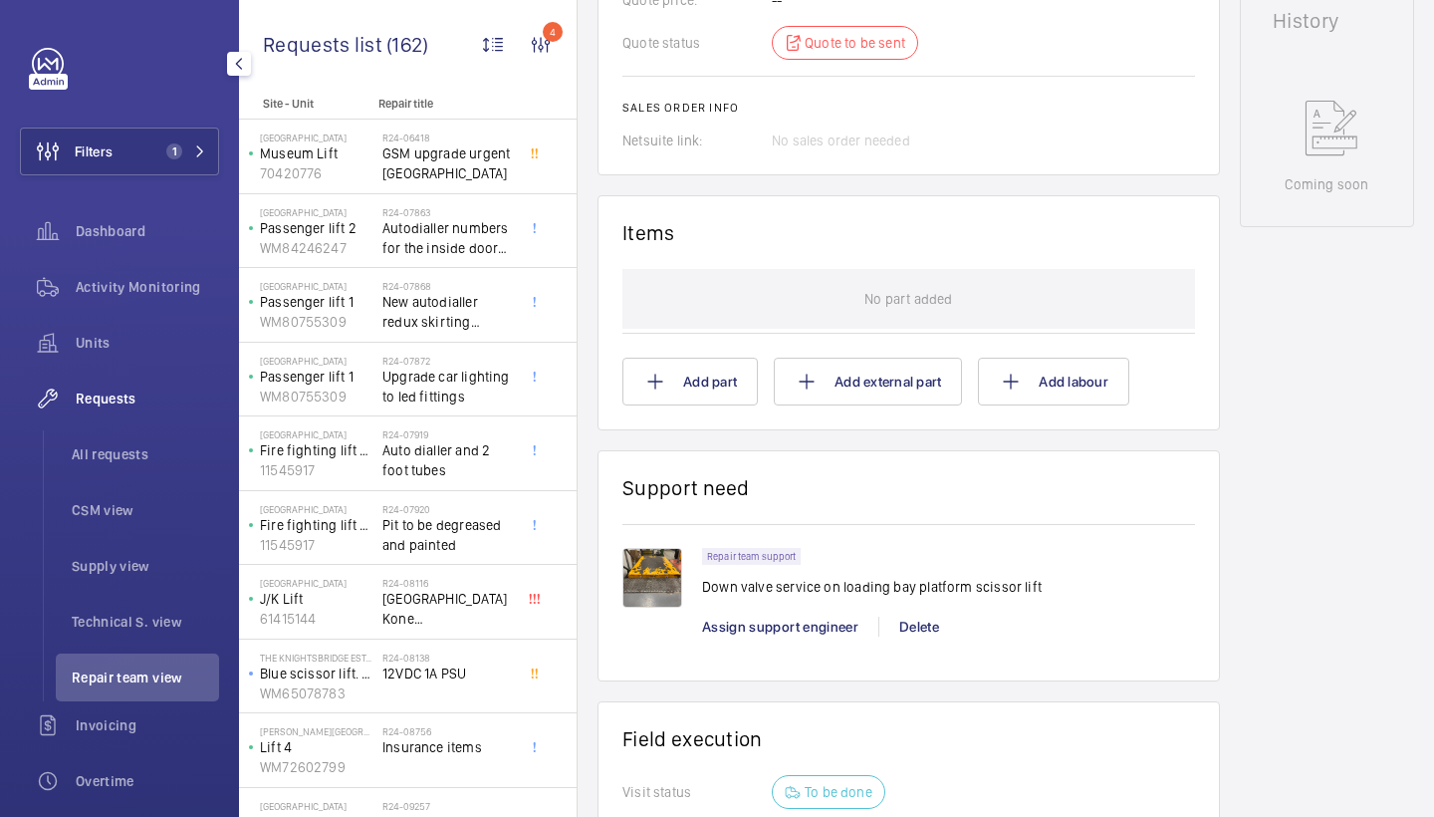
scroll to position [964, 0]
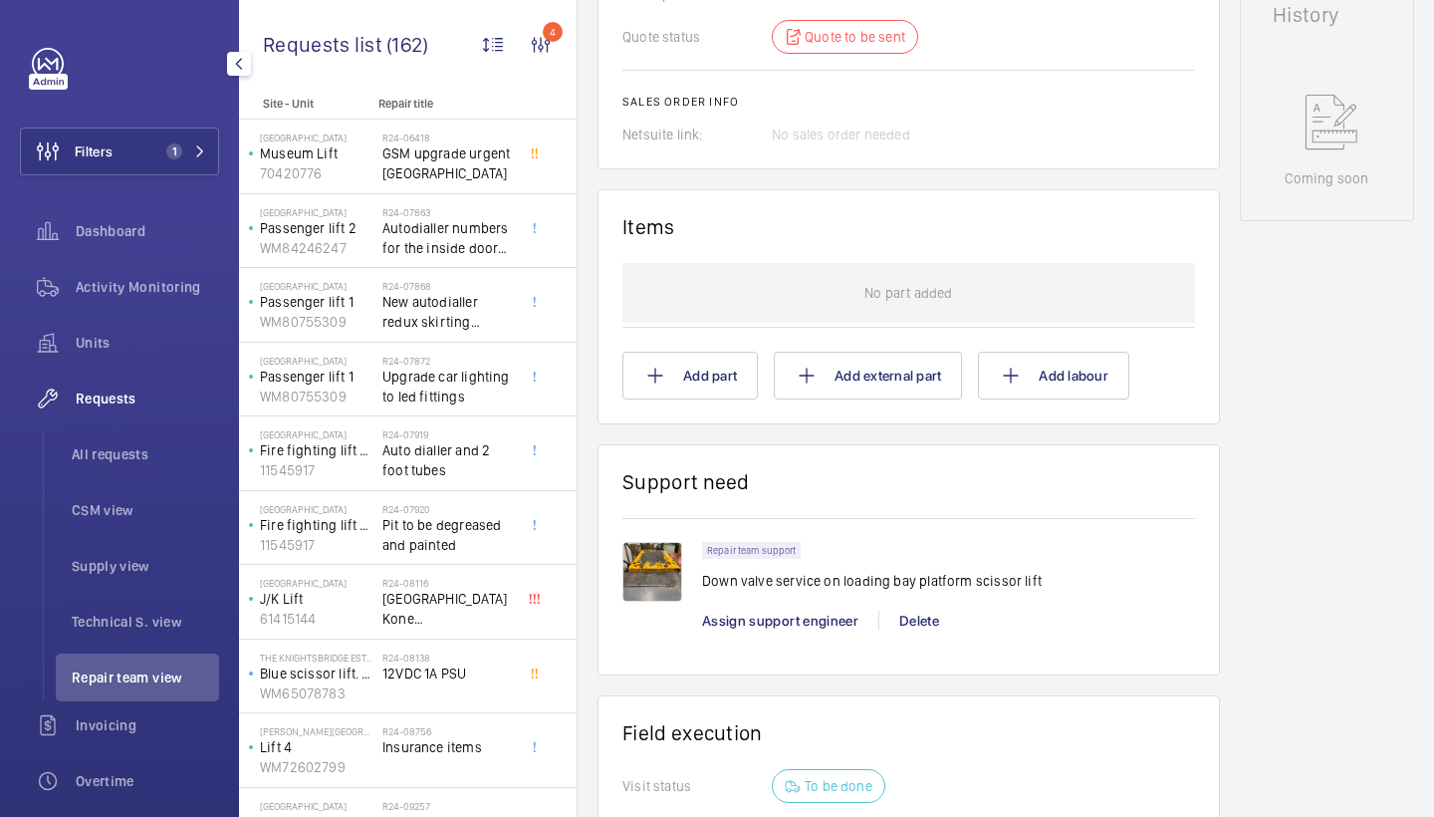
click at [648, 559] on img at bounding box center [652, 572] width 60 height 60
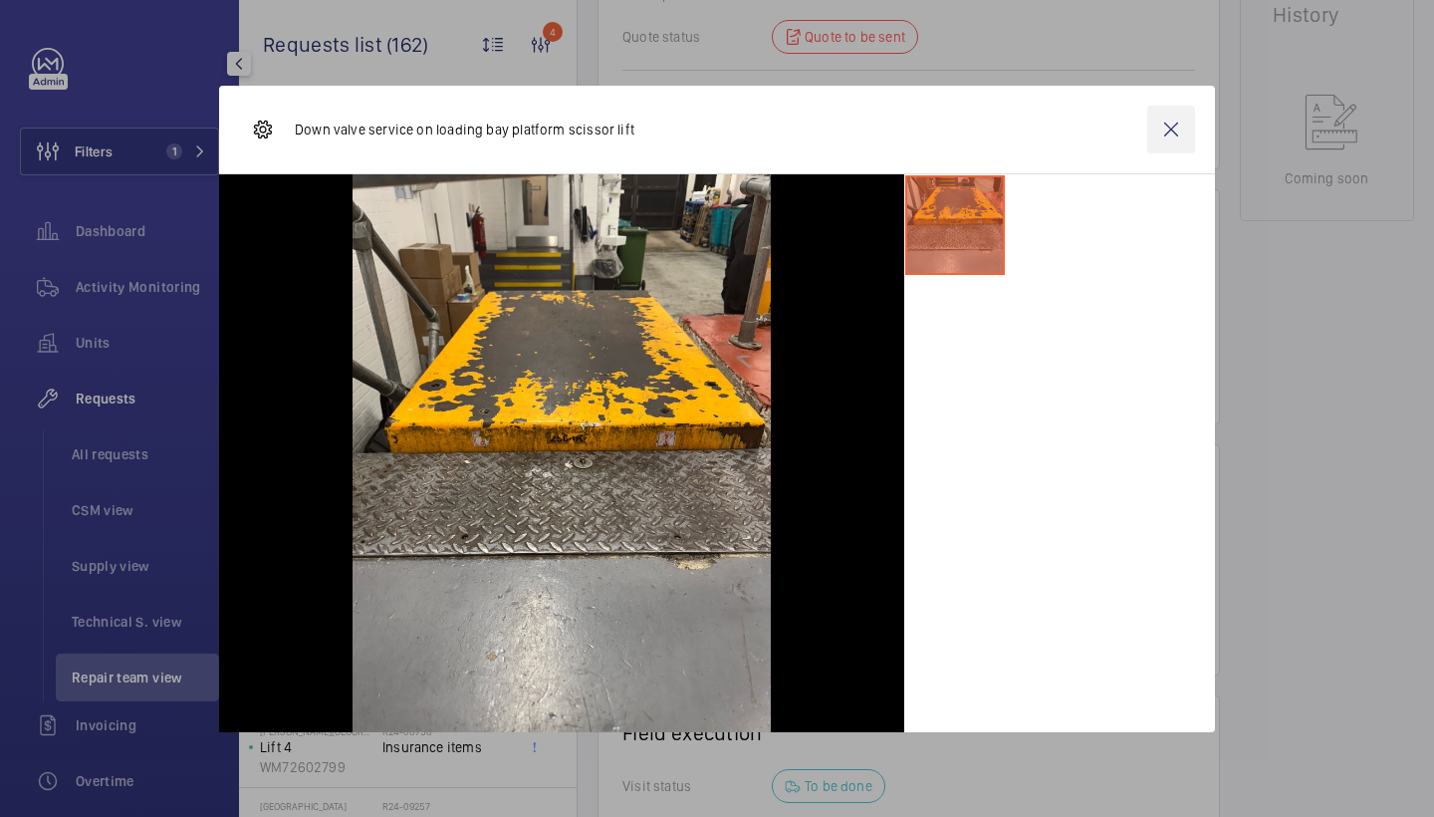
click at [1176, 129] on wm-front-icon-button at bounding box center [1171, 130] width 48 height 48
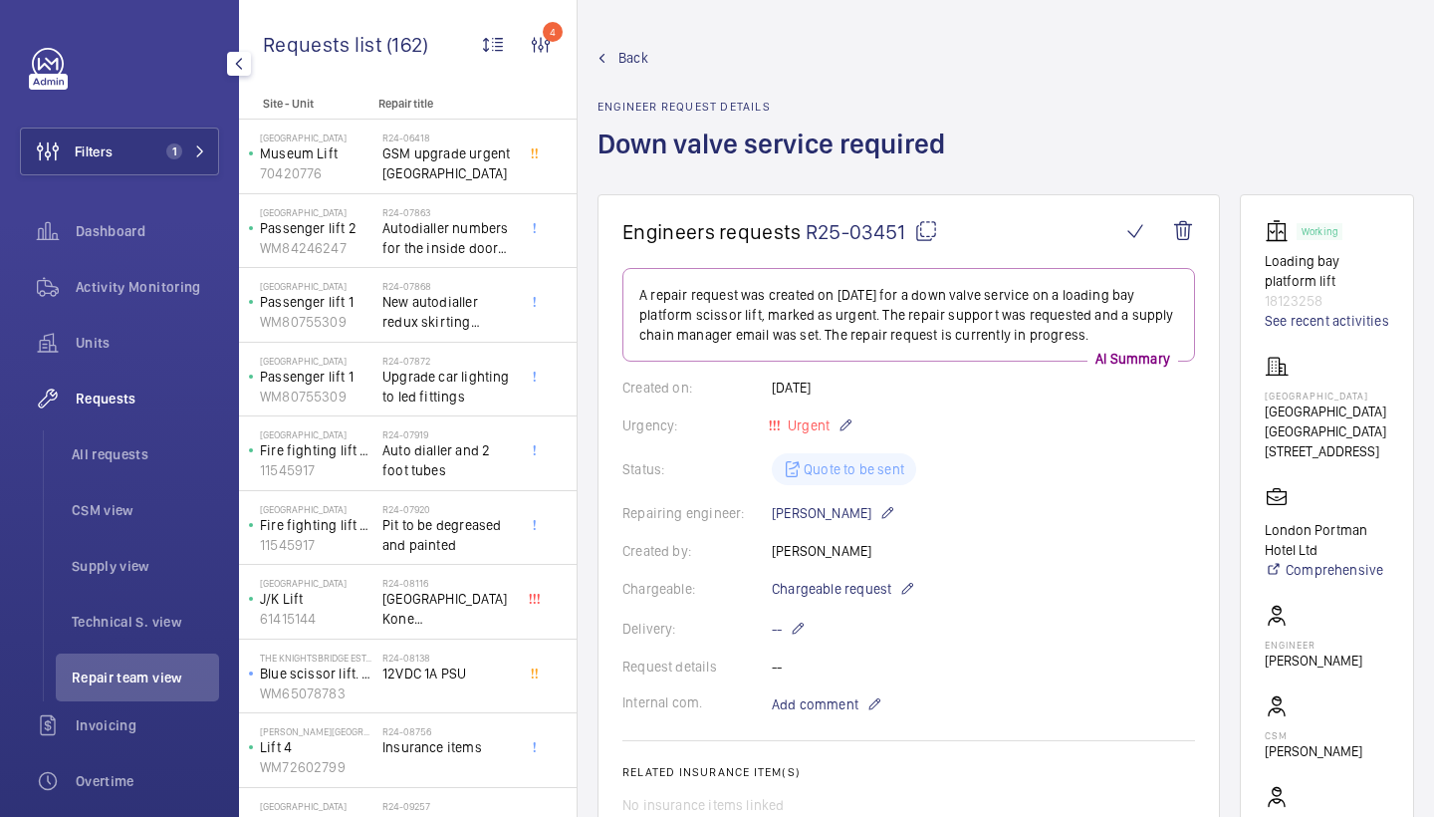
scroll to position [0, 0]
click at [625, 68] on div "Back Engineer request details Down valve service required" at bounding box center [778, 121] width 360 height 146
click at [629, 61] on span "Back" at bounding box center [633, 58] width 30 height 20
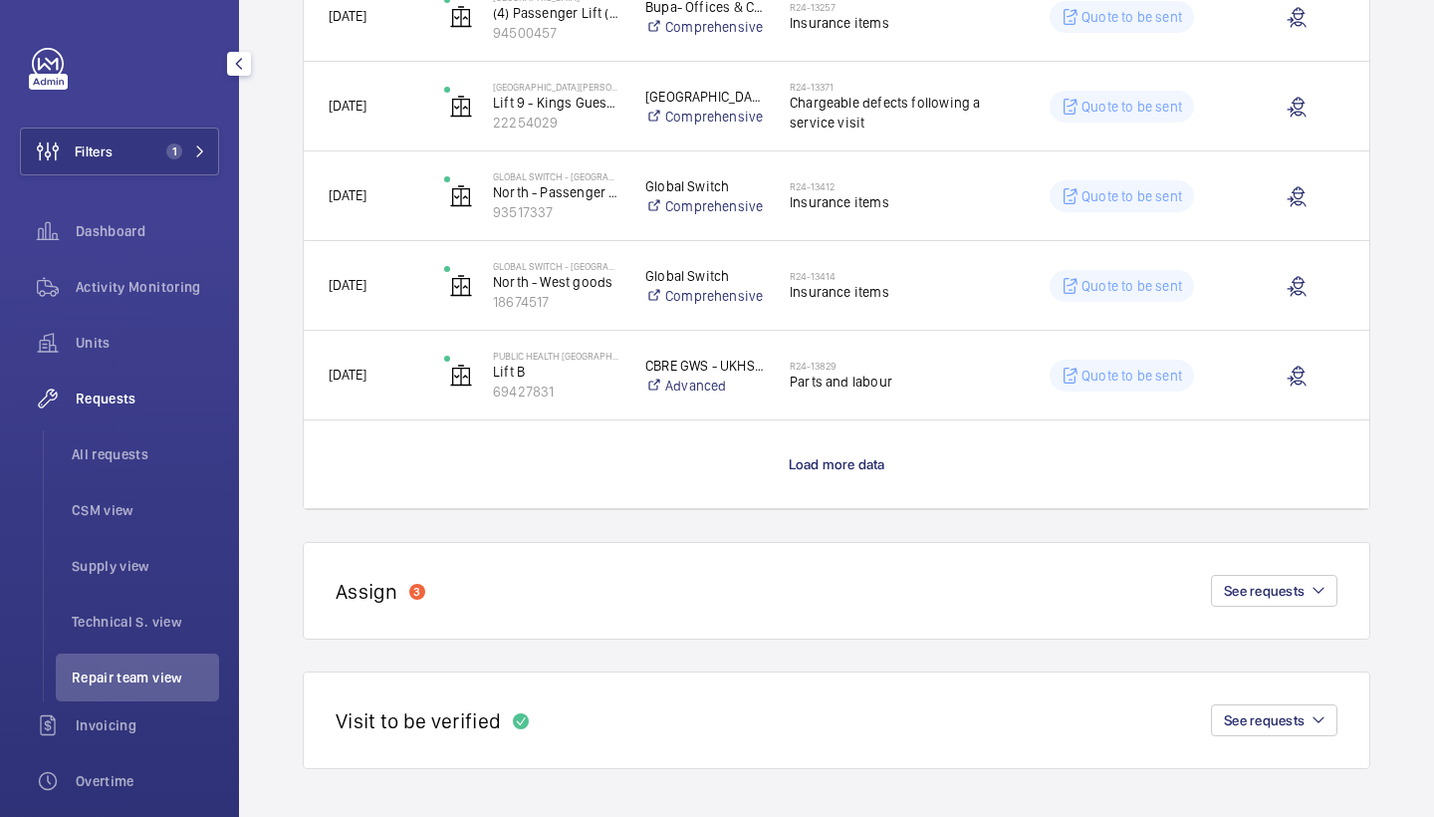
scroll to position [1759, 0]
click at [830, 473] on wm-front-load-more-cell "Load more data" at bounding box center [837, 464] width 1066 height 88
click at [835, 463] on span "Load more data" at bounding box center [837, 464] width 97 height 16
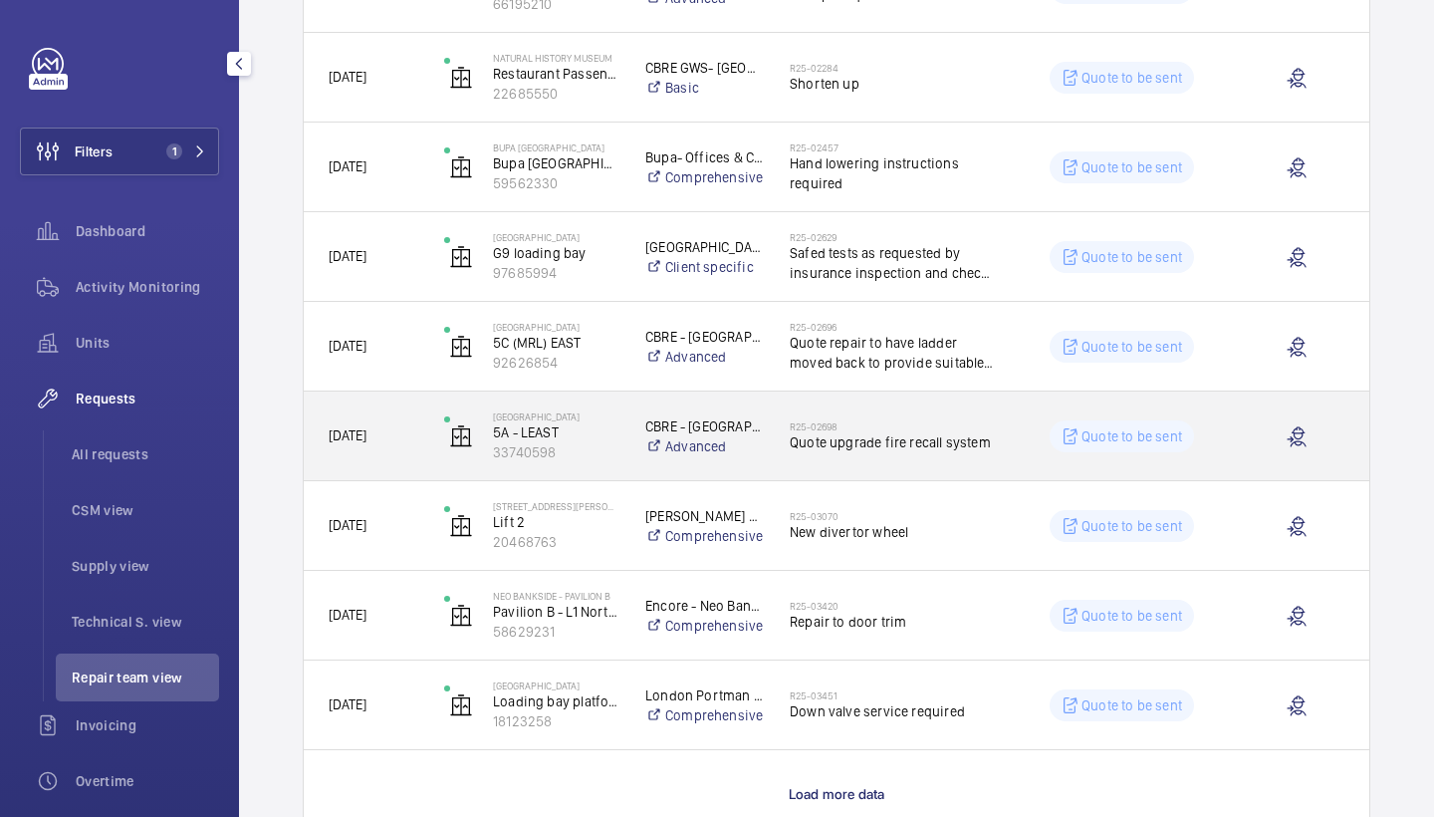
scroll to position [3231, 0]
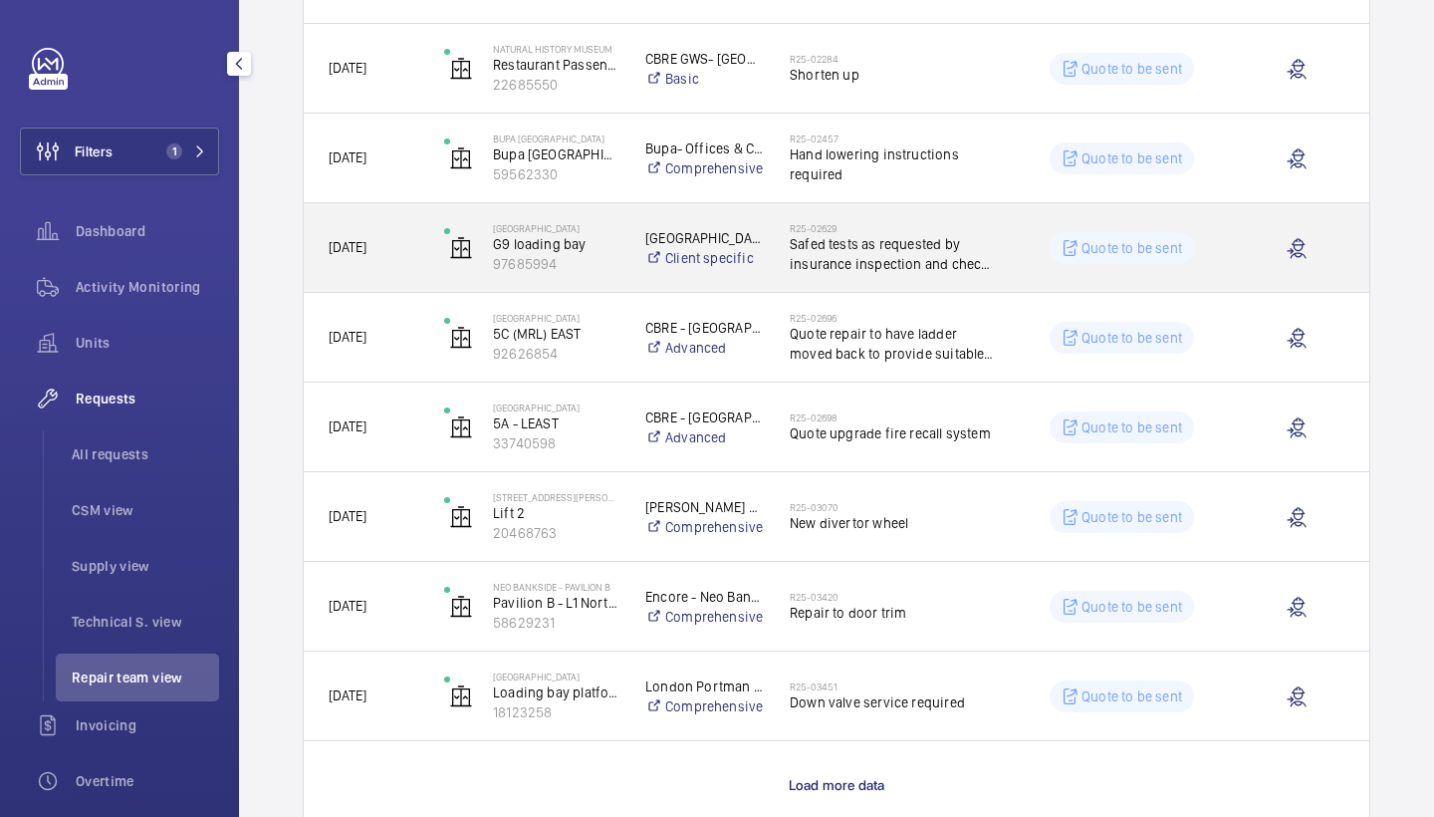
click at [930, 284] on div "R25-02629 Safed tests as requested by insurance inspection and check low pessure" at bounding box center [880, 248] width 228 height 90
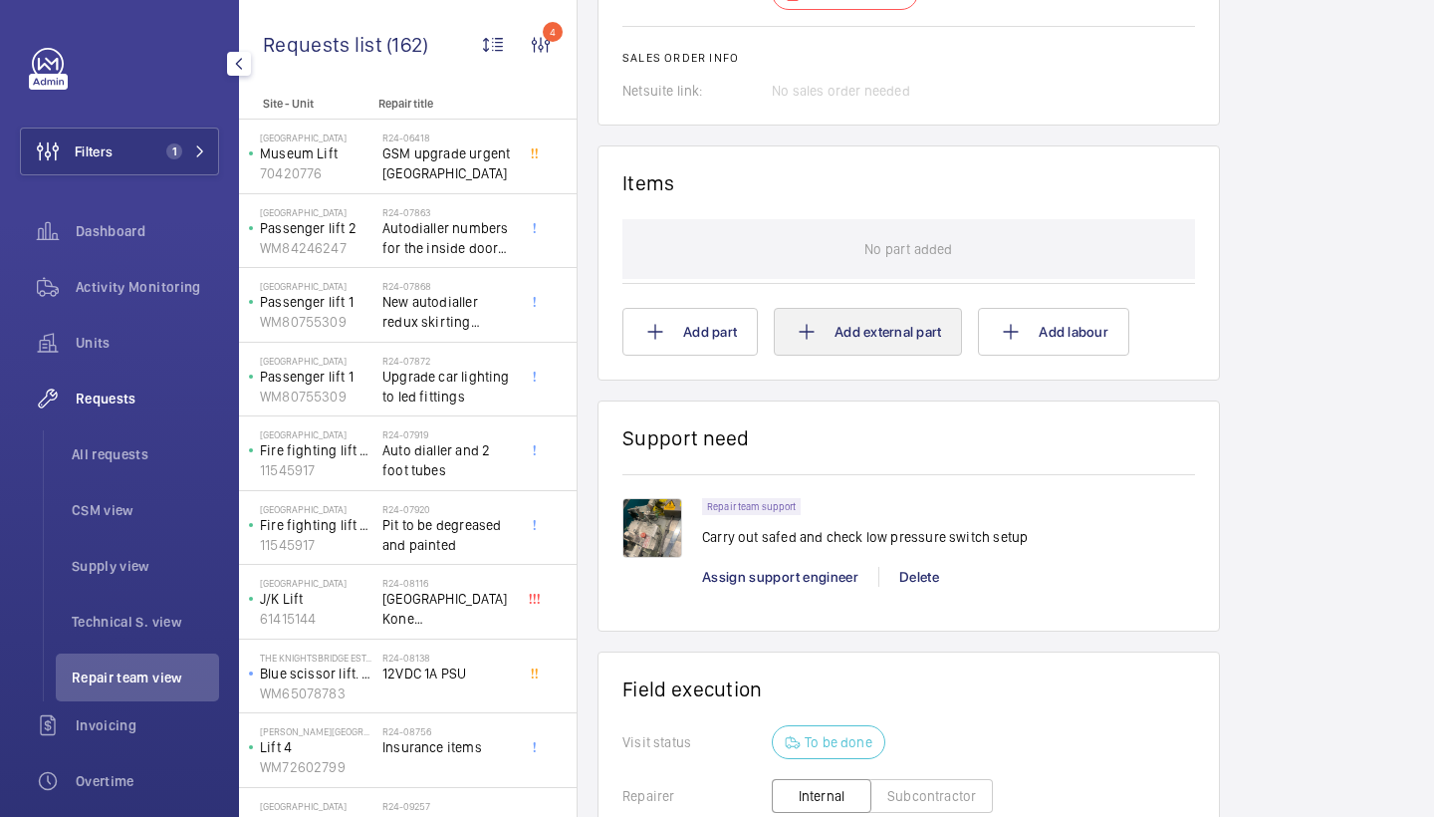
scroll to position [1455, 0]
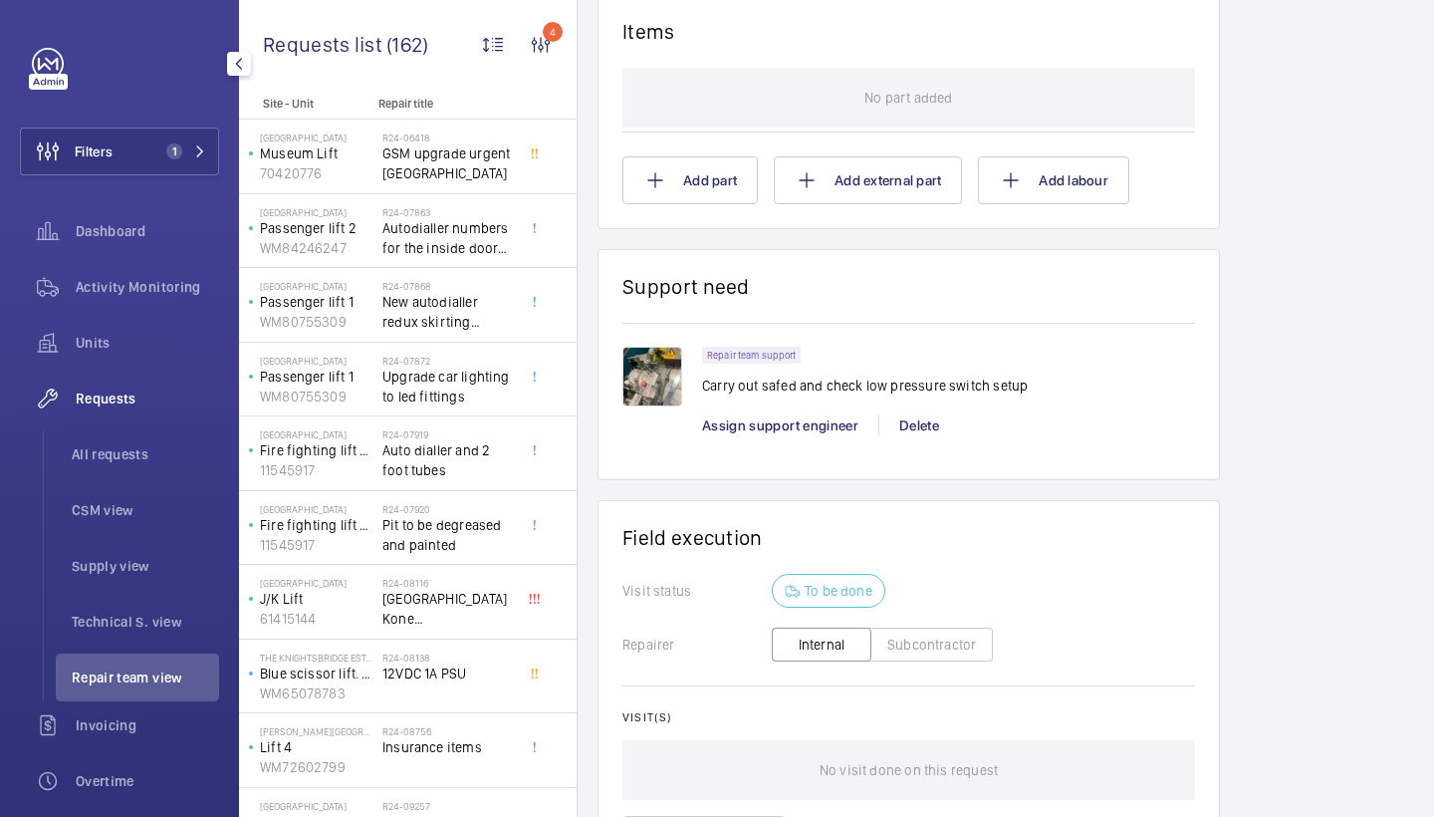
click at [655, 371] on img at bounding box center [652, 377] width 60 height 60
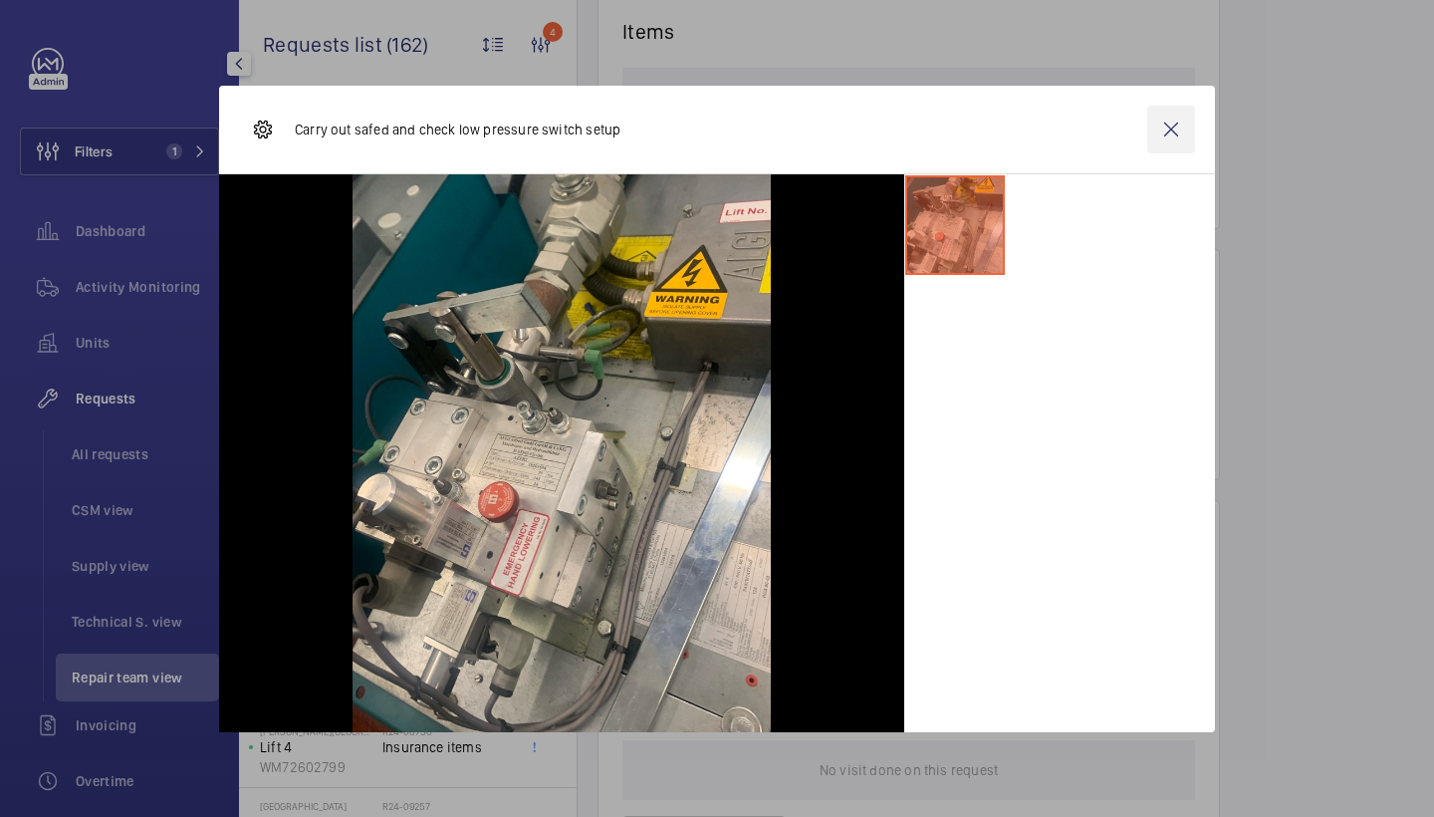
click at [1155, 141] on wm-front-icon-button at bounding box center [1171, 130] width 48 height 48
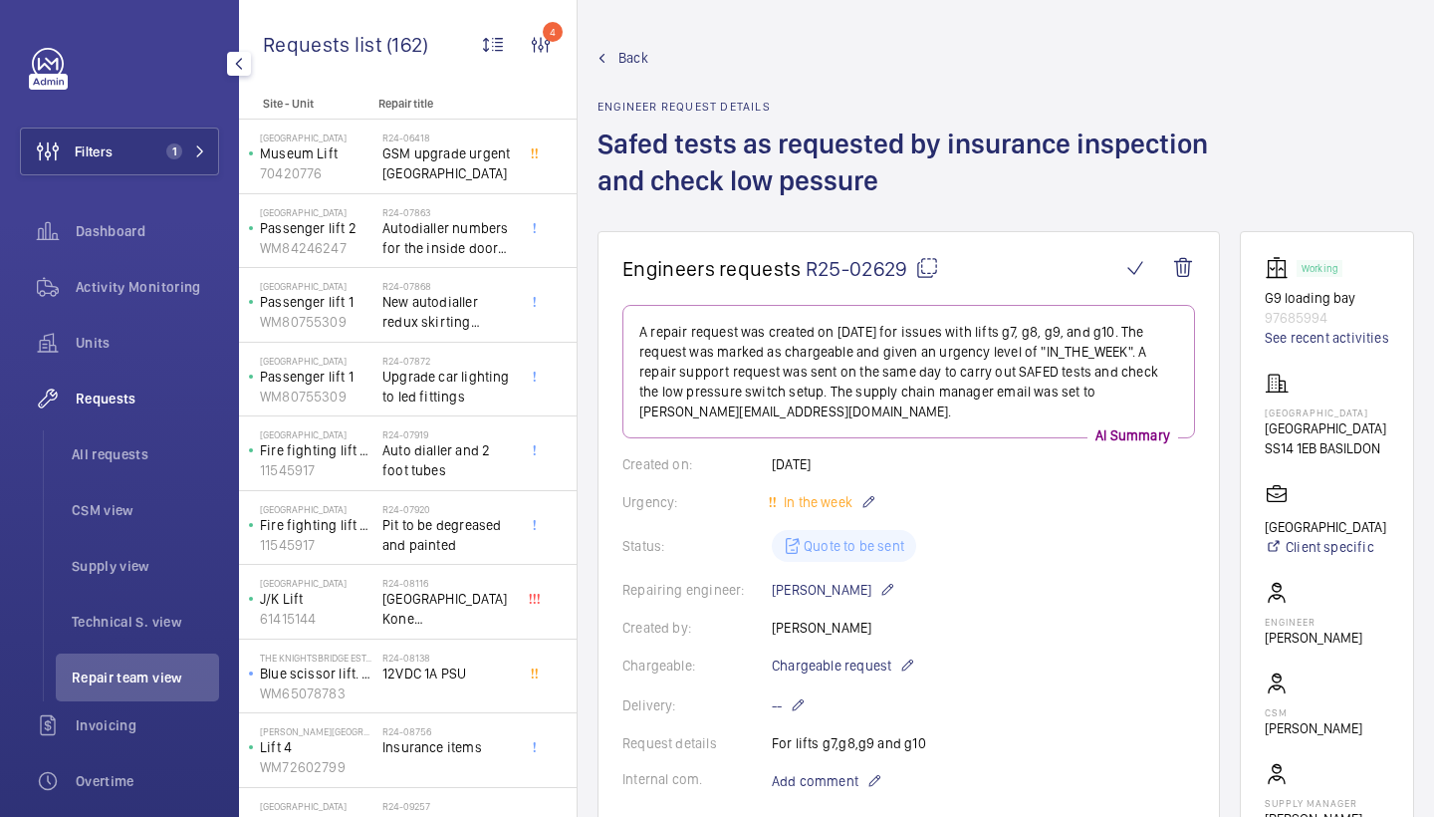
scroll to position [0, 0]
click at [621, 69] on div "Back Engineer request details Safed tests as requested by insurance inspection …" at bounding box center [910, 139] width 625 height 183
click at [621, 65] on span "Back" at bounding box center [633, 58] width 30 height 20
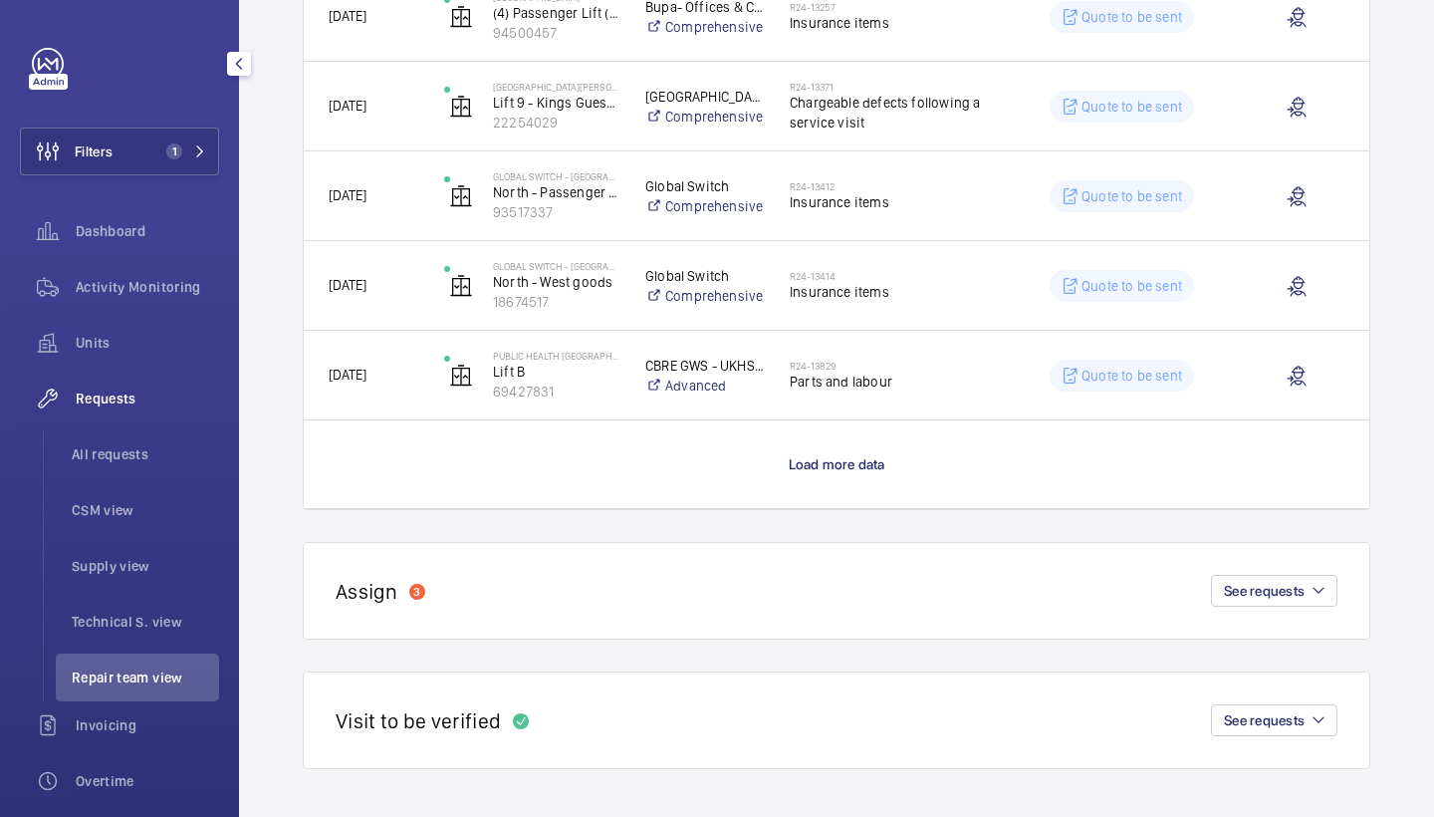
scroll to position [1759, 0]
click at [876, 469] on span "Load more data" at bounding box center [837, 464] width 97 height 16
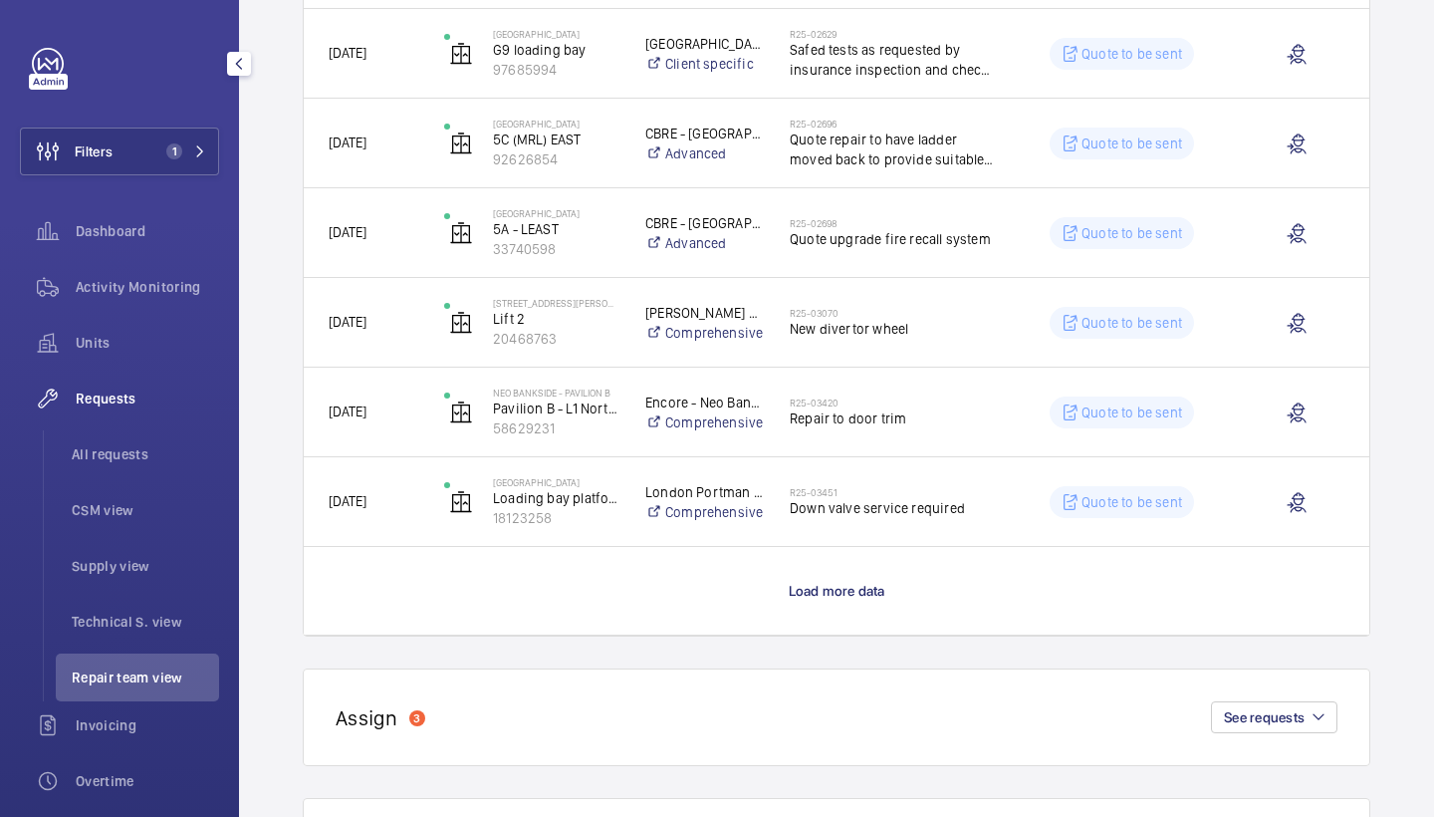
scroll to position [3497, 0]
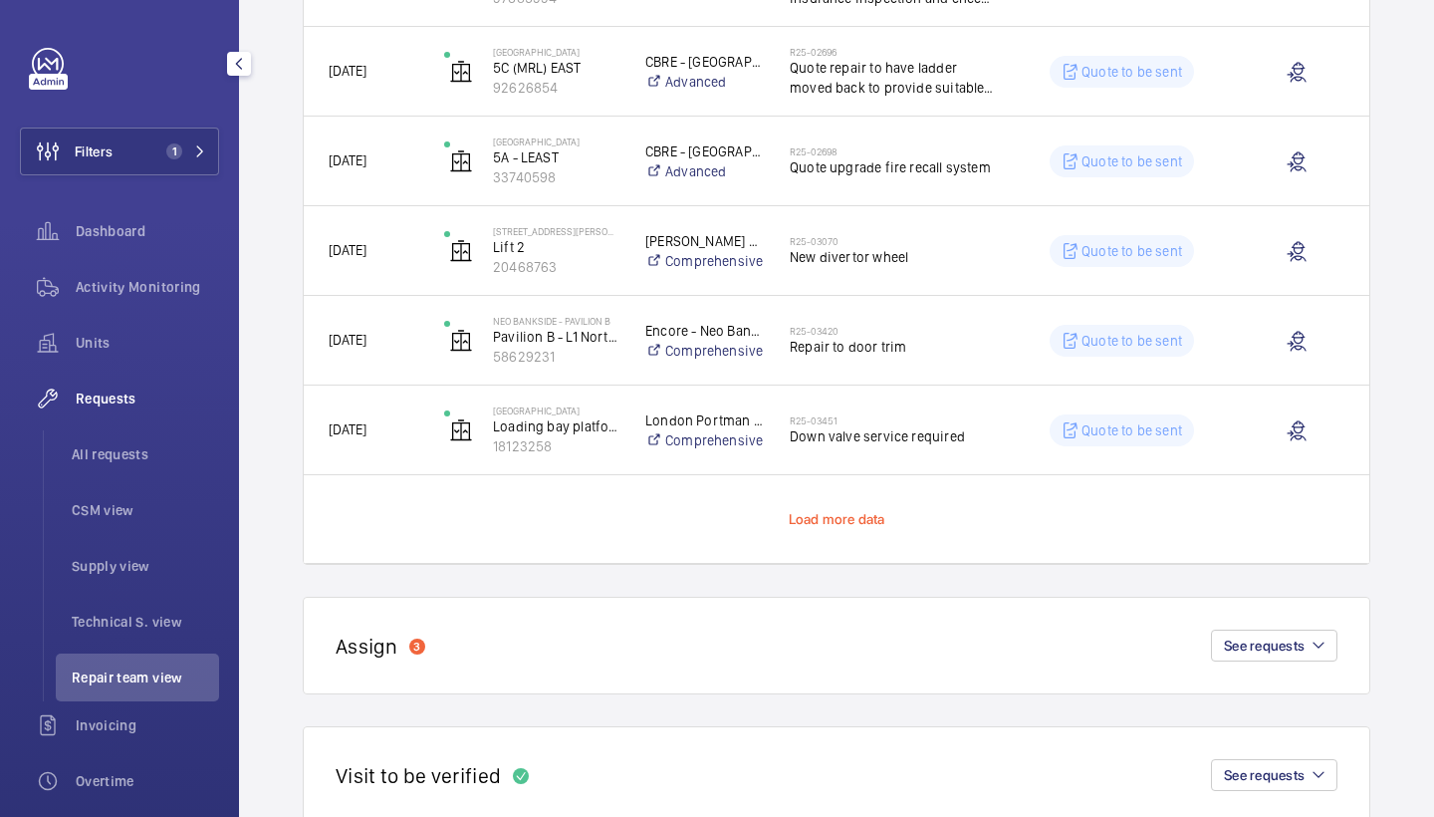
click at [856, 512] on span "Load more data" at bounding box center [837, 519] width 97 height 16
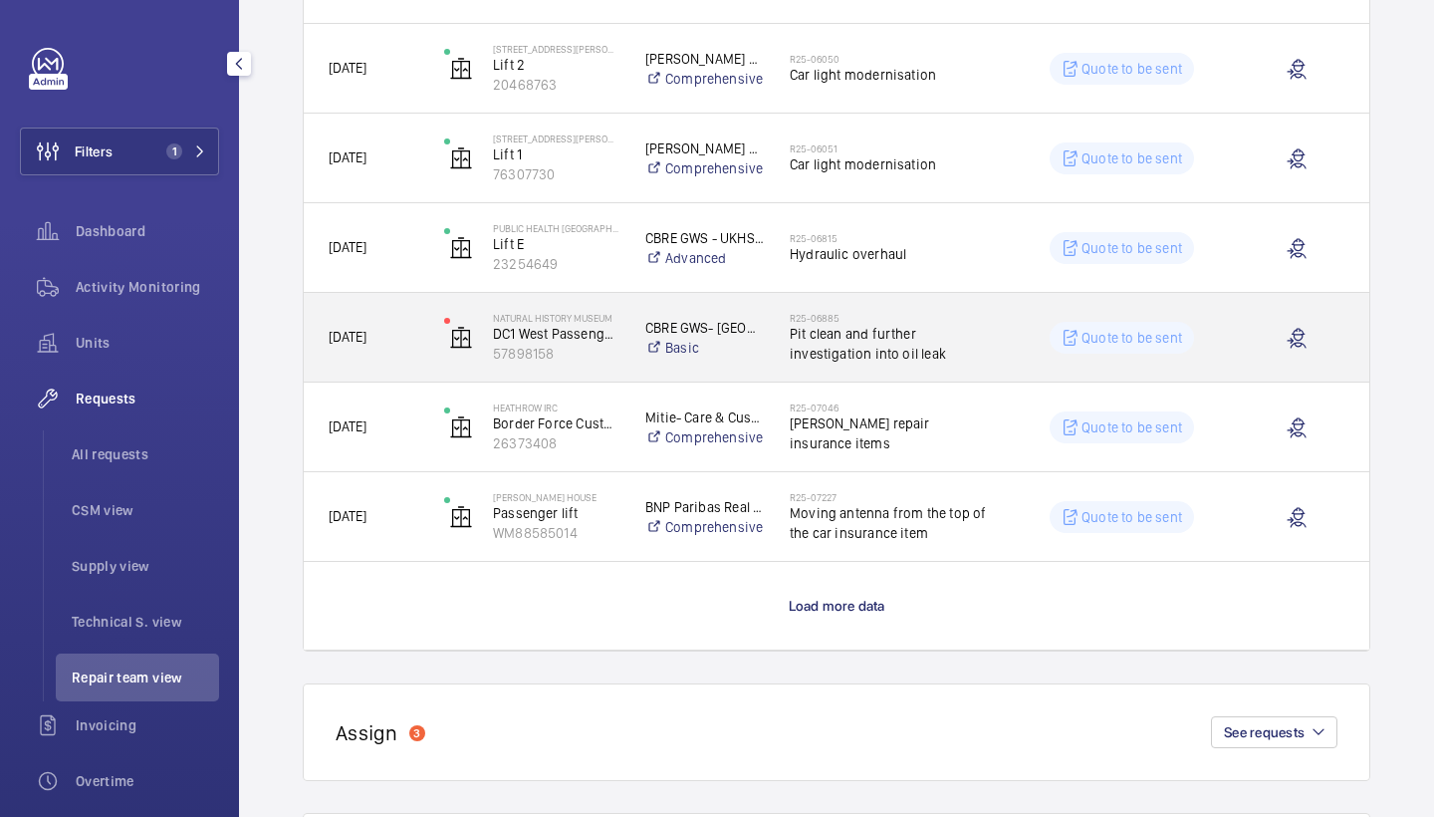
scroll to position [5205, 0]
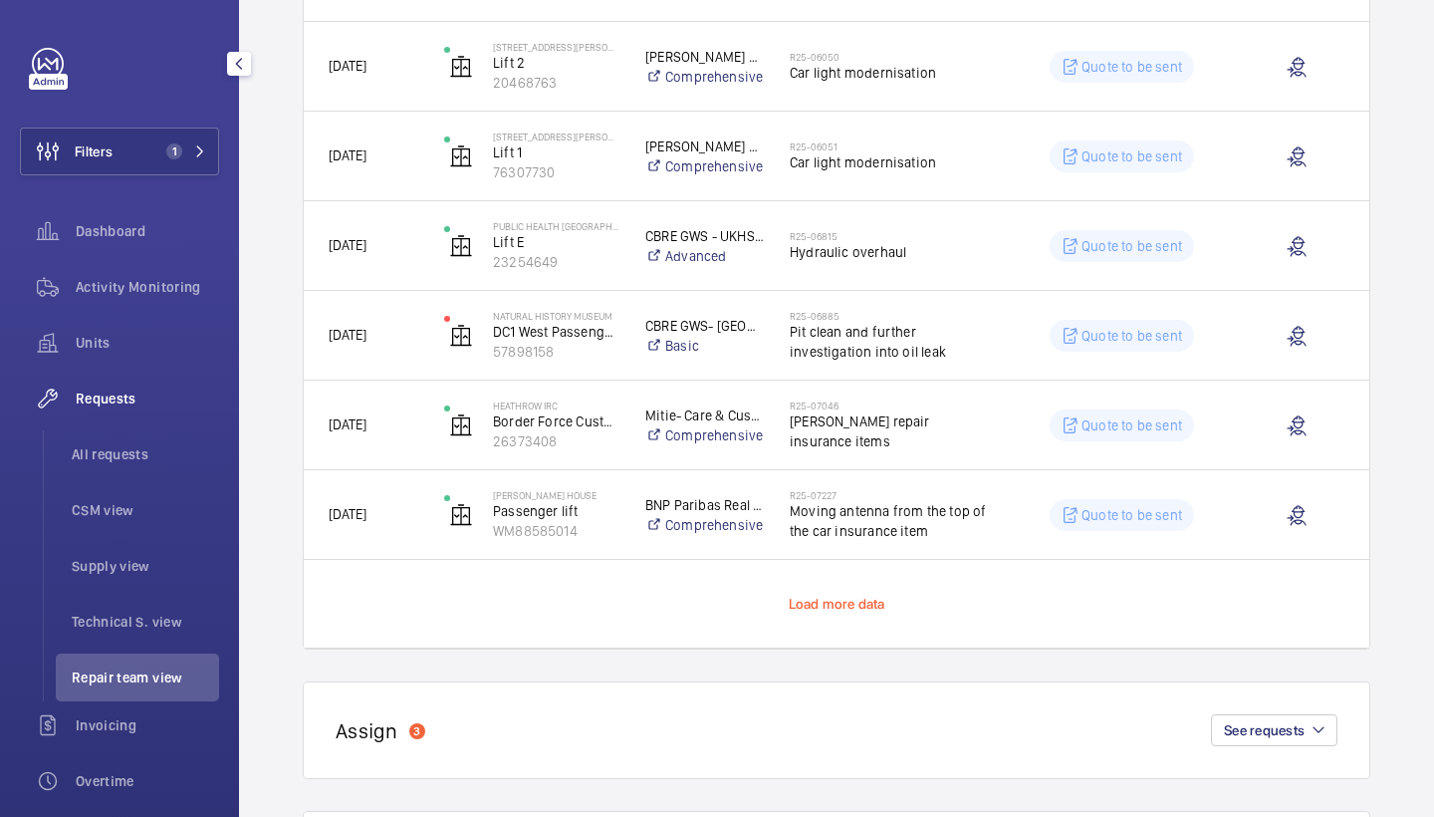
click at [820, 597] on span "Load more data" at bounding box center [837, 604] width 97 height 16
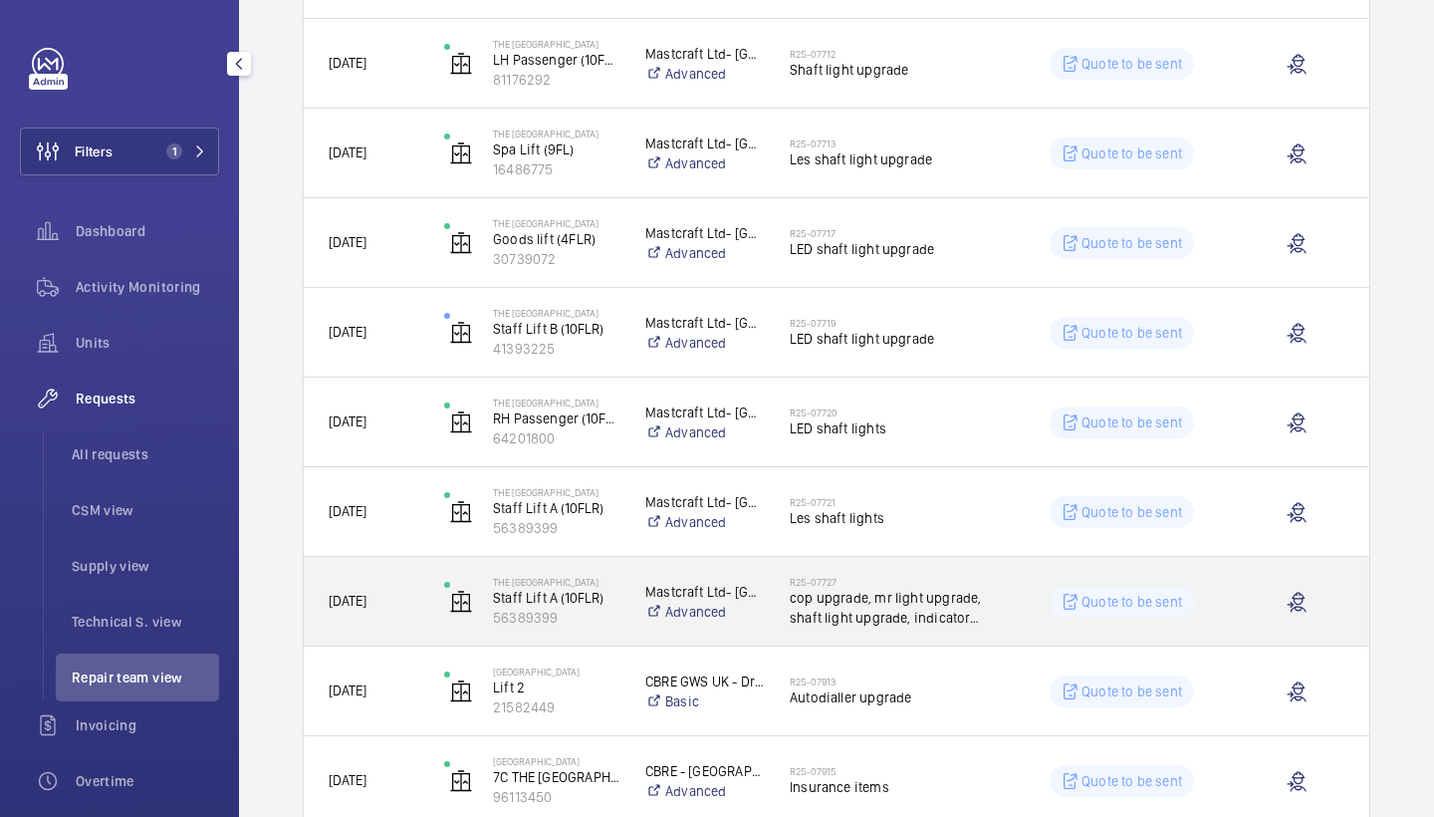
scroll to position [6260, 0]
